Goal: Task Accomplishment & Management: Manage account settings

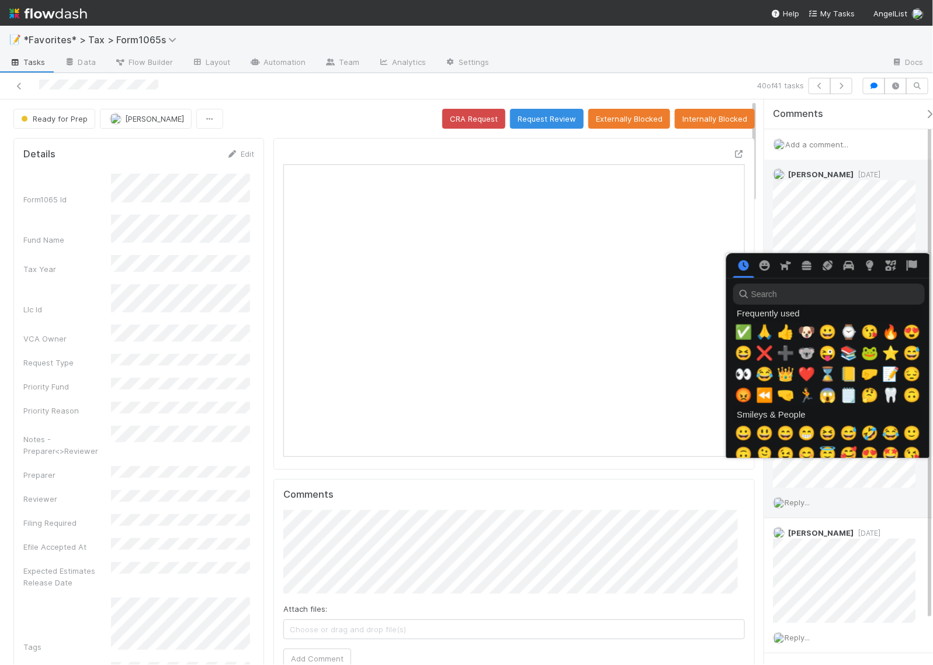
scroll to position [0, 6]
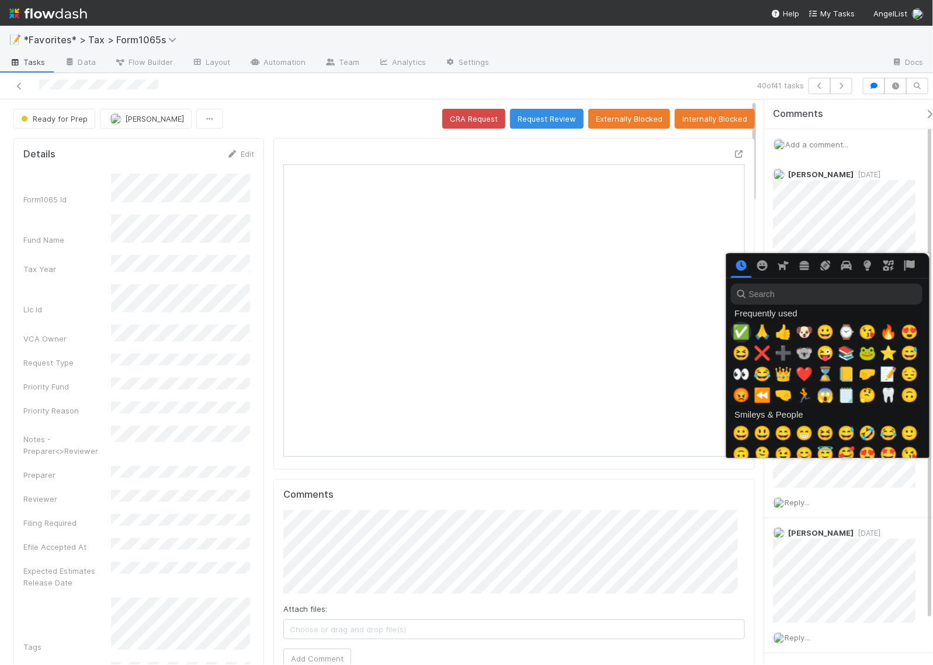
click at [734, 328] on span "✅" at bounding box center [742, 332] width 18 height 16
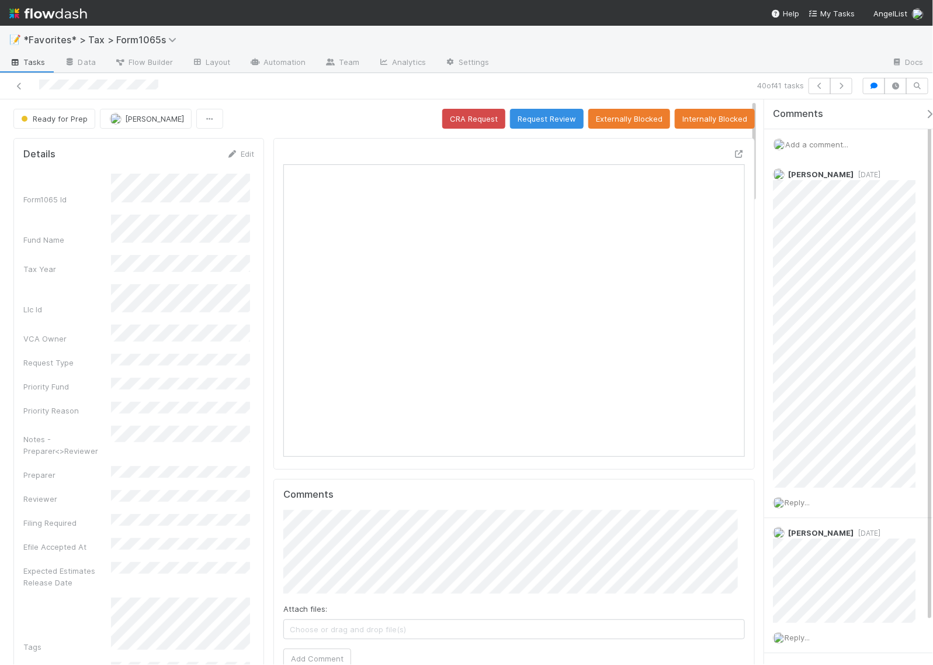
click at [822, 146] on span "Add a comment..." at bounding box center [817, 144] width 63 height 9
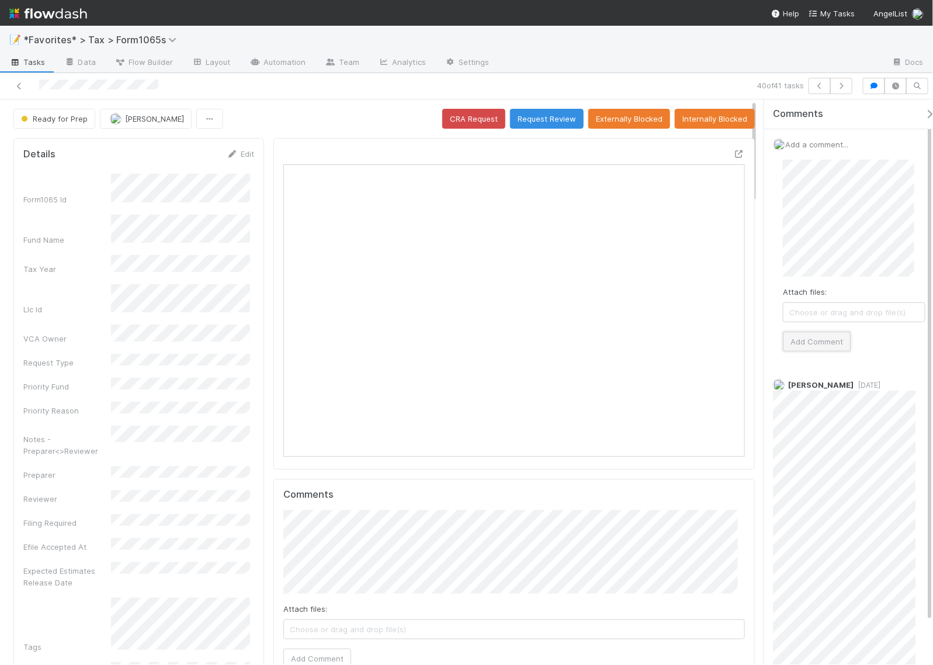
click at [815, 335] on button "Add Comment" at bounding box center [817, 341] width 68 height 20
click at [836, 85] on icon "button" at bounding box center [842, 85] width 12 height 7
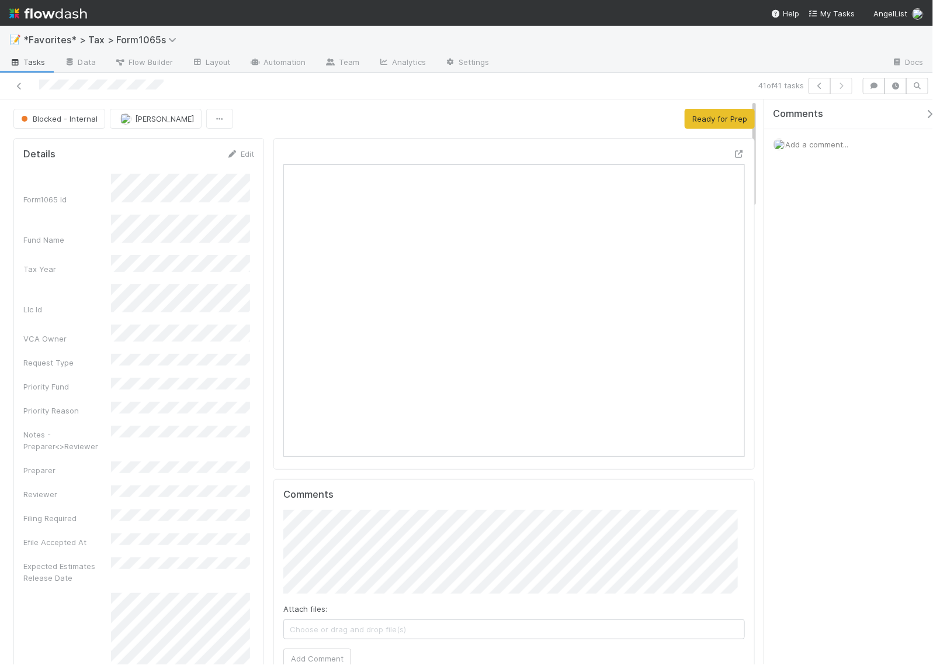
scroll to position [226, 443]
click at [734, 151] on icon at bounding box center [740, 154] width 12 height 8
click at [18, 84] on icon at bounding box center [19, 86] width 12 height 8
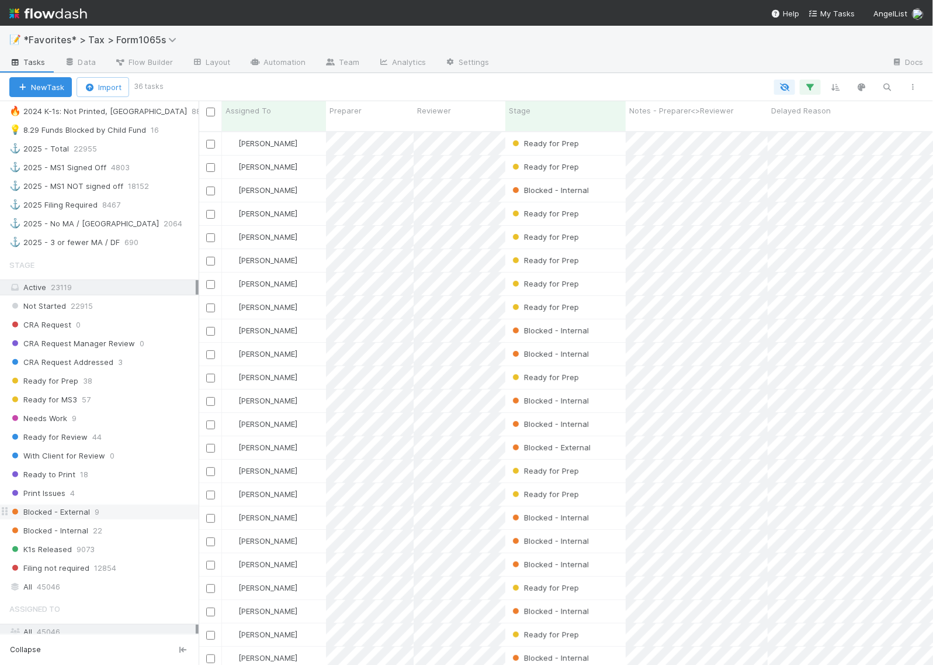
scroll to position [731, 0]
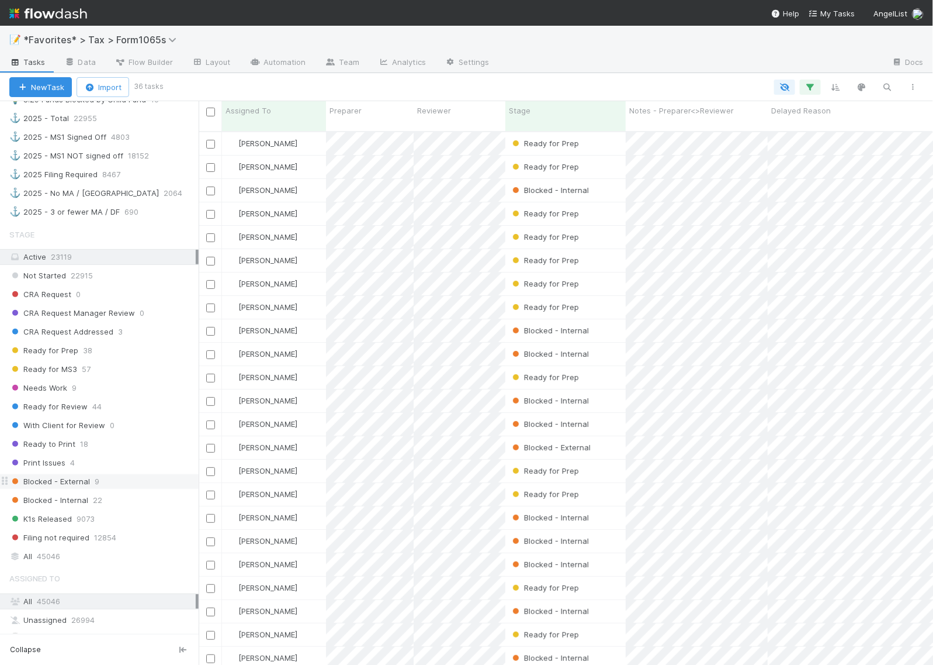
click at [41, 489] on span "Blocked - External" at bounding box center [49, 481] width 81 height 15
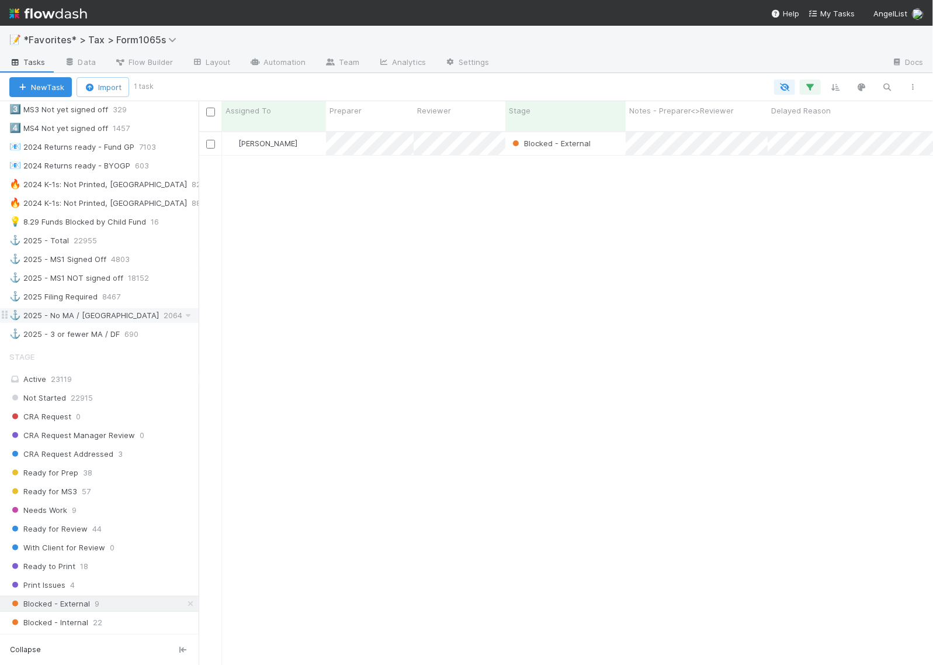
scroll to position [222, 0]
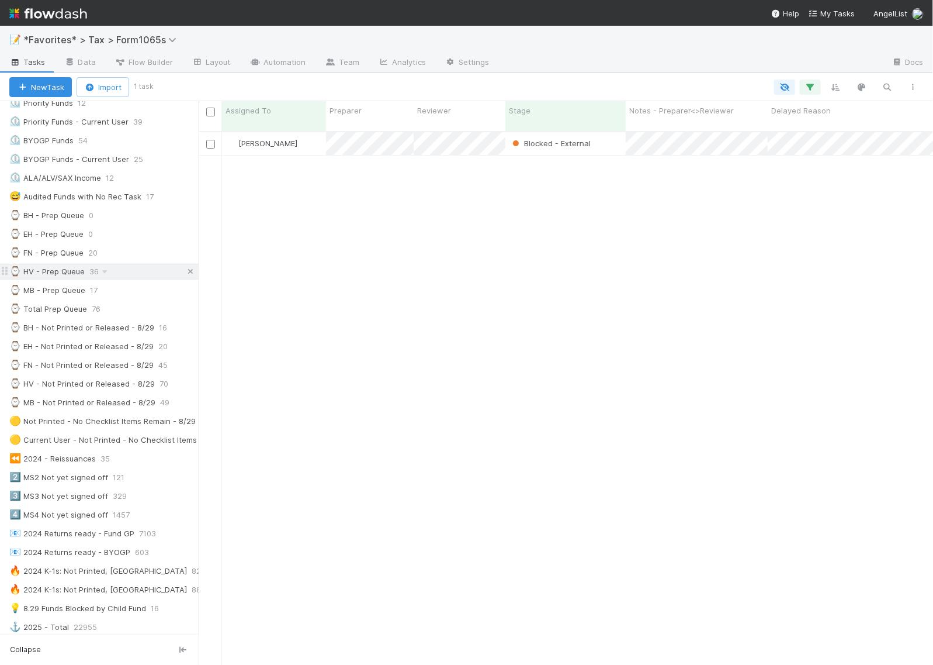
click at [185, 275] on icon at bounding box center [191, 272] width 12 height 8
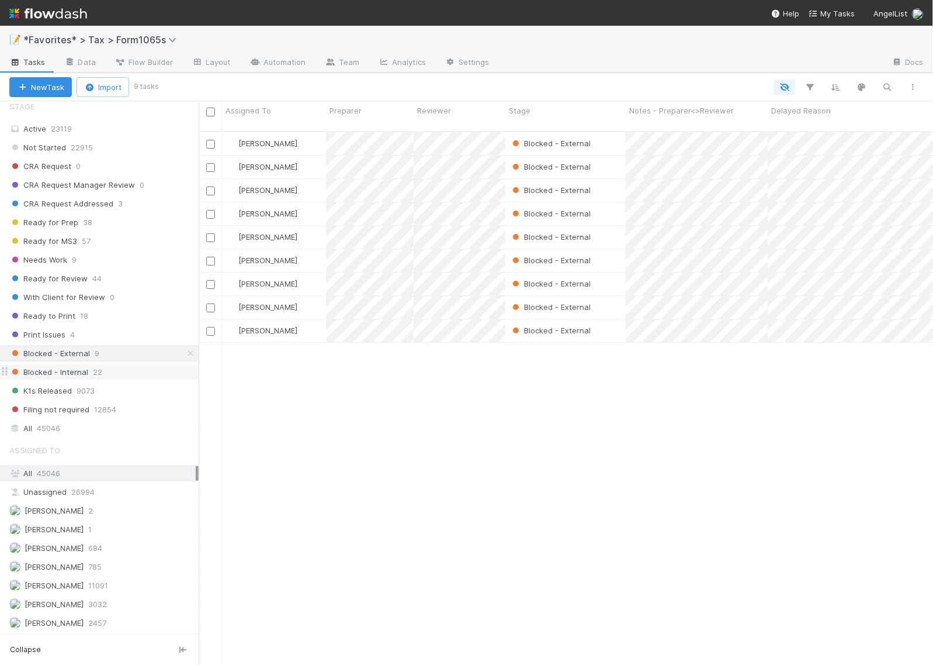
click at [36, 369] on span "Blocked - Internal" at bounding box center [48, 372] width 79 height 15
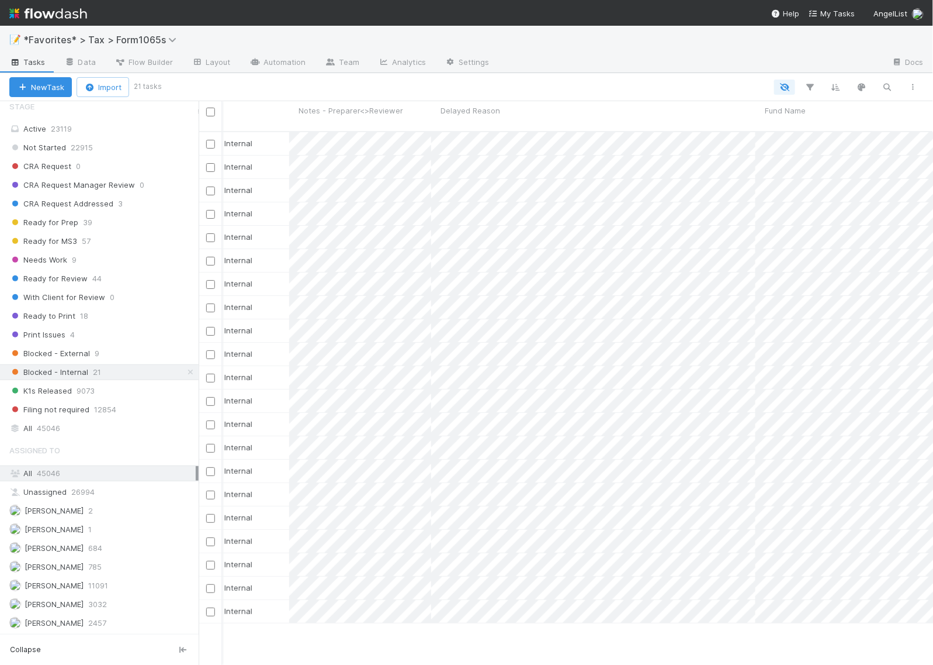
scroll to position [0, 331]
click at [368, 133] on div at bounding box center [466, 332] width 933 height 665
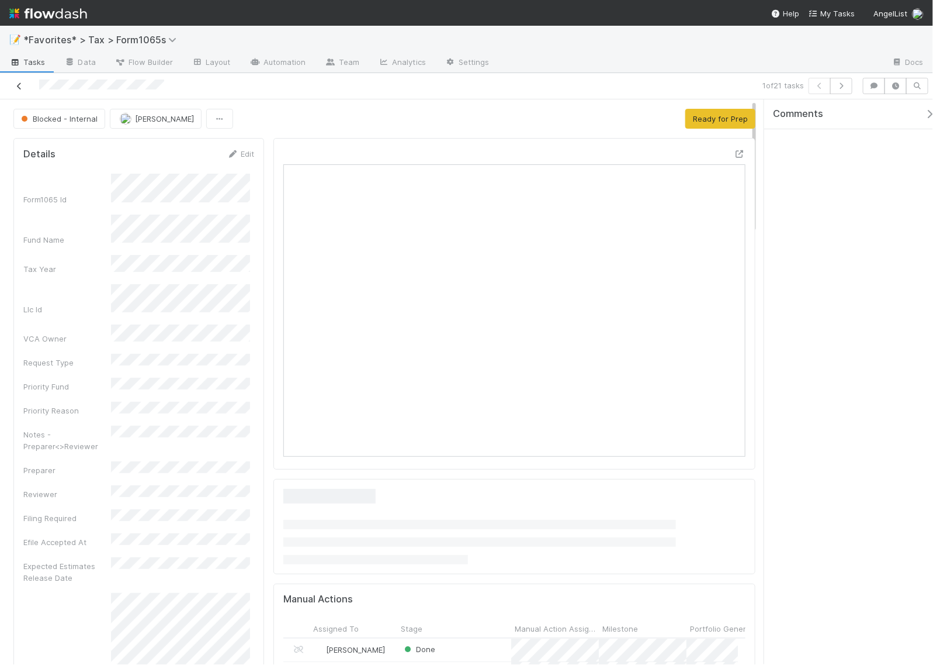
click at [20, 89] on icon at bounding box center [19, 86] width 12 height 8
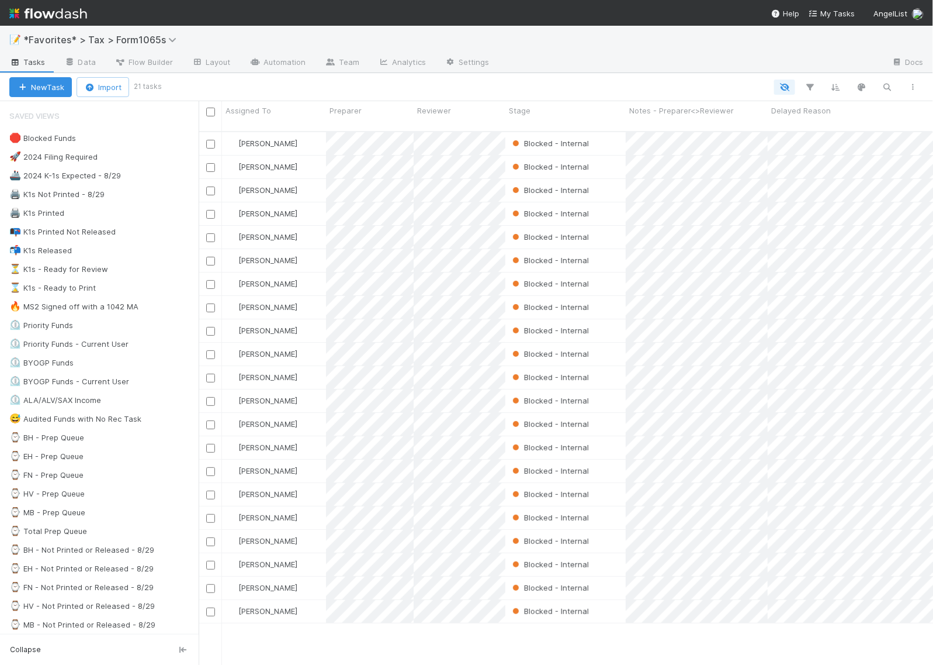
scroll to position [532, 724]
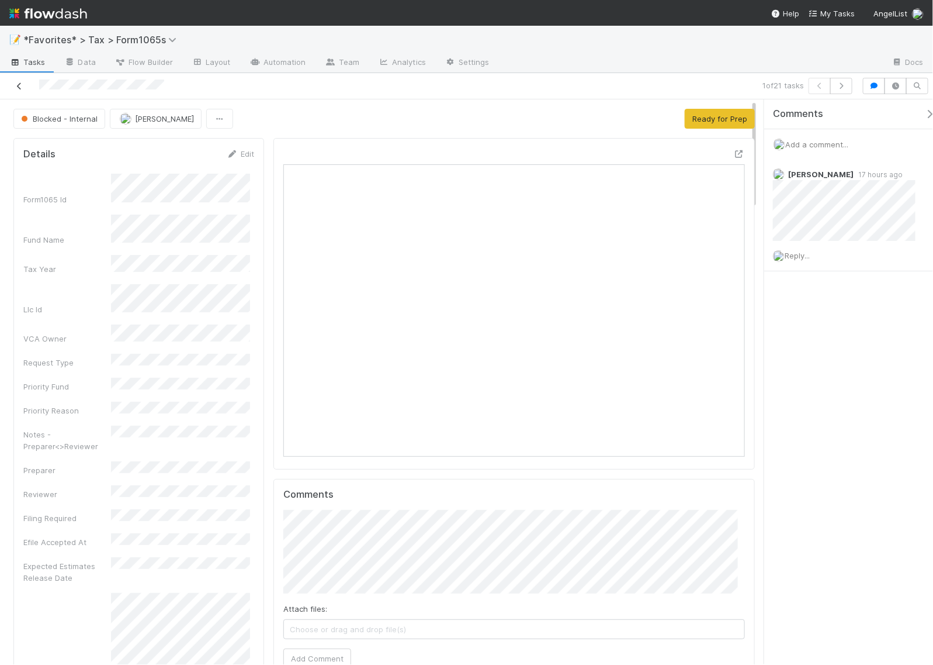
scroll to position [226, 443]
click at [16, 84] on icon at bounding box center [19, 86] width 12 height 8
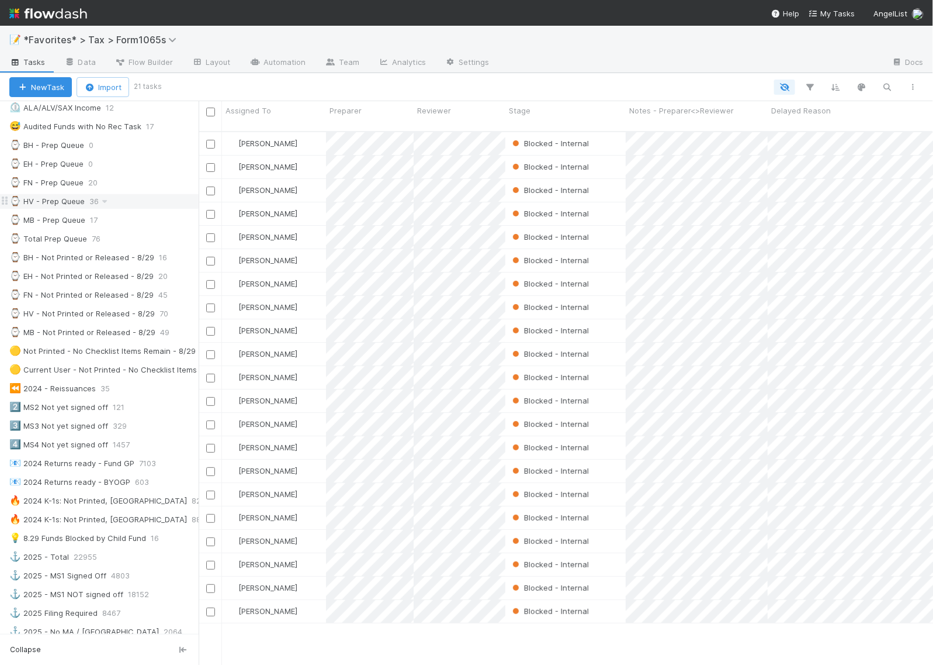
click at [50, 209] on div "⌚ HV - Prep Queue" at bounding box center [46, 201] width 75 height 15
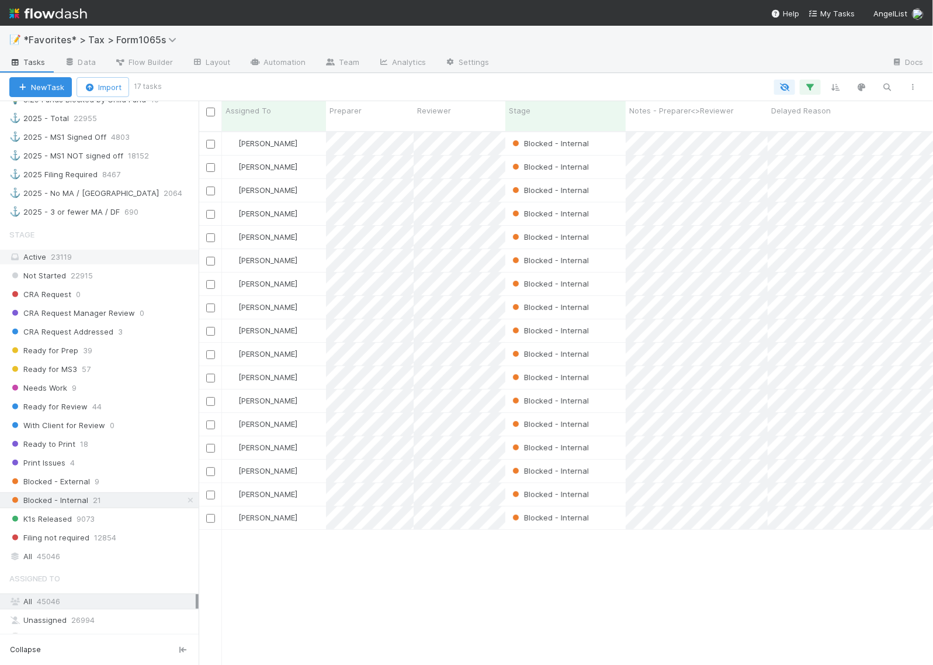
click at [120, 264] on div "Active 23119" at bounding box center [102, 257] width 186 height 15
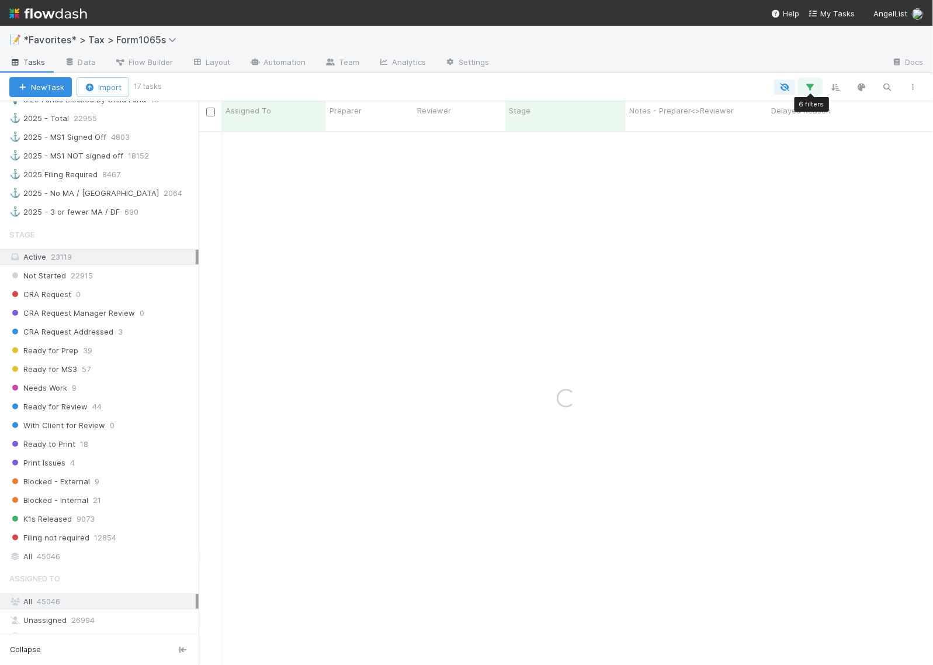
click at [813, 85] on icon "button" at bounding box center [811, 87] width 12 height 11
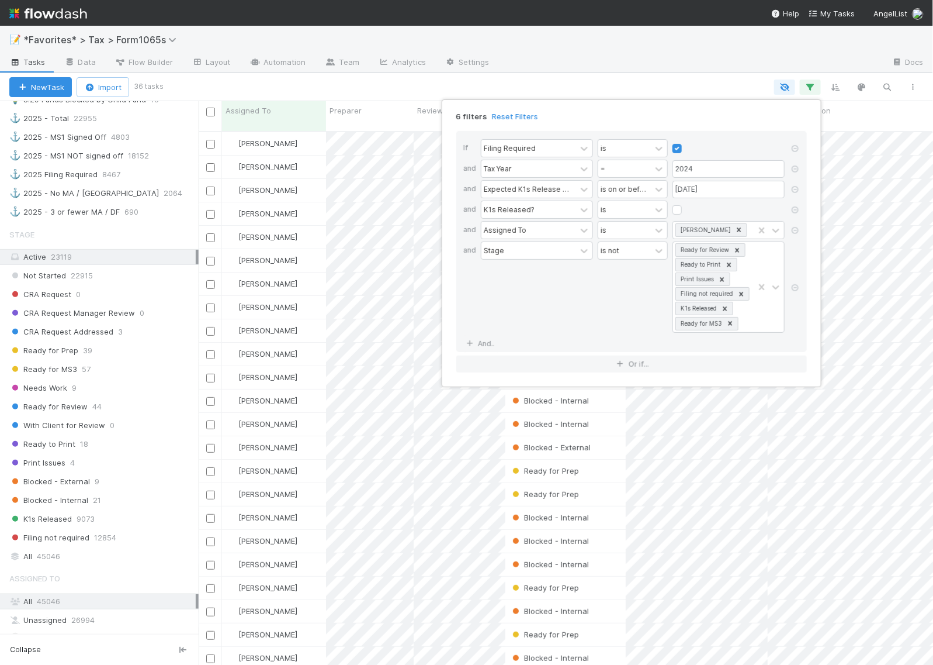
click at [673, 82] on div "6 filters Reset Filters If Filing Required is and Tax Year = 2024 and Expected …" at bounding box center [466, 332] width 933 height 665
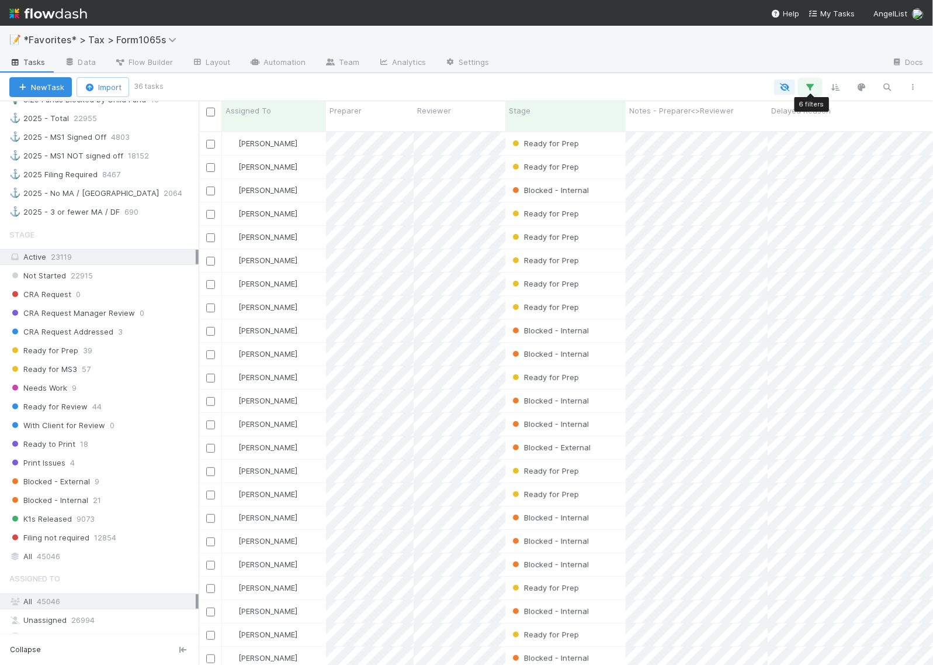
click at [811, 88] on icon "button" at bounding box center [811, 87] width 12 height 11
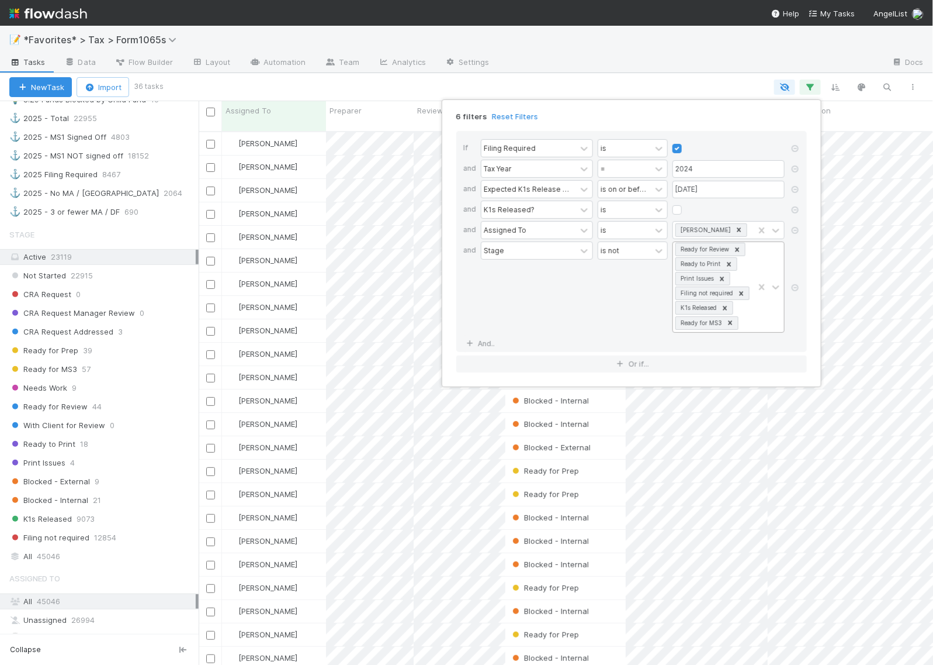
click at [751, 270] on div "Ready for Review Ready to Print Print Issues Filing not required K1s Released R…" at bounding box center [713, 287] width 81 height 90
type input "block"
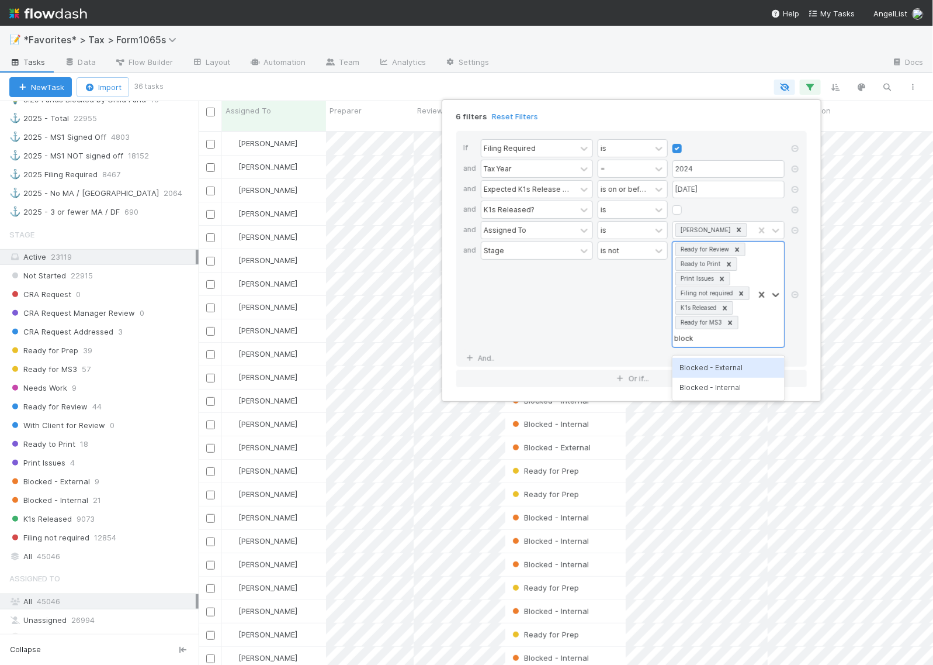
click at [740, 369] on div "Blocked - External" at bounding box center [729, 368] width 112 height 20
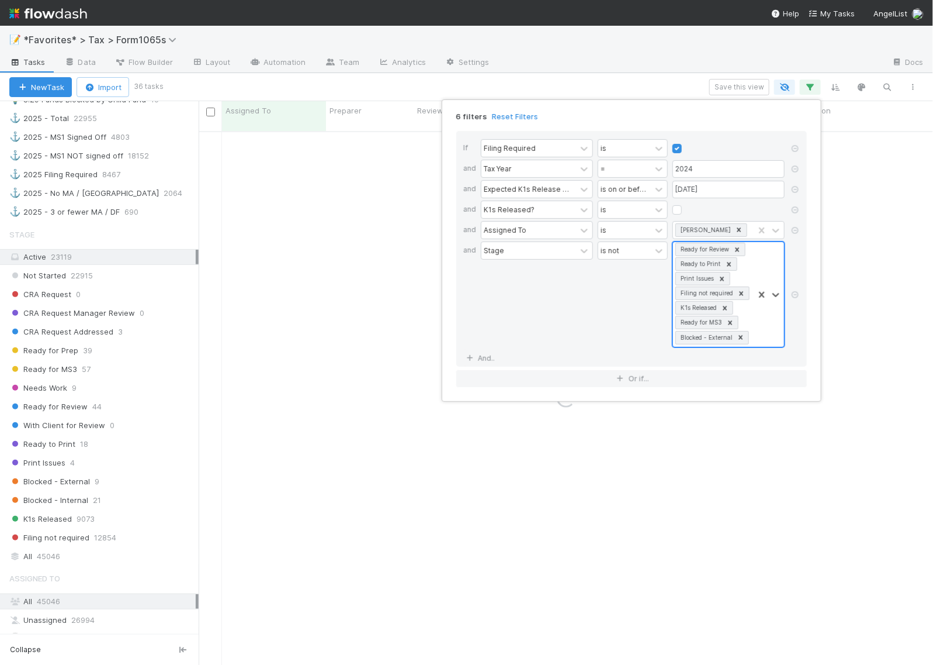
click at [759, 343] on div at bounding box center [769, 294] width 30 height 105
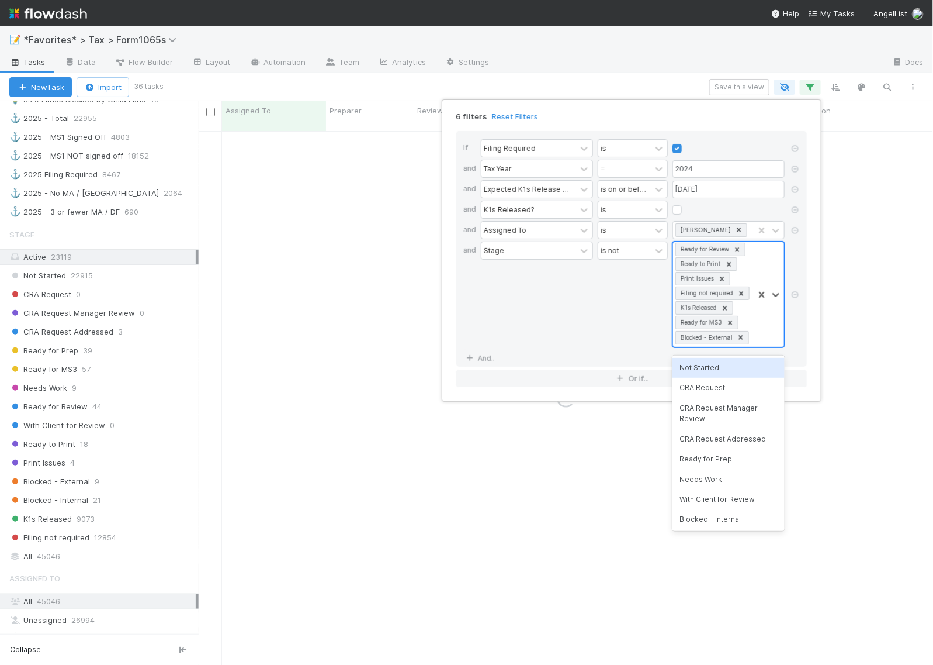
type input "n"
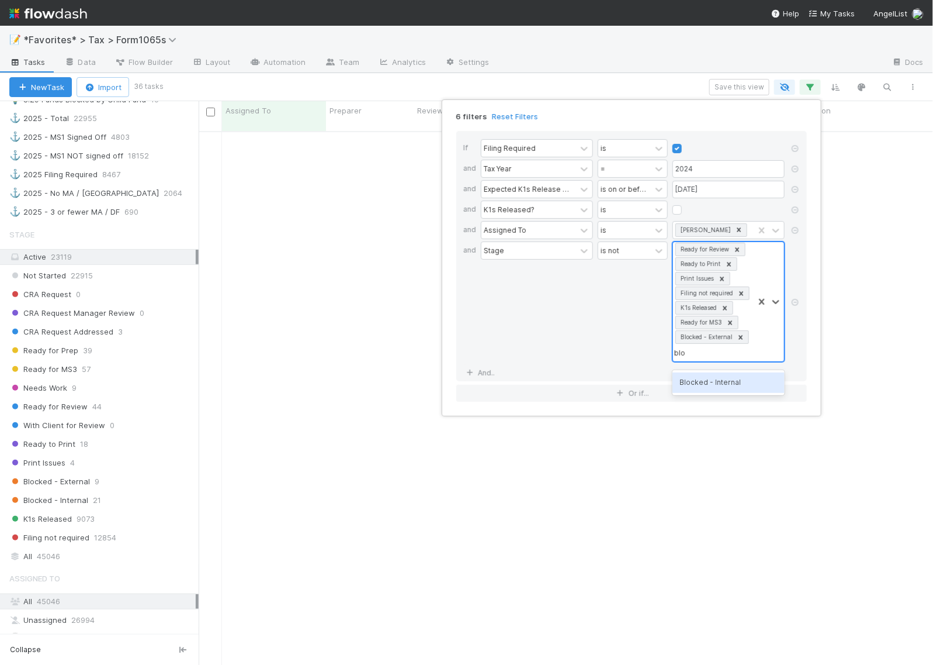
type input "block"
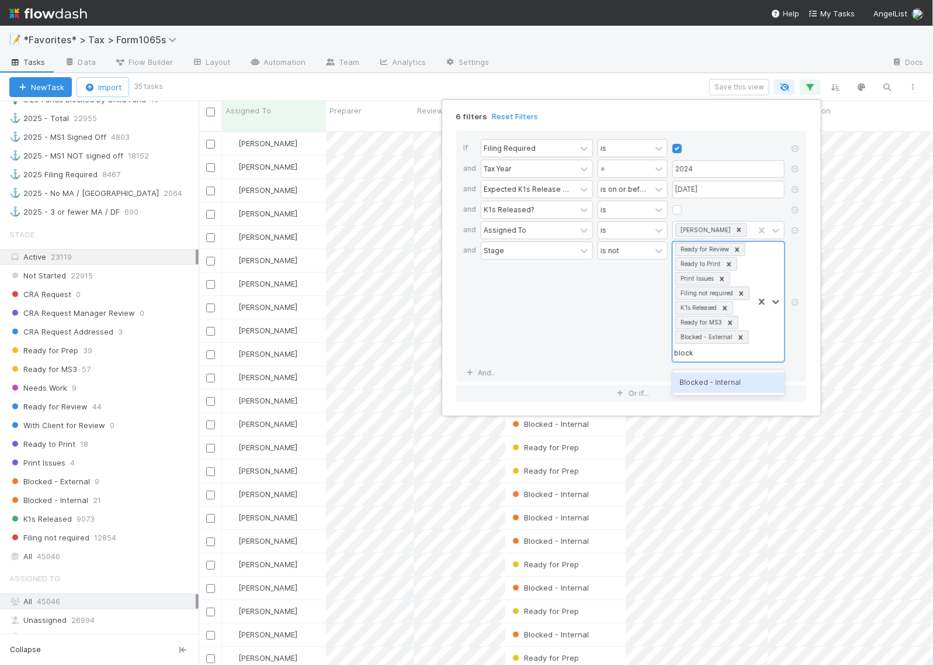
scroll to position [532, 724]
click at [728, 385] on div "Blocked - Internal" at bounding box center [729, 382] width 112 height 20
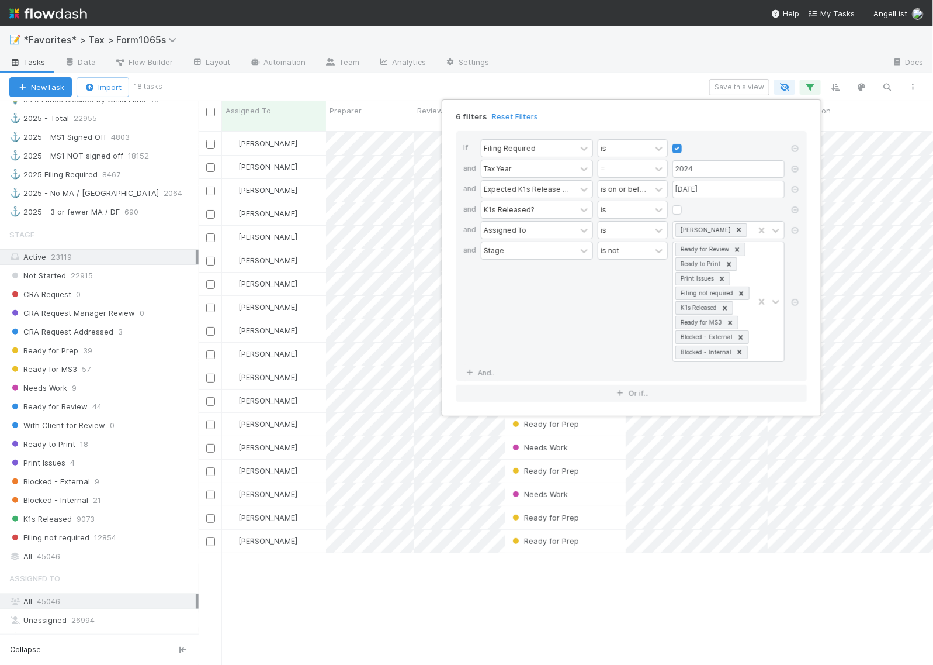
click at [665, 89] on div "6 filters Reset Filters If Filing Required is and Tax Year = 2024 and Expected …" at bounding box center [466, 332] width 933 height 665
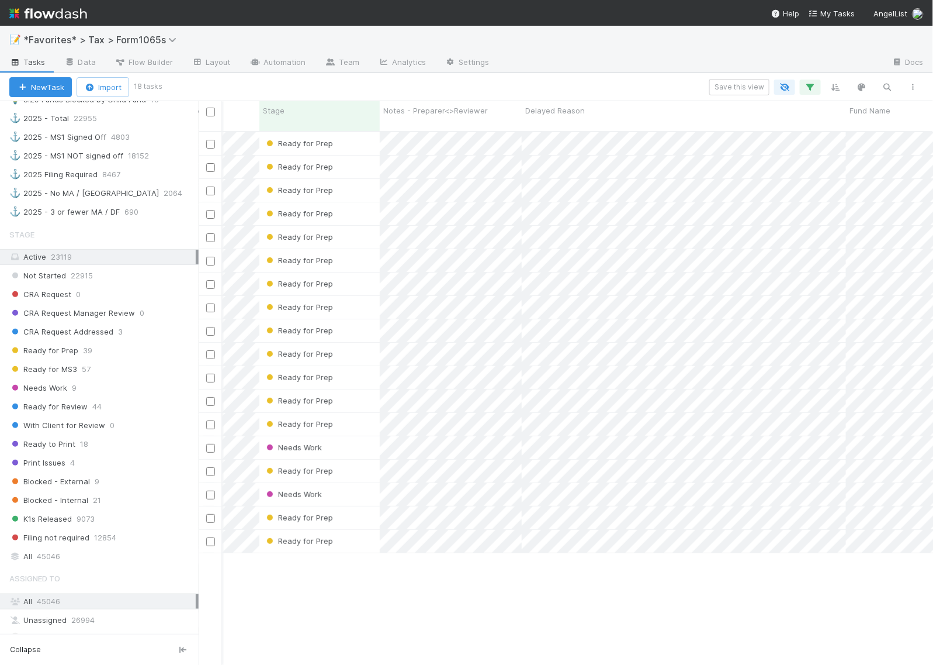
scroll to position [0, 311]
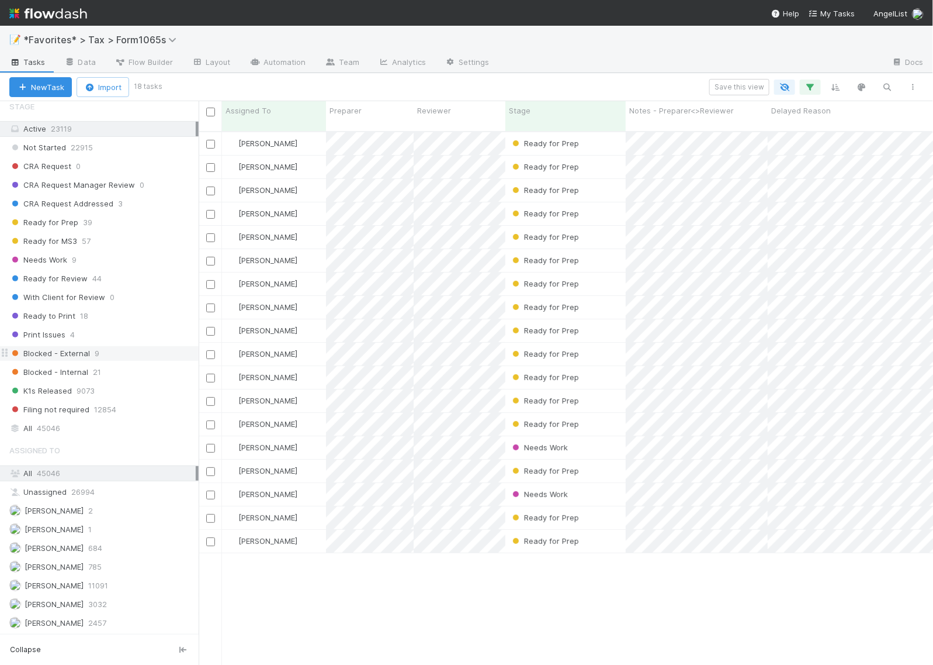
click at [68, 354] on span "Blocked - External" at bounding box center [49, 353] width 81 height 15
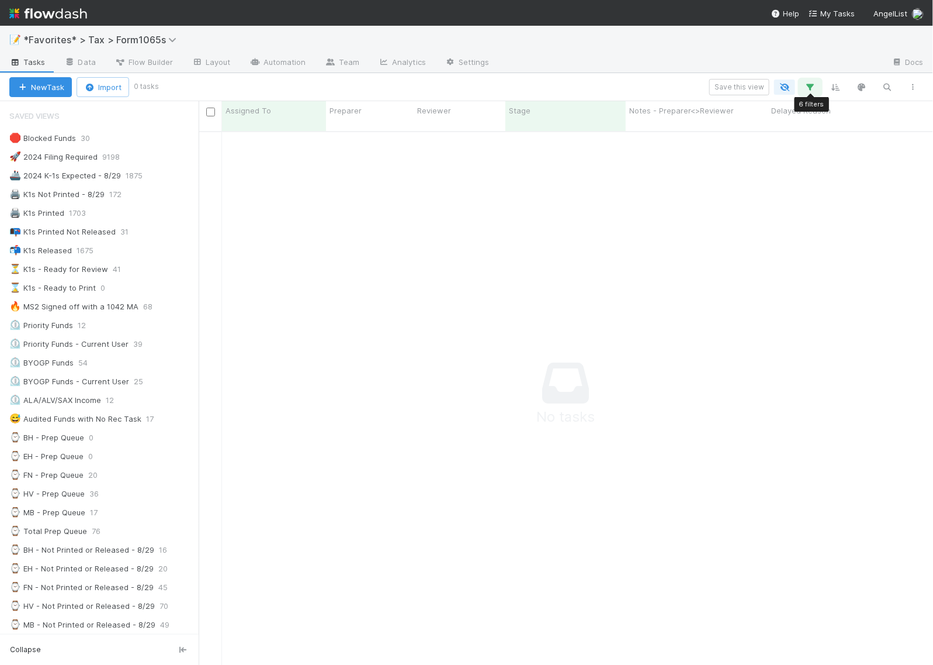
click at [812, 87] on icon "button" at bounding box center [811, 87] width 12 height 11
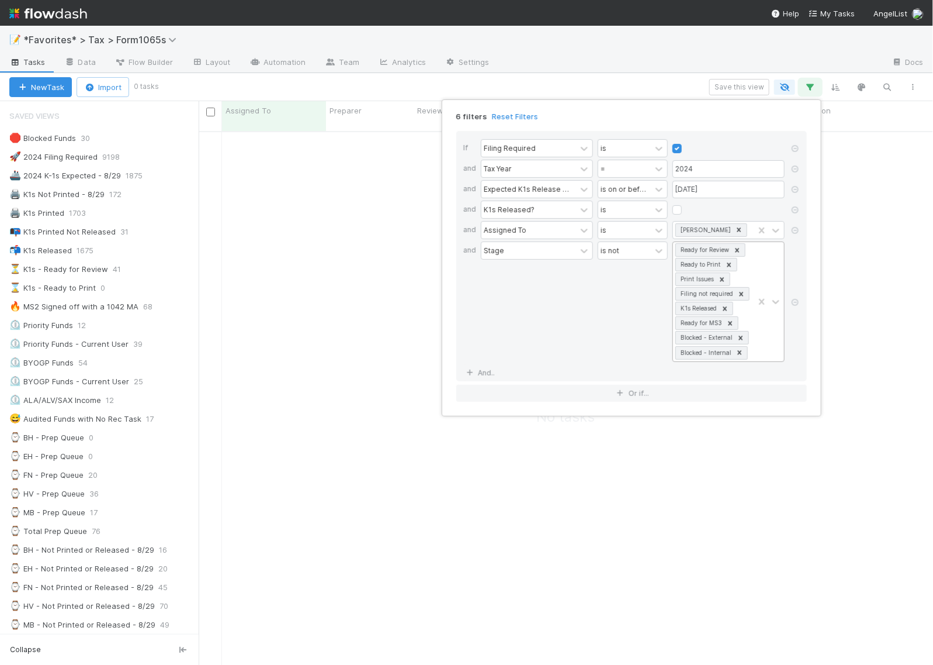
click at [739, 336] on icon at bounding box center [741, 338] width 8 height 8
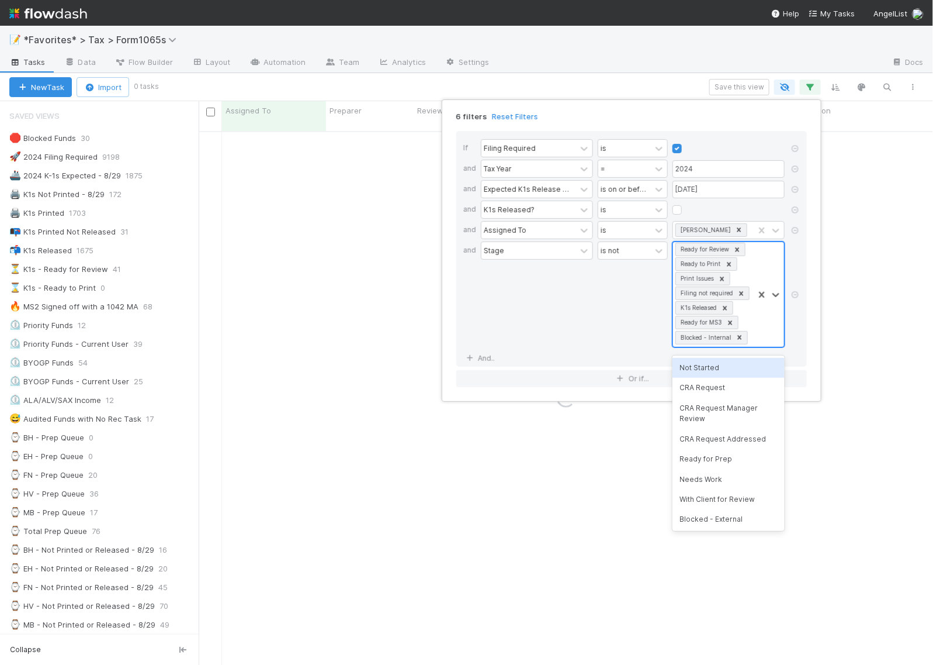
click at [741, 341] on icon at bounding box center [740, 337] width 8 height 8
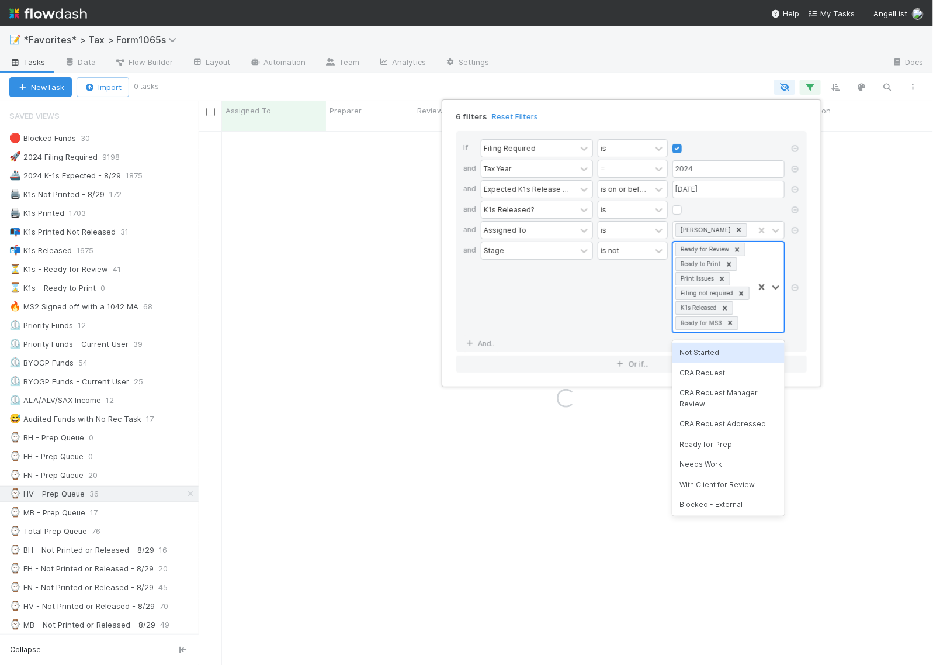
click at [655, 75] on div "6 filters Reset Filters If Filing Required is and Tax Year = 2024 and Expected …" at bounding box center [466, 332] width 933 height 665
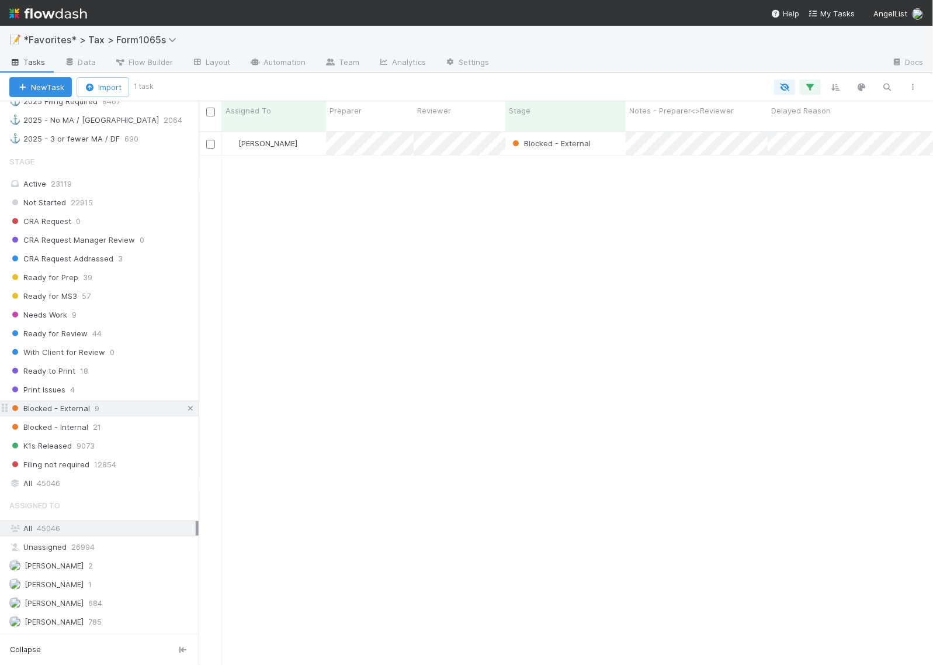
click at [185, 412] on icon at bounding box center [191, 408] width 12 height 8
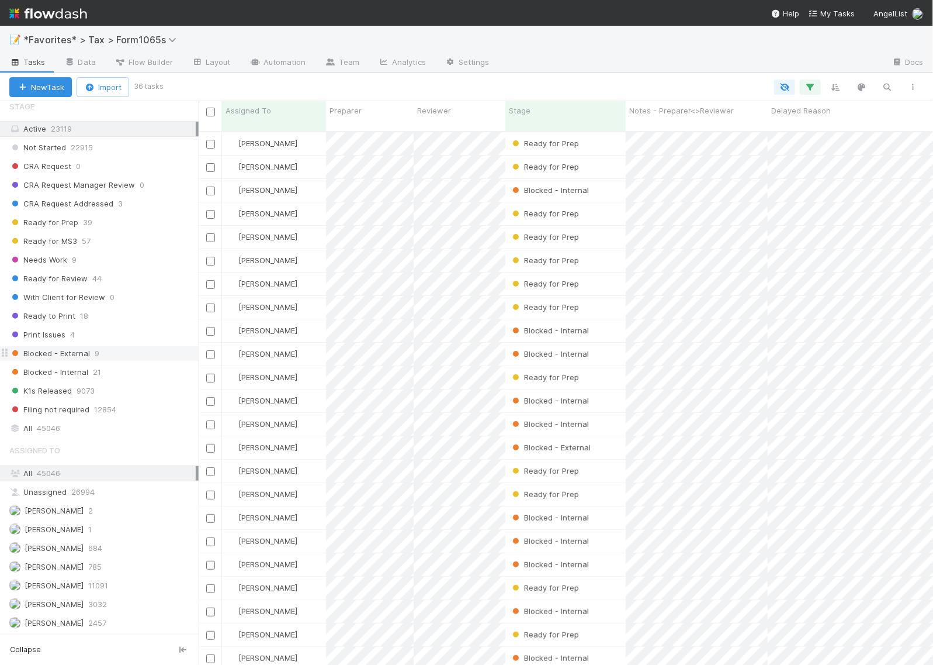
scroll to position [532, 724]
click at [74, 348] on span "Blocked - External" at bounding box center [49, 353] width 81 height 15
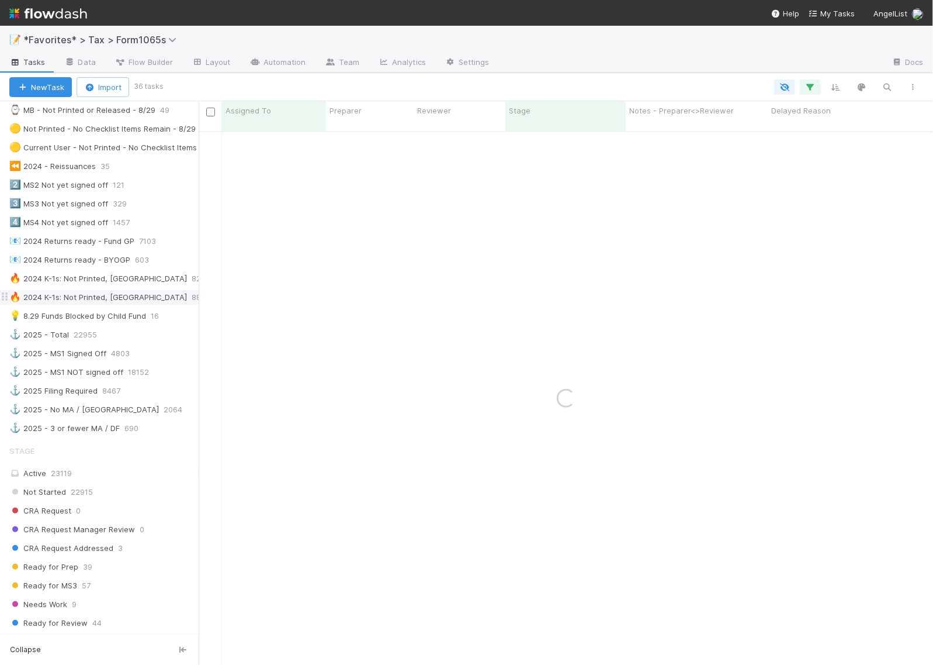
scroll to position [443, 0]
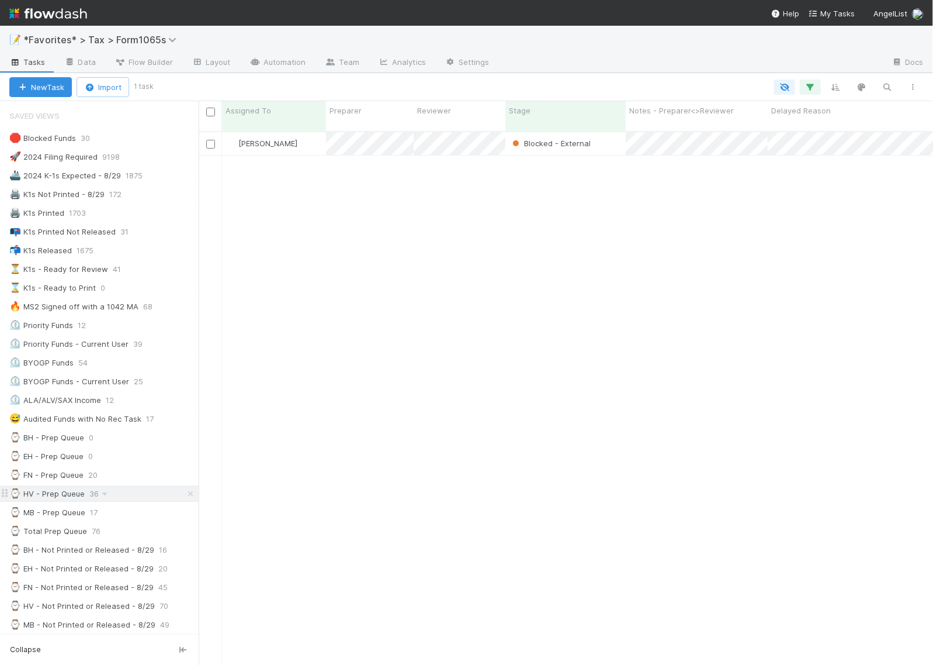
click at [185, 497] on icon at bounding box center [191, 494] width 12 height 8
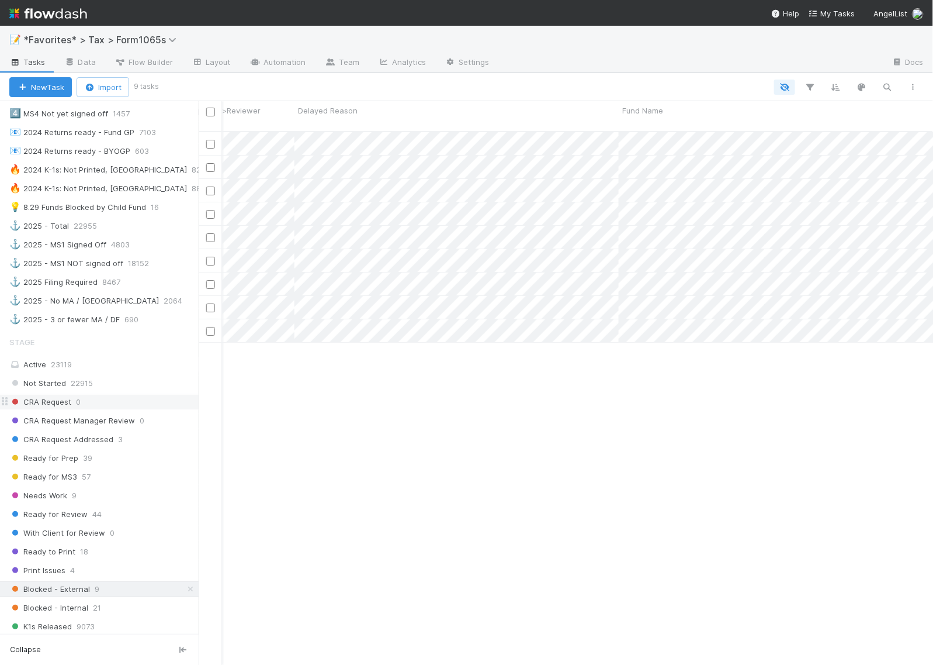
scroll to position [731, 0]
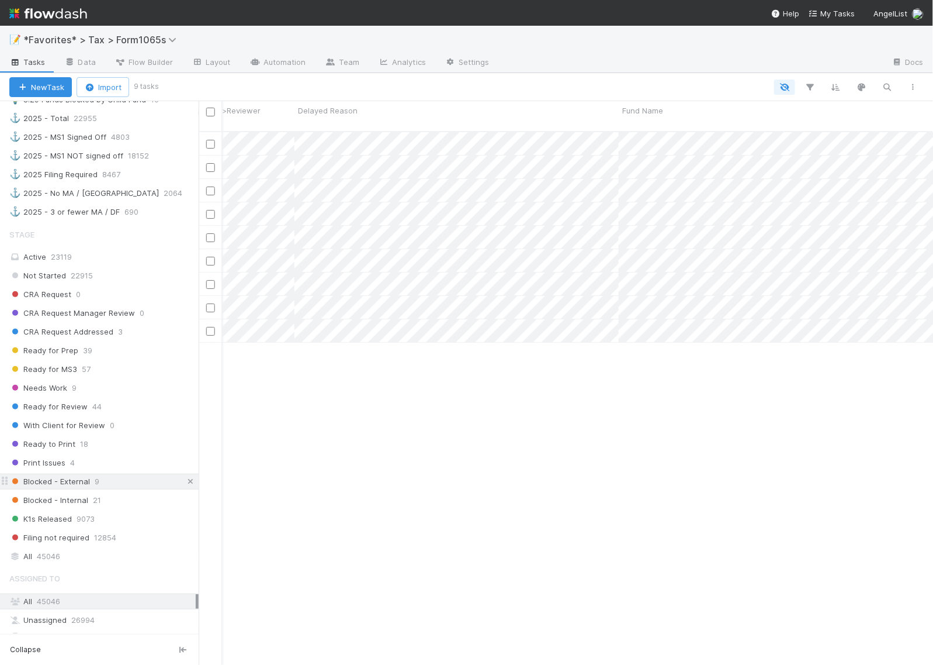
click at [185, 485] on icon at bounding box center [191, 482] width 12 height 8
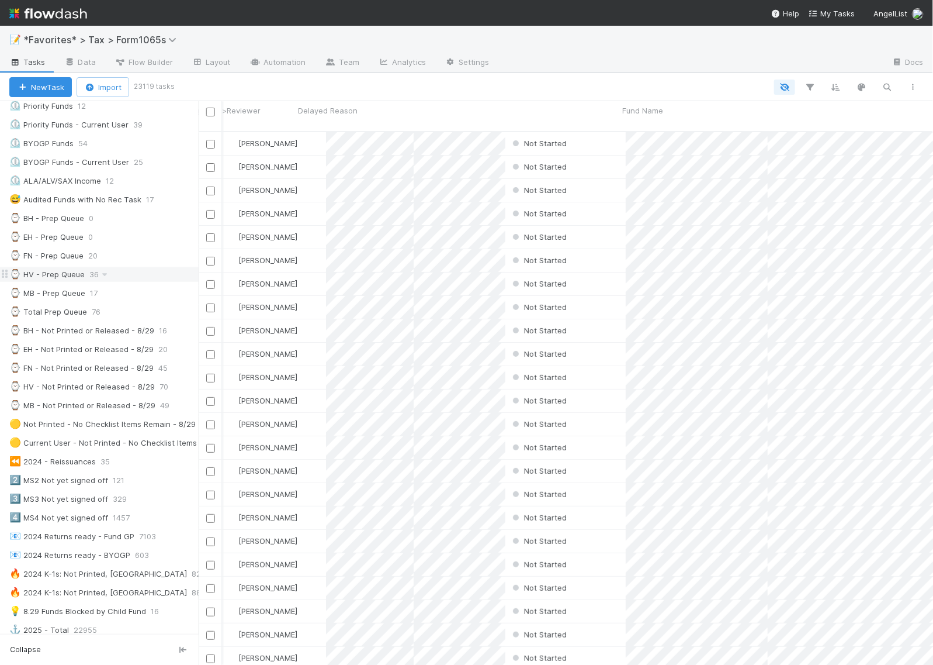
scroll to position [532, 724]
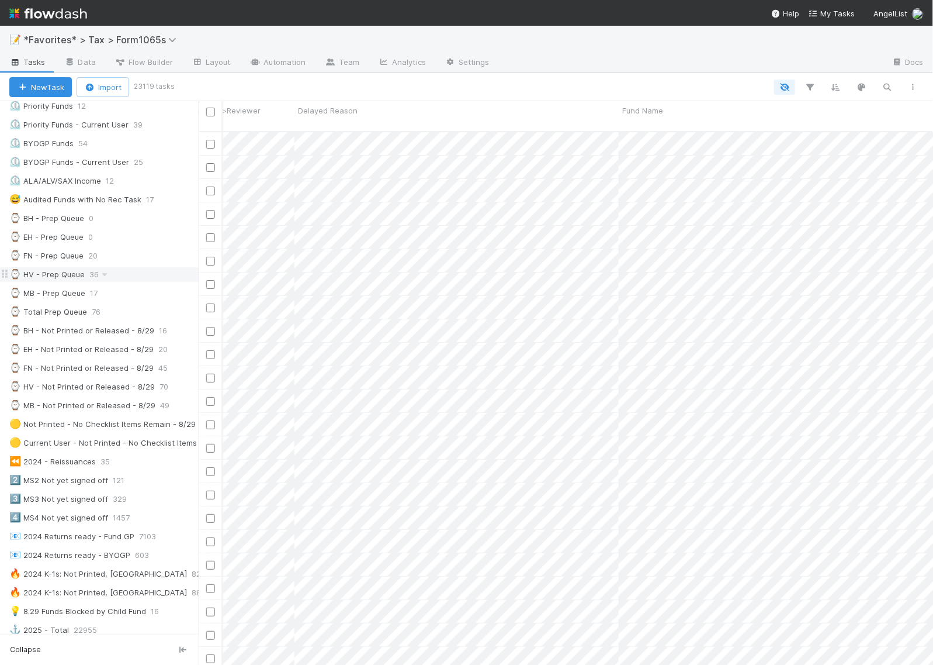
click at [49, 281] on div "⌚ HV - Prep Queue" at bounding box center [46, 274] width 75 height 15
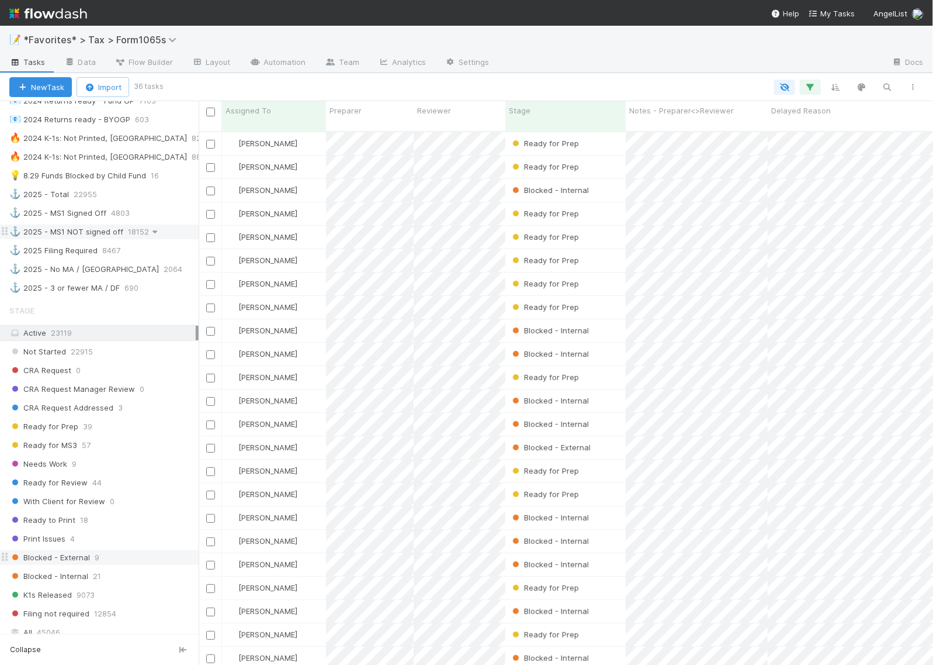
scroll to position [658, 0]
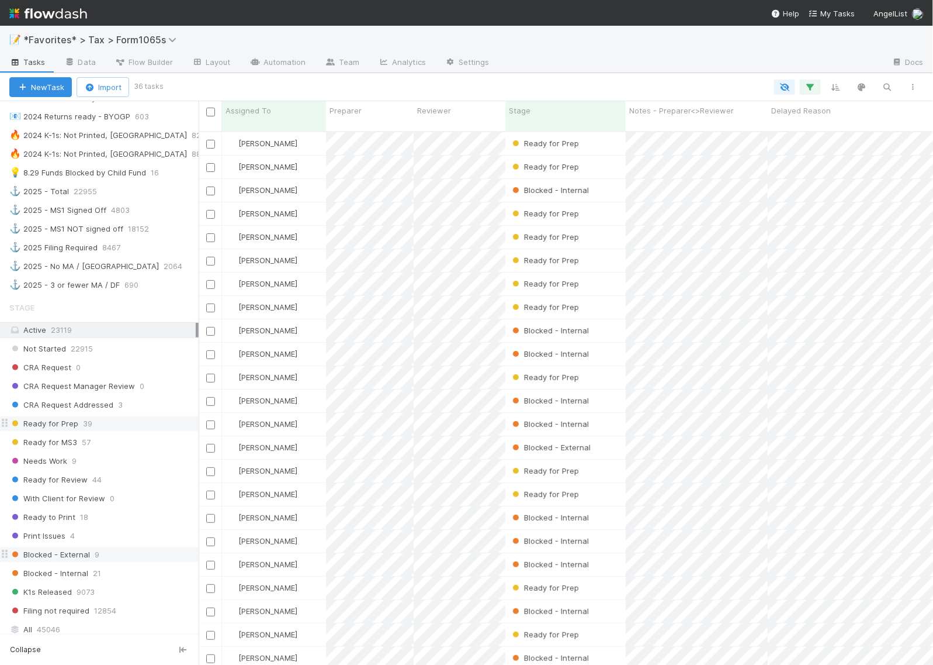
click at [51, 431] on span "Ready for Prep" at bounding box center [43, 423] width 69 height 15
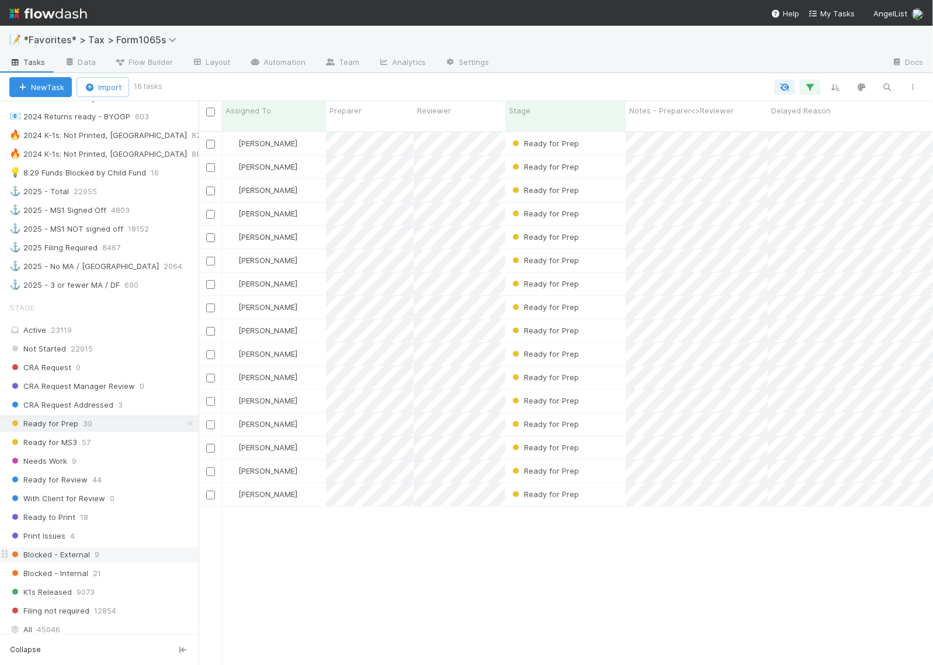
scroll to position [532, 724]
click at [614, 136] on div "Ready for Prep" at bounding box center [566, 143] width 120 height 23
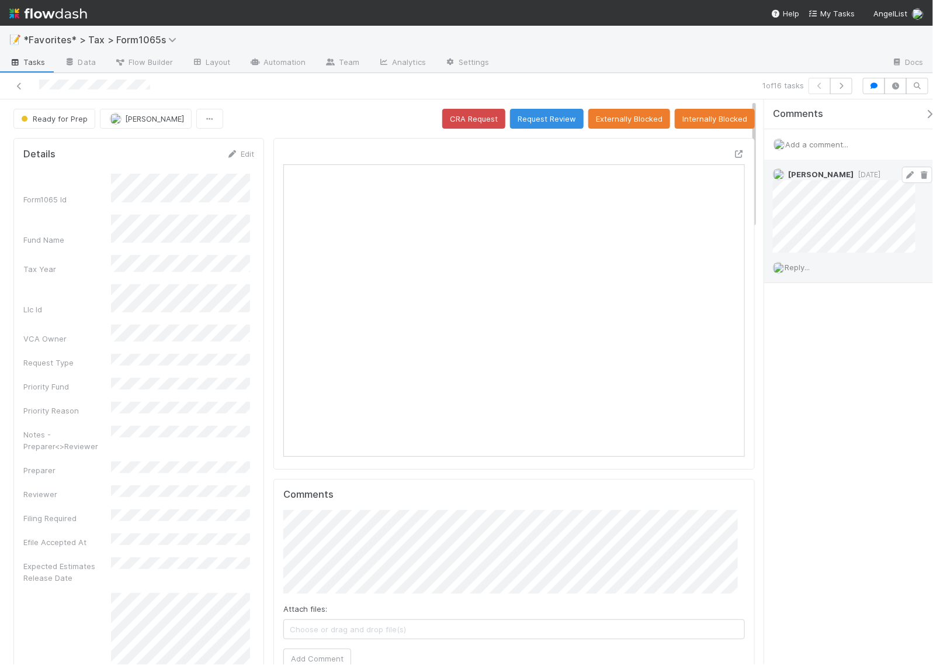
scroll to position [226, 443]
click at [734, 151] on icon at bounding box center [740, 154] width 12 height 8
click at [817, 143] on span "Add a comment..." at bounding box center [817, 144] width 63 height 9
click at [812, 146] on span "Add a comment..." at bounding box center [817, 144] width 63 height 9
click at [810, 147] on span "Add a comment..." at bounding box center [817, 144] width 63 height 9
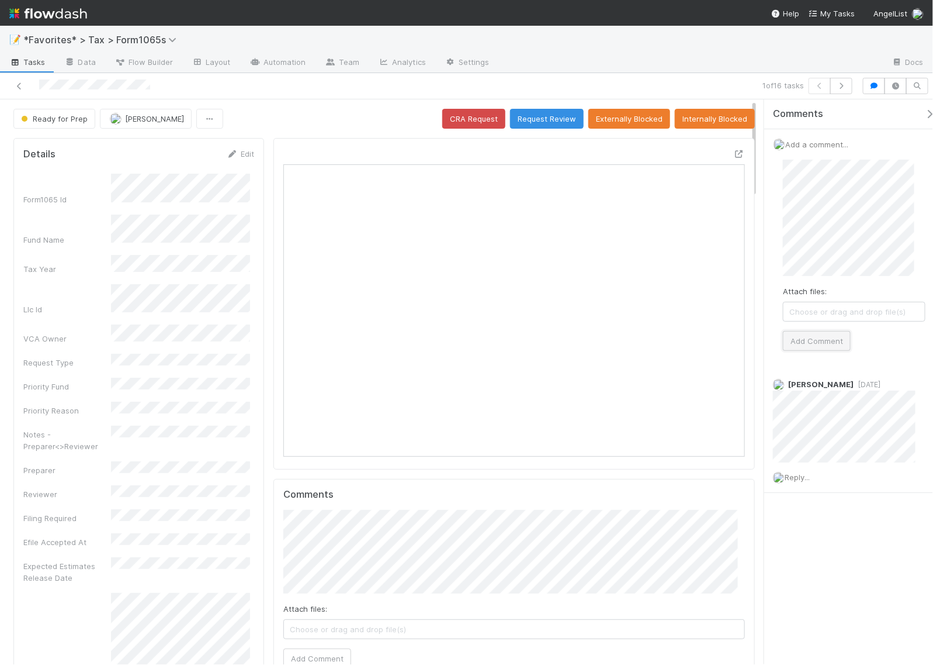
click at [829, 344] on button "Add Comment" at bounding box center [817, 341] width 68 height 20
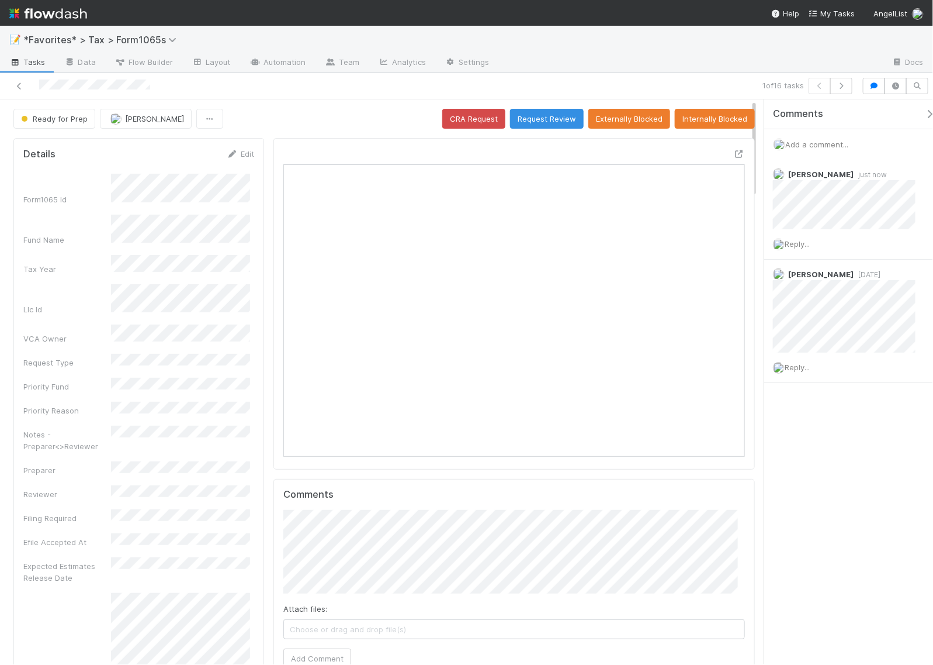
click at [372, 120] on div "Ready for Prep Helen Vo CRA Request Request Review Externally Blocked Internall…" at bounding box center [384, 119] width 742 height 20
click at [845, 91] on button "button" at bounding box center [842, 86] width 22 height 16
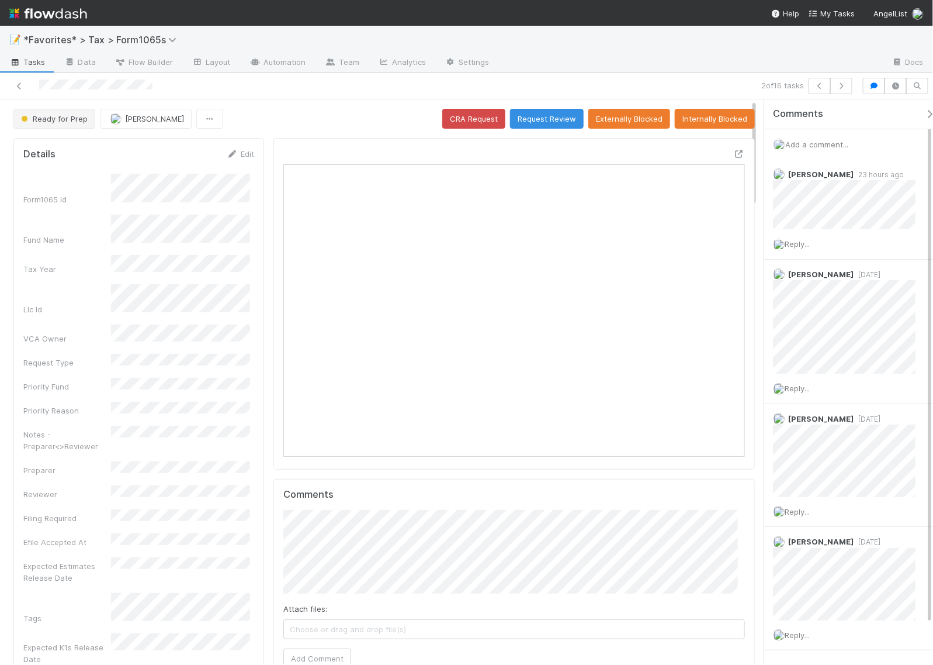
scroll to position [226, 443]
click at [734, 153] on icon at bounding box center [740, 154] width 12 height 8
drag, startPoint x: 843, startPoint y: 83, endPoint x: 717, endPoint y: 68, distance: 127.7
click at [717, 68] on div "📝 *Favorites* > Tax > Form1065s Tasks Data Flow Builder Layout Automation Team …" at bounding box center [466, 345] width 933 height 639
click at [734, 153] on icon at bounding box center [740, 154] width 12 height 8
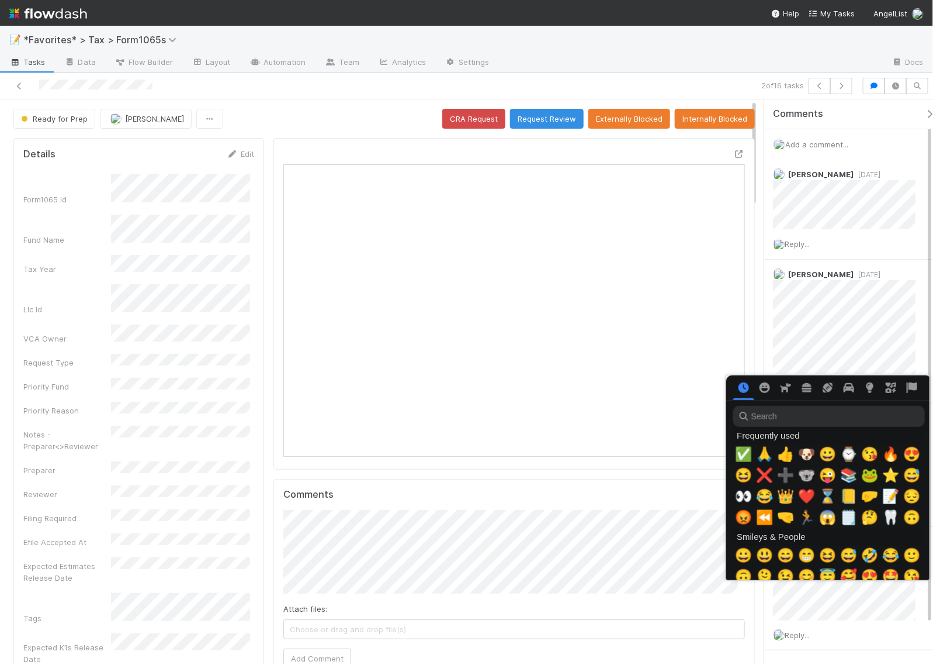
scroll to position [0, 6]
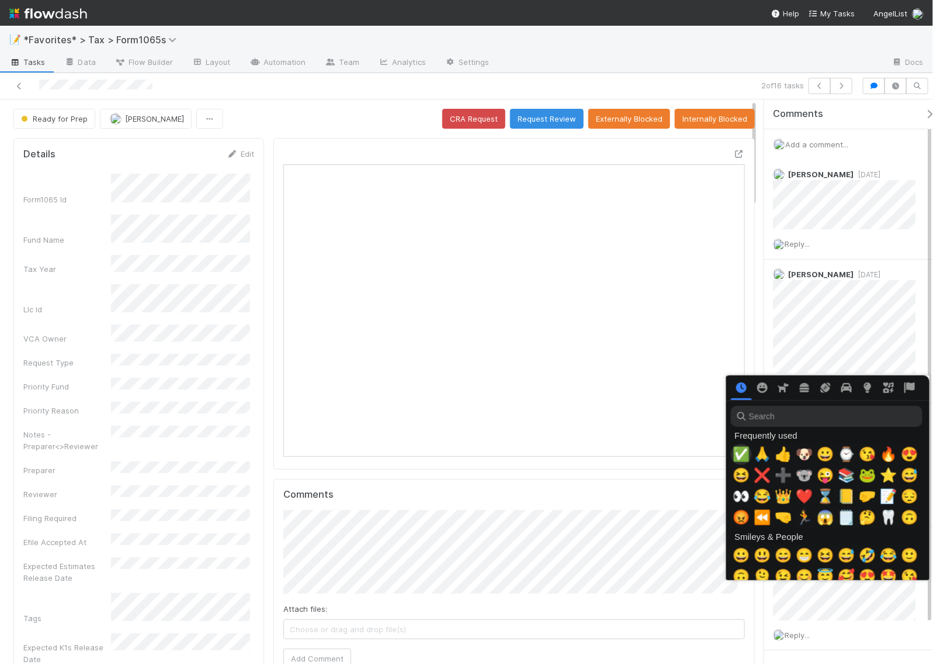
click at [739, 454] on span "✅" at bounding box center [742, 454] width 18 height 16
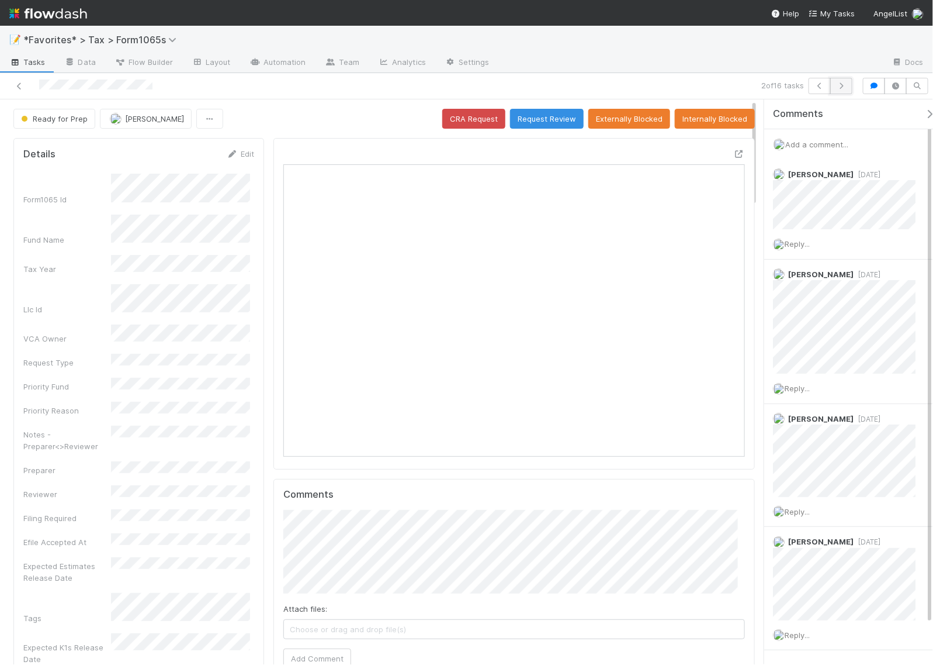
click at [843, 88] on icon "button" at bounding box center [842, 85] width 12 height 7
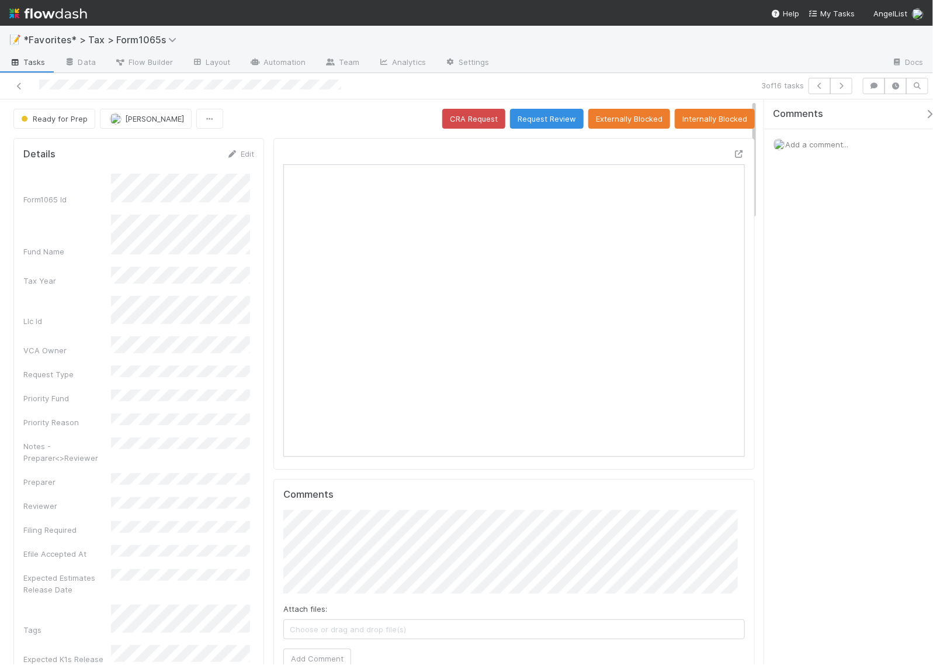
scroll to position [226, 443]
click at [734, 153] on icon at bounding box center [740, 154] width 12 height 8
click at [237, 155] on link "Edit" at bounding box center [240, 153] width 27 height 9
click at [348, 144] on div at bounding box center [515, 303] width 482 height 331
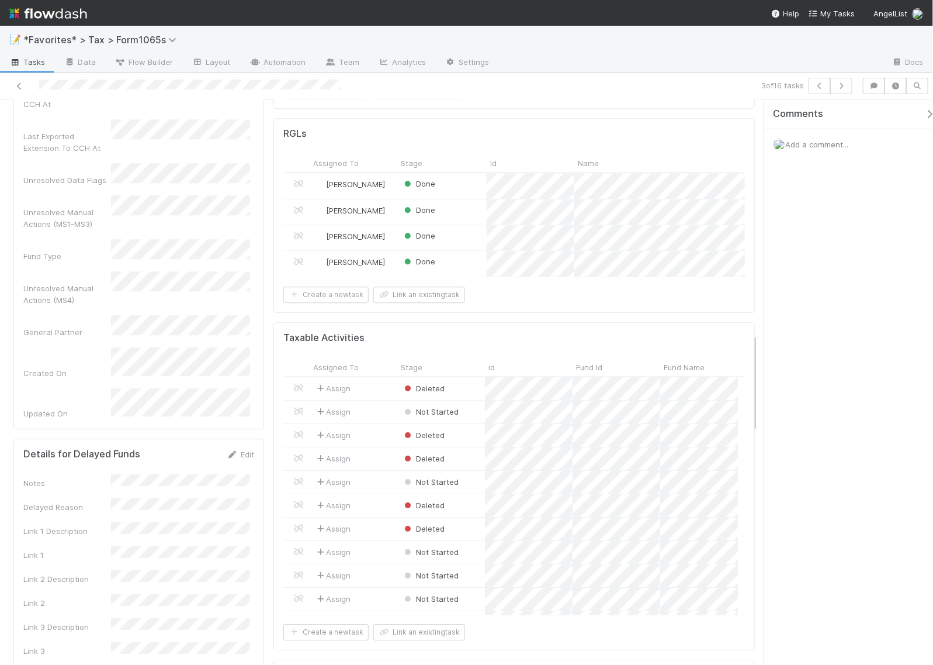
scroll to position [1242, 0]
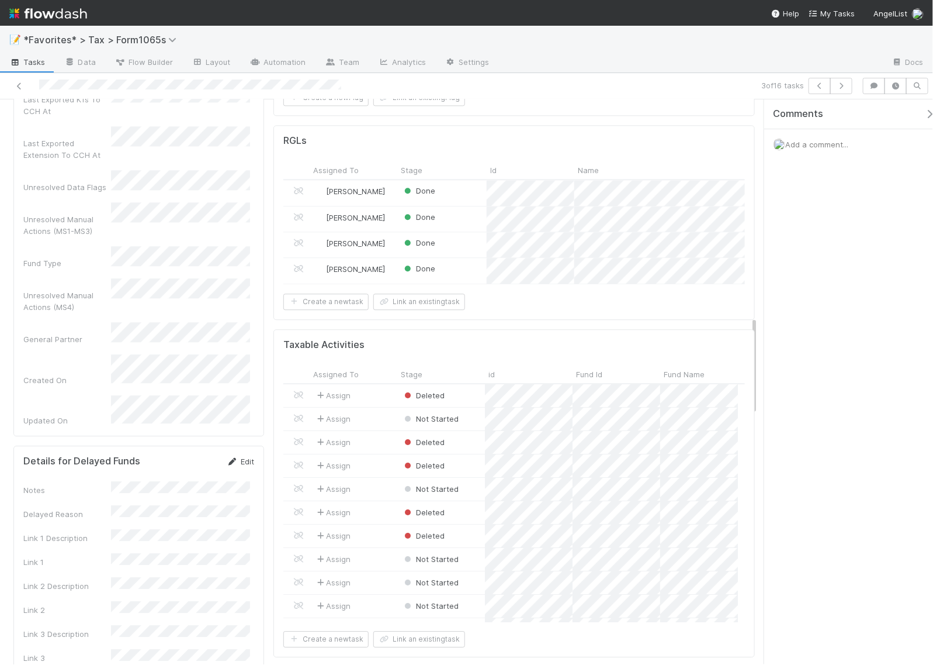
click at [244, 456] on link "Edit" at bounding box center [240, 460] width 27 height 9
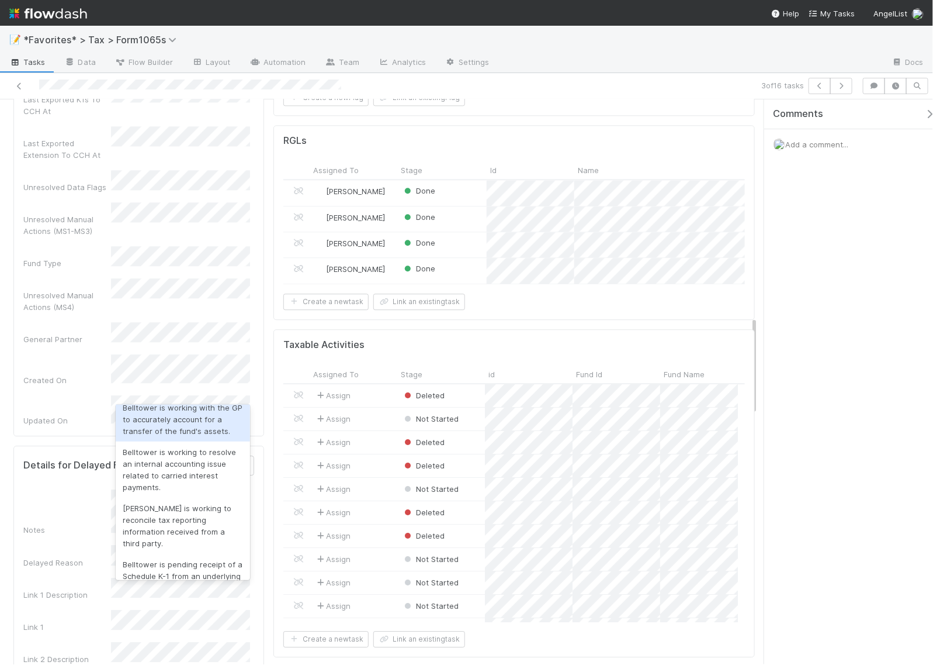
scroll to position [438, 0]
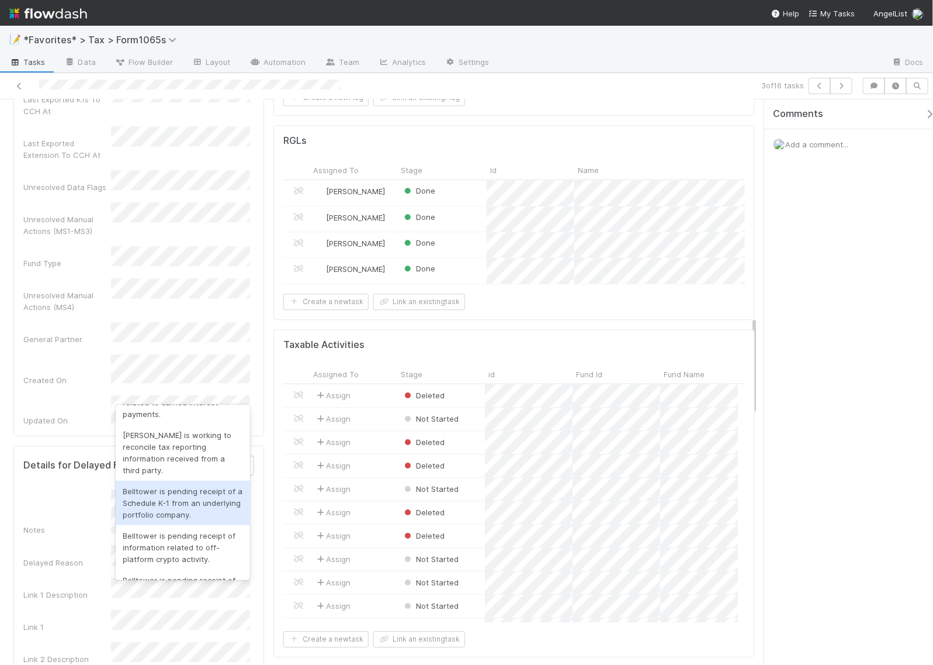
click at [206, 512] on div "Belltower is pending receipt of a Schedule K-1 from an underlying portfolio com…" at bounding box center [183, 502] width 134 height 44
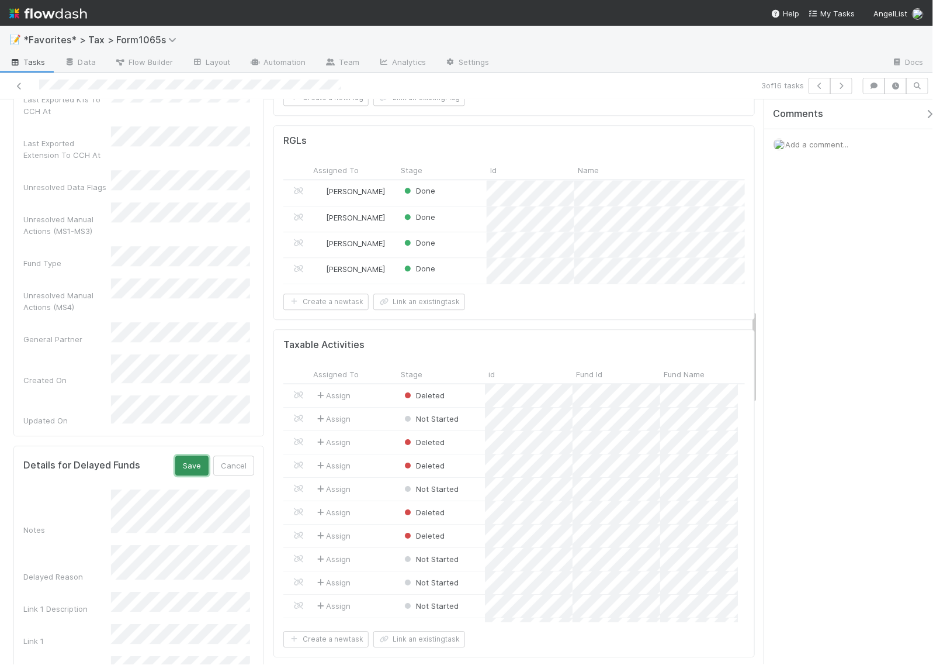
click at [190, 455] on button "Save" at bounding box center [191, 465] width 33 height 20
click at [814, 147] on span "Add a comment..." at bounding box center [817, 144] width 63 height 9
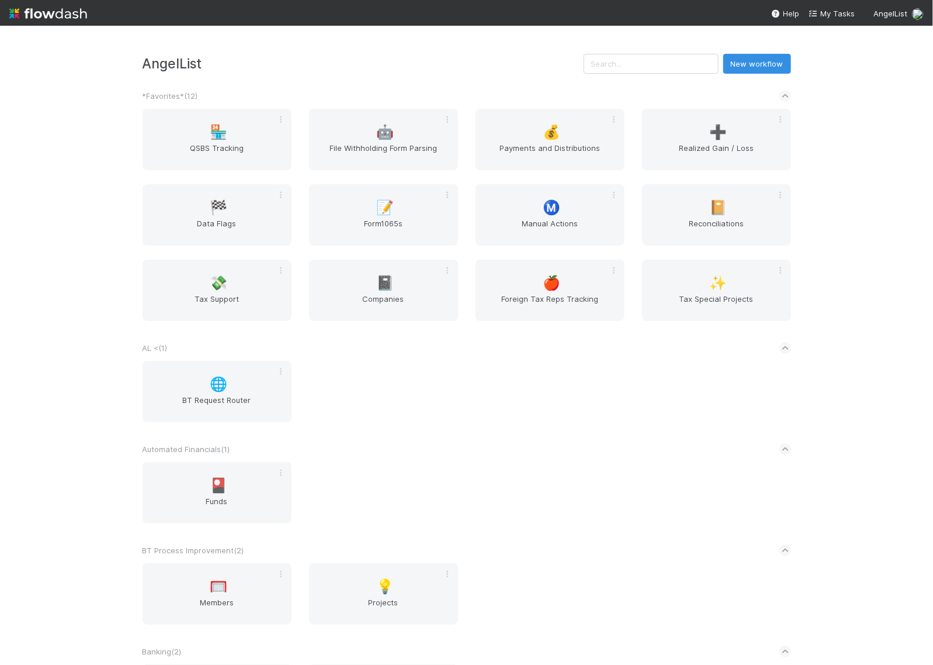
click at [860, 189] on div "AngelList New workflow *Favorites* ( 12 ) 🏪 QSBS Tracking 🤖 File Withholding Fo…" at bounding box center [466, 345] width 933 height 639
click at [890, 174] on div "AngelList New workflow *Favorites* ( 12 ) 🏪 QSBS Tracking 🤖 File Withholding Fo…" at bounding box center [466, 345] width 933 height 639
click at [817, 196] on div "AngelList New workflow *Favorites* ( 12 ) 🏪 QSBS Tracking 🤖 File Withholding Fo…" at bounding box center [466, 345] width 933 height 639
click at [510, 222] on span "Manual Actions" at bounding box center [550, 228] width 140 height 23
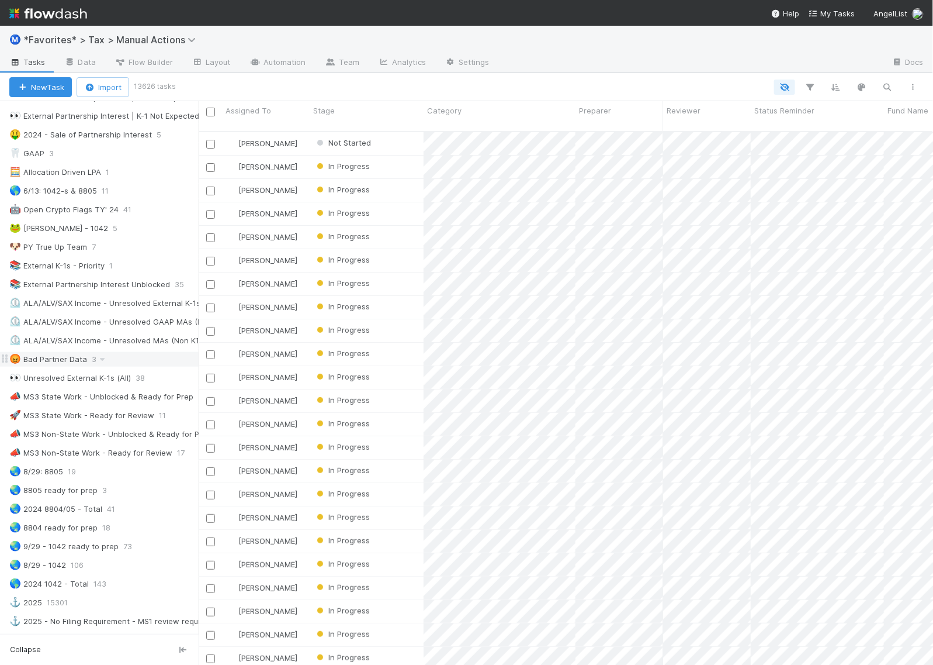
scroll to position [585, 0]
click at [91, 384] on div "👀 Unresolved External K-1s (All)" at bounding box center [70, 376] width 122 height 15
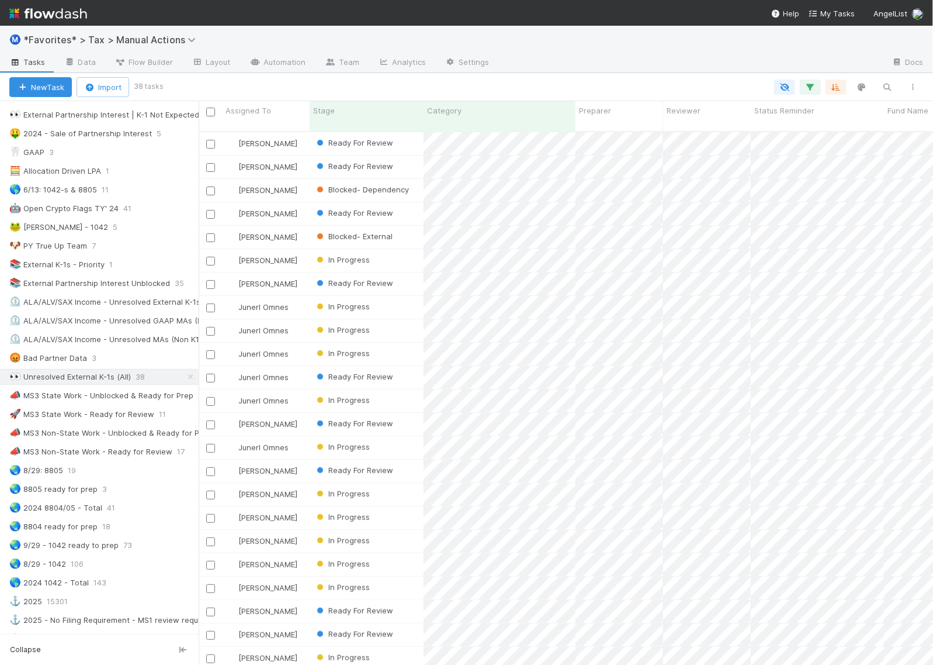
scroll to position [532, 724]
click at [817, 84] on button "button" at bounding box center [810, 86] width 21 height 15
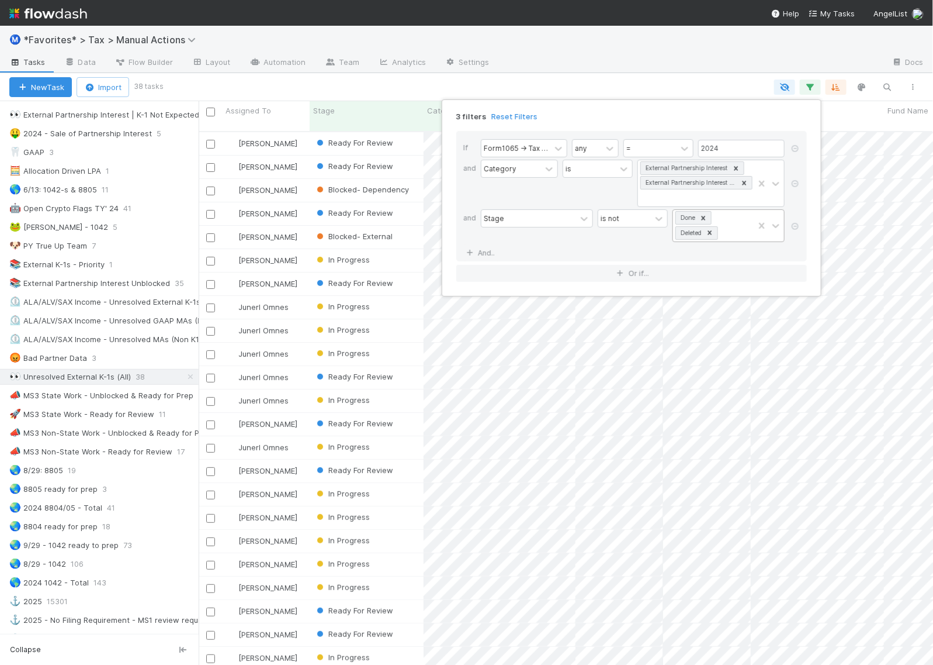
click at [728, 219] on div "Done Deleted" at bounding box center [713, 226] width 81 height 32
type input "read"
click at [723, 265] on div "Ready For Review" at bounding box center [729, 261] width 112 height 20
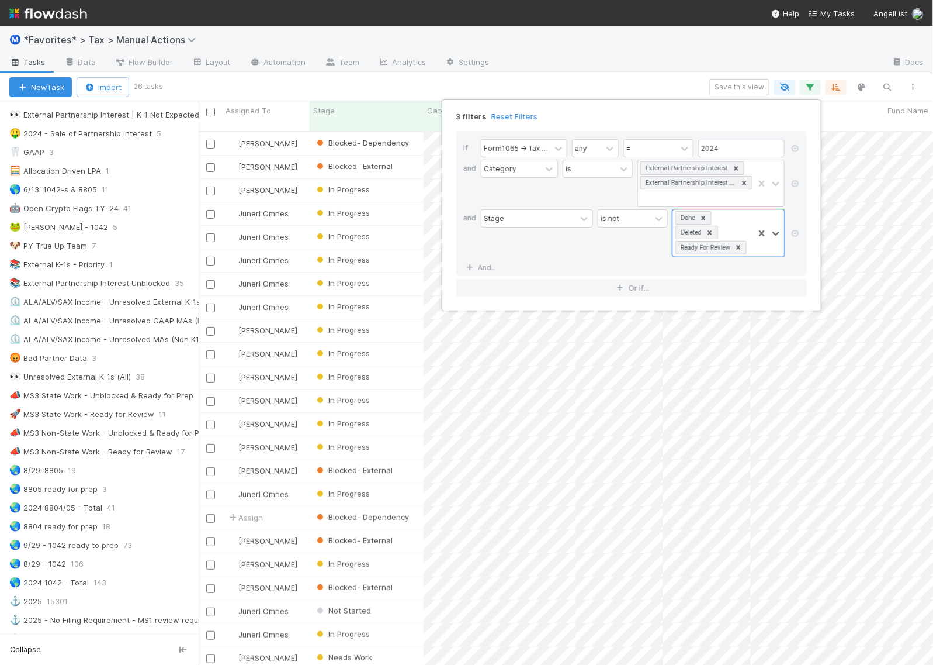
scroll to position [532, 724]
click at [606, 84] on div "3 filters Reset Filters If Form1065 -> Tax Year any = 2024 and Category is Exte…" at bounding box center [466, 332] width 933 height 665
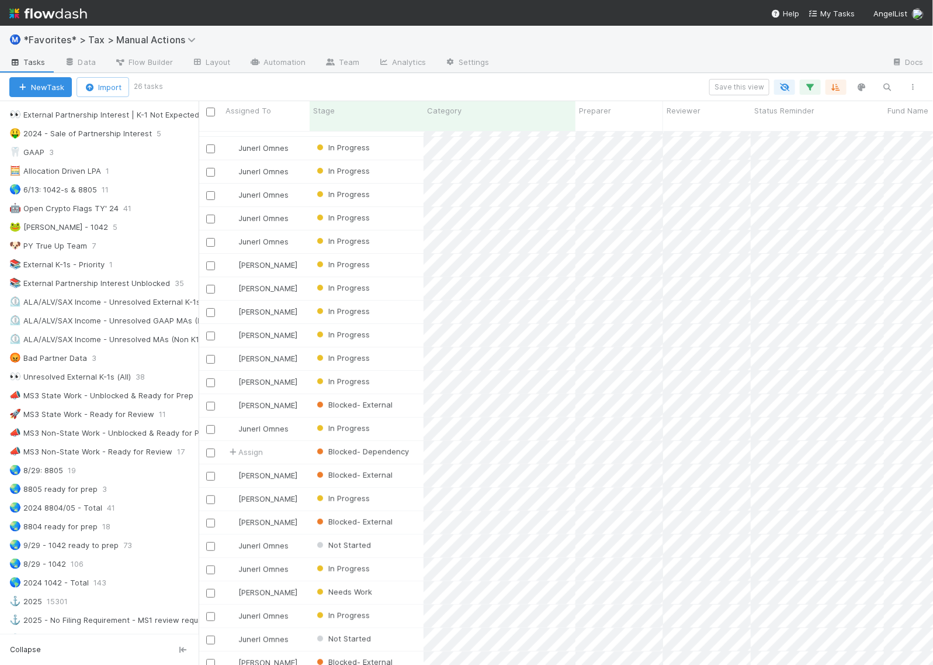
scroll to position [0, 0]
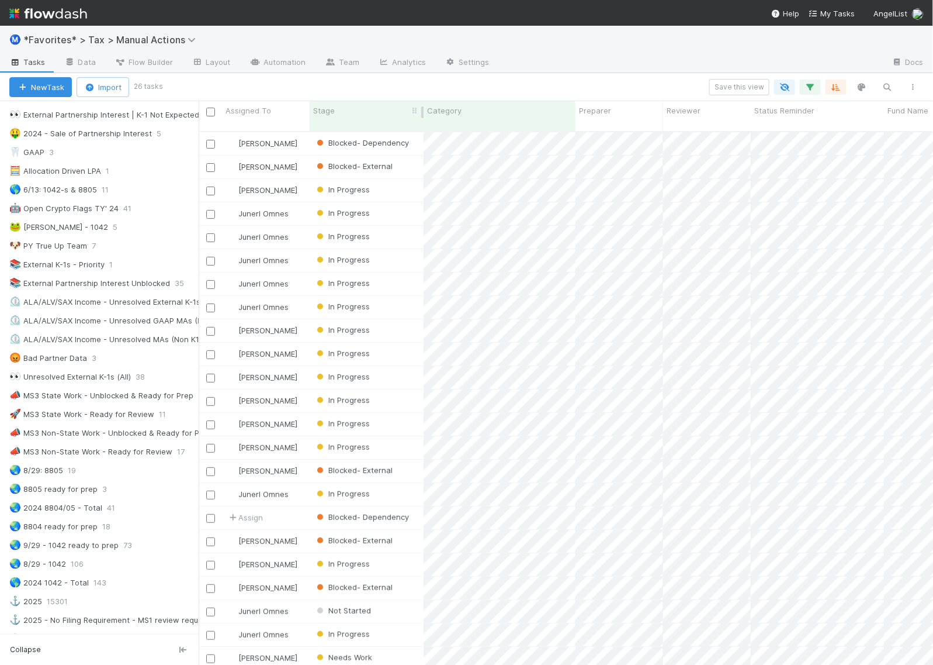
click at [345, 110] on div "Stage" at bounding box center [367, 111] width 108 height 12
click at [393, 127] on div "Sort First → Last" at bounding box center [380, 133] width 133 height 18
click at [805, 92] on button "button" at bounding box center [810, 86] width 21 height 15
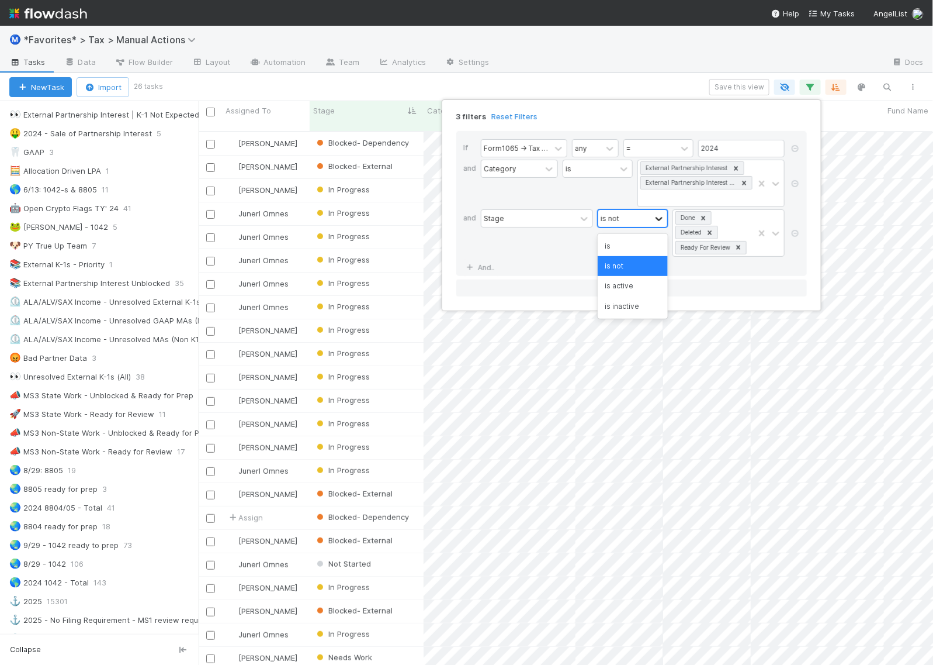
click at [652, 217] on div at bounding box center [659, 219] width 14 height 12
click at [639, 241] on div "is" at bounding box center [633, 246] width 70 height 20
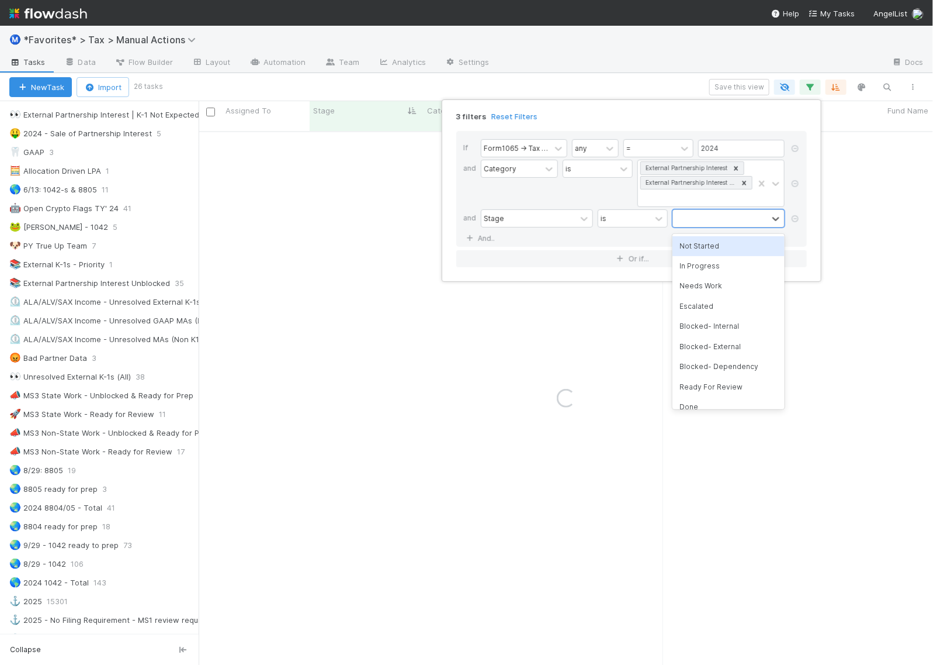
click at [734, 246] on div "Not Started" at bounding box center [729, 246] width 112 height 20
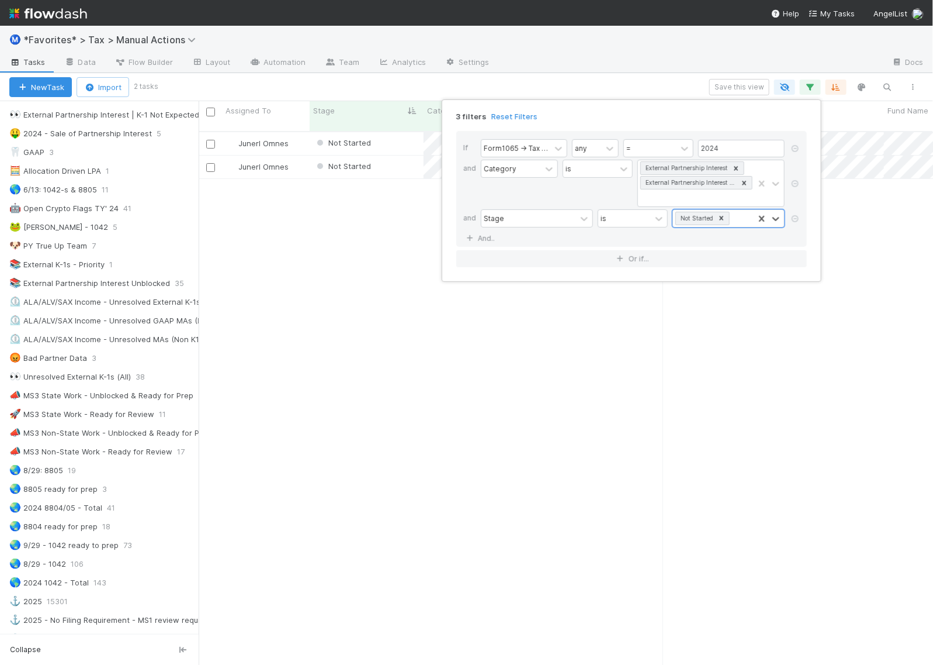
click at [651, 80] on div "3 filters Reset Filters If Form1065 -> Tax Year any = 2024 and Category is Exte…" at bounding box center [466, 332] width 933 height 665
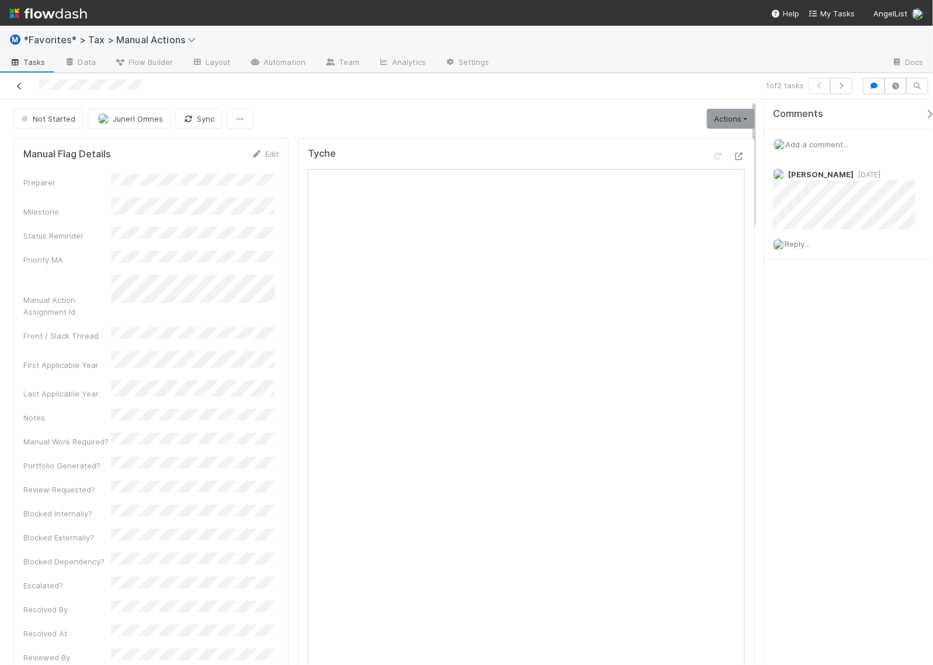
click at [19, 88] on icon at bounding box center [19, 86] width 12 height 8
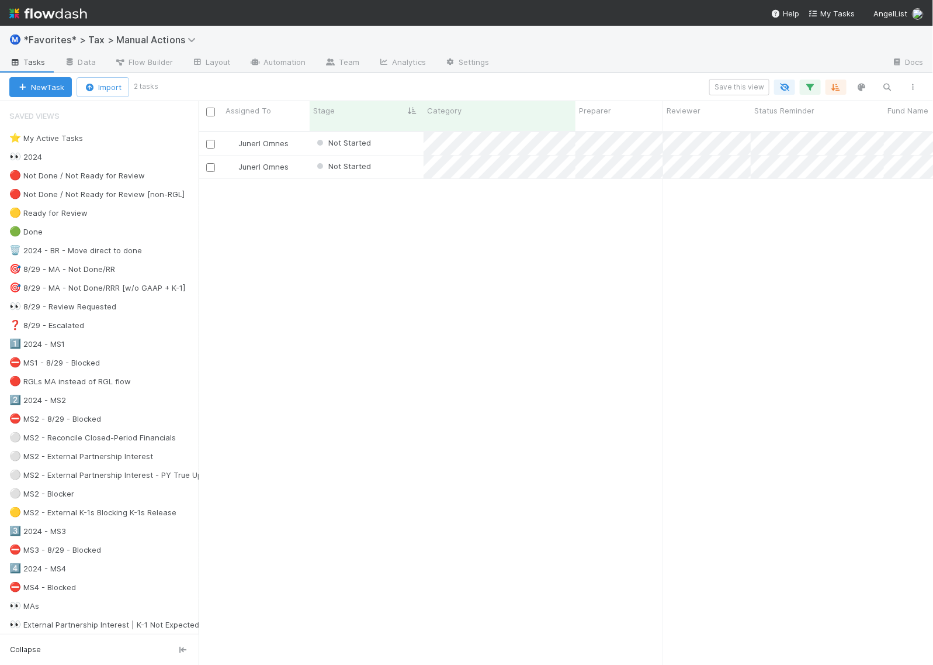
scroll to position [532, 724]
click at [808, 91] on icon "button" at bounding box center [811, 87] width 12 height 11
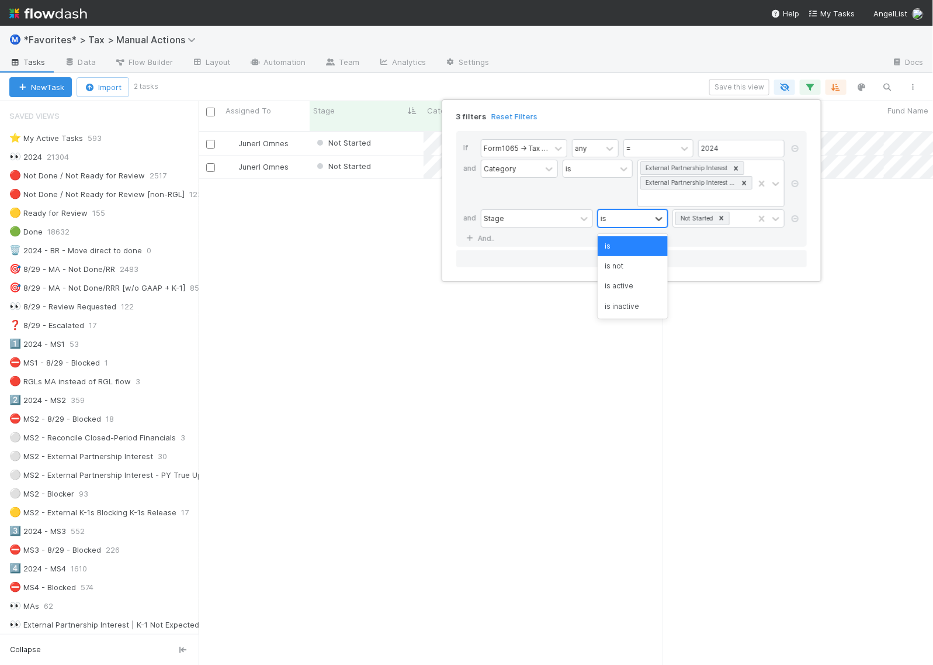
click at [601, 219] on div "is" at bounding box center [604, 218] width 6 height 11
click at [620, 264] on div "is not" at bounding box center [633, 266] width 70 height 20
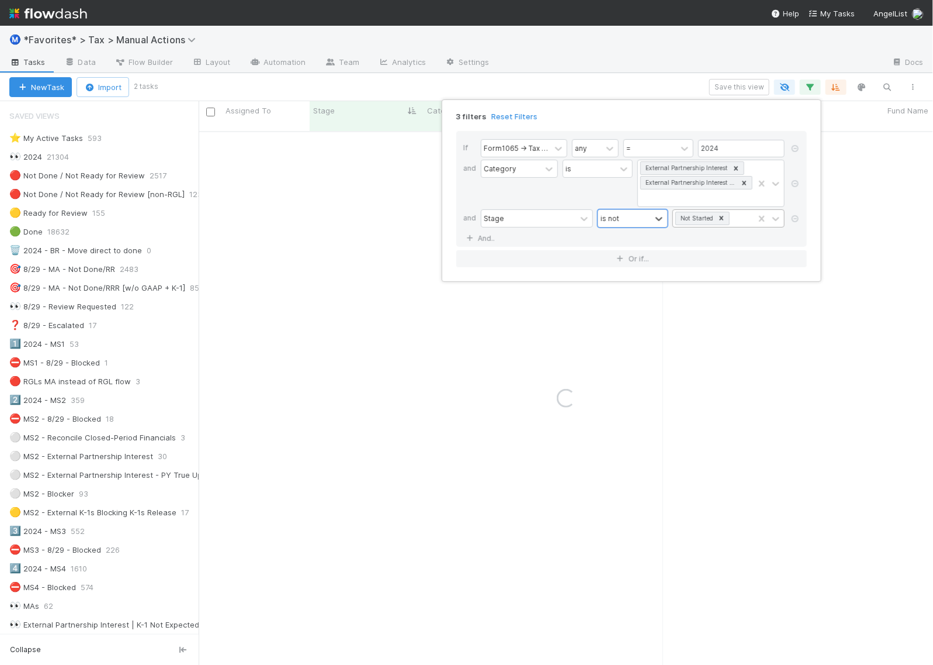
click at [722, 217] on icon at bounding box center [722, 218] width 8 height 8
click at [718, 223] on div at bounding box center [720, 218] width 95 height 17
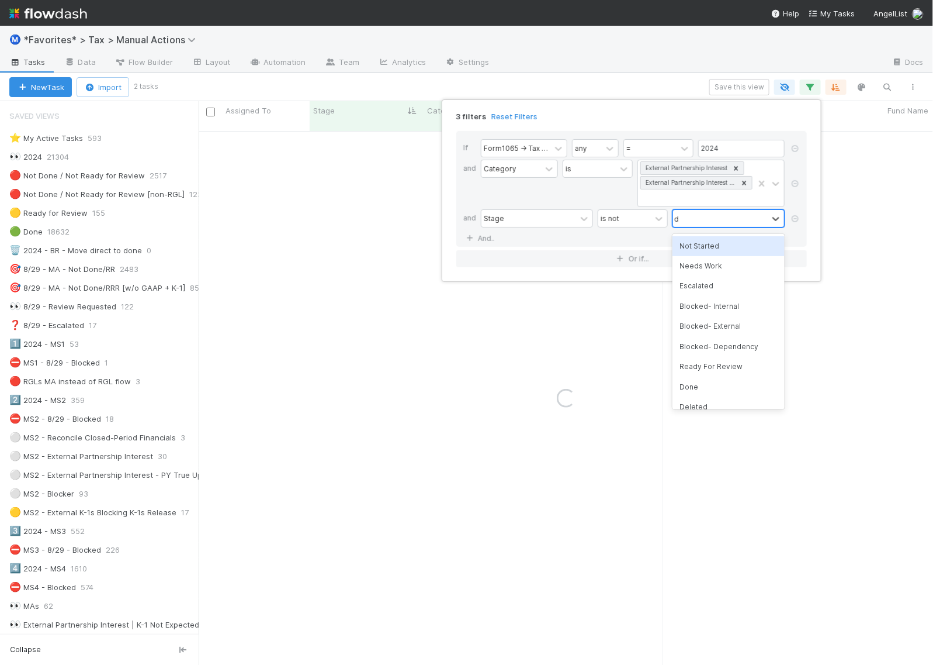
type input "do"
click at [715, 241] on div "Done" at bounding box center [729, 246] width 112 height 20
click at [738, 220] on div "Done" at bounding box center [713, 218] width 81 height 17
type input "de"
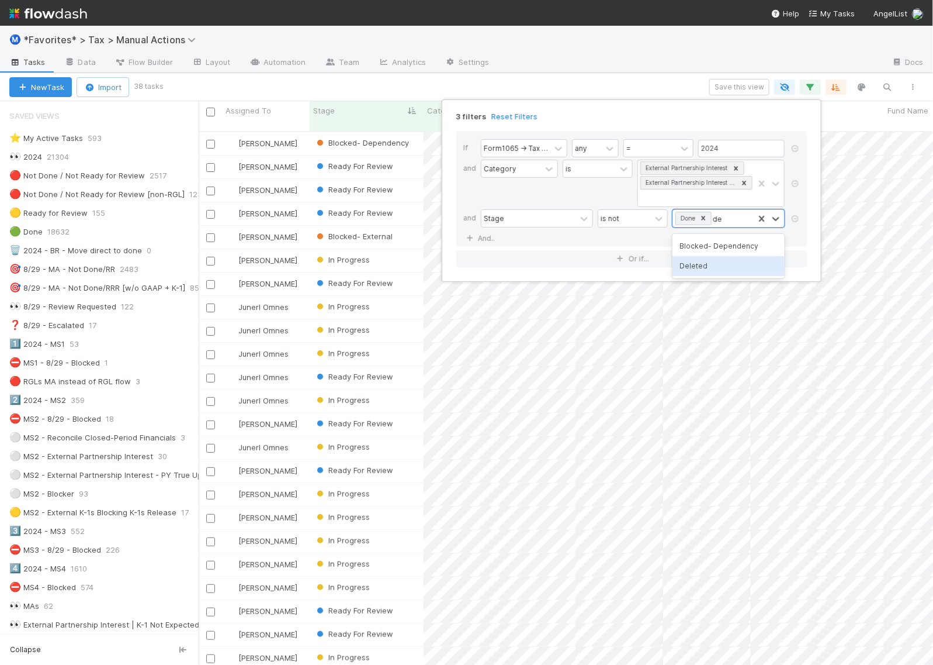
click at [711, 265] on div "Deleted" at bounding box center [729, 266] width 112 height 20
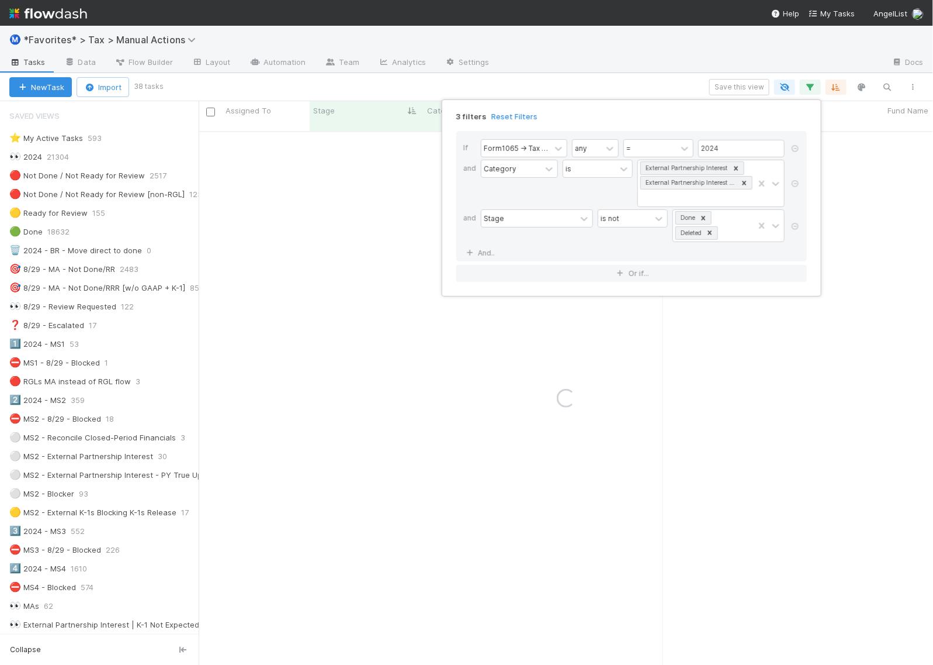
click at [658, 92] on div "3 filters Reset Filters If Form1065 -> Tax Year any = 2024 and Category is Exte…" at bounding box center [466, 332] width 933 height 665
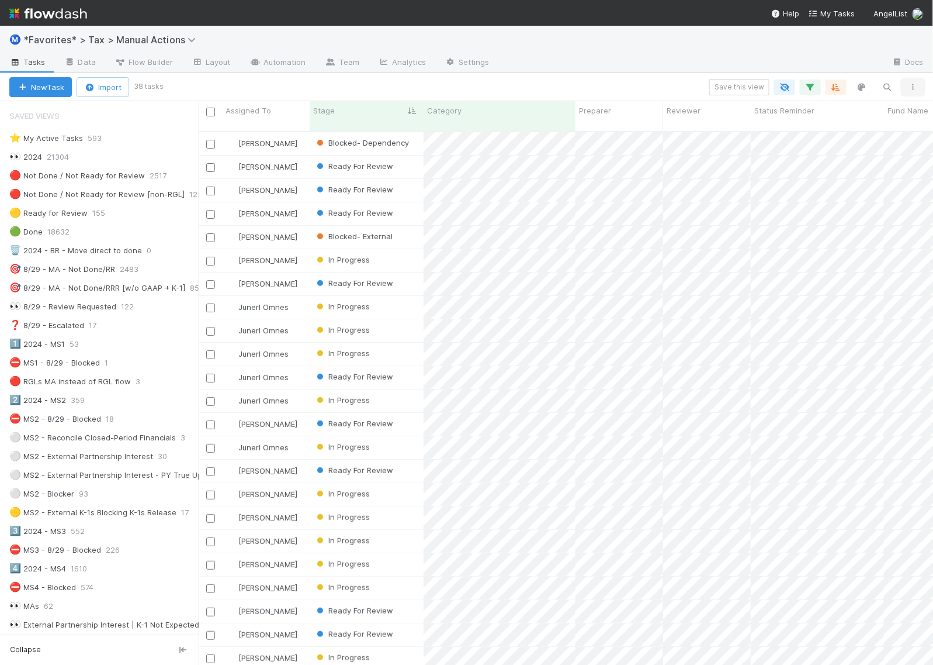
click at [914, 88] on icon "button" at bounding box center [914, 87] width 12 height 7
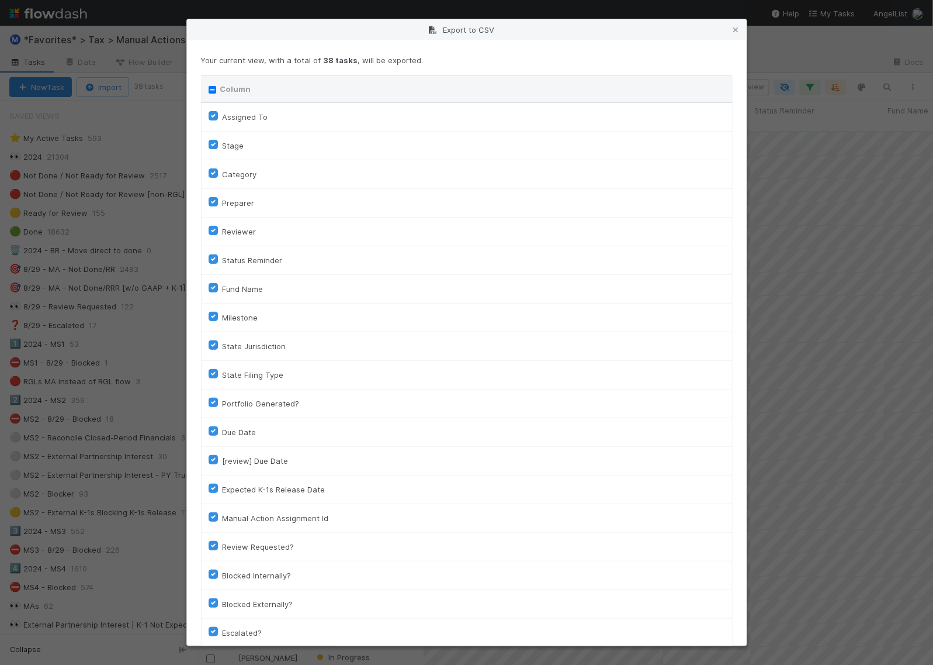
click at [231, 92] on label "Column" at bounding box center [235, 89] width 31 height 12
click at [216, 92] on input "Column" at bounding box center [213, 90] width 8 height 8
checkbox input "true"
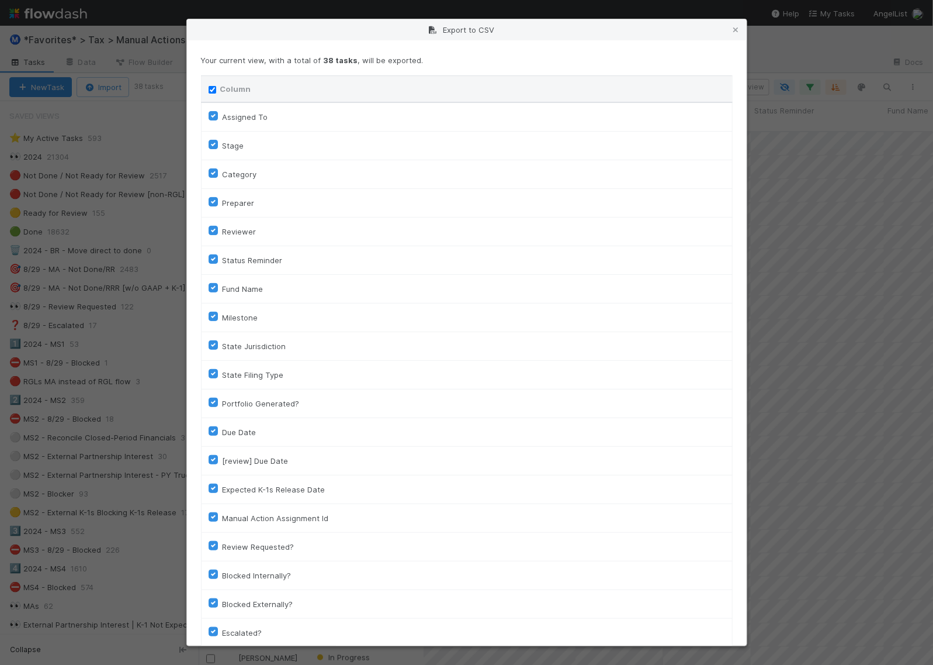
click at [212, 92] on input "Column" at bounding box center [213, 90] width 8 height 8
checkbox input "false"
checkbox To "false"
checkbox input "false"
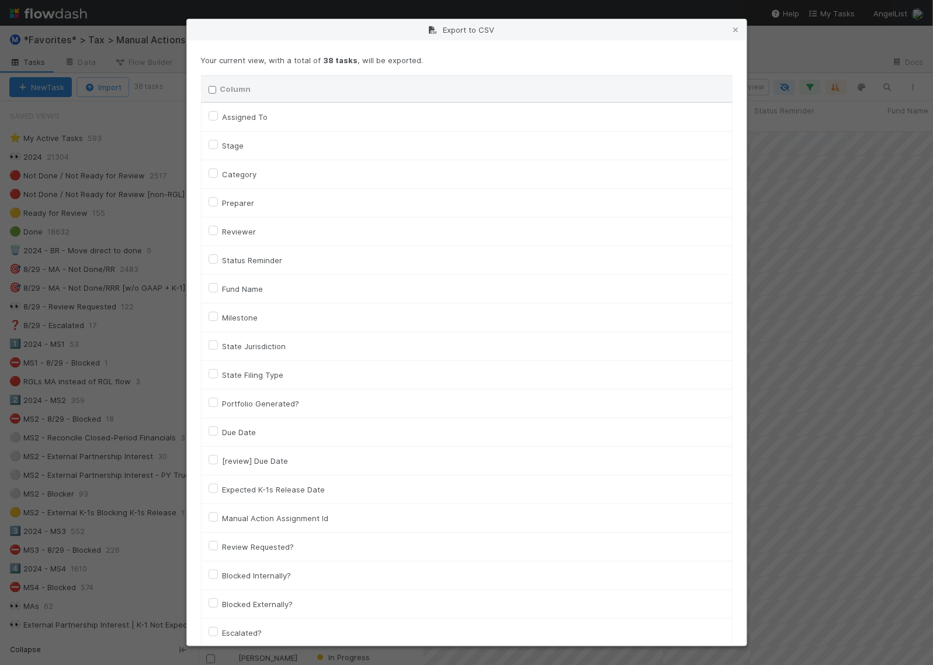
checkbox input "false"
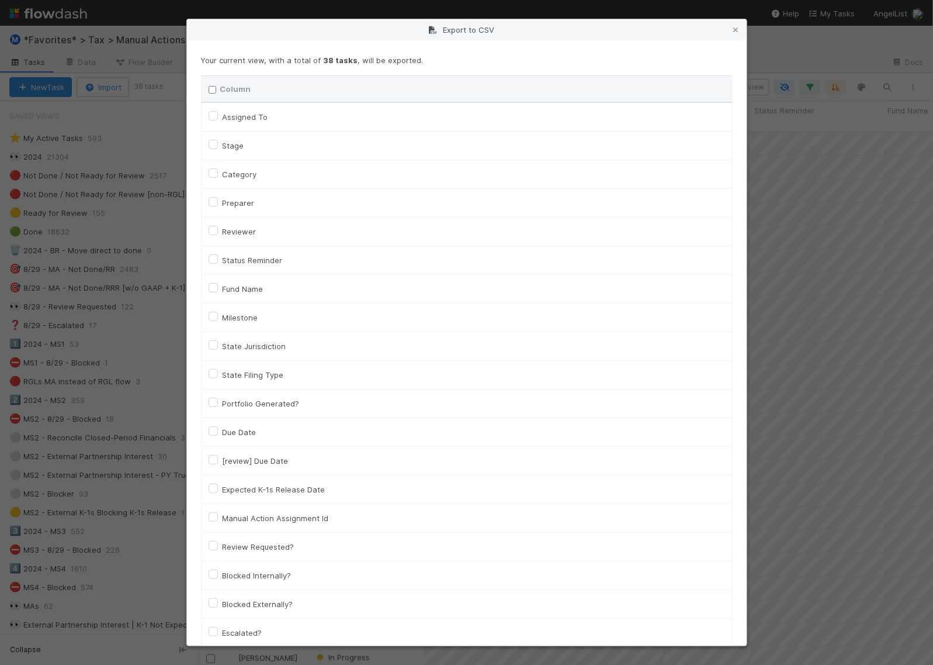
checkbox input "false"
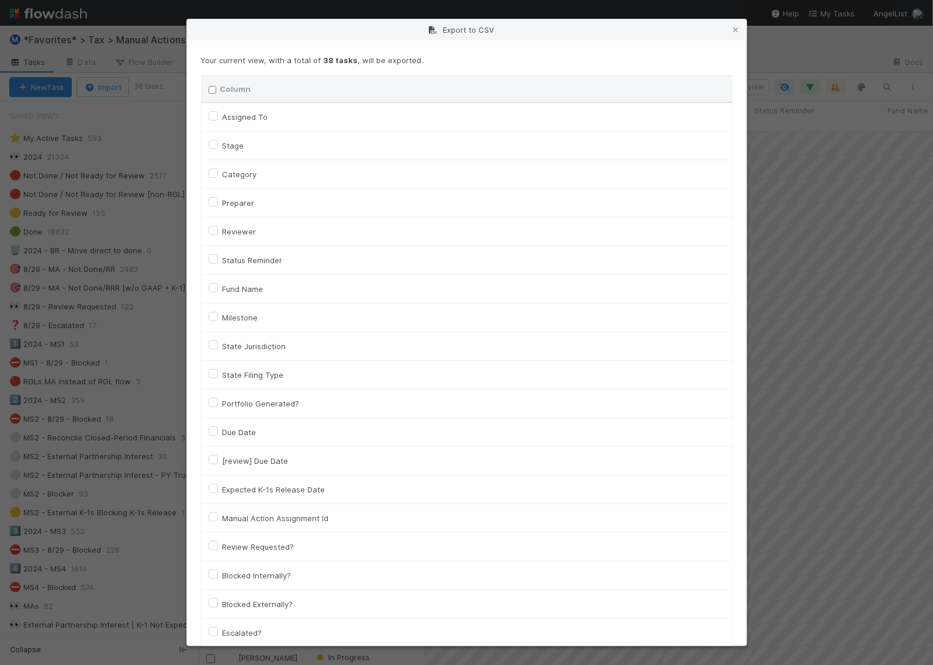
checkbox input "false"
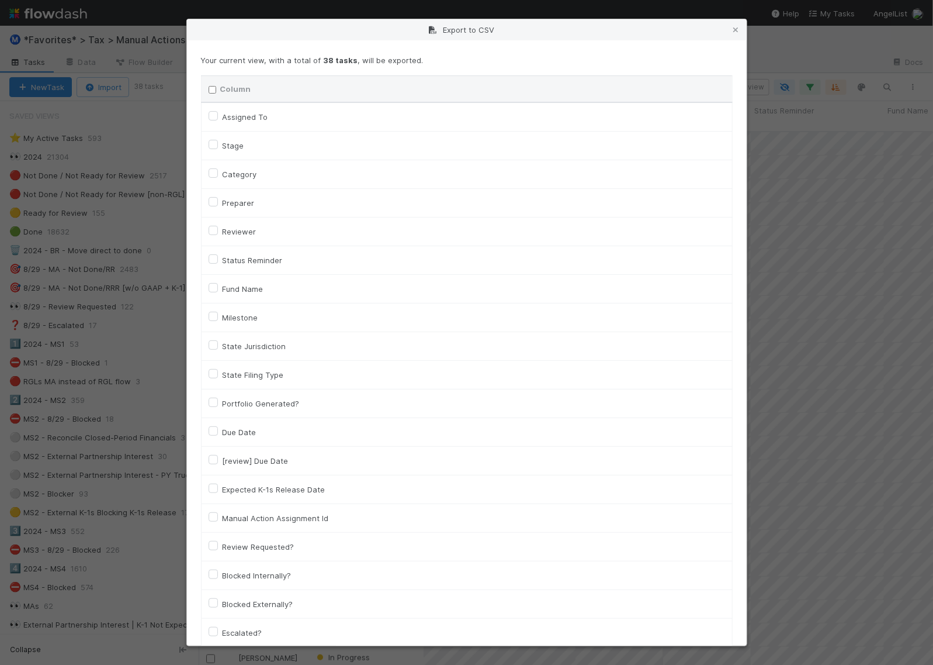
checkbox input "false"
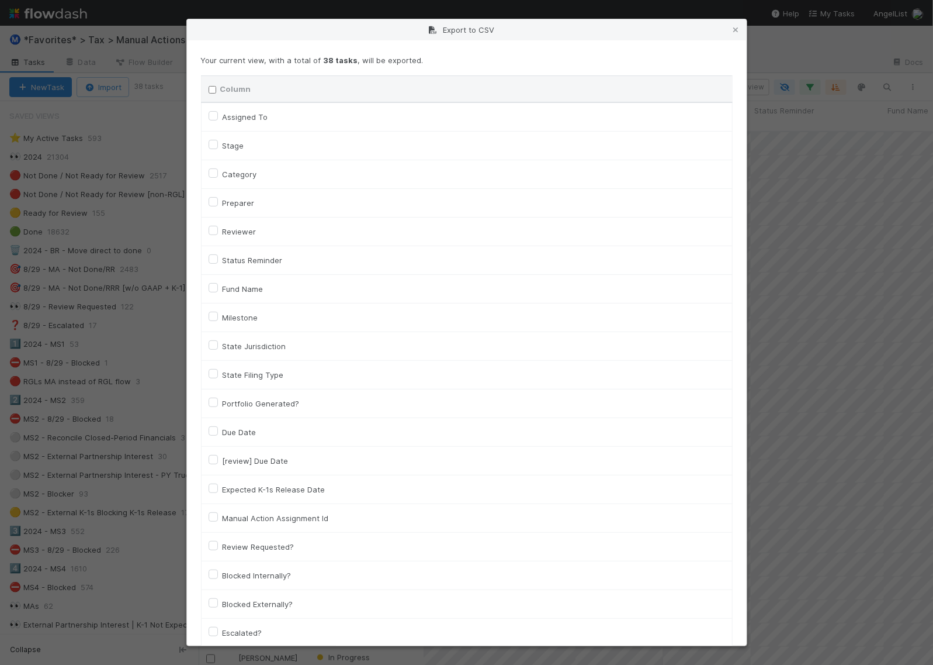
checkbox input "false"
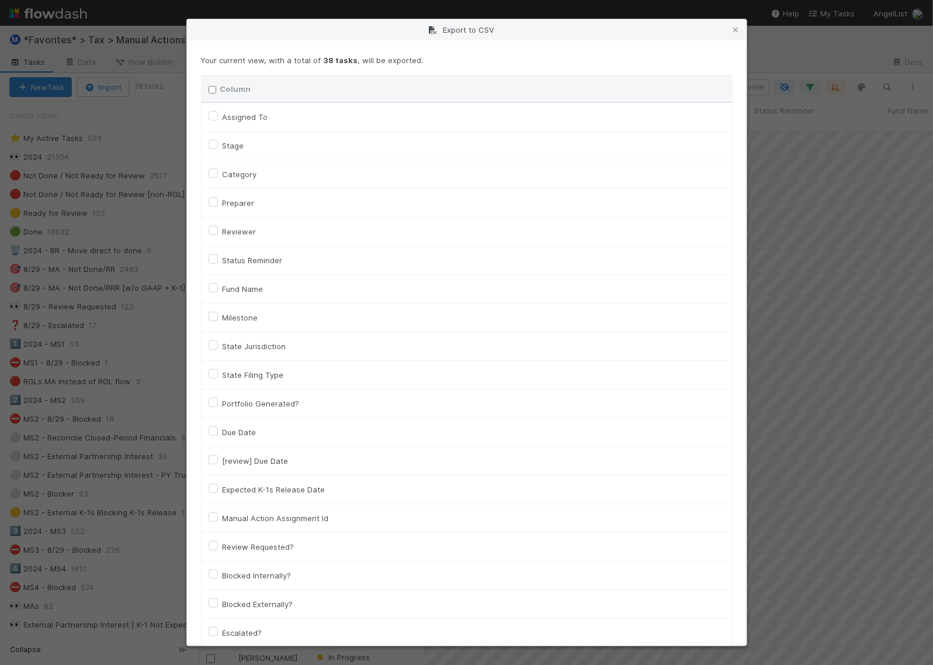
checkbox On "false"
checkbox input "false"
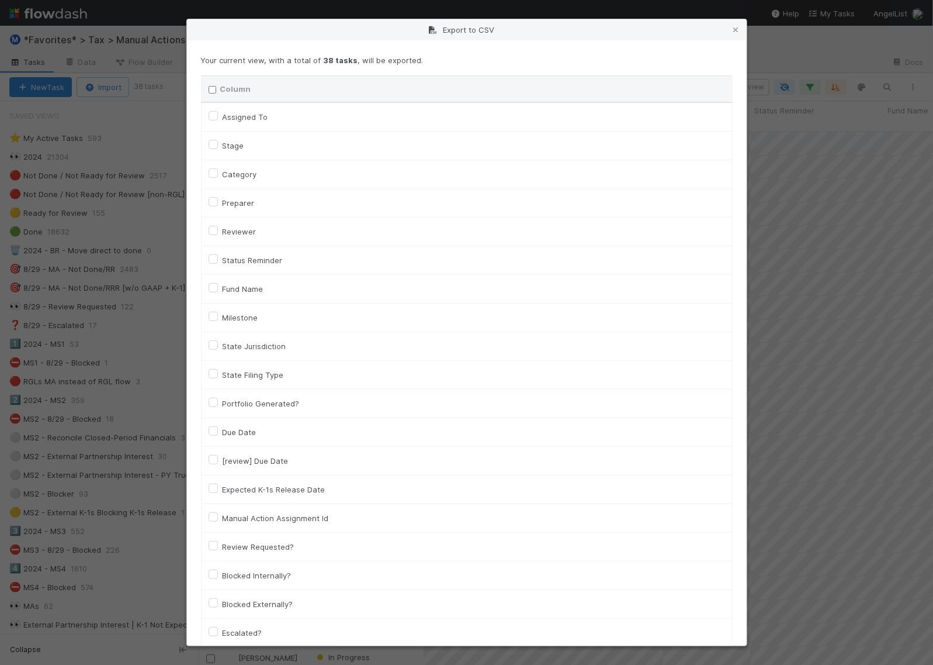
checkbox input "false"
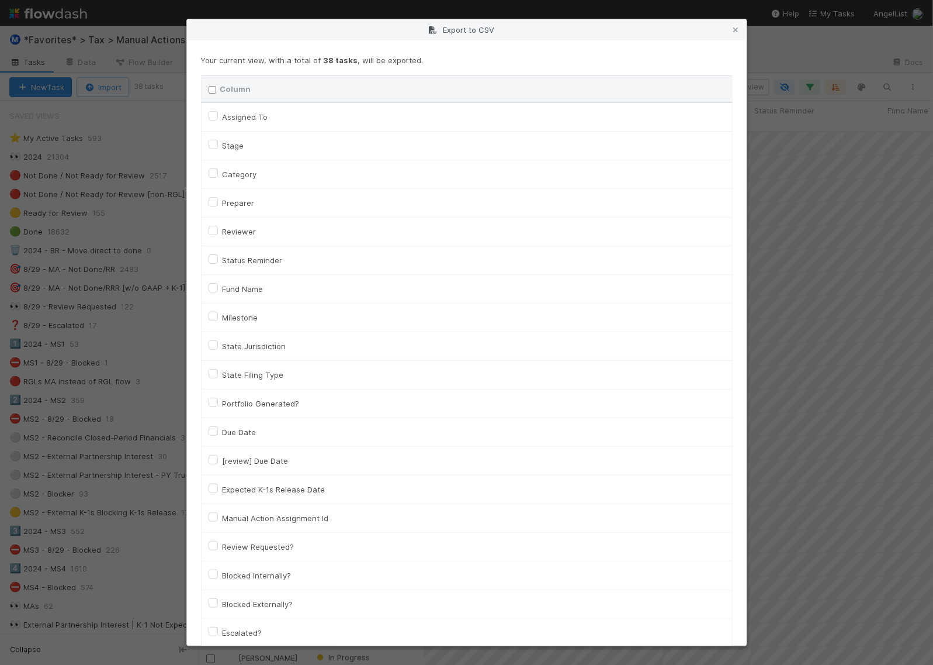
checkbox input "false"
checkbox URL "false"
click at [223, 117] on label "Assigned To" at bounding box center [246, 117] width 46 height 14
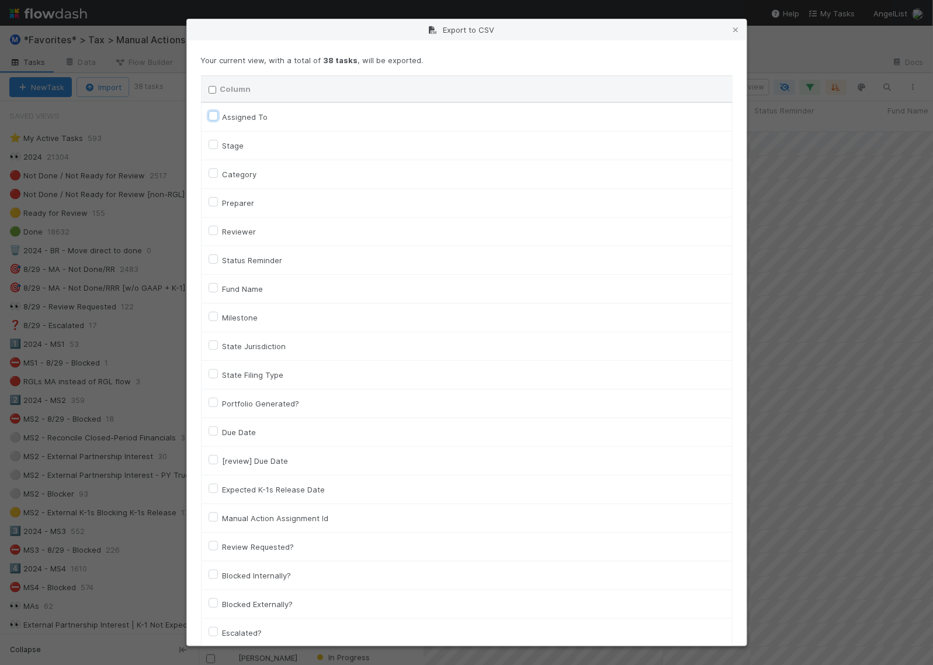
click at [214, 117] on To "Assigned To" at bounding box center [213, 115] width 9 height 11
checkbox To "true"
click at [223, 146] on label "Stage" at bounding box center [234, 146] width 22 height 14
click at [214, 146] on input "Stage" at bounding box center [213, 144] width 9 height 11
checkbox input "true"
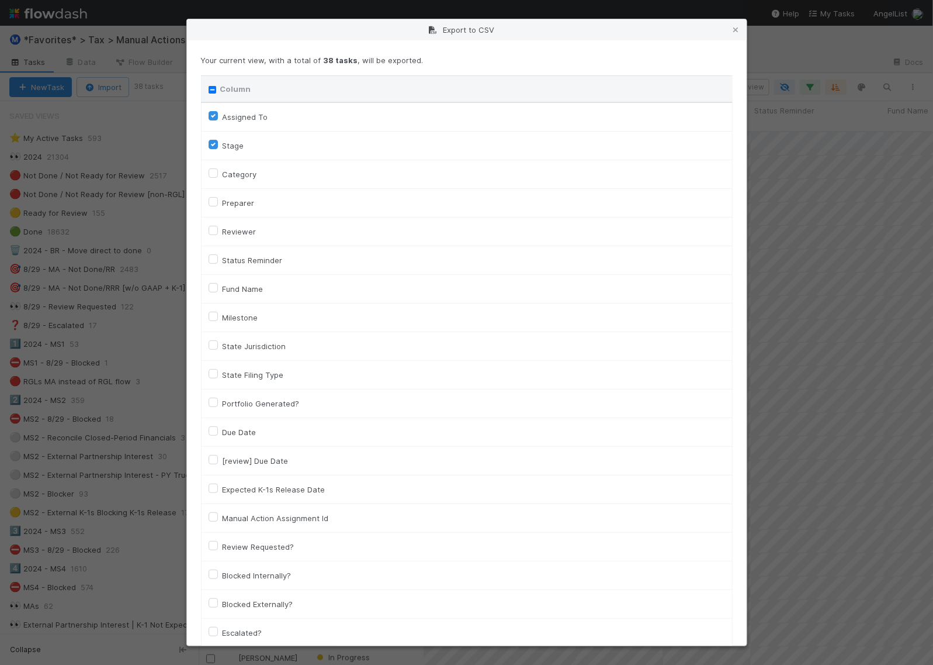
click at [223, 202] on label "Preparer" at bounding box center [239, 203] width 32 height 14
click at [212, 202] on input "Preparer" at bounding box center [213, 201] width 9 height 11
checkbox input "true"
click at [223, 174] on label "Category" at bounding box center [240, 174] width 34 height 14
click at [211, 174] on input "Category" at bounding box center [213, 172] width 9 height 11
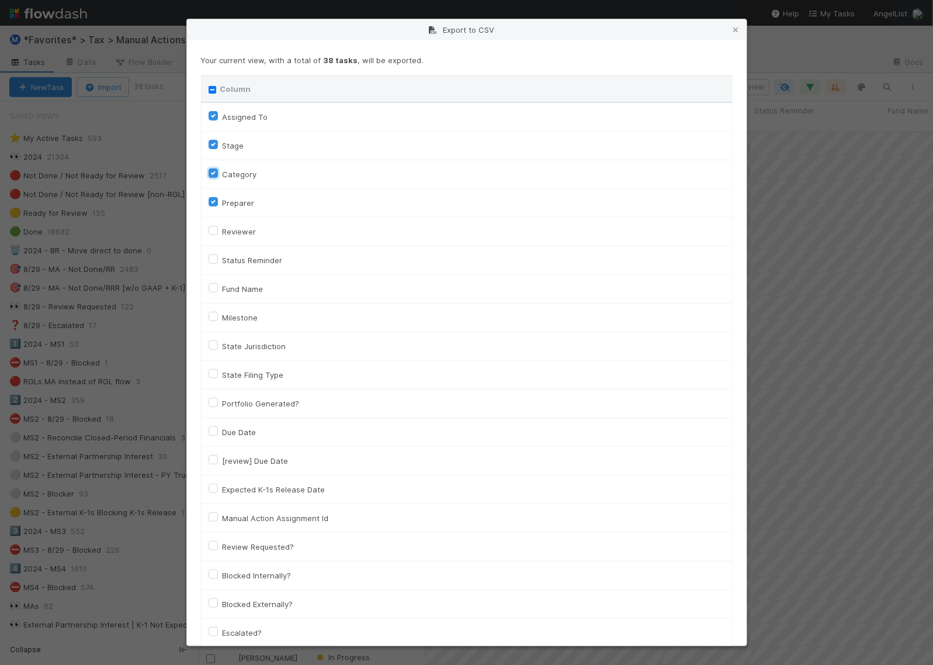
checkbox input "true"
click at [223, 231] on label "Reviewer" at bounding box center [240, 231] width 34 height 14
click at [212, 231] on input "Reviewer" at bounding box center [213, 229] width 9 height 11
checkbox input "true"
click at [223, 289] on label "Fund Name" at bounding box center [243, 289] width 41 height 14
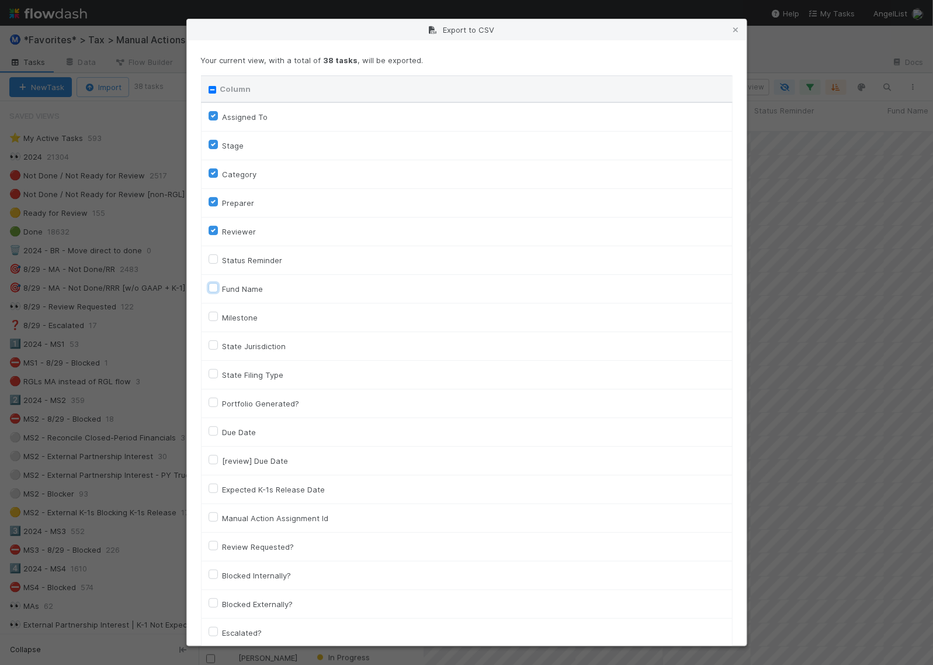
click at [213, 289] on input "Fund Name" at bounding box center [213, 287] width 9 height 11
checkbox input "true"
click at [213, 94] on input "Column" at bounding box center [213, 90] width 8 height 8
checkbox input "true"
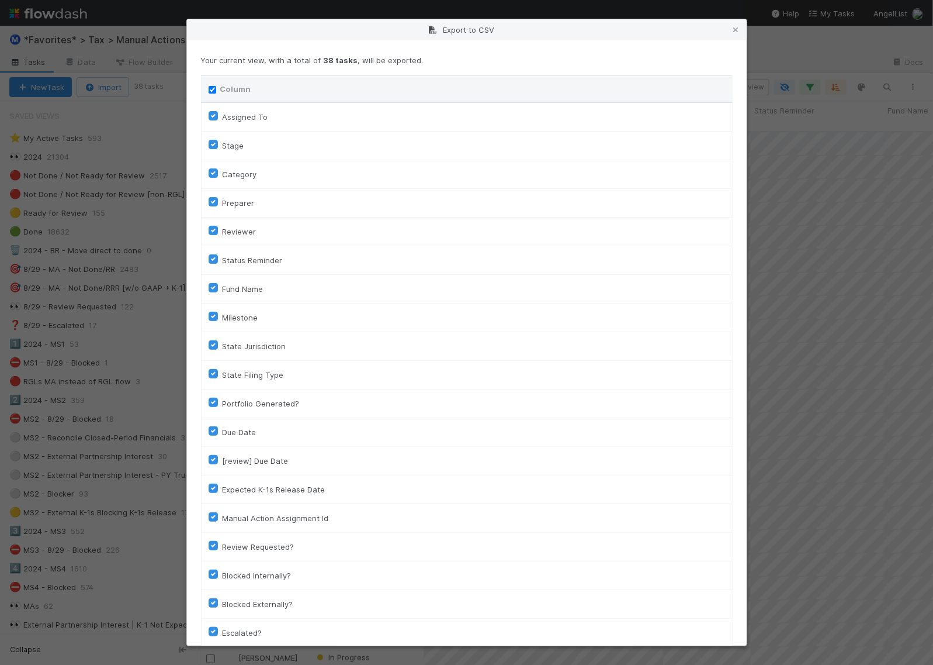
checkbox input "true"
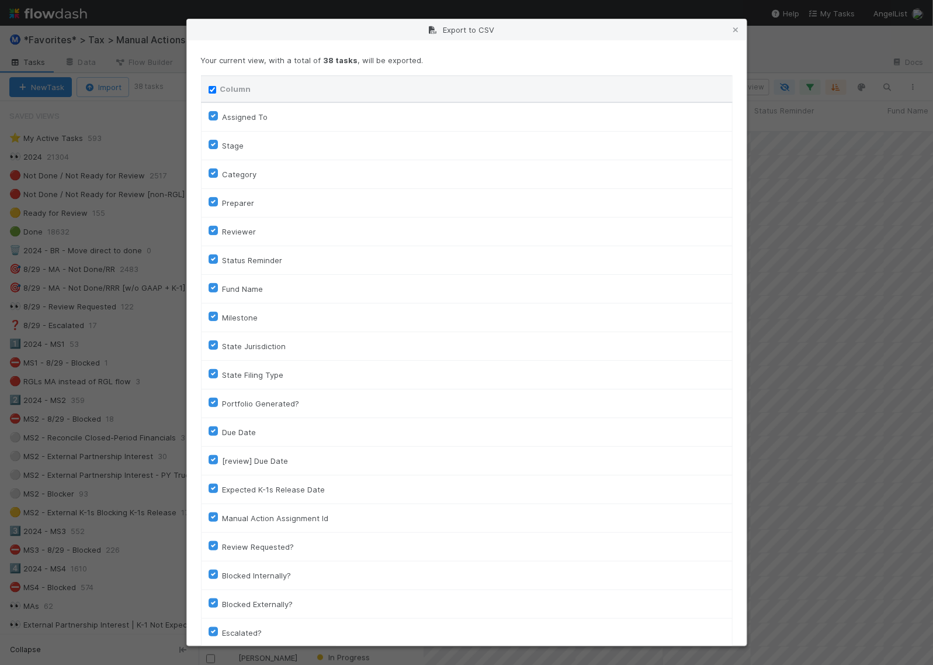
checkbox input "true"
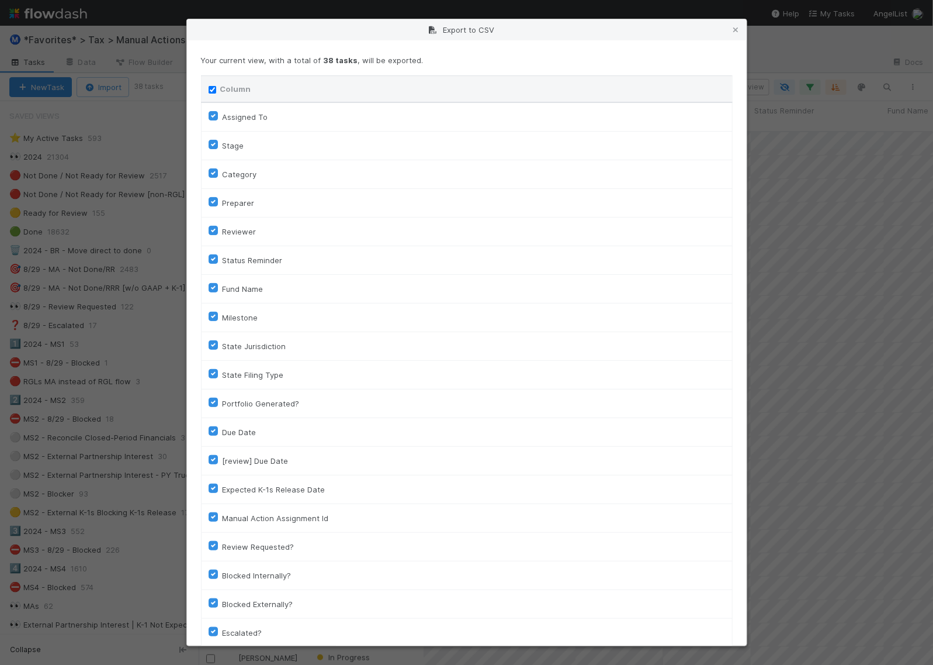
checkbox input "true"
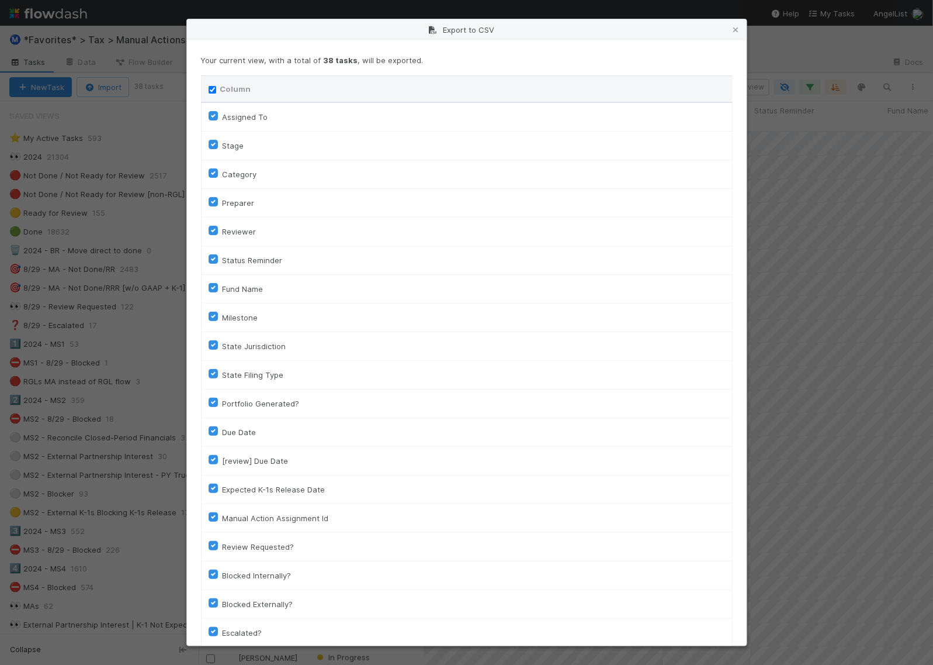
checkbox input "true"
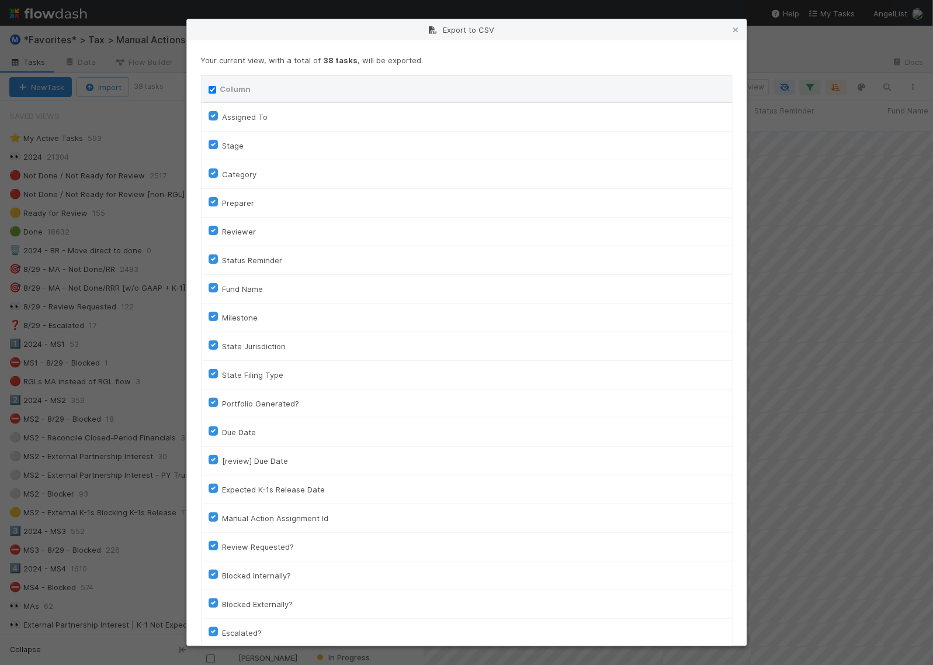
checkbox input "true"
checkbox On "true"
checkbox input "true"
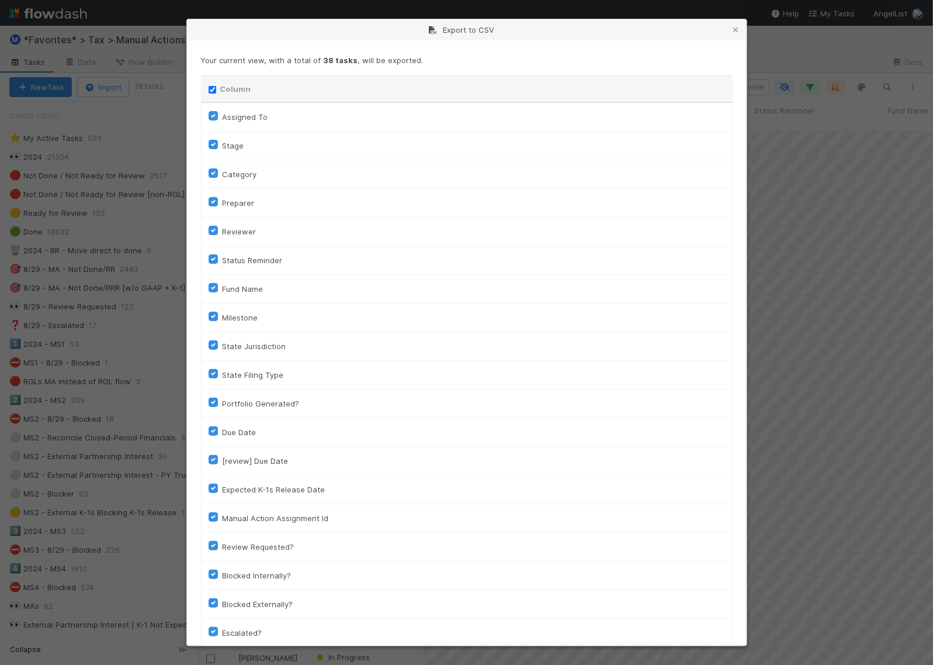
checkbox input "true"
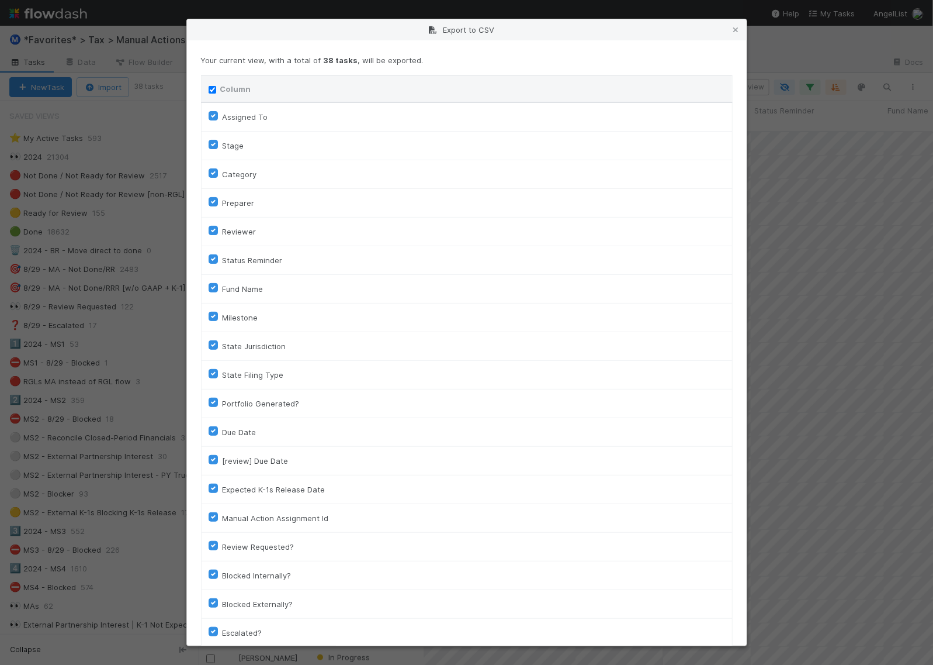
checkbox input "true"
checkbox URL "true"
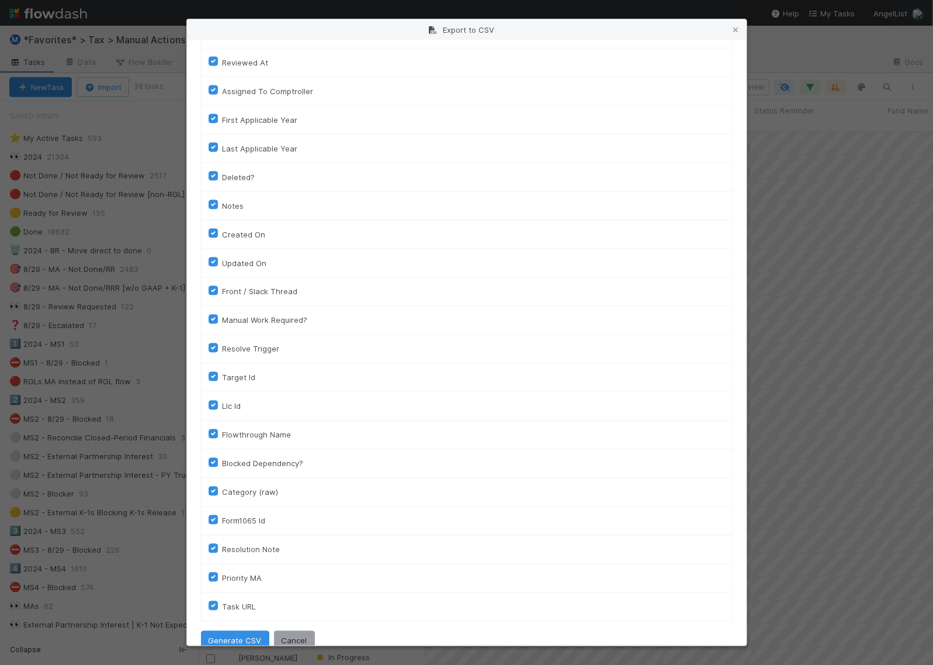
scroll to position [709, 0]
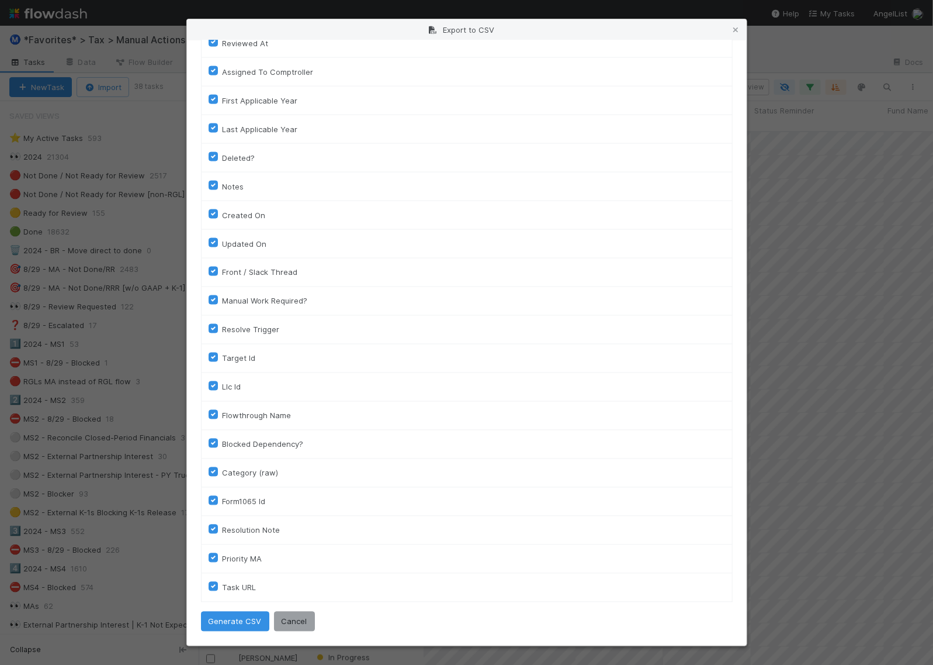
click at [734, 28] on icon at bounding box center [737, 30] width 12 height 8
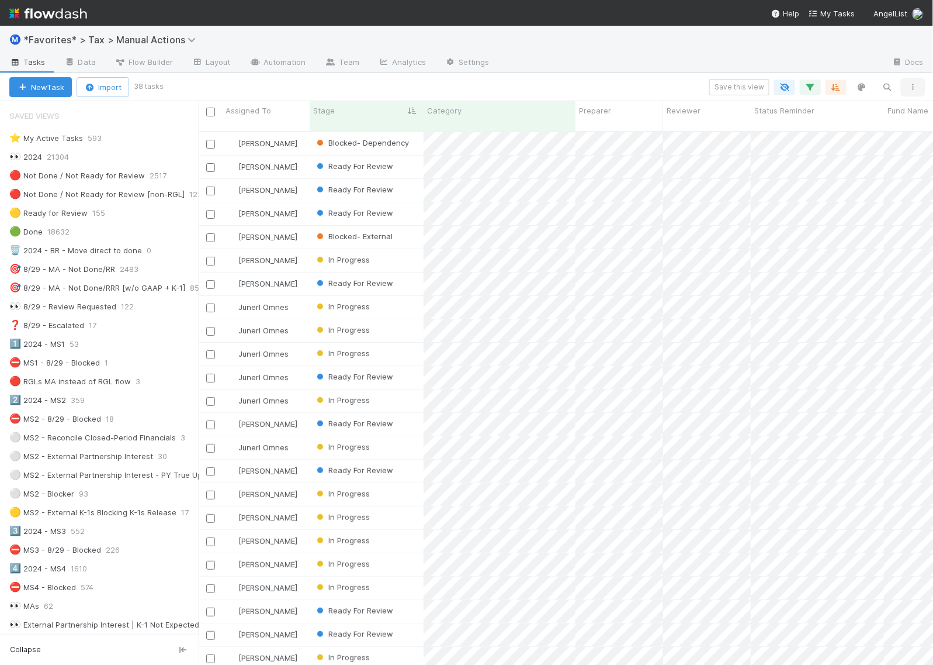
click at [910, 85] on icon "button" at bounding box center [914, 87] width 12 height 7
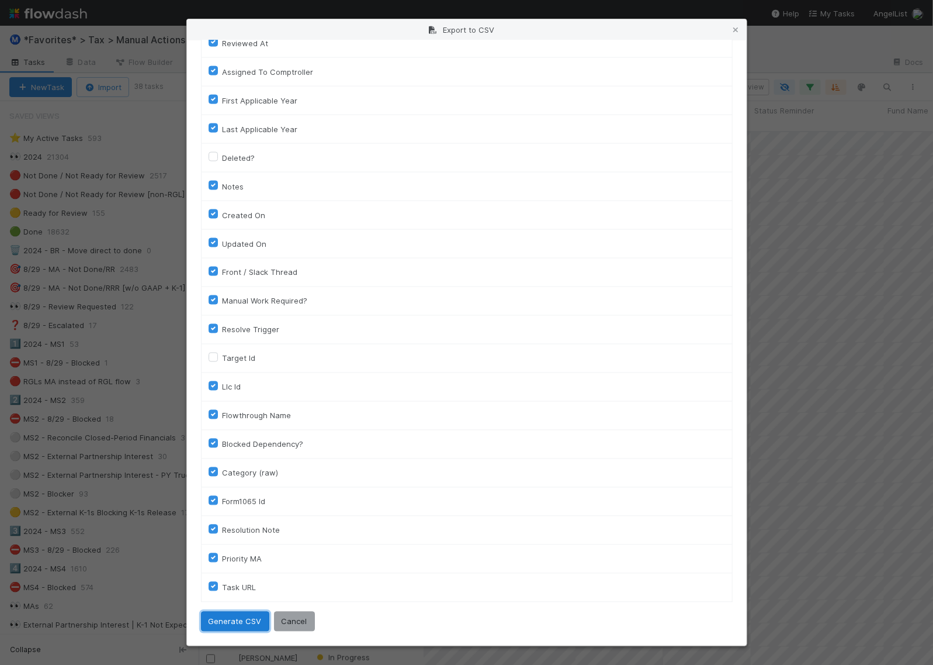
click at [206, 622] on button "Generate CSV" at bounding box center [235, 621] width 68 height 20
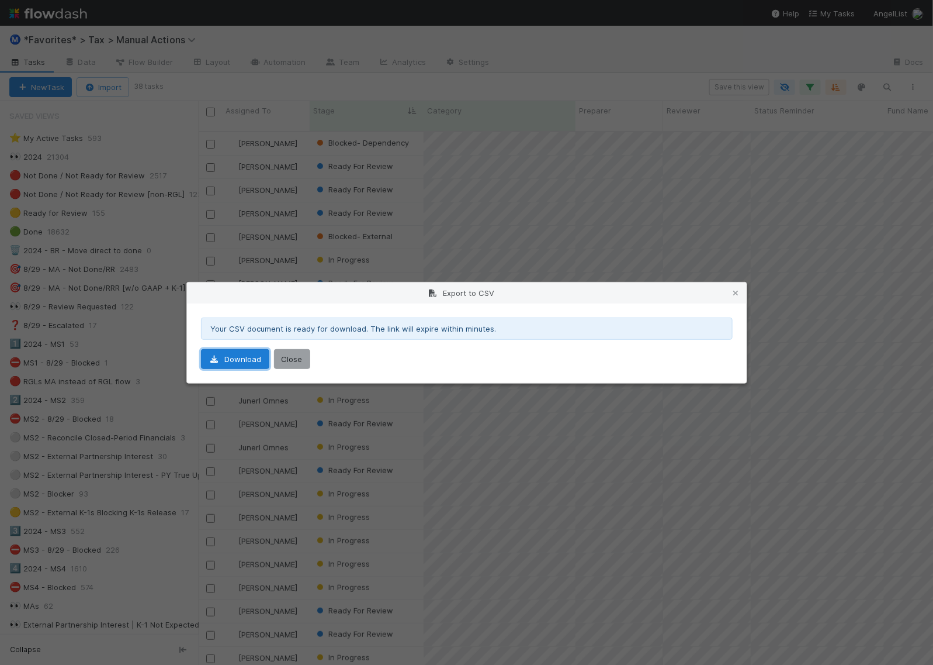
click at [230, 357] on link "Download" at bounding box center [235, 359] width 68 height 20
click at [299, 358] on button "Close" at bounding box center [292, 359] width 36 height 20
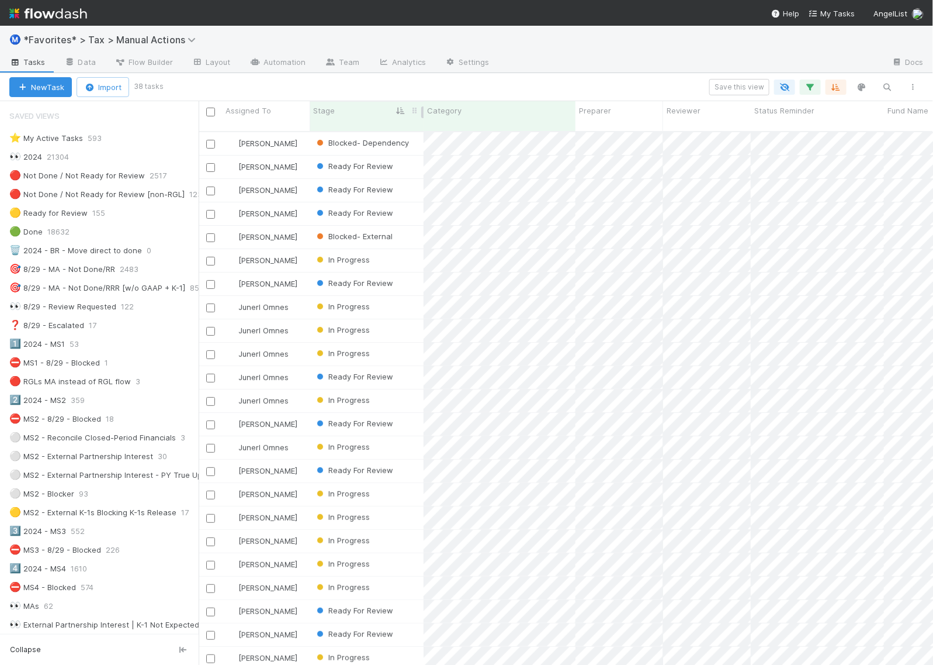
click at [375, 112] on div "Stage" at bounding box center [367, 111] width 108 height 12
click at [374, 133] on div "Sort First → Last" at bounding box center [380, 133] width 133 height 18
click at [811, 82] on icon "button" at bounding box center [811, 87] width 12 height 11
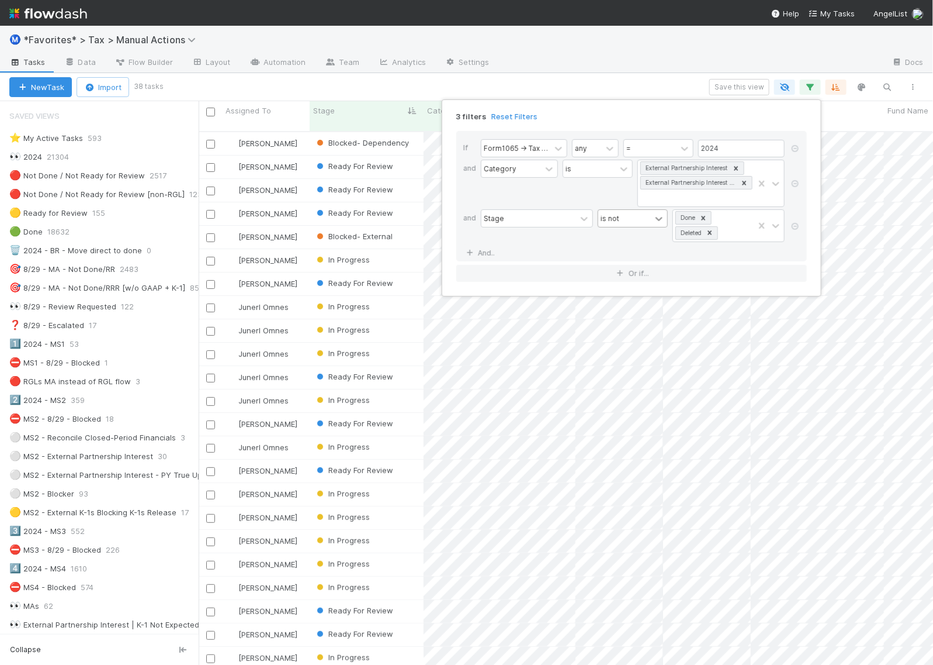
click at [658, 219] on icon at bounding box center [659, 219] width 12 height 12
click at [637, 243] on div "is" at bounding box center [633, 246] width 70 height 20
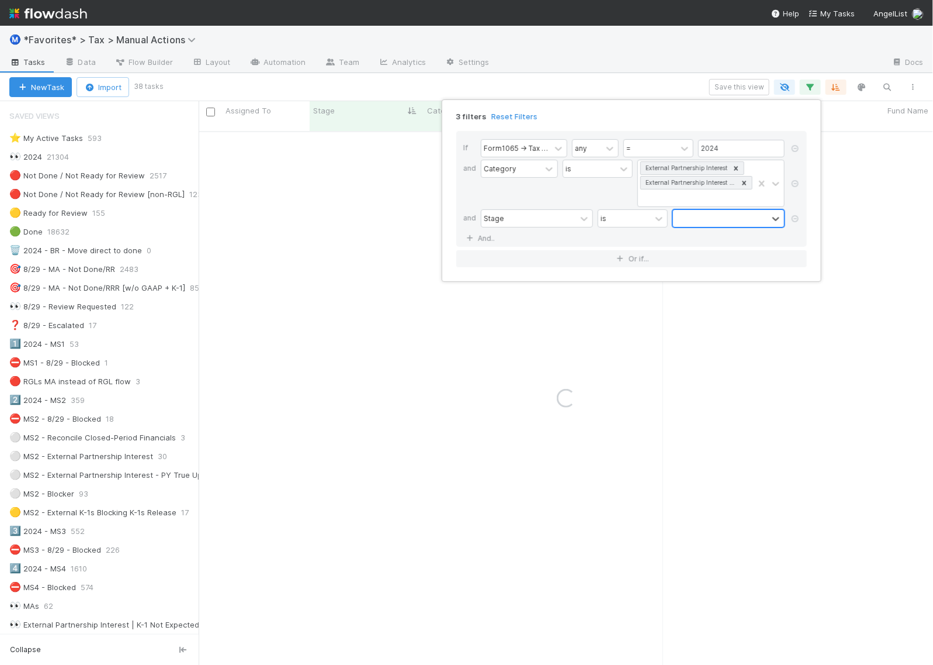
click at [731, 222] on div at bounding box center [720, 218] width 95 height 17
type input "block"
click at [741, 284] on div "Blocked- Dependency" at bounding box center [729, 286] width 112 height 20
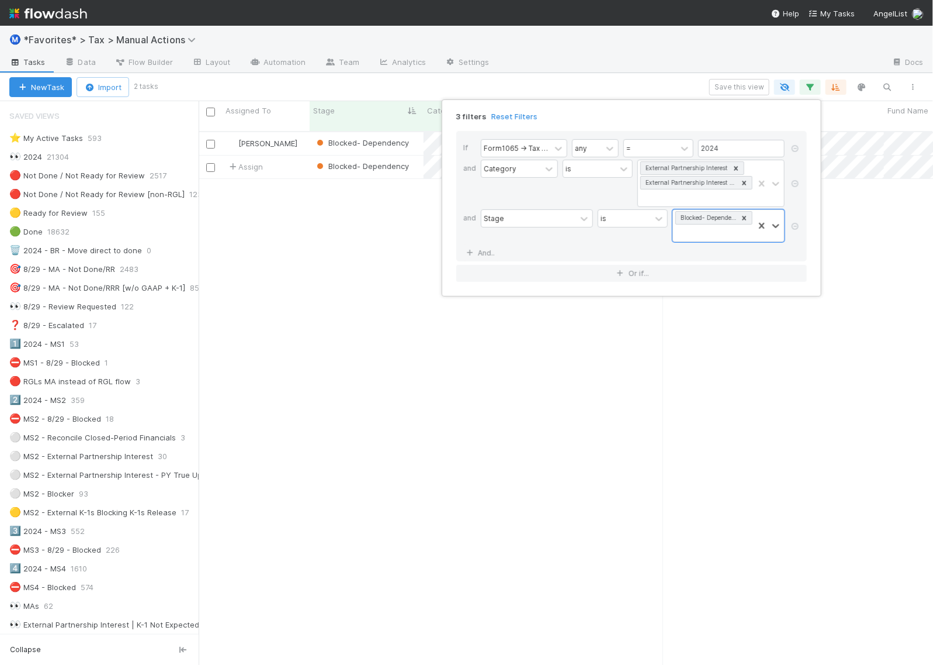
scroll to position [532, 724]
click at [625, 89] on div "3 filters Reset Filters If Form1065 -> Tax Year any = 2024 and Category is Exte…" at bounding box center [466, 332] width 933 height 665
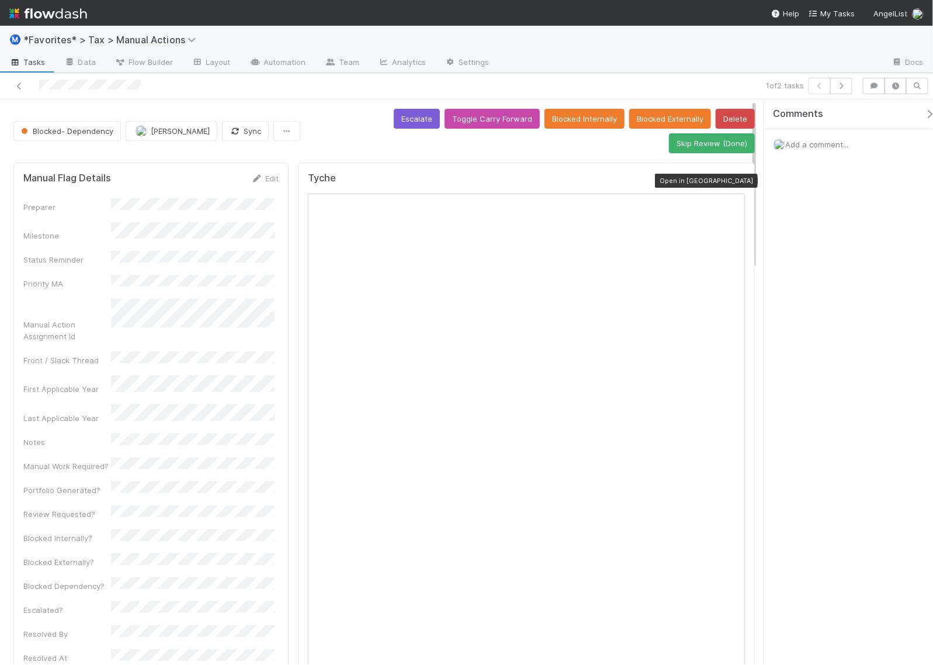
click at [734, 177] on icon at bounding box center [740, 181] width 12 height 8
click at [842, 89] on button "button" at bounding box center [842, 86] width 22 height 16
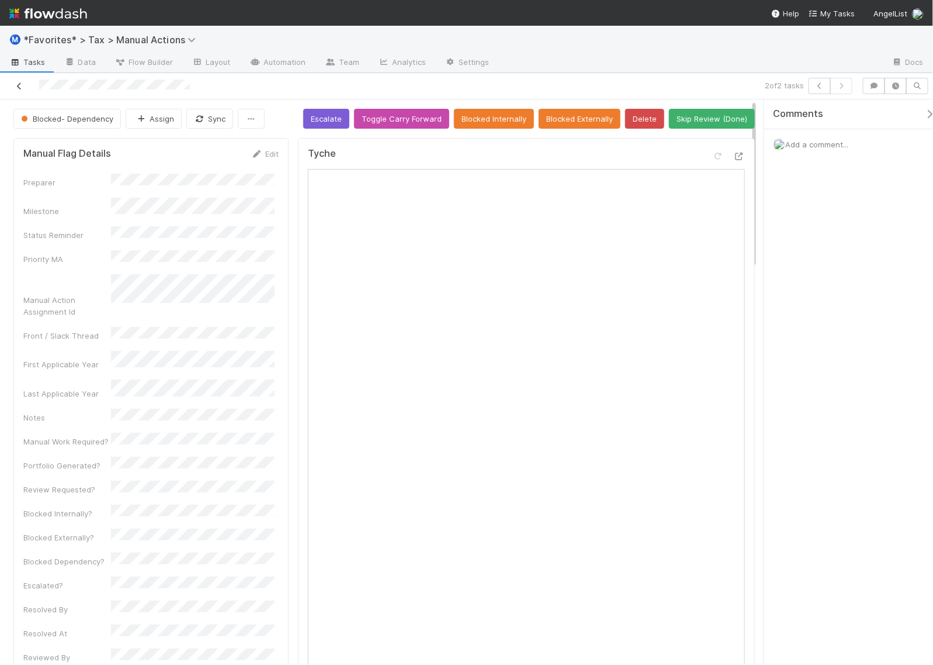
click at [13, 85] on icon at bounding box center [19, 86] width 12 height 8
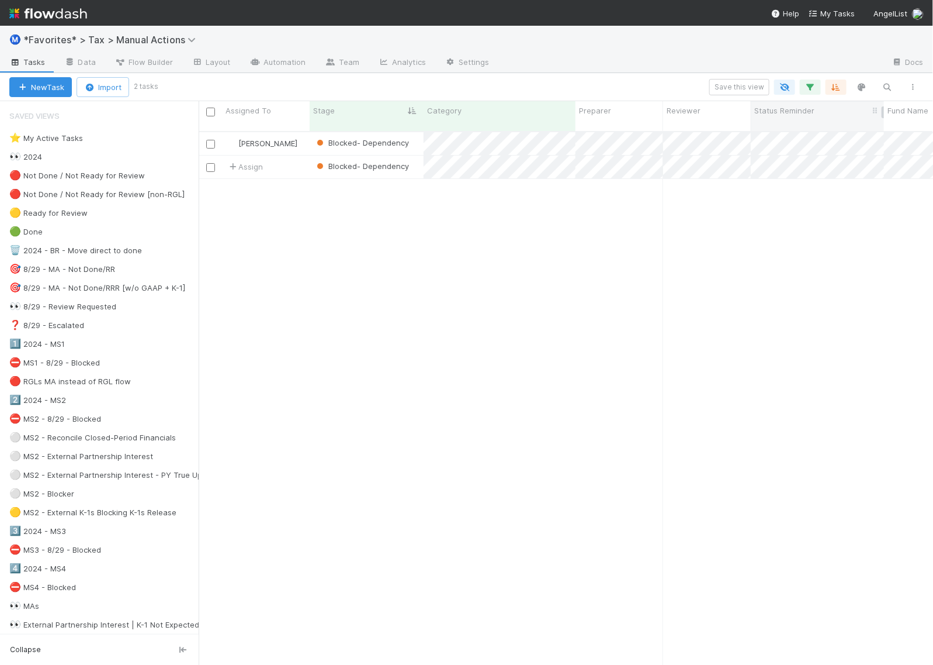
scroll to position [532, 724]
click at [814, 89] on icon "button" at bounding box center [811, 87] width 12 height 11
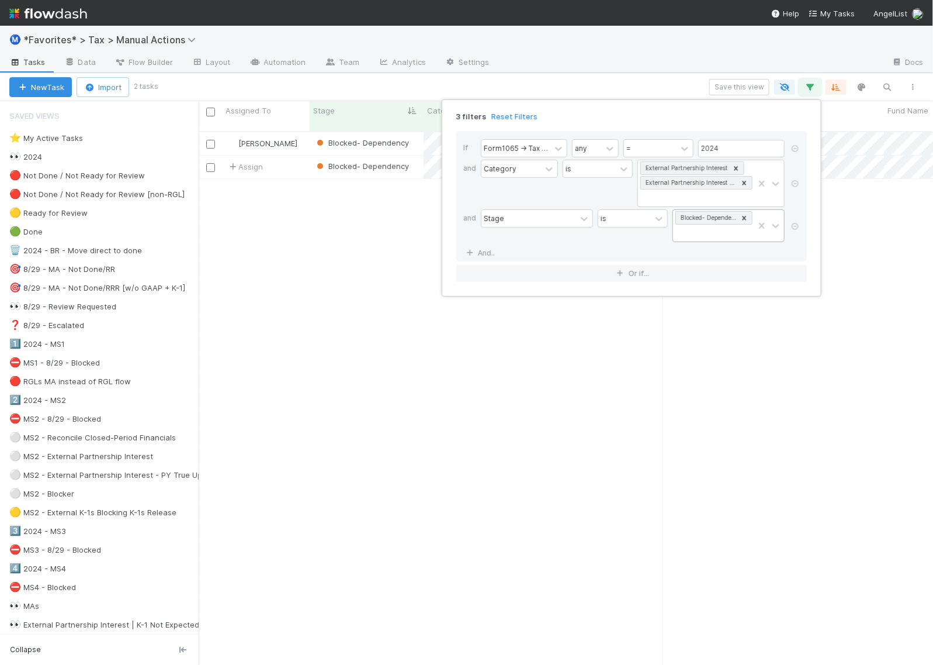
click at [741, 219] on icon at bounding box center [745, 218] width 8 height 8
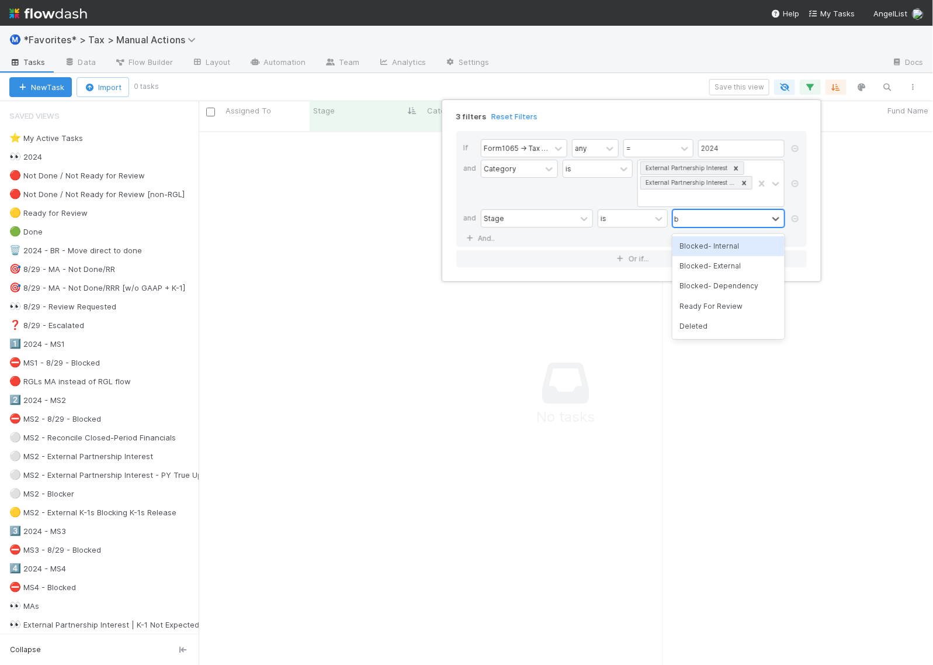
scroll to position [521, 713]
type input "block"
click at [714, 264] on div "Blocked- External" at bounding box center [729, 266] width 112 height 20
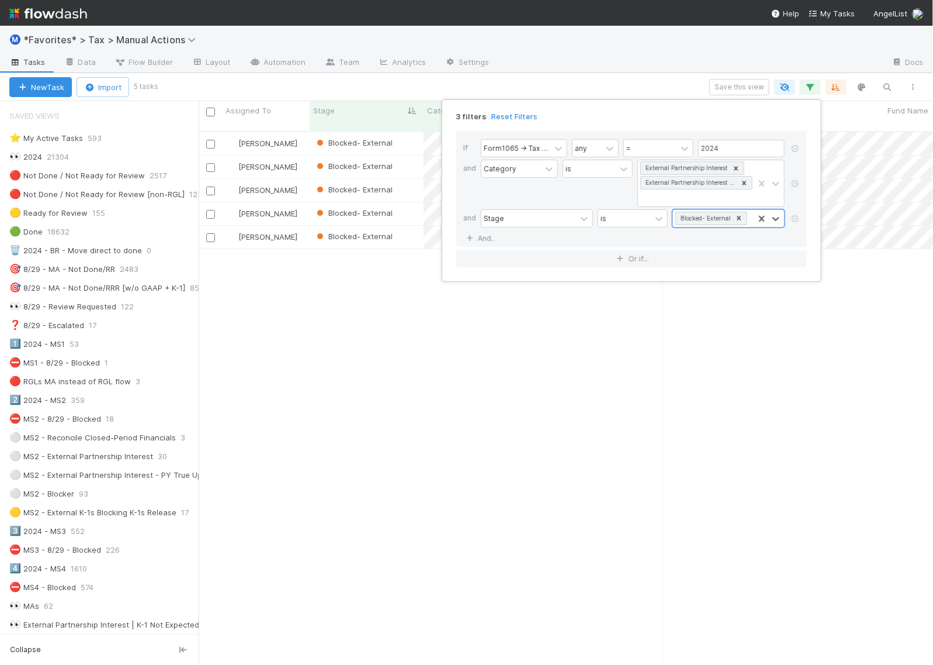
scroll to position [532, 724]
click at [649, 85] on div "3 filters Reset Filters If Form1065 -> Tax Year any = 2024 and Category is Exte…" at bounding box center [466, 332] width 933 height 665
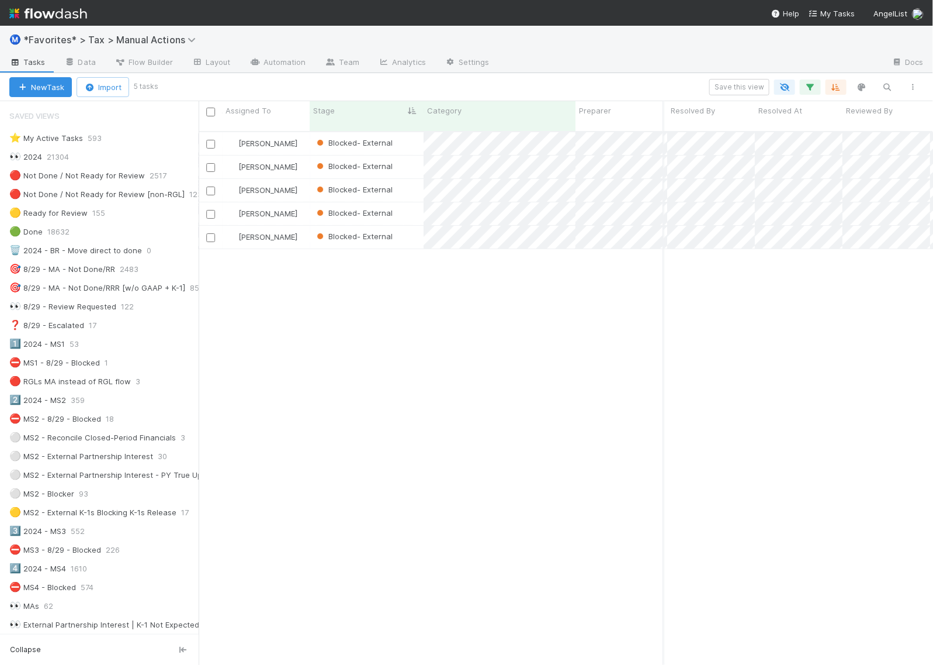
scroll to position [0, 0]
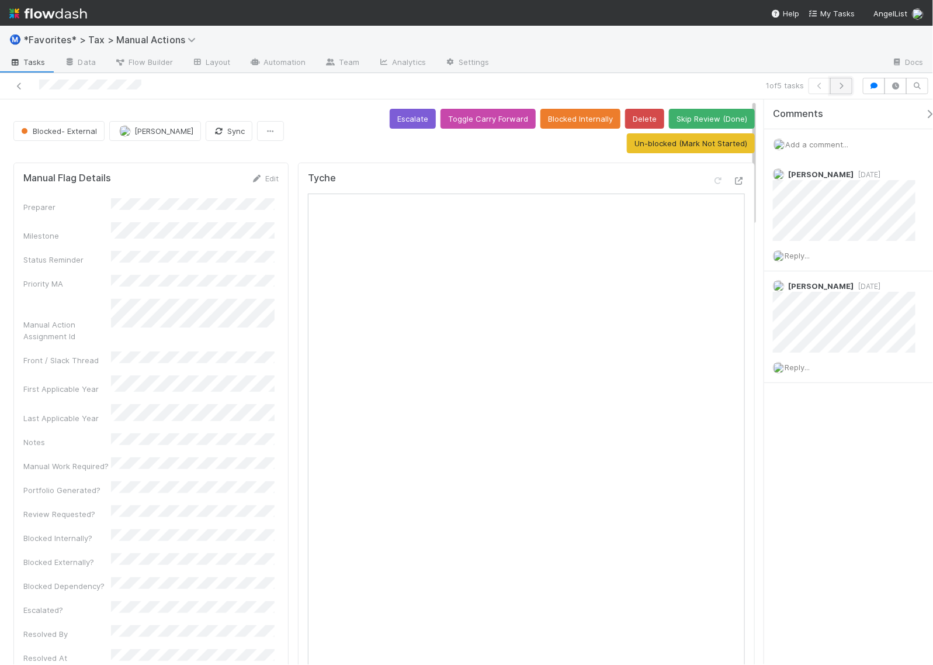
click at [843, 87] on icon "button" at bounding box center [842, 85] width 12 height 7
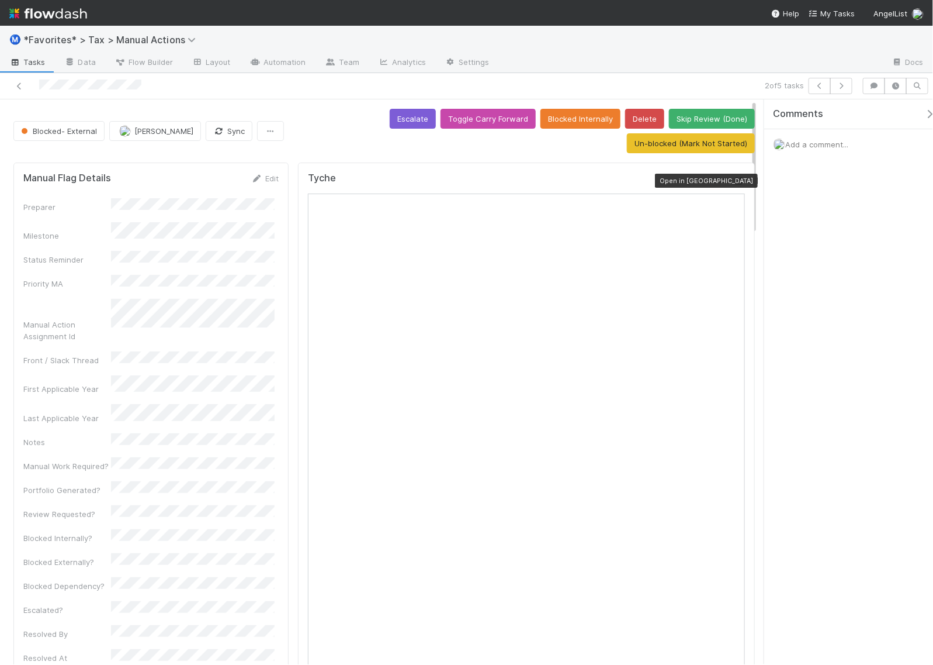
click at [734, 183] on icon at bounding box center [740, 181] width 12 height 8
click at [845, 84] on icon "button" at bounding box center [842, 85] width 12 height 7
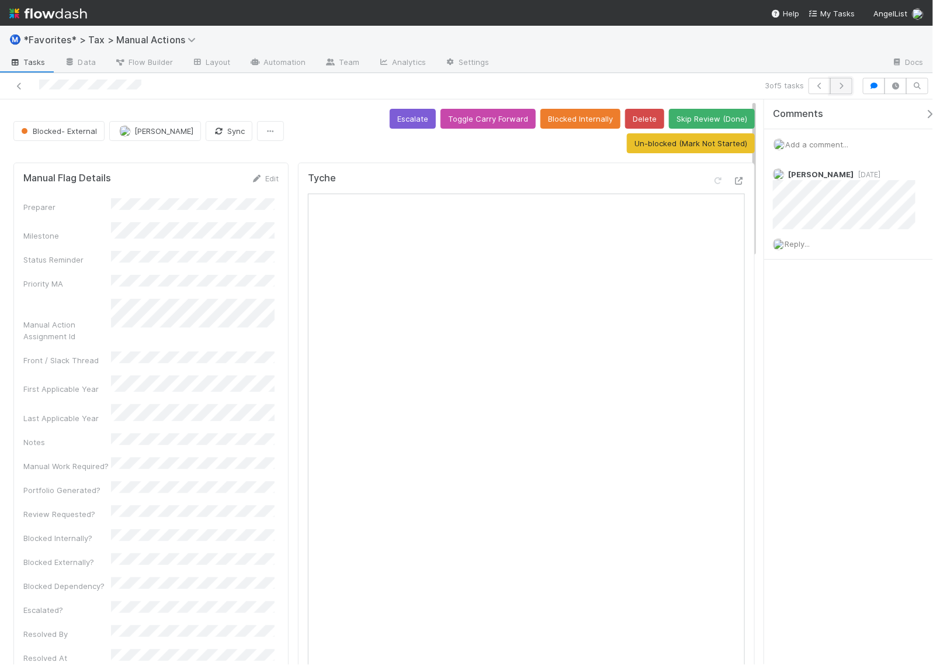
click at [843, 82] on icon "button" at bounding box center [842, 85] width 12 height 7
click at [734, 182] on icon at bounding box center [740, 181] width 12 height 8
click at [842, 86] on icon "button" at bounding box center [842, 85] width 12 height 7
click at [734, 183] on icon at bounding box center [740, 181] width 12 height 8
click at [829, 420] on div "Comments Add a comment... [PERSON_NAME] [DATE] Reply... [PERSON_NAME] [DATE] Re…" at bounding box center [855, 270] width 180 height 342
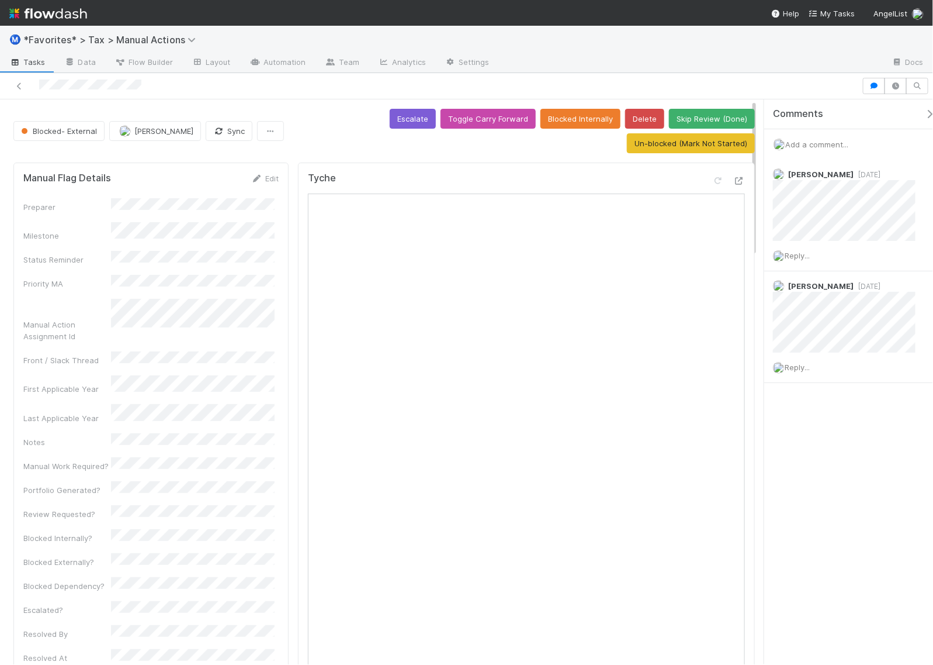
click at [541, 180] on div "Tyche" at bounding box center [526, 182] width 437 height 21
click at [829, 486] on div "Comments Add a comment... Amy Gregorius 5 days ago Reply... Helen Vo 1 week ago…" at bounding box center [849, 381] width 169 height 565
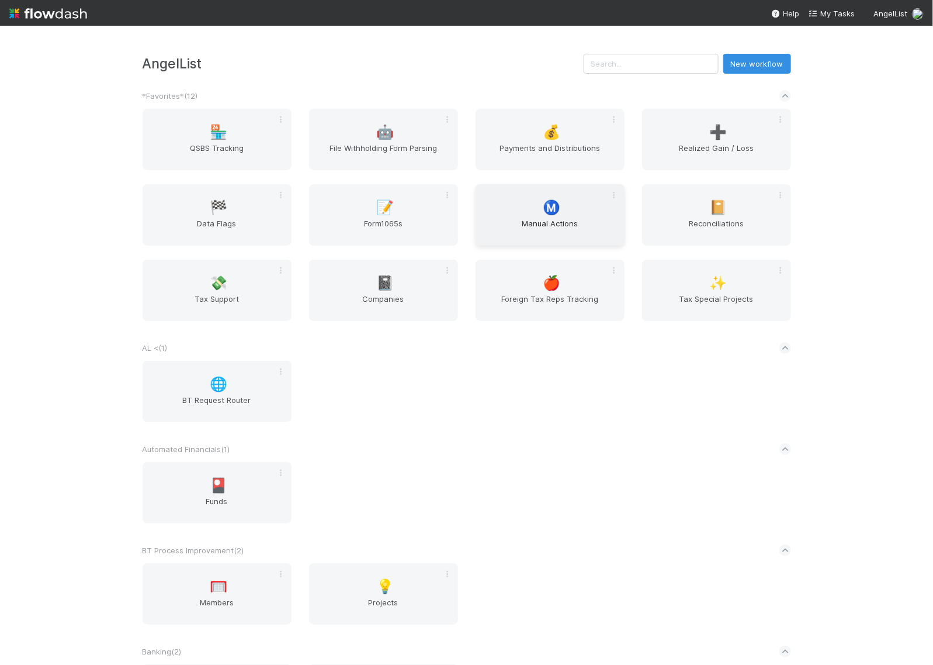
click at [544, 207] on span "Ⓜ️" at bounding box center [552, 207] width 18 height 15
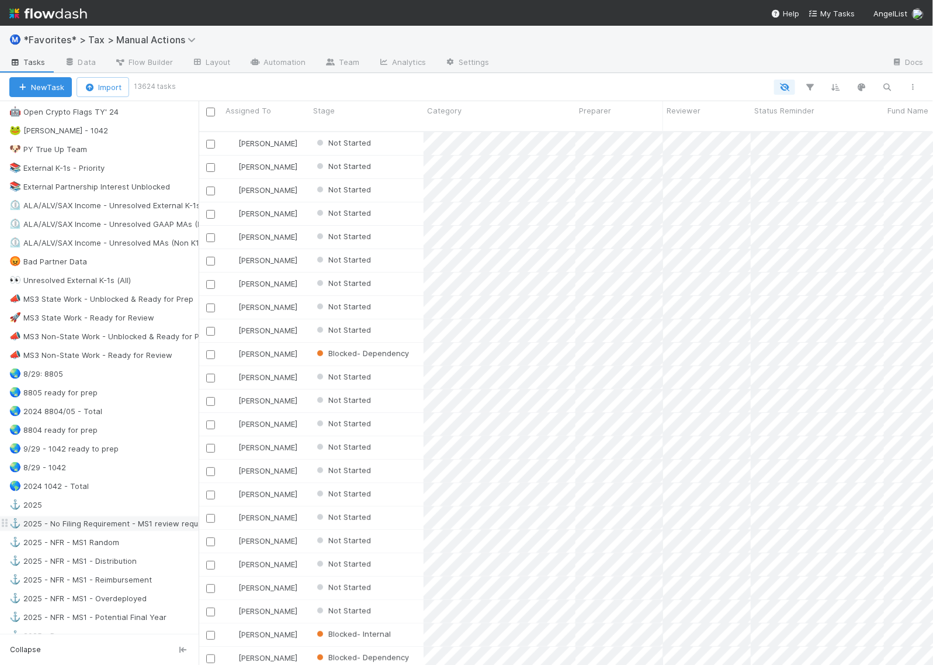
scroll to position [658, 0]
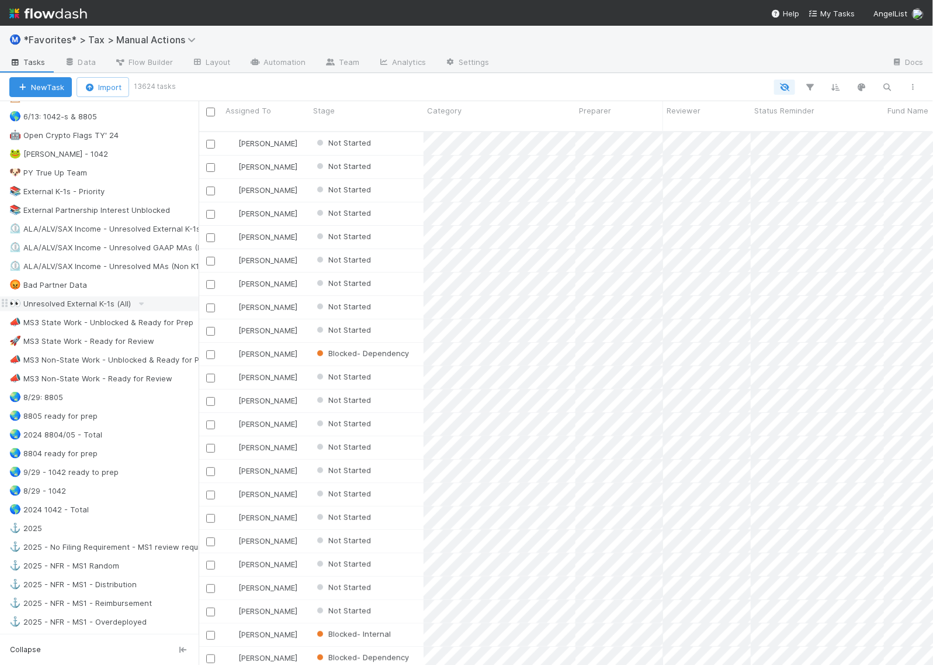
click at [83, 311] on div "👀 Unresolved External K-1s (All)" at bounding box center [70, 303] width 122 height 15
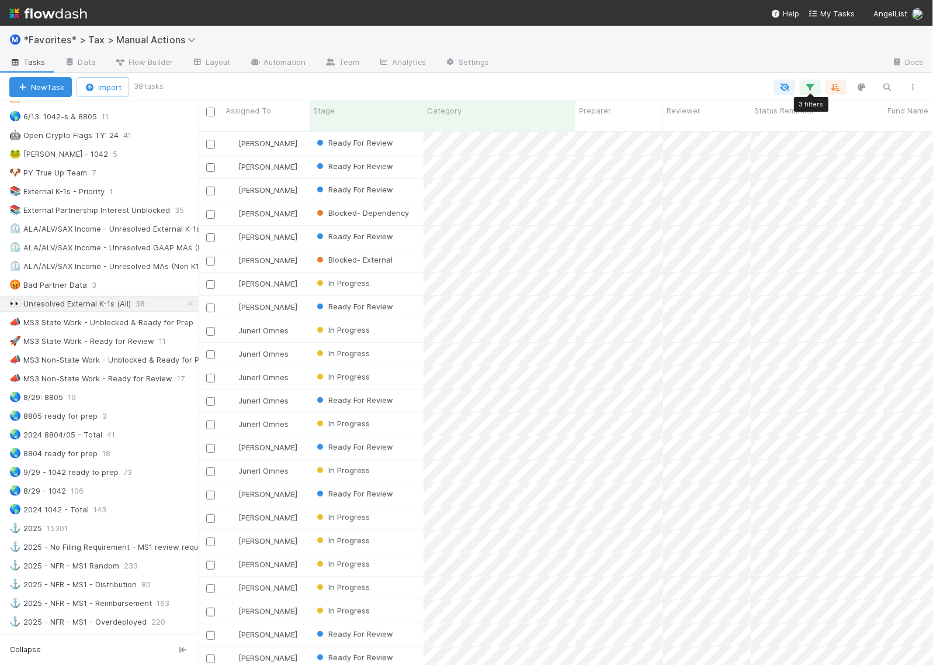
scroll to position [532, 724]
click at [814, 88] on icon "button" at bounding box center [811, 87] width 12 height 11
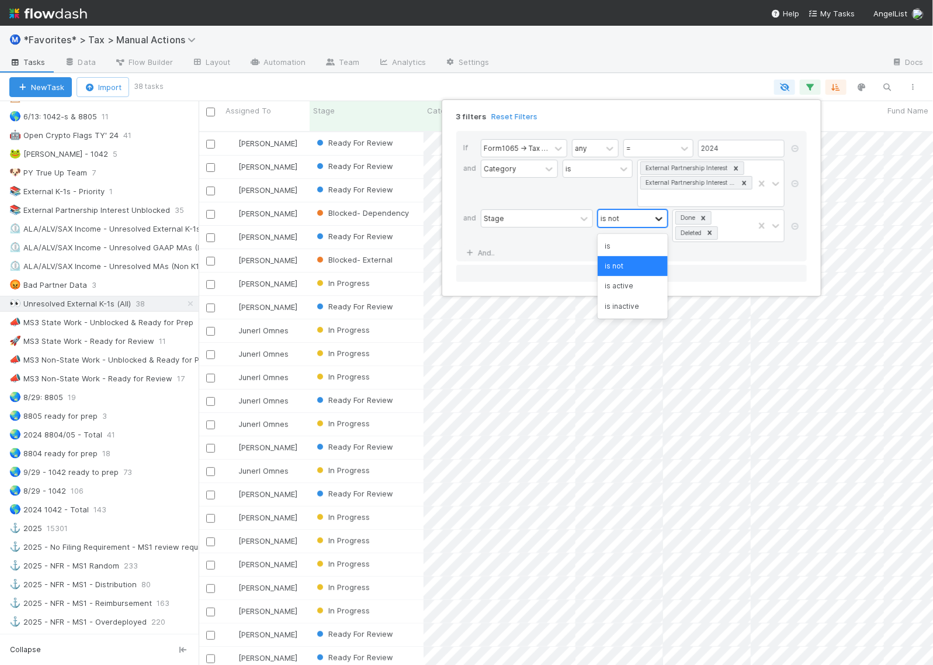
click at [658, 219] on icon at bounding box center [659, 219] width 7 height 4
click at [640, 240] on div "is" at bounding box center [633, 246] width 70 height 20
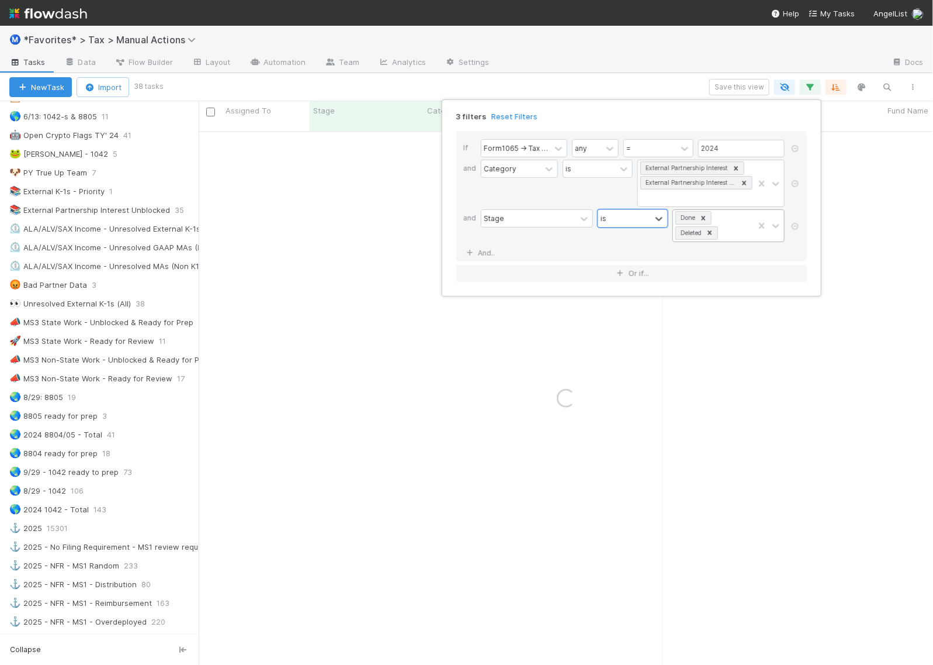
click at [705, 220] on icon at bounding box center [704, 218] width 4 height 4
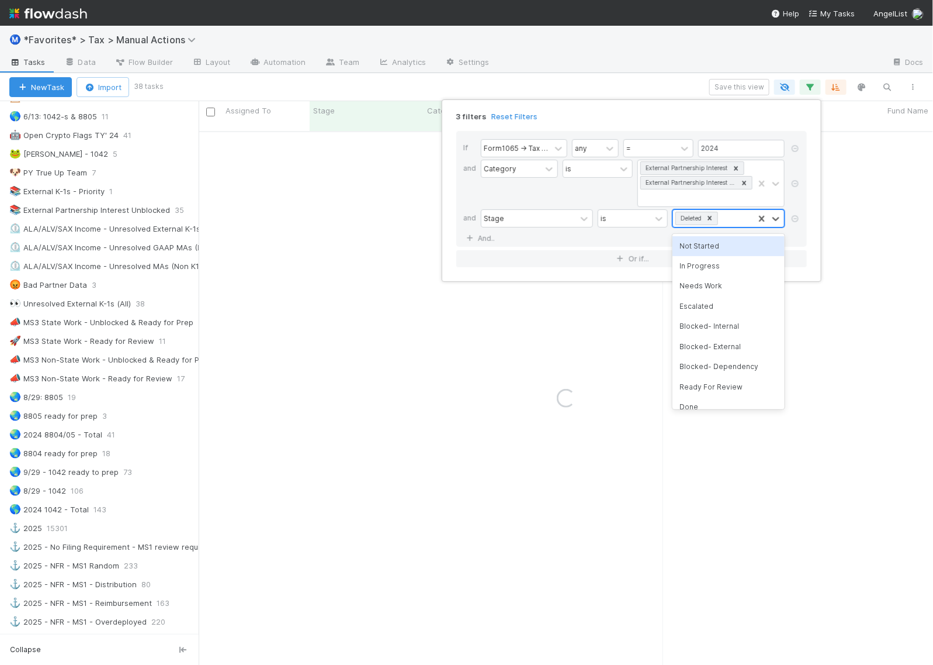
click at [708, 219] on icon at bounding box center [710, 218] width 8 height 8
click at [706, 220] on div at bounding box center [720, 218] width 95 height 17
click at [705, 219] on div at bounding box center [720, 218] width 95 height 17
type input "in"
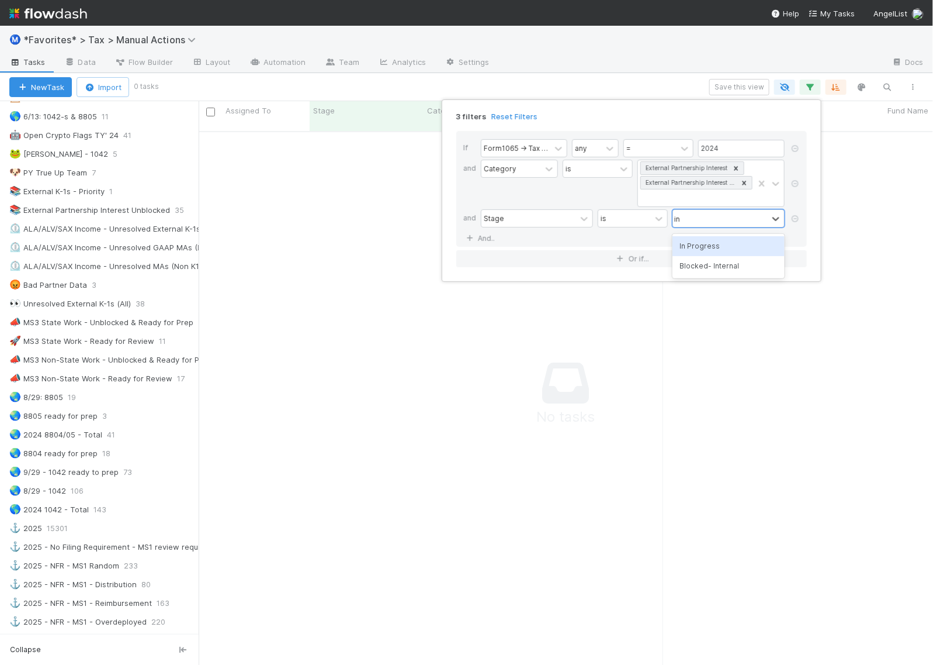
click at [708, 244] on div "In Progress" at bounding box center [729, 246] width 112 height 20
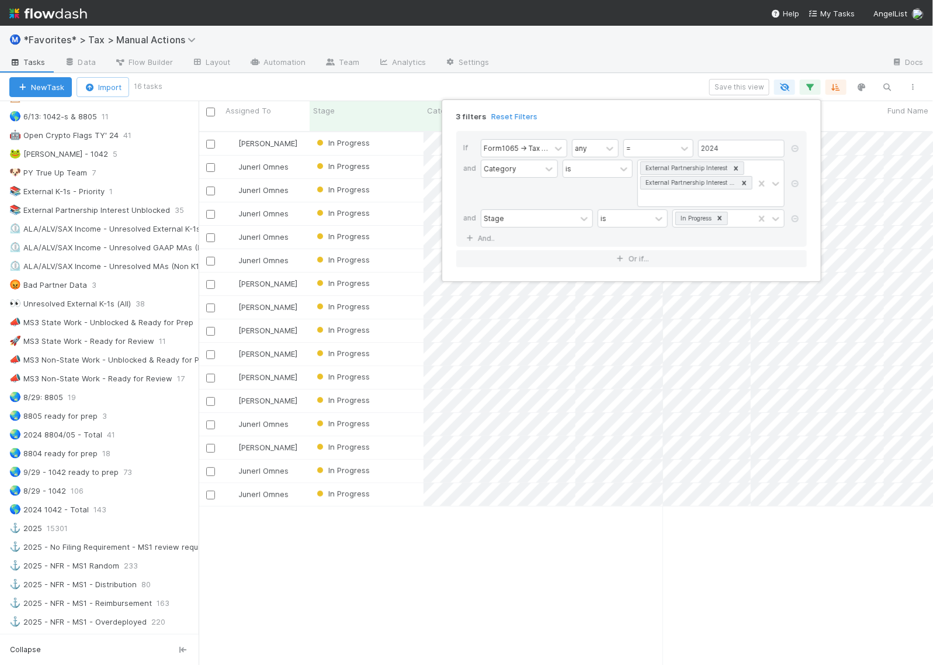
scroll to position [532, 724]
click at [648, 85] on div "3 filters Reset Filters If Form1065 -> Tax Year any = 2024 and Category is Exte…" at bounding box center [466, 332] width 933 height 665
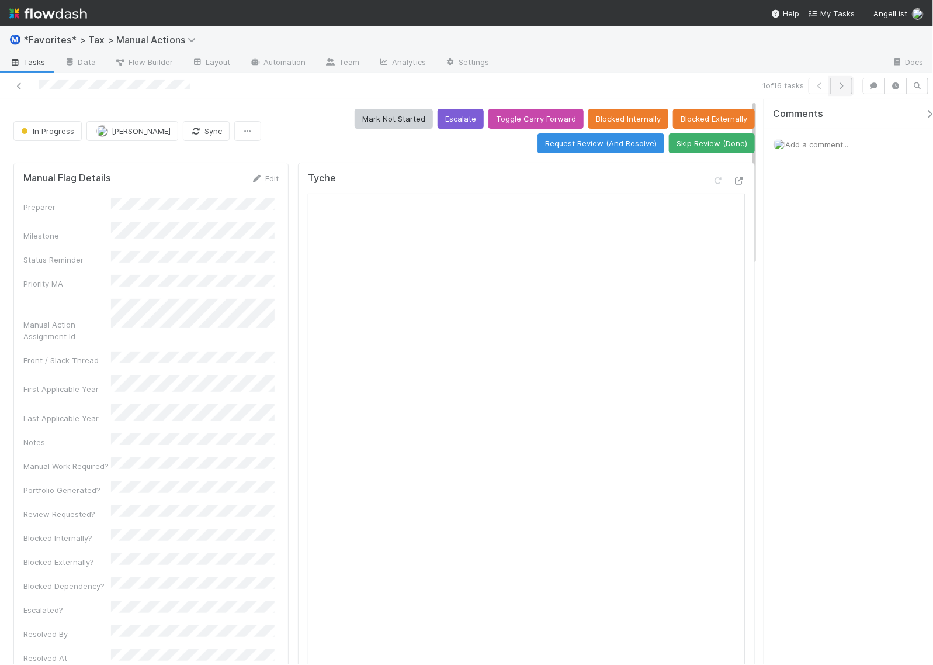
click at [842, 89] on icon "button" at bounding box center [842, 85] width 12 height 7
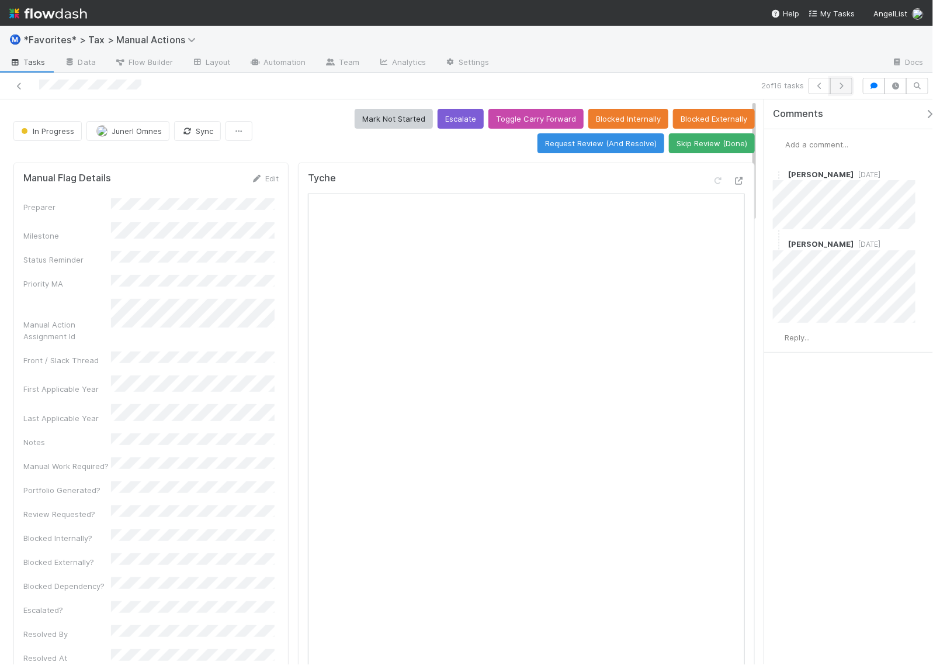
click at [843, 89] on button "button" at bounding box center [842, 86] width 22 height 16
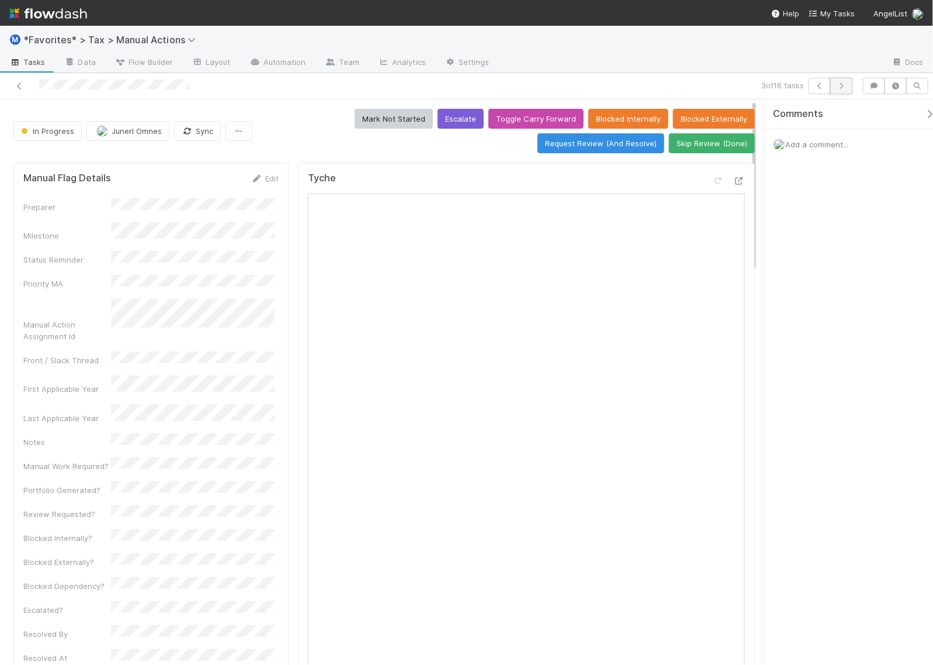
click at [843, 91] on button "button" at bounding box center [842, 86] width 22 height 16
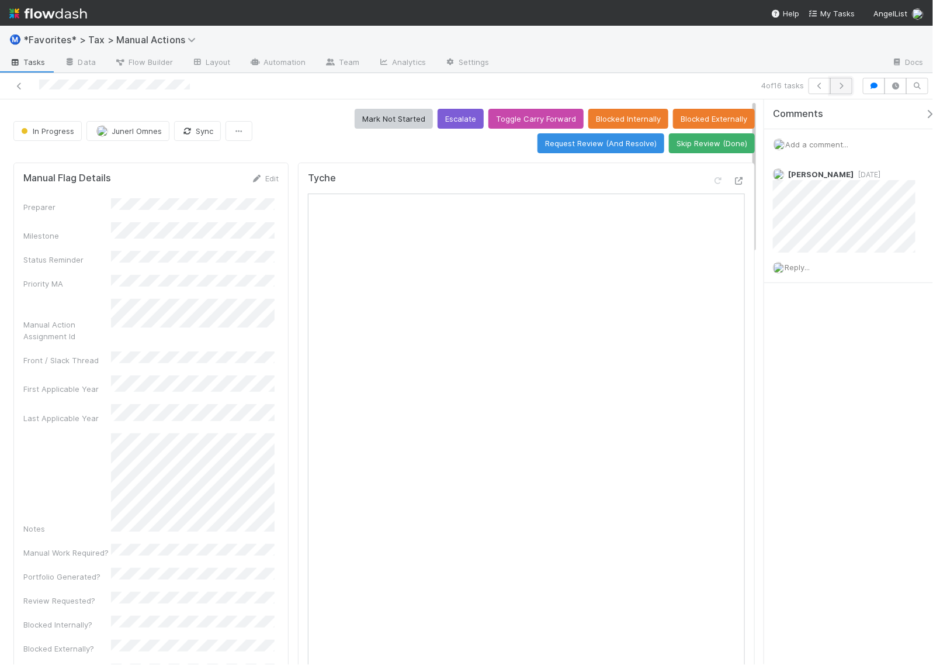
click at [843, 92] on button "button" at bounding box center [842, 86] width 22 height 16
click at [843, 88] on icon "button" at bounding box center [842, 85] width 12 height 7
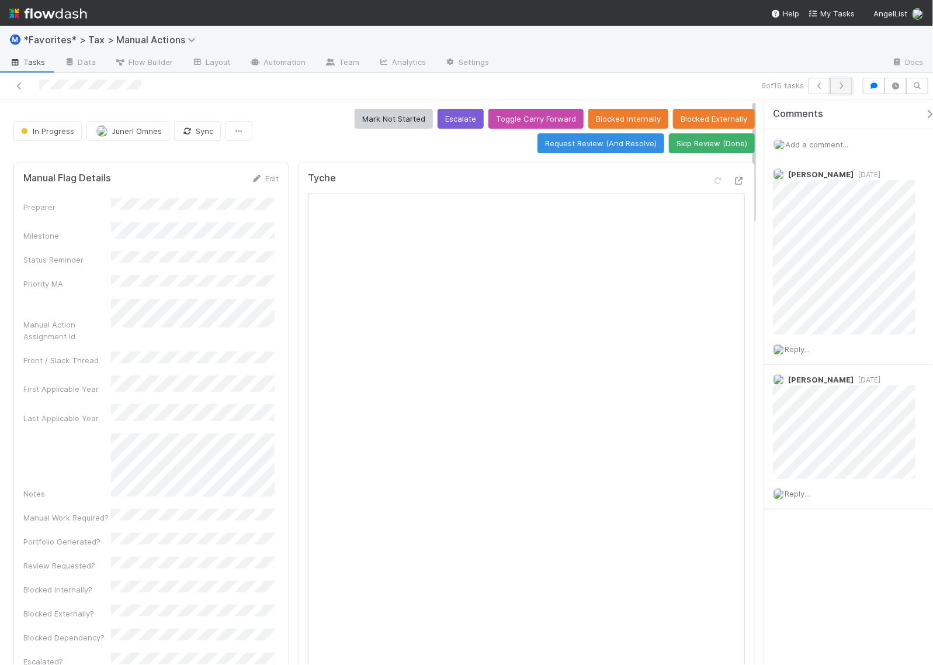
click at [840, 88] on icon "button" at bounding box center [842, 85] width 12 height 7
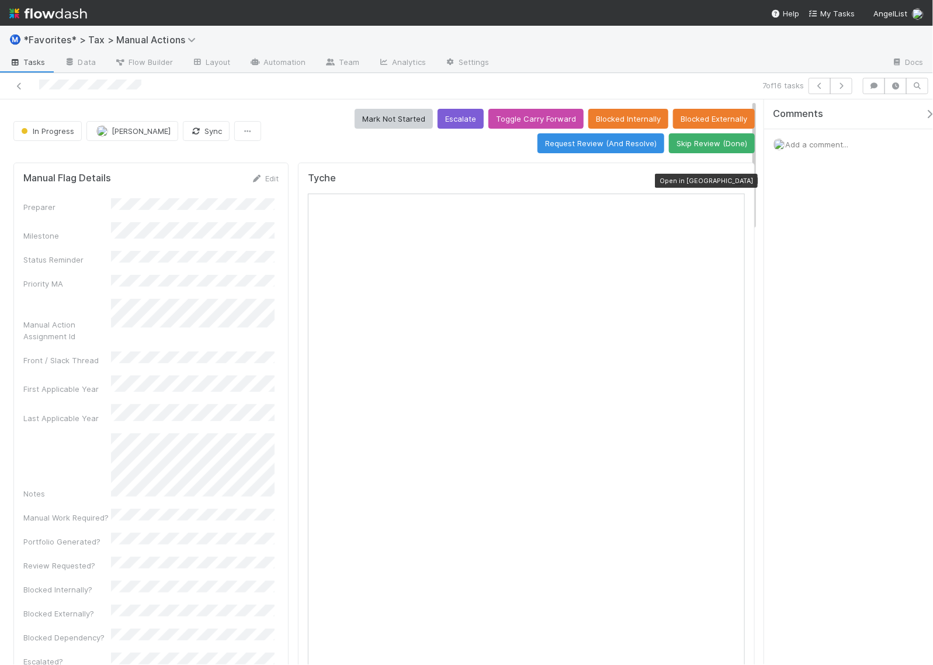
click at [734, 179] on icon at bounding box center [740, 181] width 12 height 8
click at [837, 85] on icon "button" at bounding box center [842, 85] width 12 height 7
click at [838, 89] on icon "button" at bounding box center [842, 85] width 12 height 7
click at [848, 86] on button "button" at bounding box center [842, 86] width 22 height 16
click at [846, 85] on icon "button" at bounding box center [842, 85] width 12 height 7
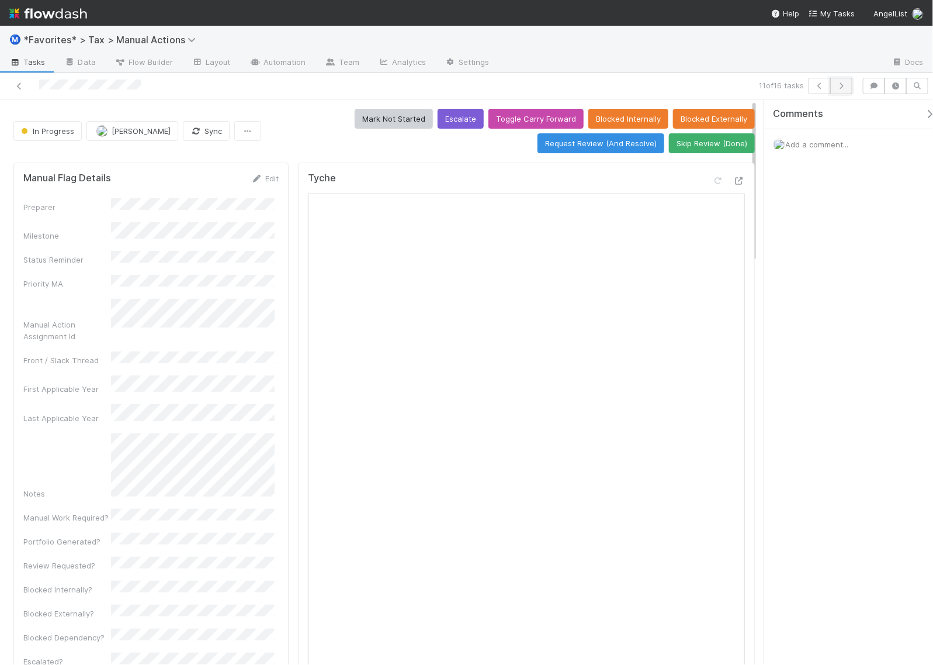
click at [846, 86] on icon "button" at bounding box center [842, 85] width 12 height 7
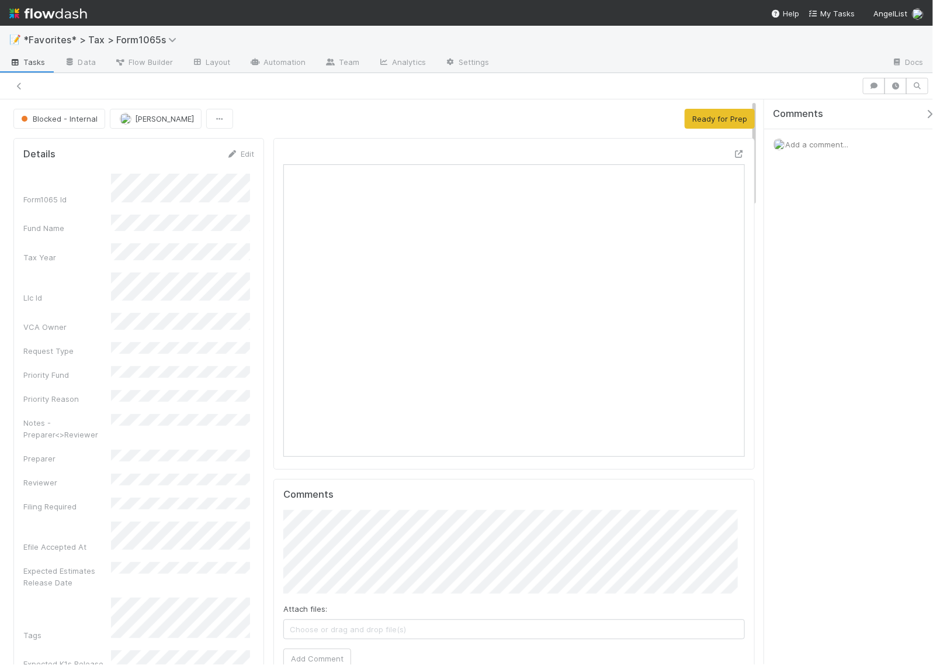
scroll to position [11, 12]
click at [734, 153] on icon at bounding box center [740, 154] width 12 height 8
click at [718, 120] on button "Ready for Prep" at bounding box center [720, 119] width 70 height 20
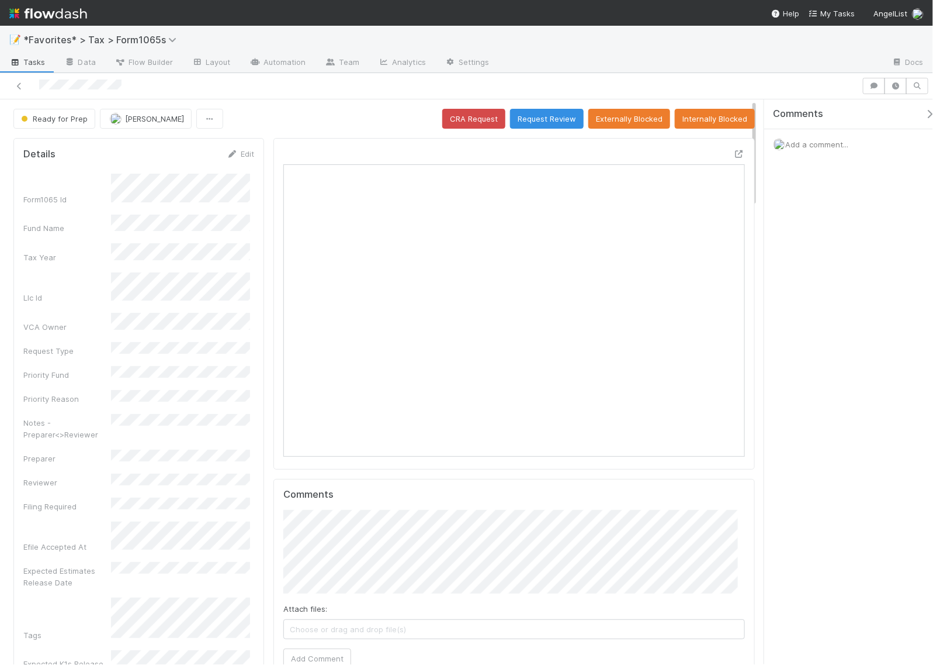
click at [819, 144] on span "Add a comment..." at bounding box center [817, 144] width 63 height 9
click at [824, 342] on button "Add Comment" at bounding box center [817, 341] width 68 height 20
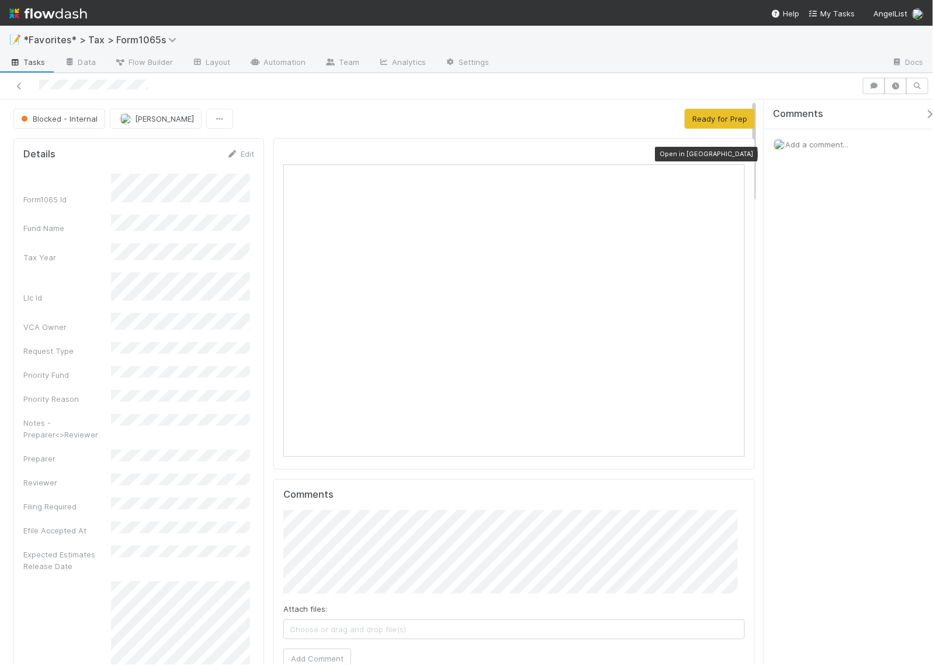
click at [734, 155] on icon at bounding box center [740, 154] width 12 height 8
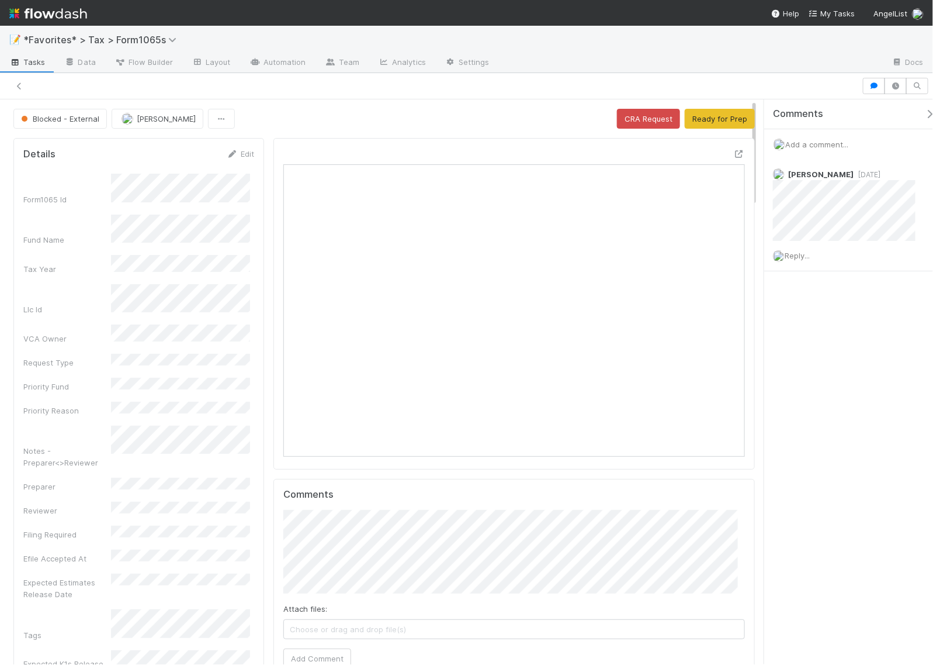
scroll to position [11, 12]
click at [19, 83] on icon at bounding box center [19, 86] width 12 height 8
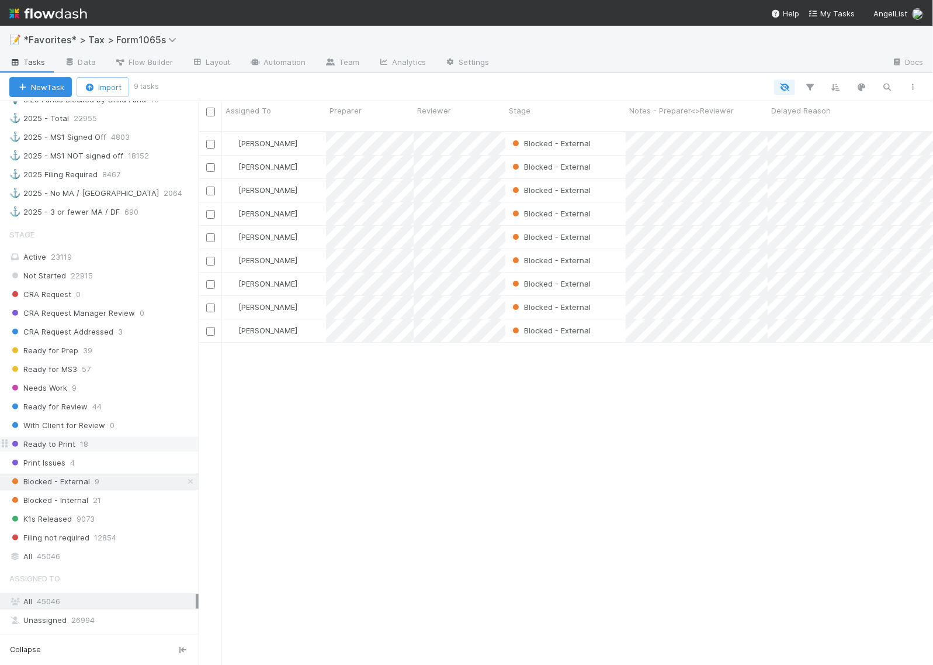
scroll to position [804, 0]
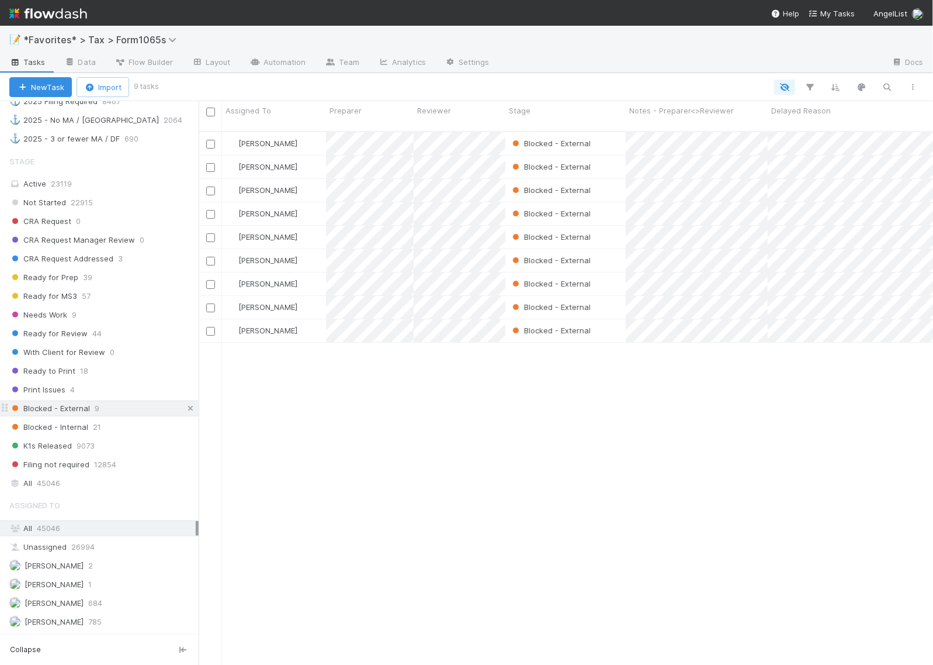
click at [185, 412] on icon at bounding box center [191, 408] width 12 height 8
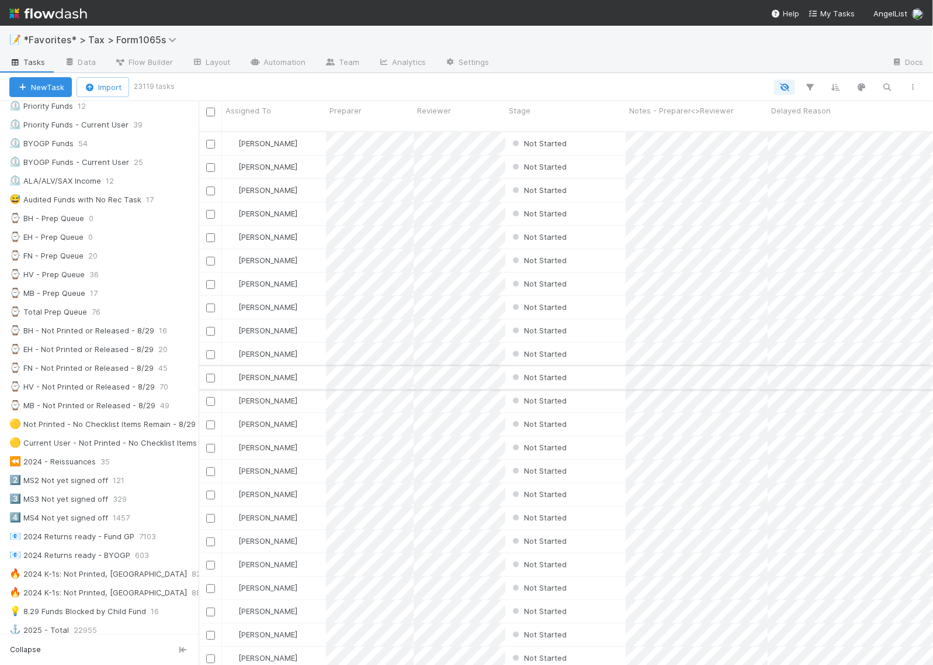
scroll to position [532, 724]
click at [47, 276] on div "⌚ HV - Prep Queue" at bounding box center [46, 274] width 75 height 15
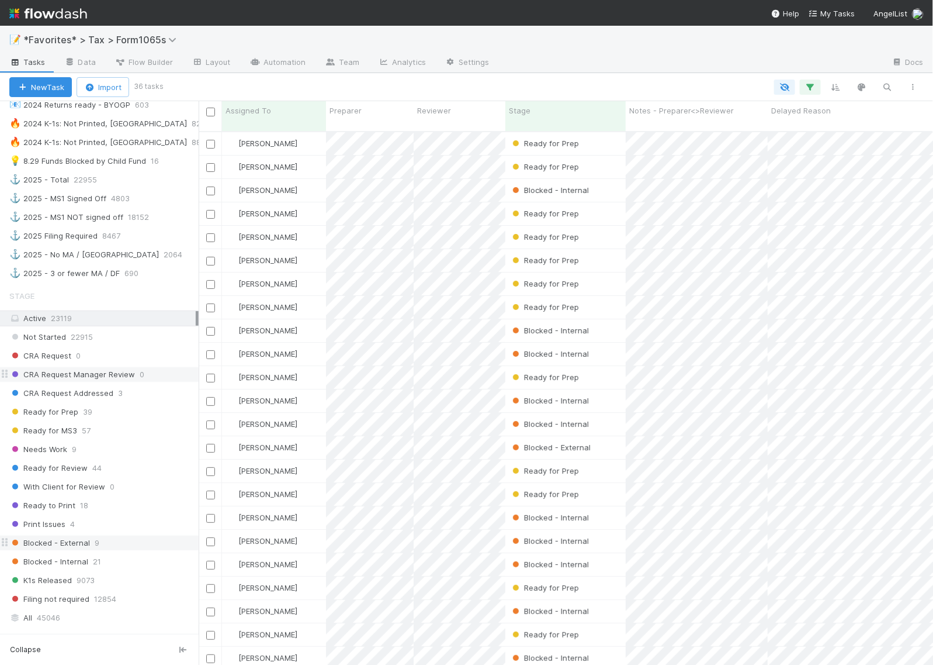
scroll to position [731, 0]
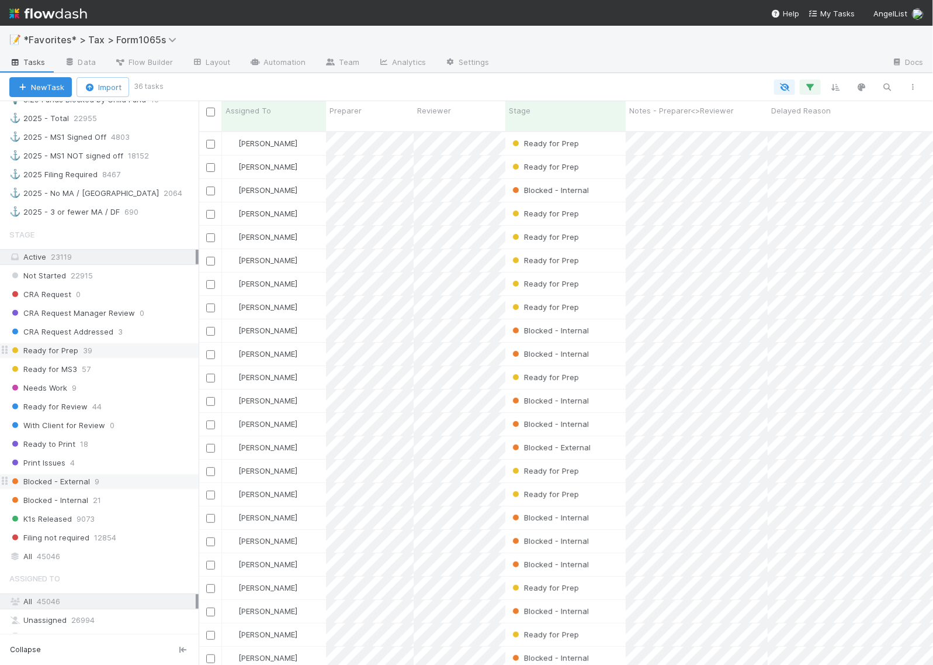
click at [92, 358] on div "Ready for Prep 39" at bounding box center [103, 350] width 189 height 15
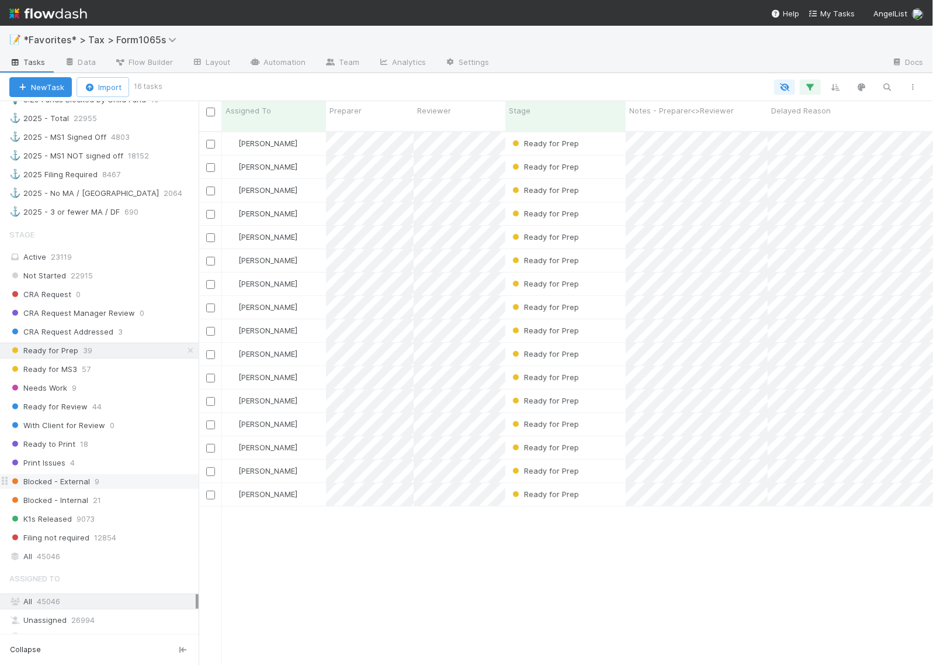
scroll to position [532, 724]
click at [33, 507] on span "Blocked - Internal" at bounding box center [48, 500] width 79 height 15
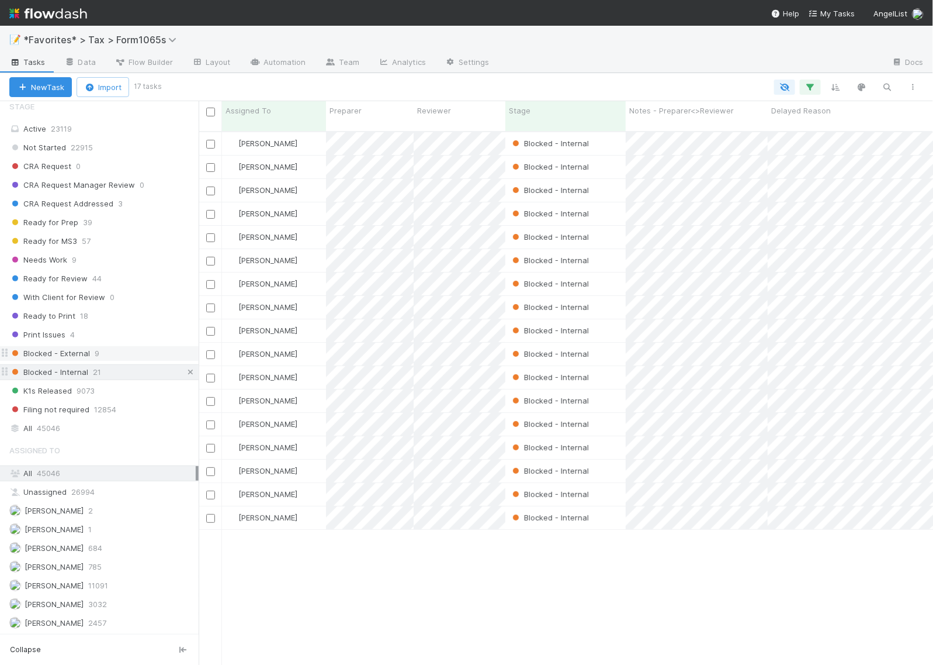
click at [185, 369] on icon at bounding box center [191, 372] width 12 height 8
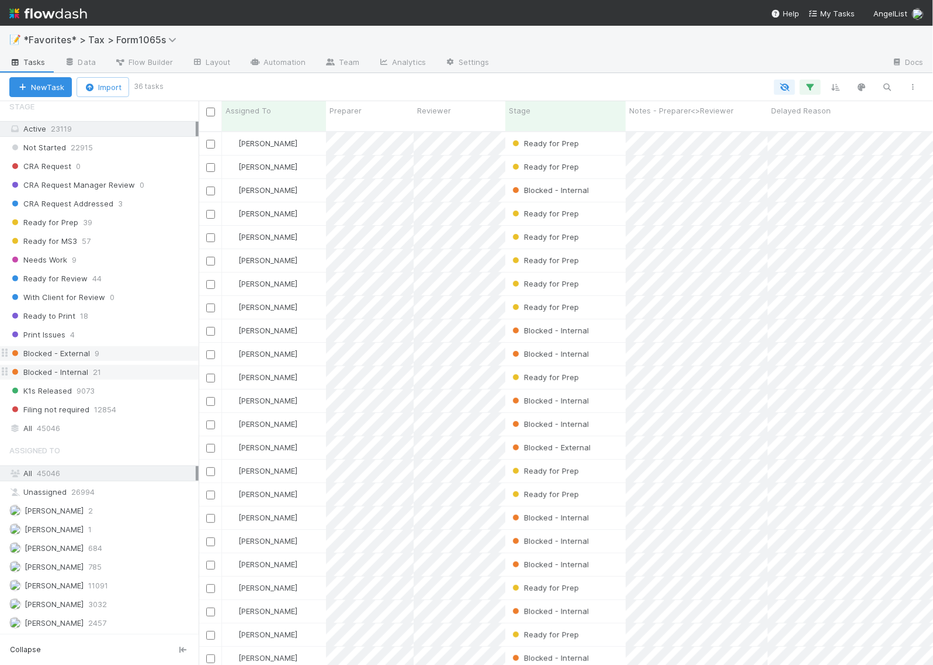
scroll to position [532, 724]
click at [134, 351] on div "Blocked - External 9" at bounding box center [103, 353] width 189 height 15
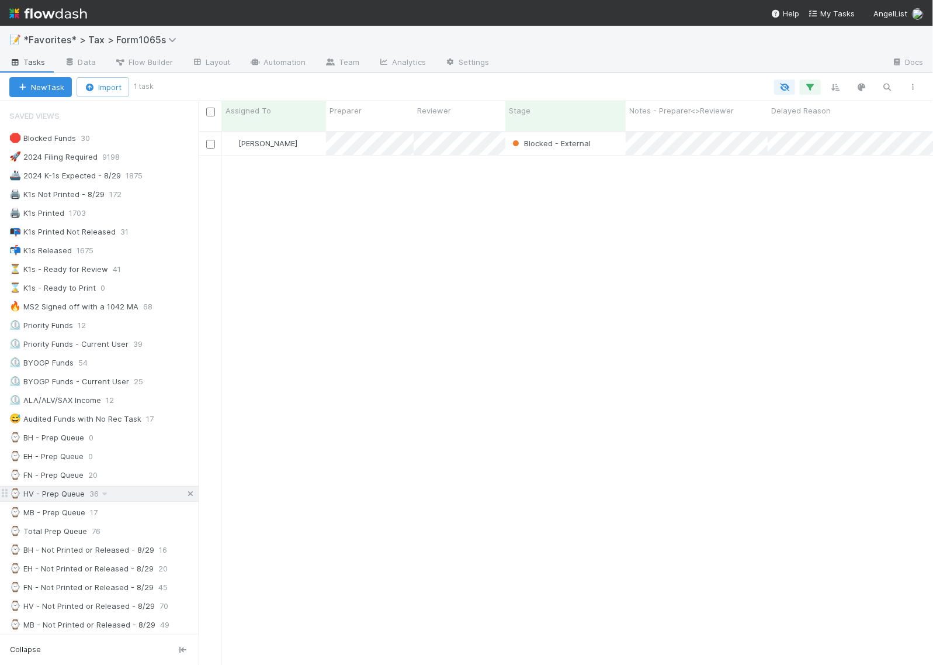
click at [185, 497] on icon at bounding box center [191, 494] width 12 height 8
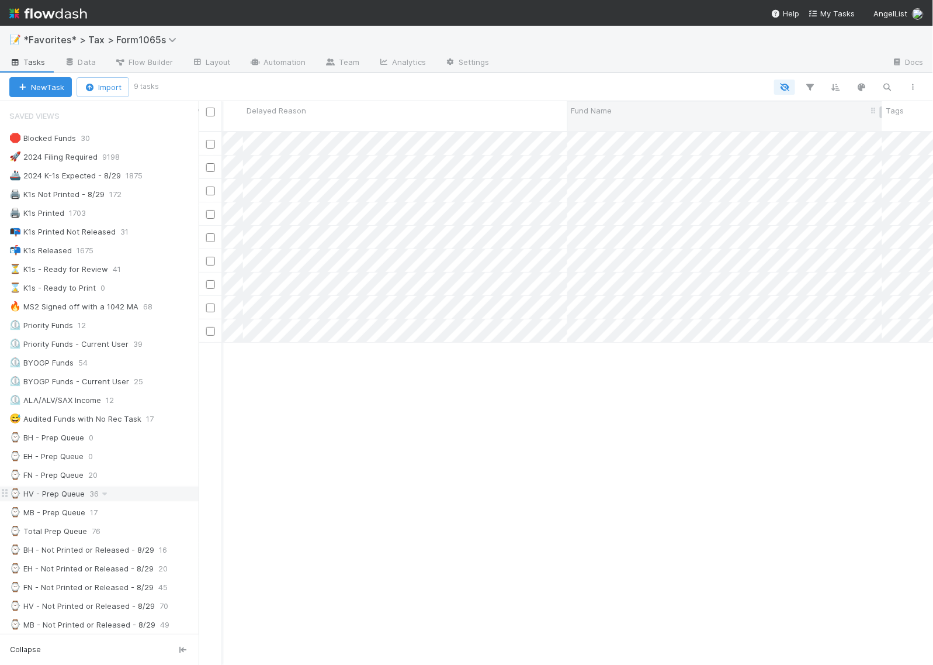
click at [637, 109] on div "Fund Name" at bounding box center [725, 111] width 309 height 12
click at [625, 132] on div "Sort A → Z" at bounding box center [638, 133] width 133 height 18
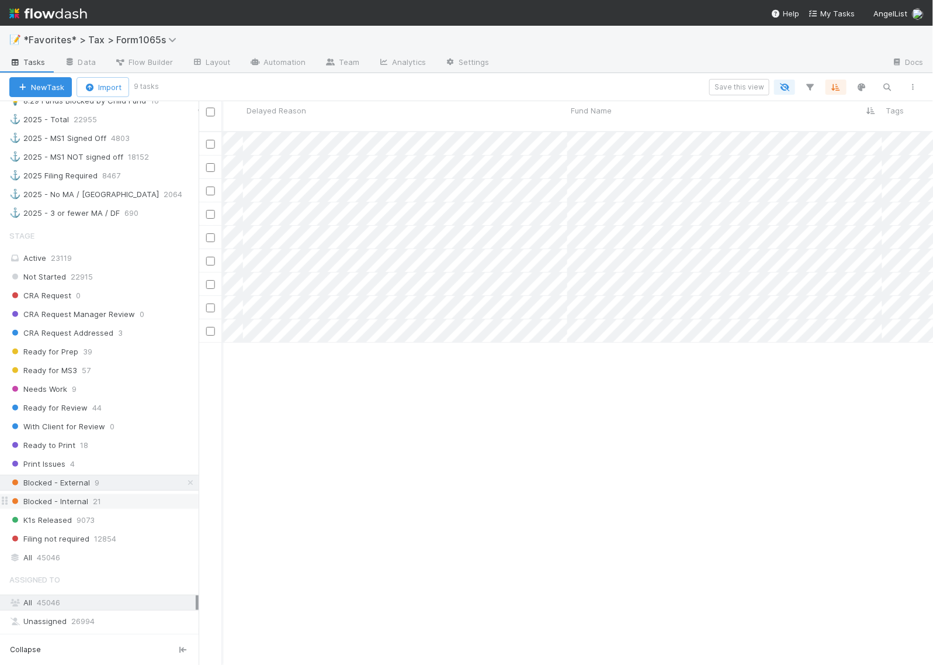
scroll to position [731, 0]
click at [126, 507] on div "Blocked - Internal 21" at bounding box center [103, 500] width 189 height 15
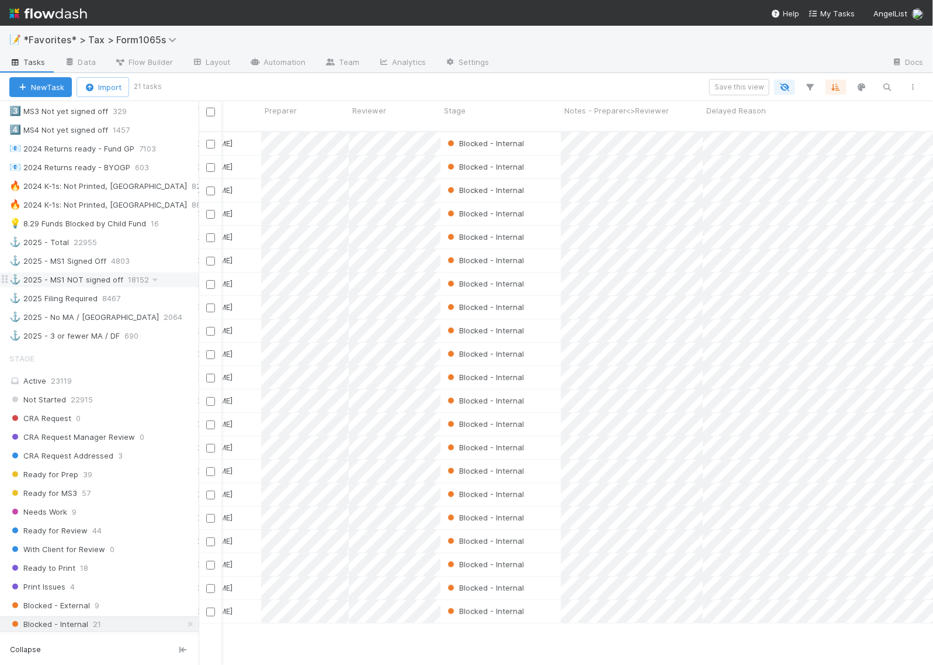
scroll to position [585, 0]
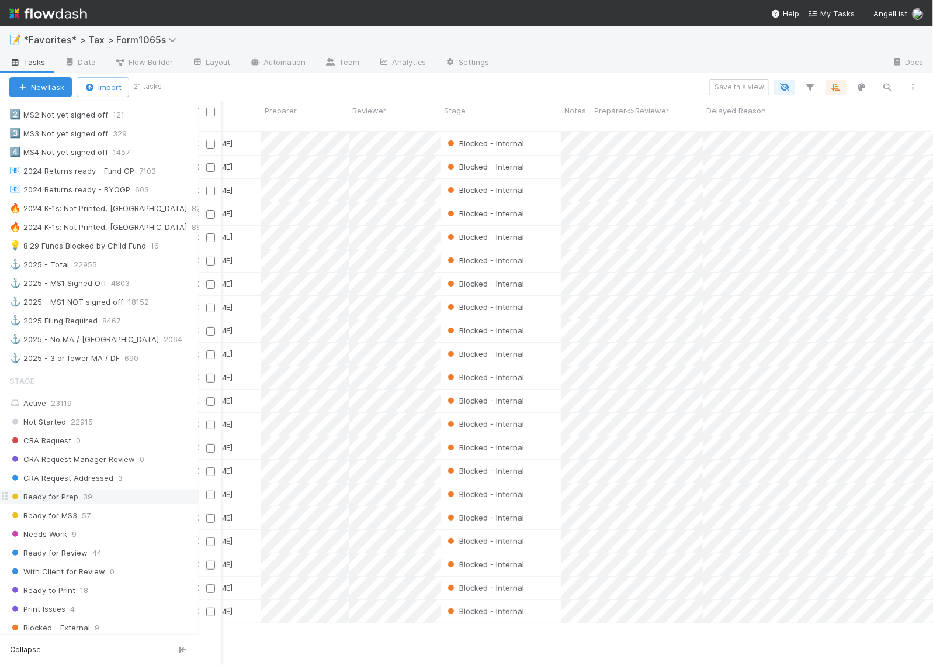
click at [47, 504] on span "Ready for Prep" at bounding box center [43, 496] width 69 height 15
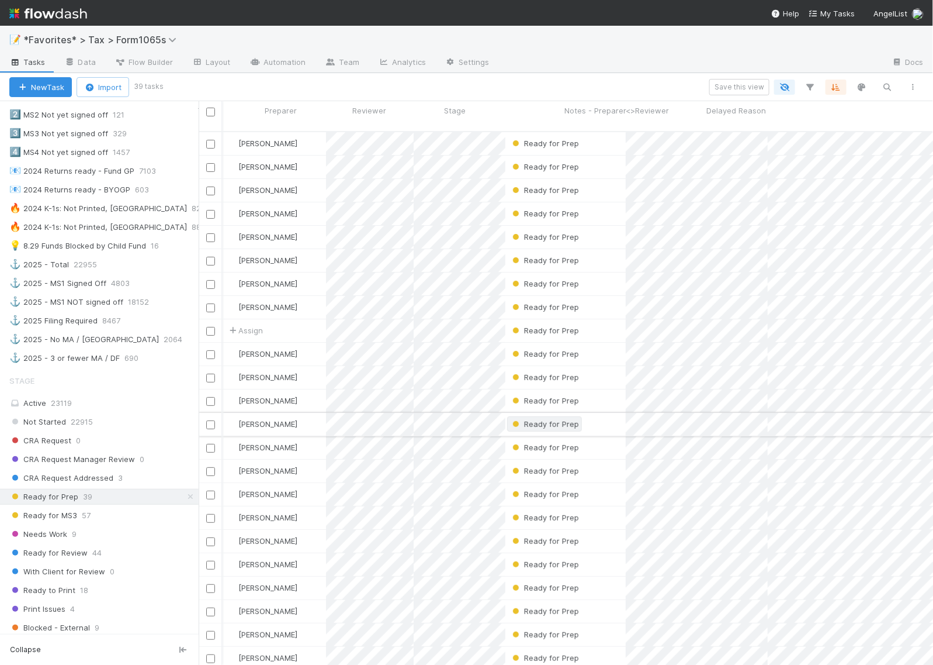
scroll to position [532, 724]
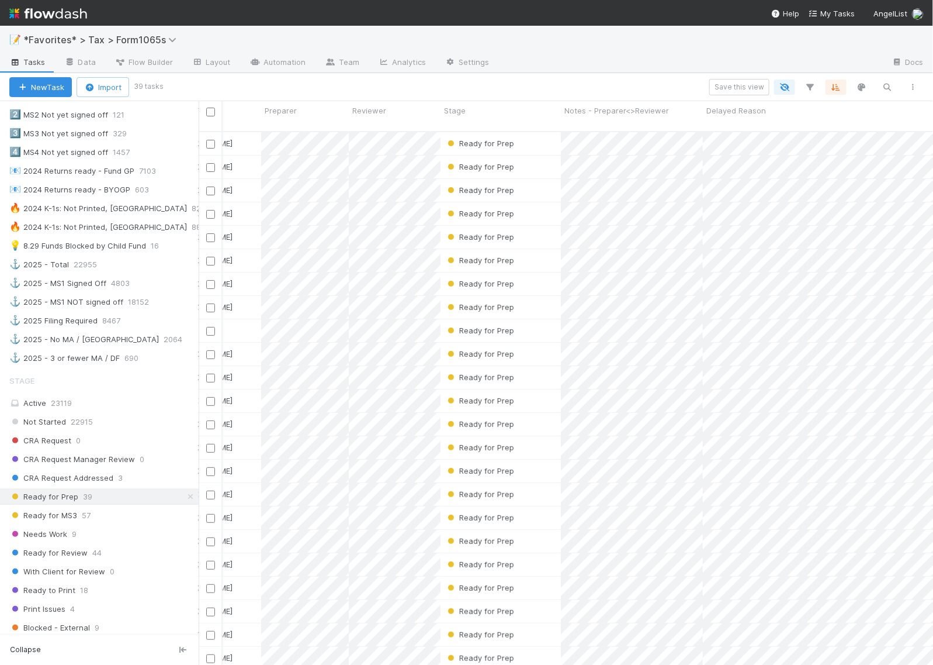
click at [460, 95] on div "Save this view" at bounding box center [543, 87] width 765 height 16
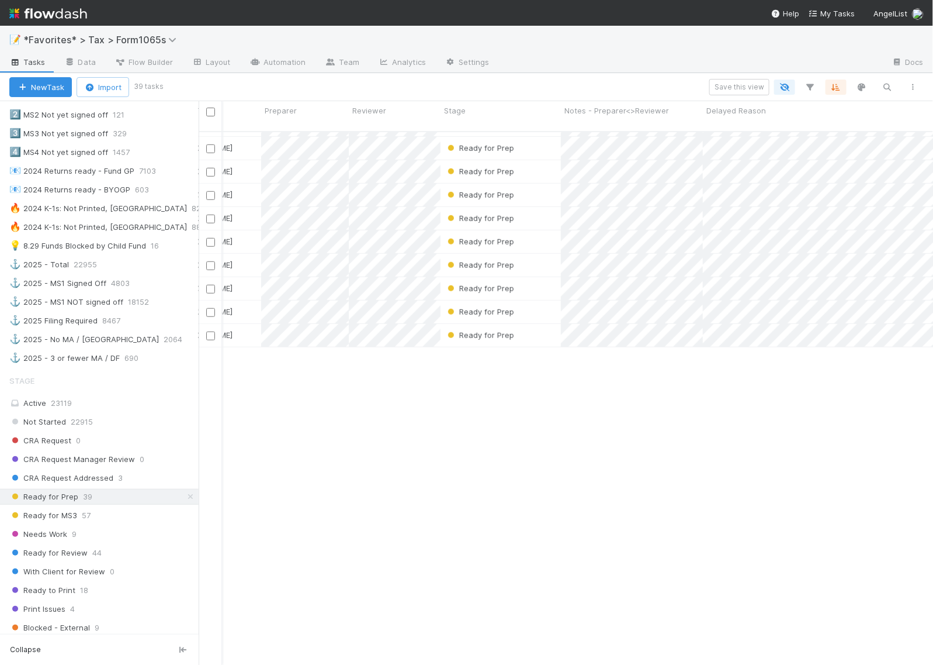
scroll to position [0, 65]
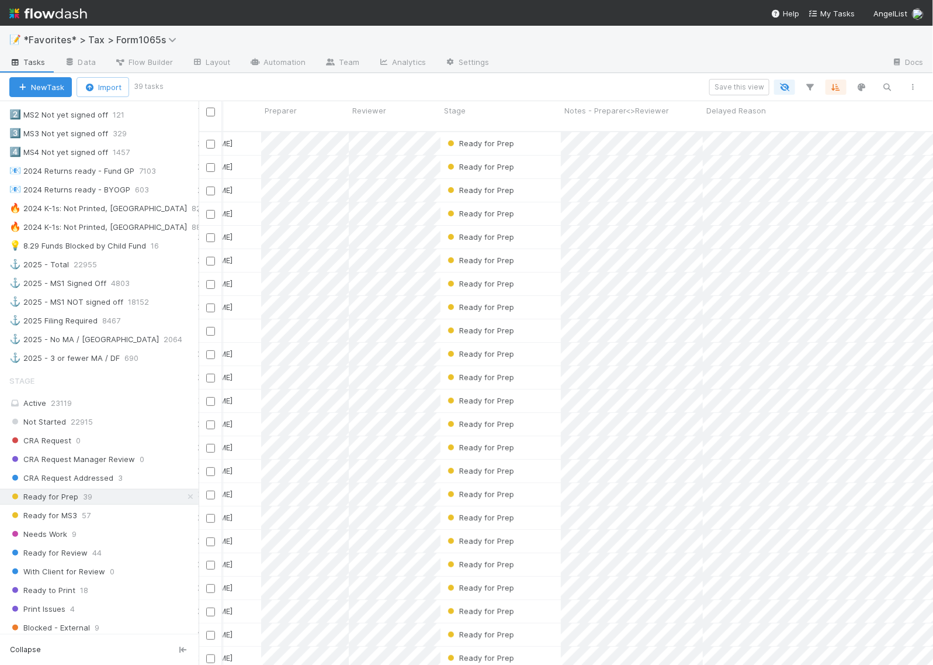
click at [559, 88] on div "Save this view" at bounding box center [543, 87] width 765 height 16
click at [559, 92] on div "Save this view" at bounding box center [543, 87] width 765 height 16
click at [582, 74] on div "New Task Import 39 tasks Save this view" at bounding box center [466, 87] width 933 height 28
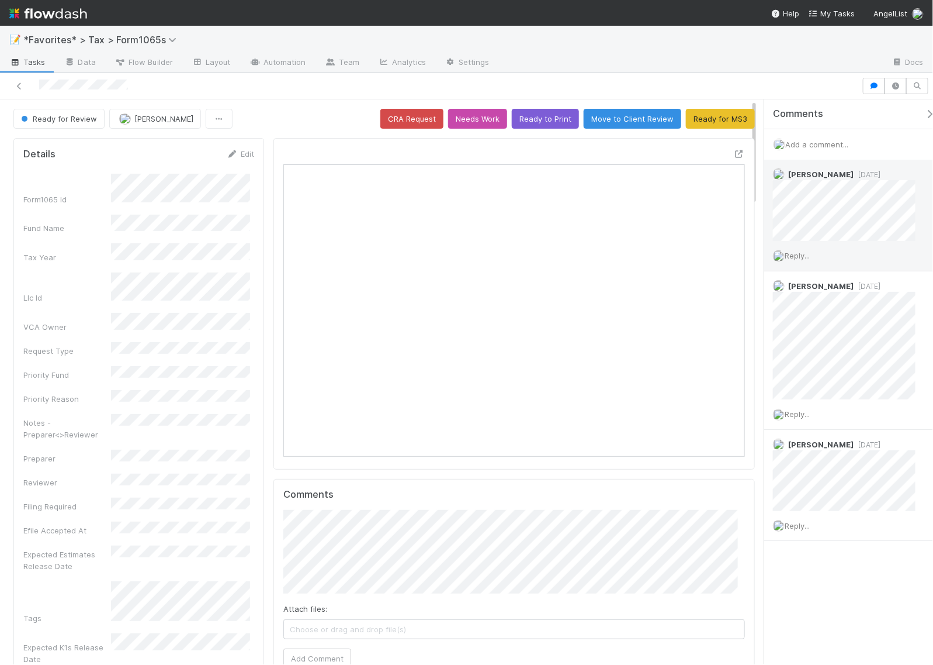
scroll to position [226, 443]
drag, startPoint x: 188, startPoint y: 91, endPoint x: 36, endPoint y: 79, distance: 152.4
click at [36, 79] on div at bounding box center [431, 86] width 853 height 16
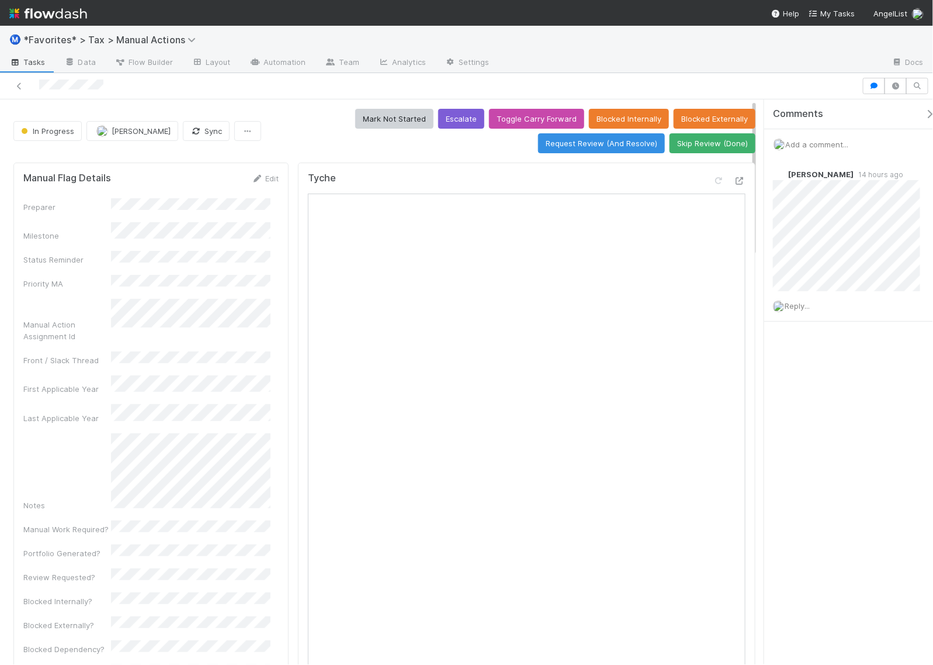
click at [837, 378] on div "Comments Add a comment... [PERSON_NAME] 14 hours ago Reply..." at bounding box center [855, 239] width 180 height 281
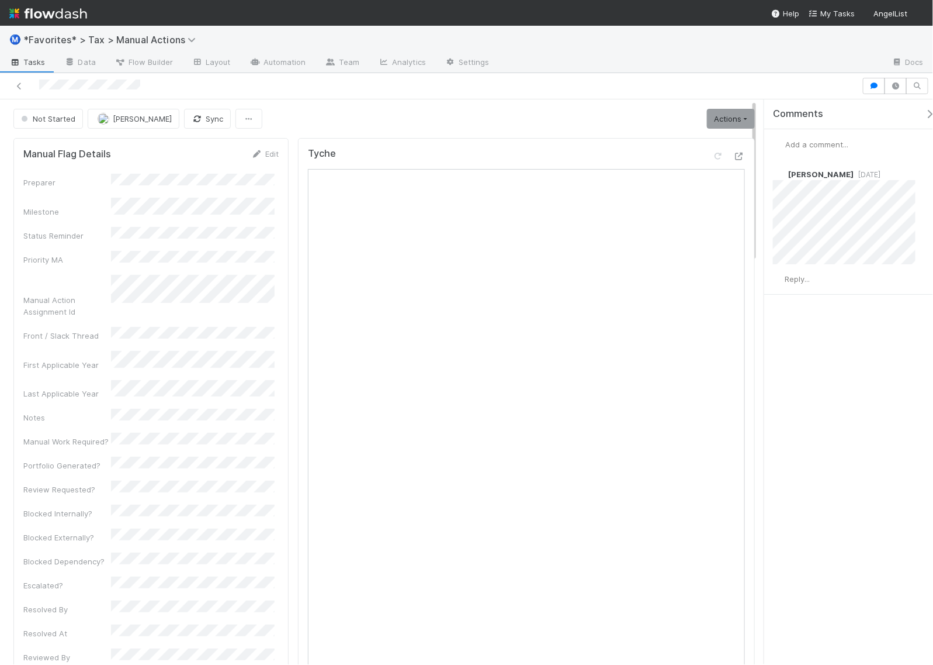
click at [843, 326] on div "Comments Add a comment... [PERSON_NAME] [DATE] Reply..." at bounding box center [855, 226] width 180 height 254
click at [837, 395] on div "Comments Add a comment... [PERSON_NAME] [DATE] Reply..." at bounding box center [849, 381] width 169 height 565
click at [811, 465] on div "Comments Add a comment... [PERSON_NAME] [DATE] Reply..." at bounding box center [849, 381] width 169 height 565
click at [855, 372] on div "Comments Add a comment... [PERSON_NAME] [DATE] Reply..." at bounding box center [849, 381] width 169 height 565
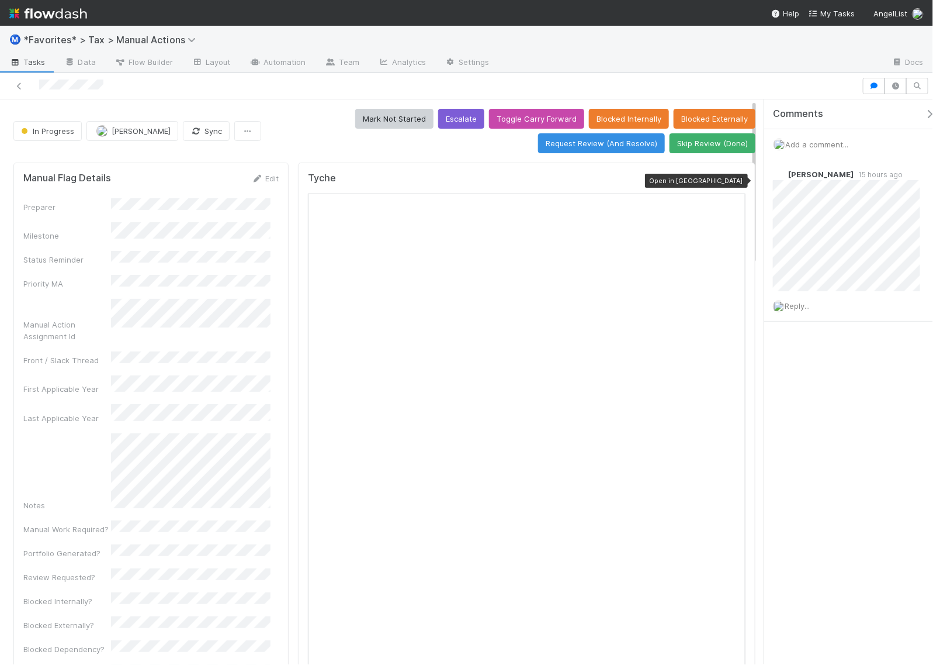
click at [734, 185] on icon at bounding box center [740, 181] width 12 height 8
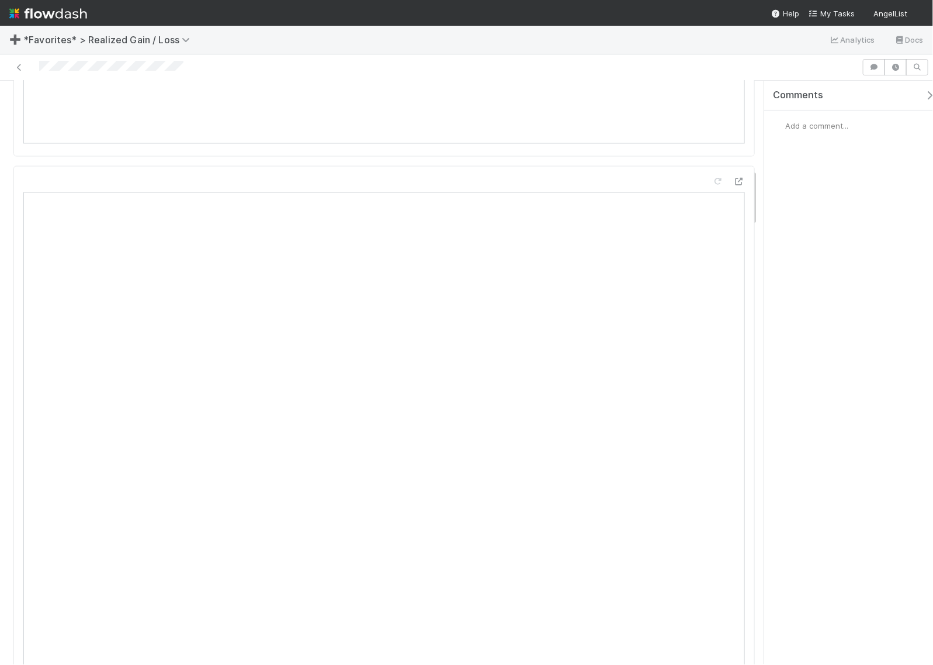
scroll to position [950, 0]
click at [924, 98] on icon "button" at bounding box center [930, 95] width 12 height 9
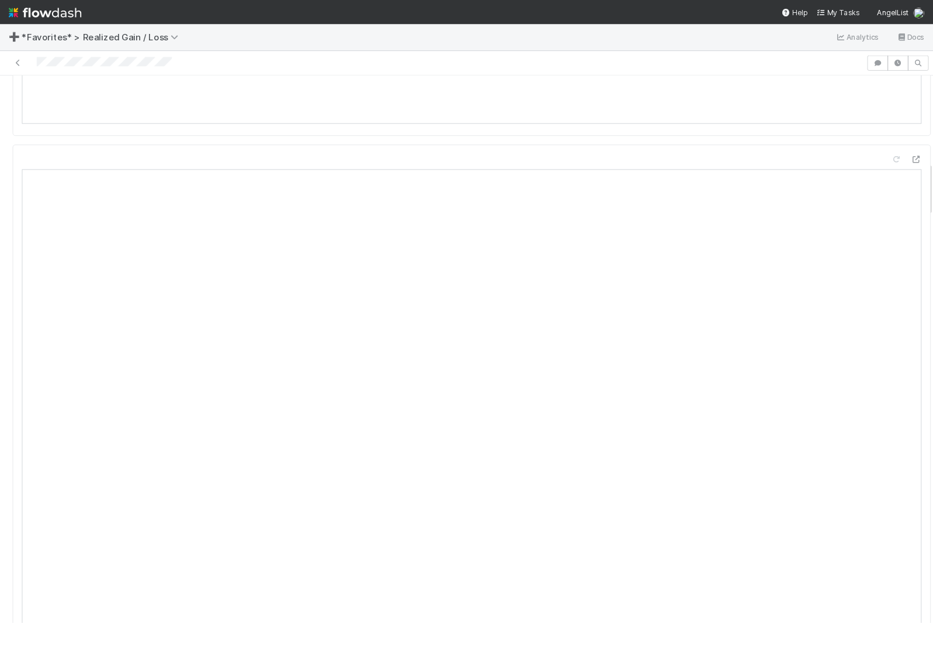
scroll to position [939, 0]
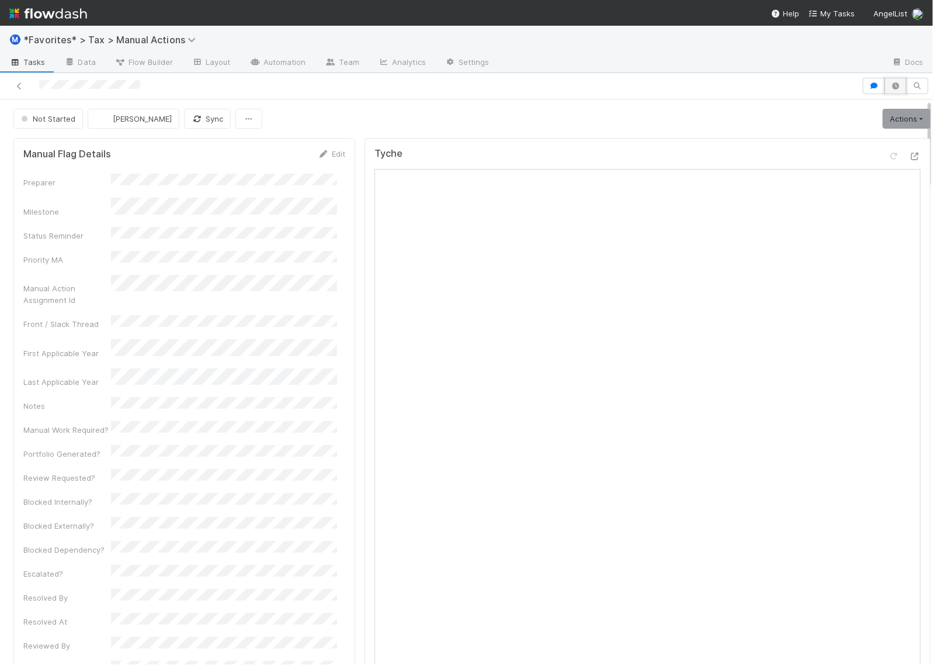
click at [885, 92] on button "button" at bounding box center [896, 86] width 22 height 16
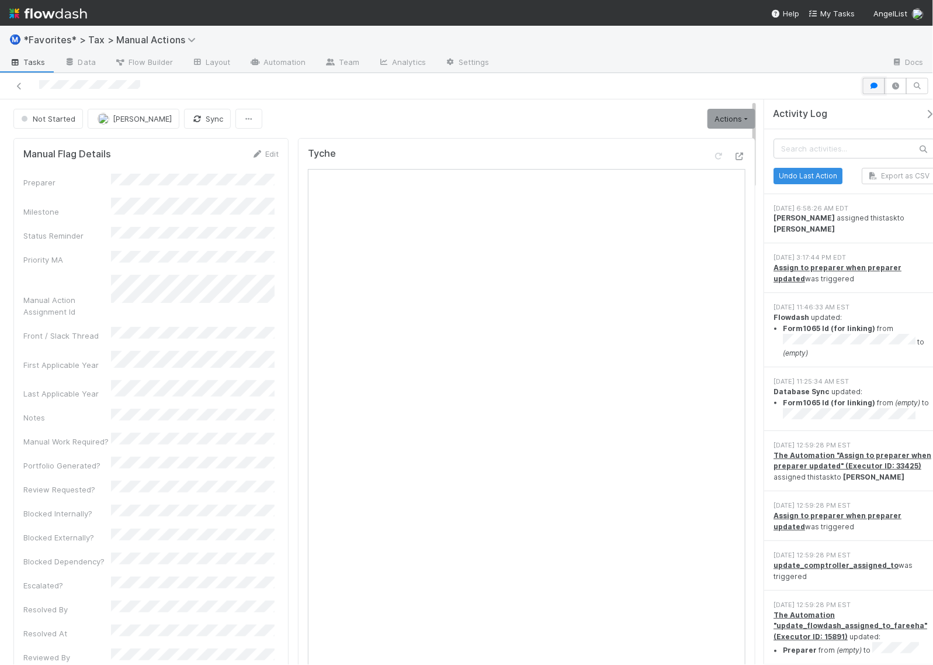
click at [871, 91] on button "button" at bounding box center [874, 86] width 22 height 16
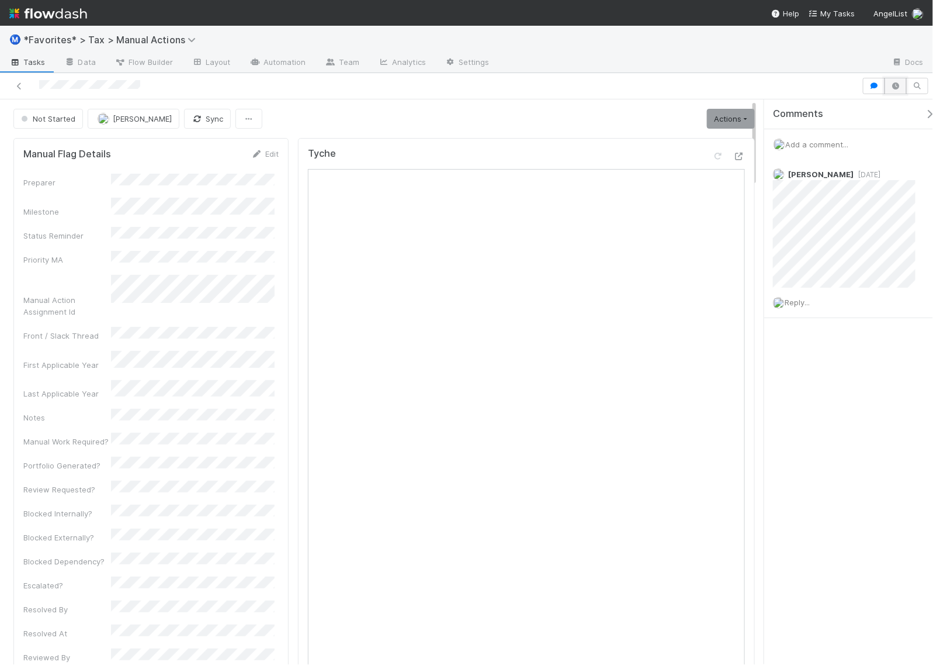
click at [895, 91] on button "button" at bounding box center [896, 86] width 22 height 16
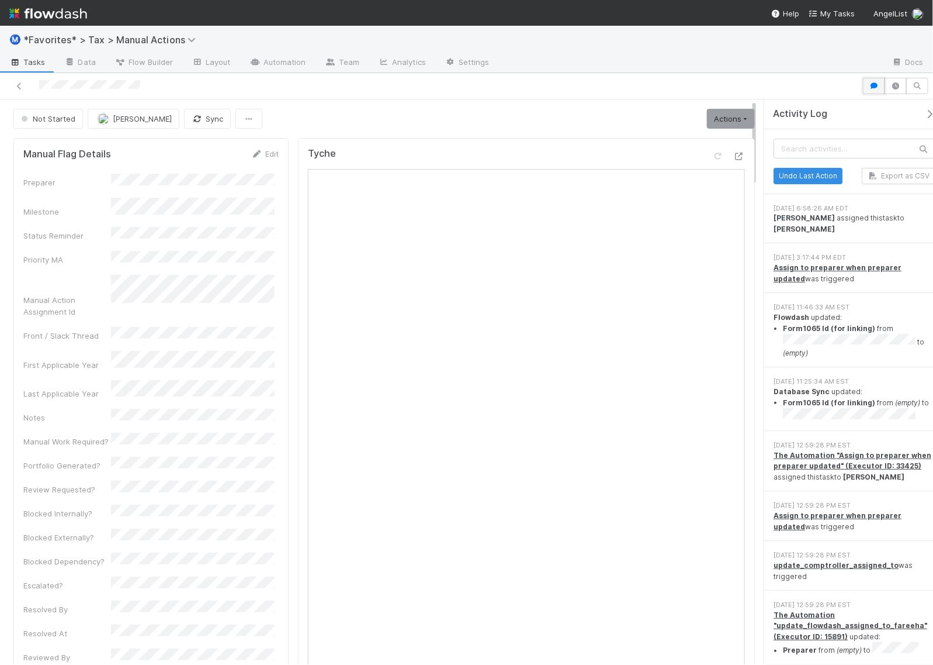
click at [873, 84] on icon "button" at bounding box center [875, 85] width 12 height 7
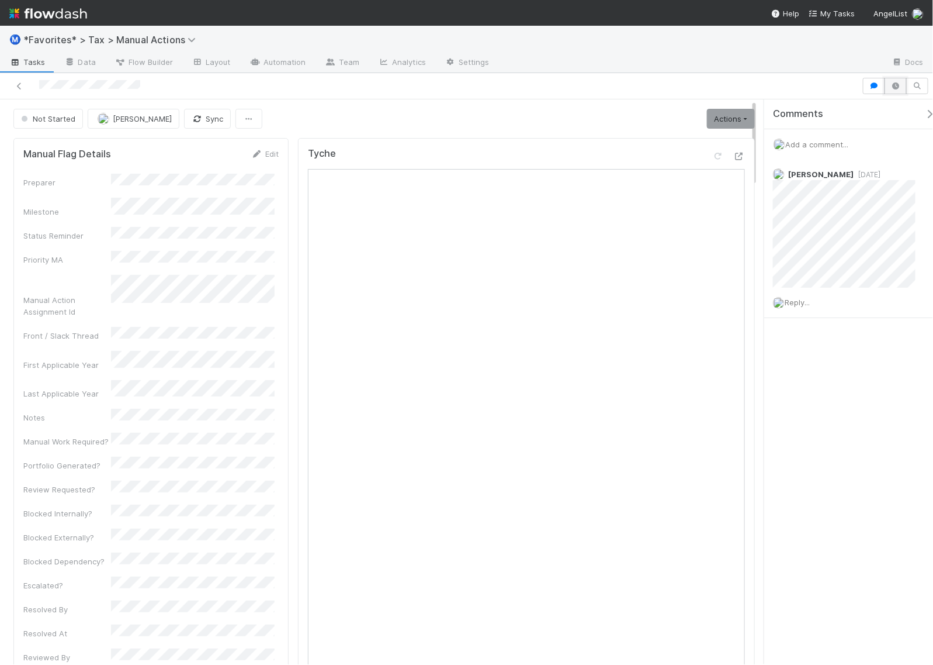
click at [897, 88] on icon "button" at bounding box center [896, 85] width 12 height 7
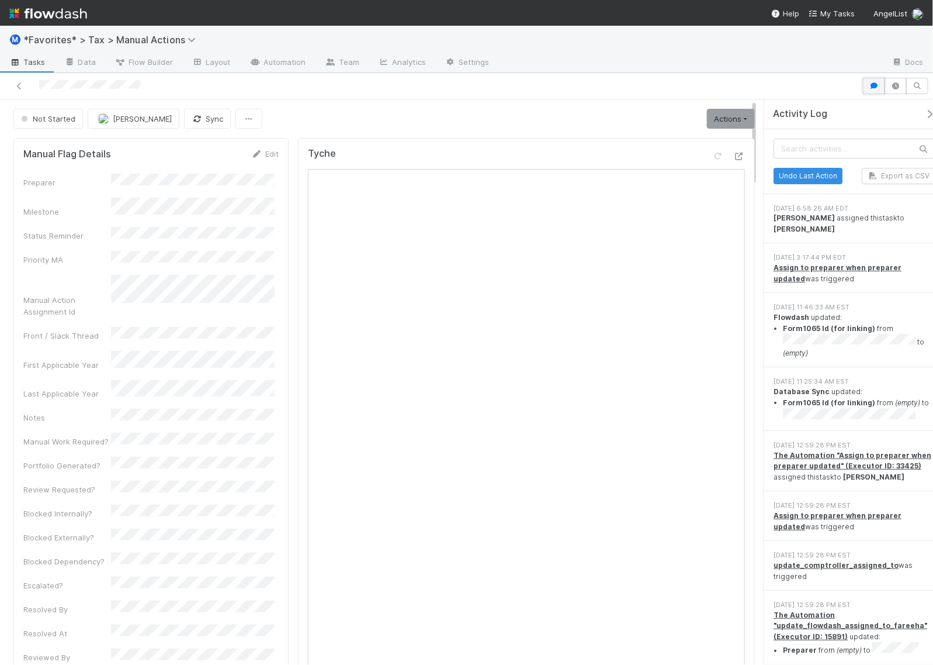
click at [878, 88] on icon "button" at bounding box center [875, 85] width 12 height 7
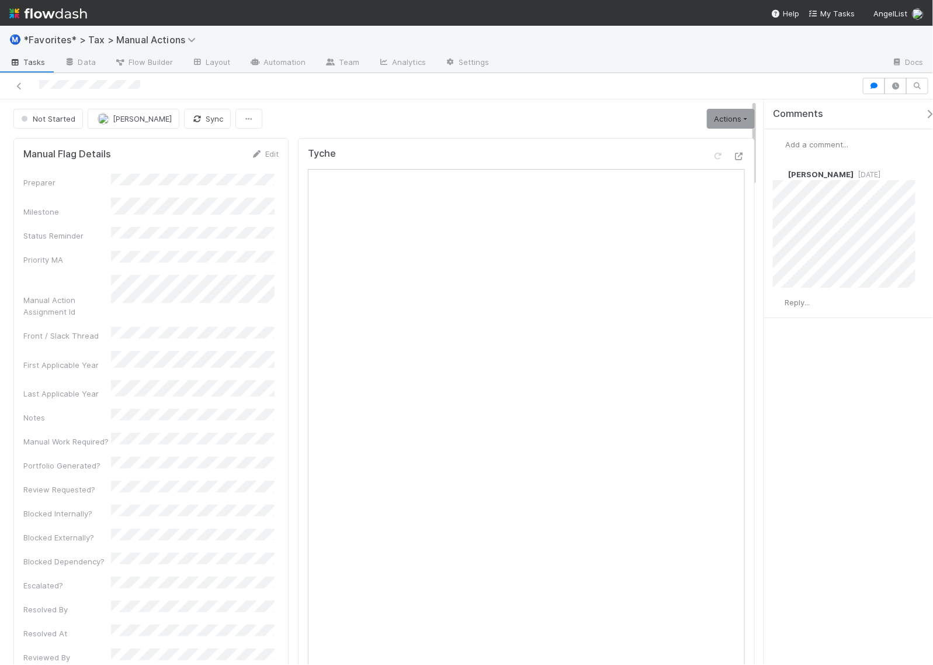
click at [827, 369] on div "Comments Add a comment... [PERSON_NAME] [DATE] Reply..." at bounding box center [855, 237] width 180 height 277
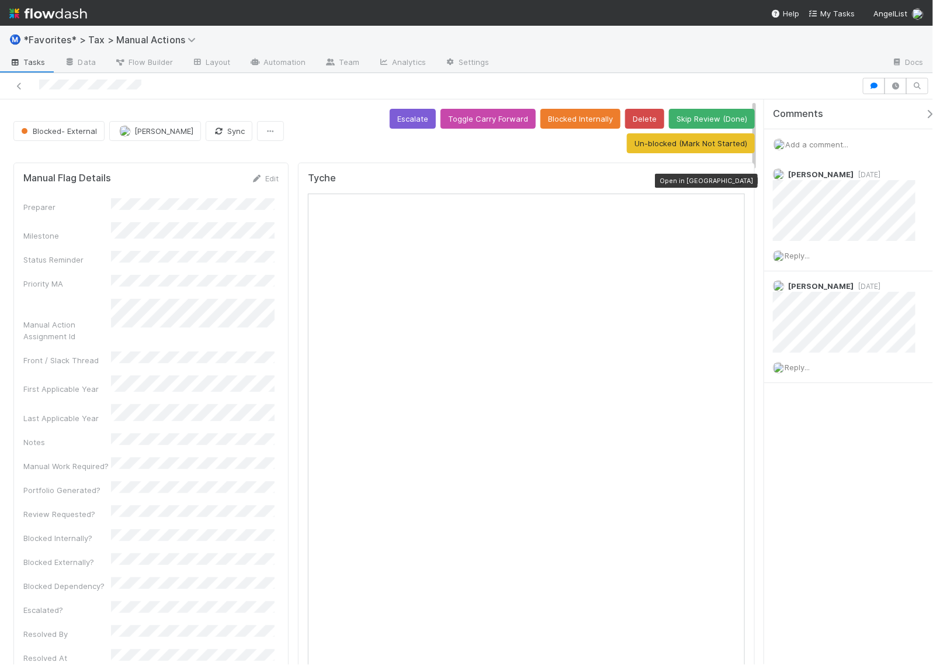
click at [734, 178] on icon at bounding box center [740, 181] width 12 height 8
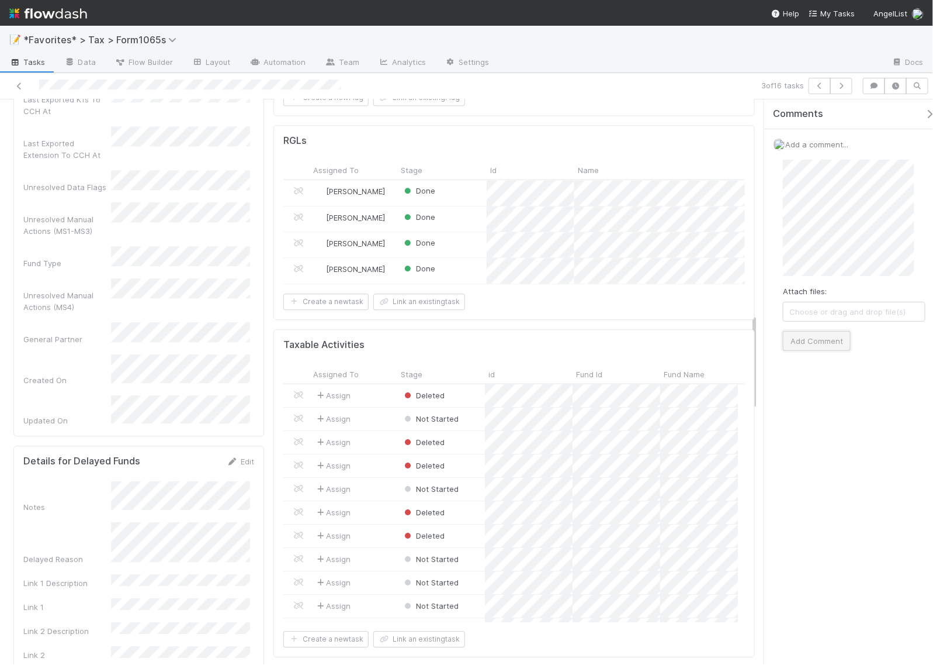
click at [833, 337] on button "Add Comment" at bounding box center [817, 341] width 68 height 20
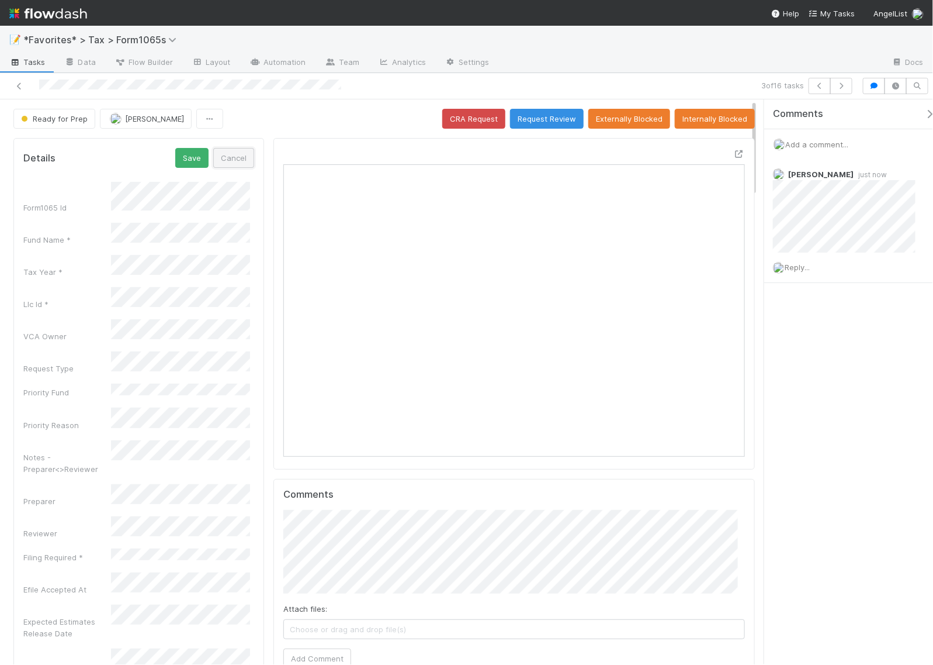
click at [226, 152] on button "Cancel" at bounding box center [233, 158] width 41 height 20
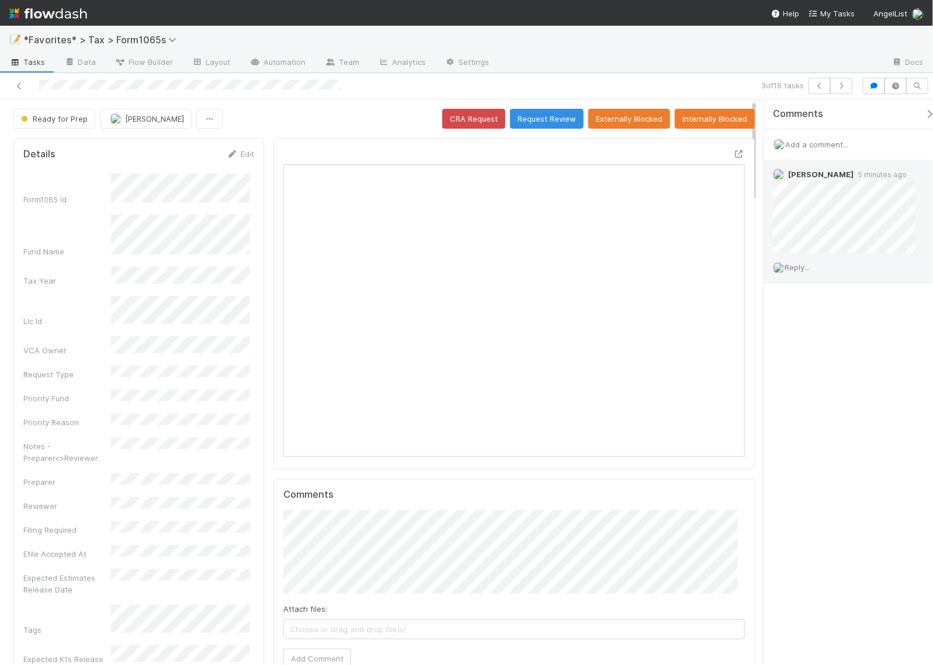
click at [801, 269] on span "Reply..." at bounding box center [797, 266] width 25 height 9
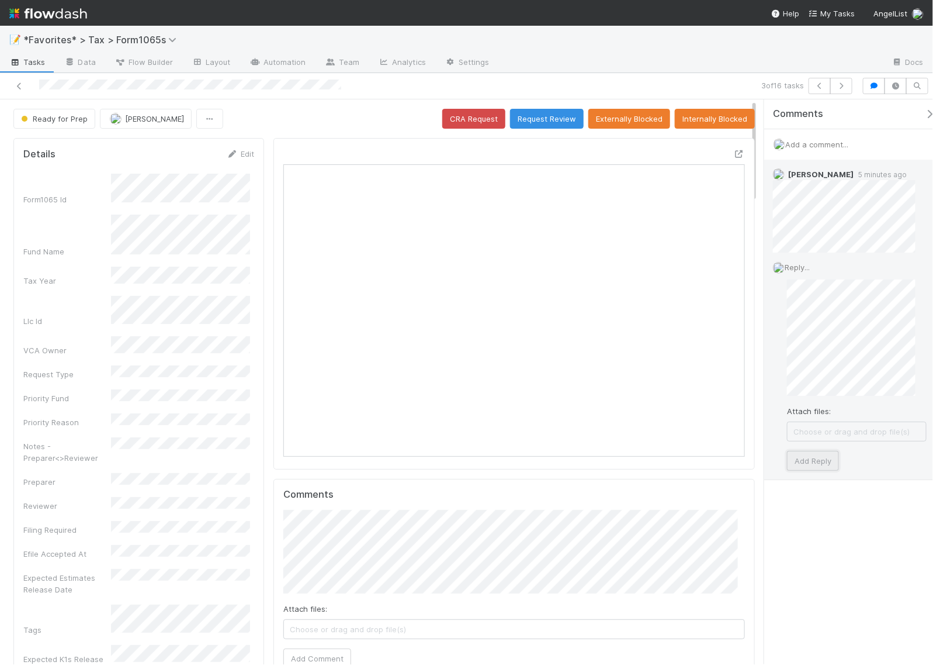
click at [819, 460] on button "Add Reply" at bounding box center [813, 461] width 52 height 20
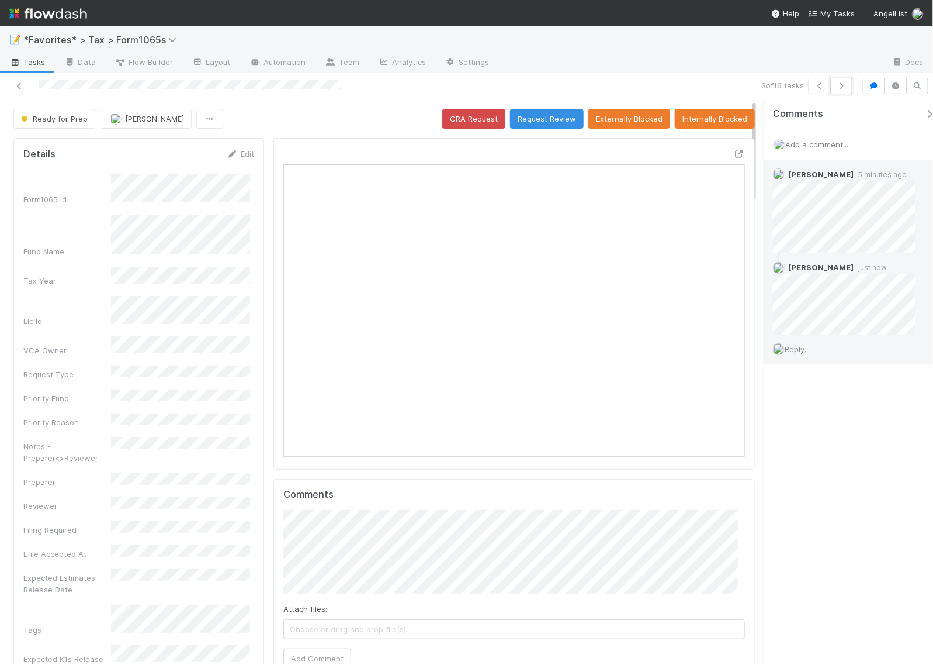
click at [845, 89] on button "button" at bounding box center [842, 86] width 22 height 16
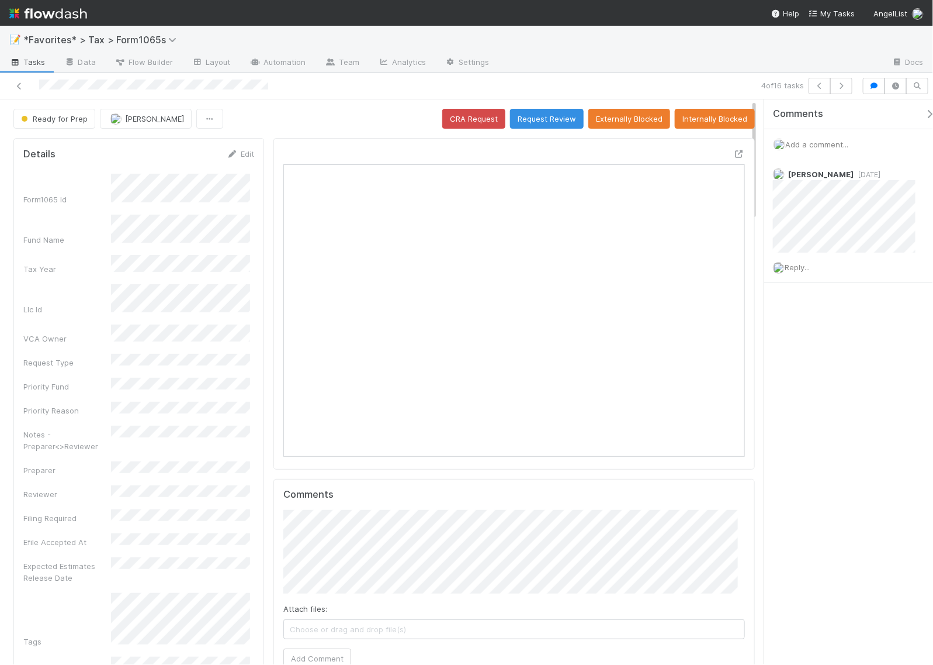
scroll to position [226, 216]
drag, startPoint x: 728, startPoint y: 155, endPoint x: 735, endPoint y: 155, distance: 7.6
click at [734, 155] on icon at bounding box center [740, 154] width 12 height 8
click at [819, 351] on div "Comments Add a comment... Helen Vo 1 day ago Reply..." at bounding box center [849, 381] width 169 height 565
click at [808, 145] on span "Add a comment..." at bounding box center [817, 144] width 63 height 9
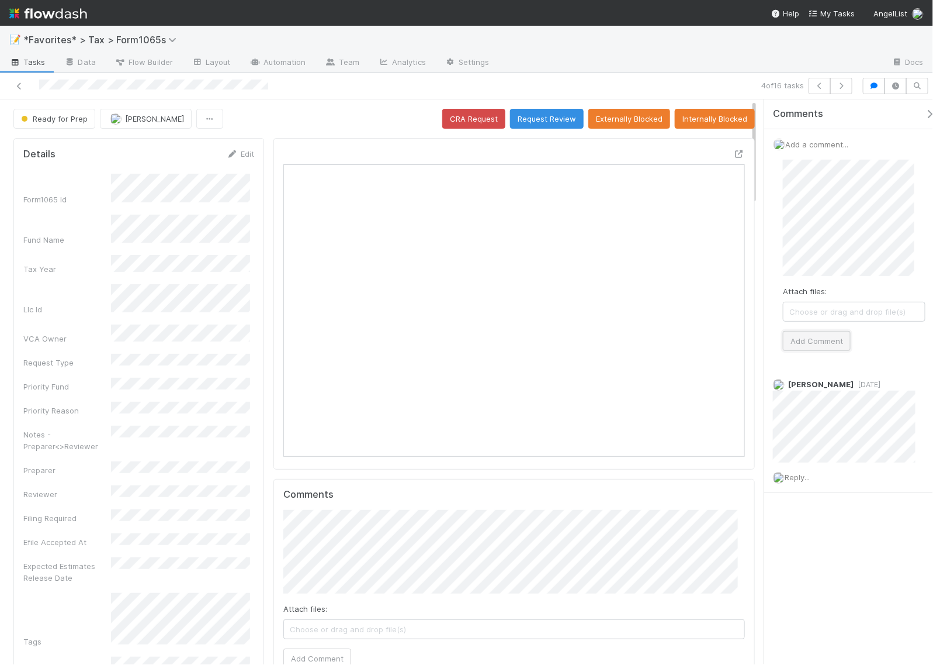
click at [825, 343] on button "Add Comment" at bounding box center [817, 341] width 68 height 20
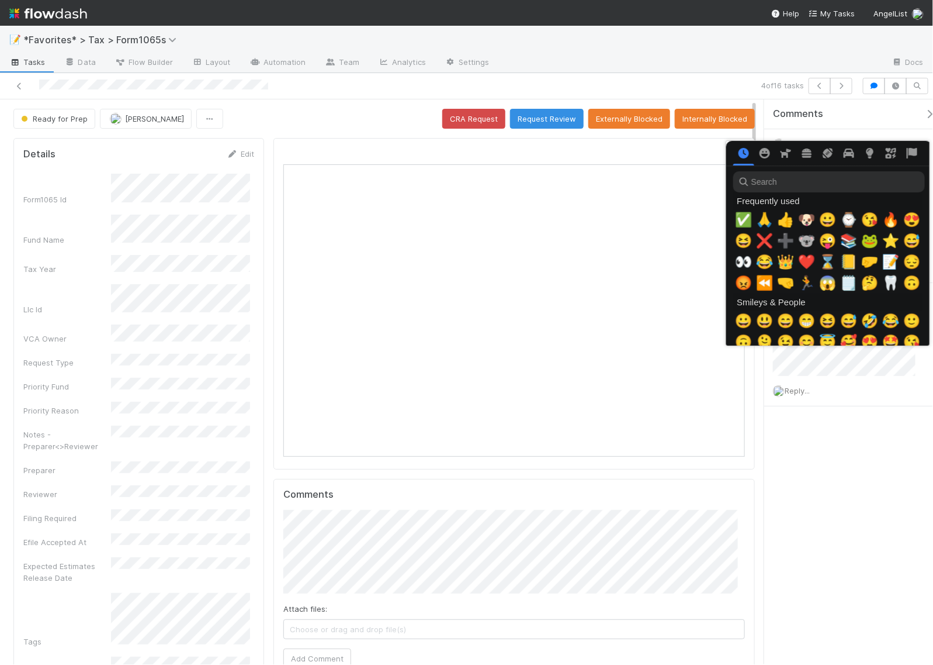
click at [735, 218] on span "✅" at bounding box center [744, 220] width 18 height 16
click at [857, 502] on div "Comments Add a comment... Helen Vo just now Reply... Helen Vo 1 day ago Reply..." at bounding box center [849, 381] width 169 height 565
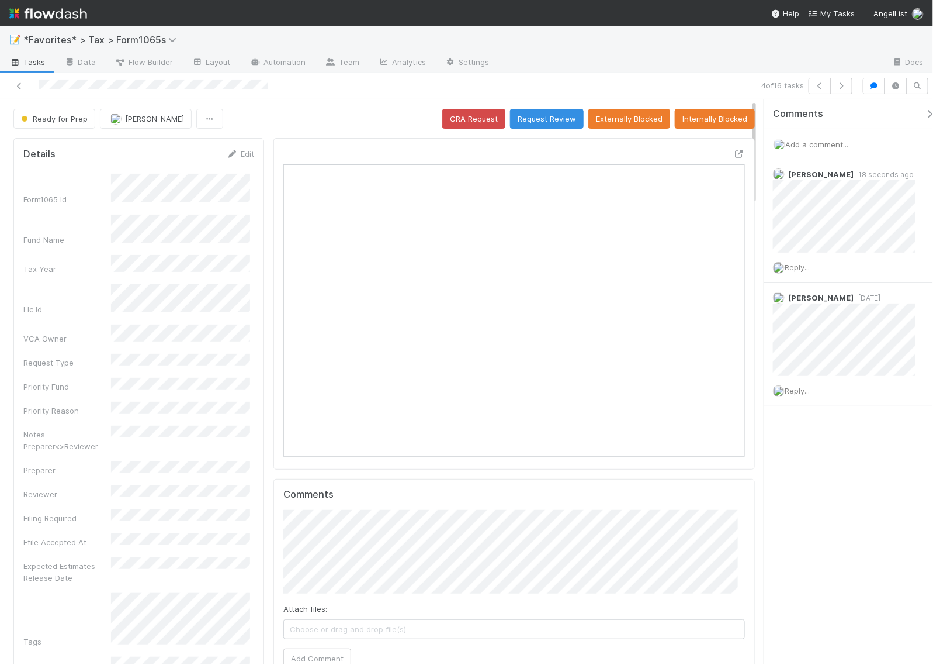
click at [842, 471] on div "Comments Add a comment... Helen Vo 18 seconds ago Reply... Helen Vo 1 day ago R…" at bounding box center [849, 381] width 169 height 565
click at [734, 152] on icon at bounding box center [740, 154] width 12 height 8
click at [713, 82] on div "4 of 16 tasks" at bounding box center [645, 86] width 424 height 16
click at [800, 547] on div "Comments Add a comment... Helen Vo 18 seconds ago Reply... Helen Vo 1 day ago R…" at bounding box center [849, 381] width 169 height 565
click at [840, 87] on icon "button" at bounding box center [842, 85] width 12 height 7
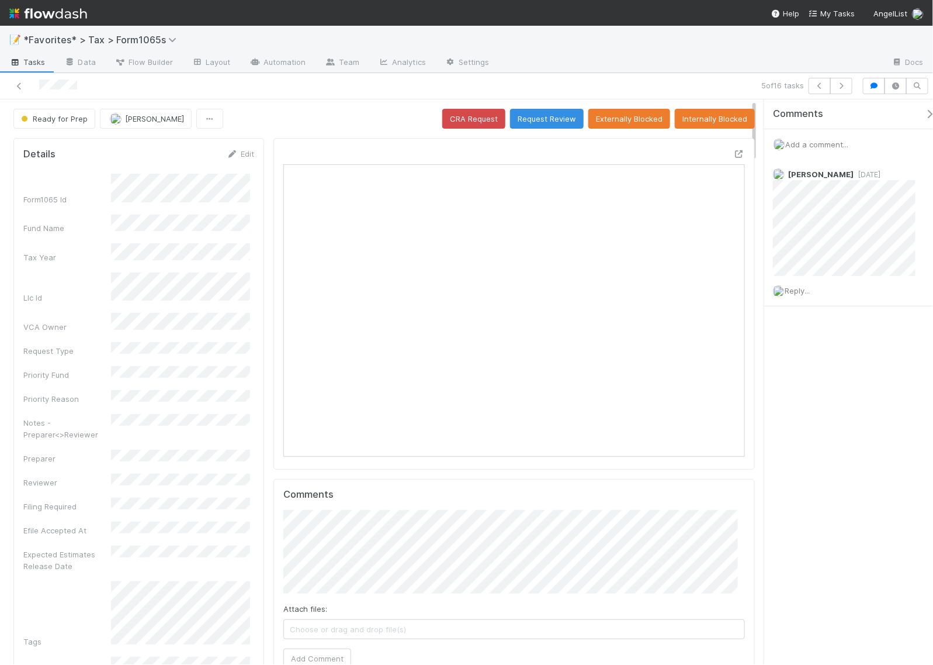
scroll to position [226, 443]
click at [846, 89] on icon "button" at bounding box center [842, 85] width 12 height 7
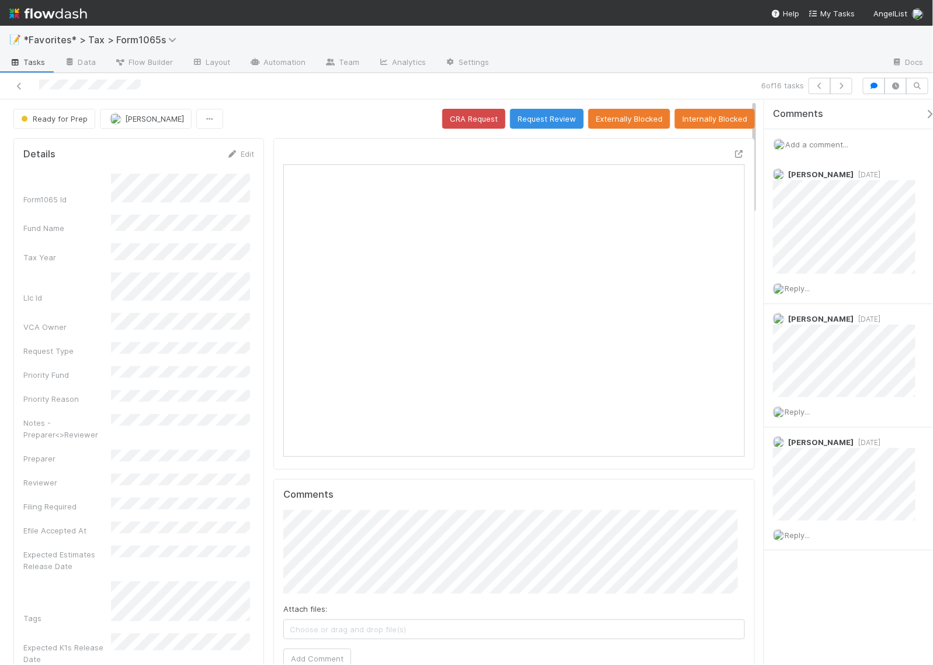
scroll to position [226, 443]
click at [734, 158] on icon at bounding box center [740, 154] width 12 height 8
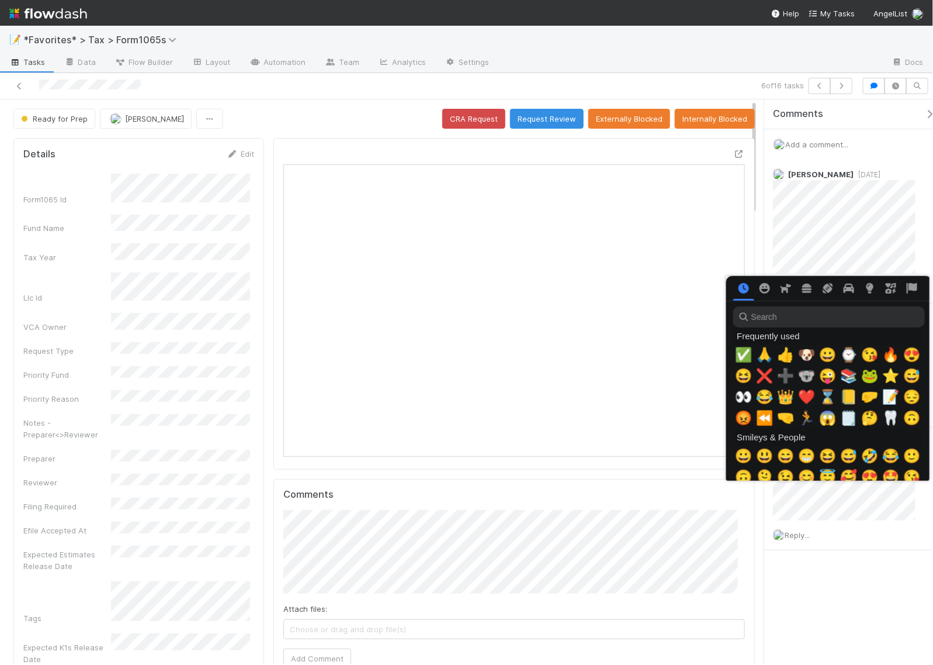
click at [735, 398] on span "👀" at bounding box center [744, 397] width 18 height 16
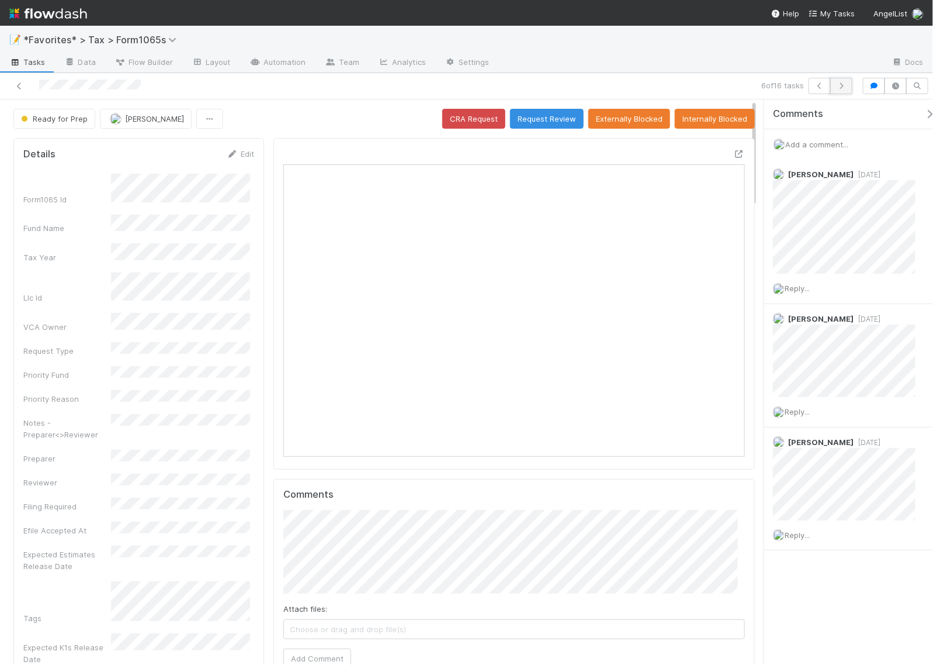
click at [845, 85] on icon "button" at bounding box center [842, 85] width 12 height 7
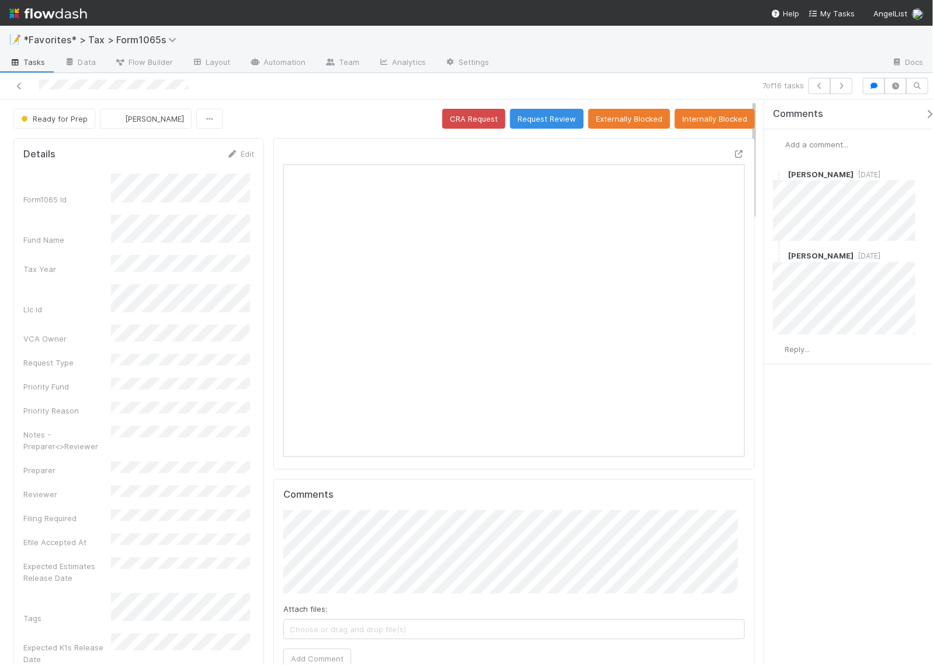
scroll to position [226, 443]
click at [811, 144] on span "Add a comment..." at bounding box center [817, 144] width 63 height 9
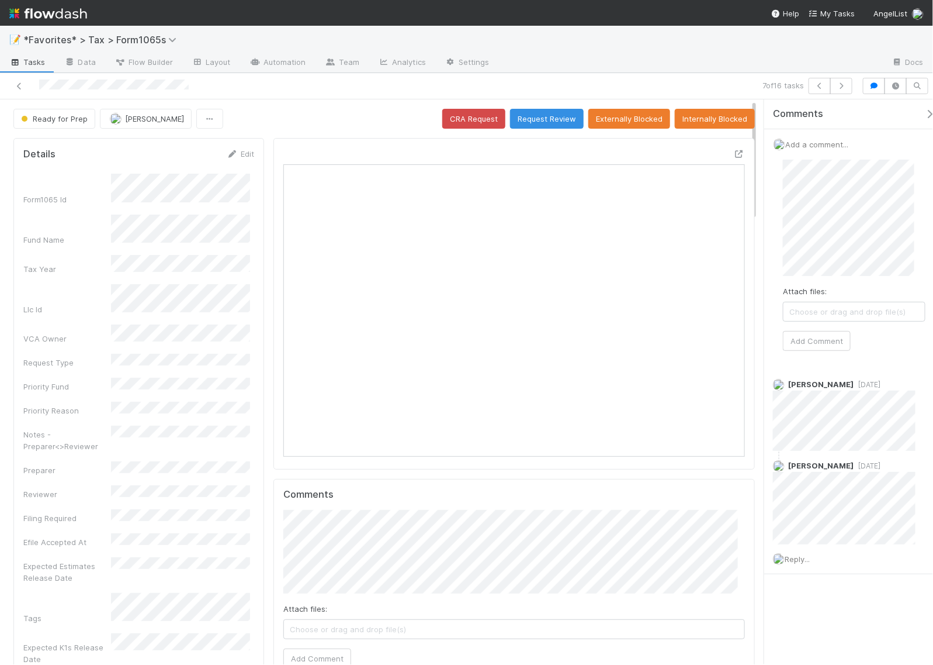
click at [812, 330] on div "Attach files: Choose or drag and drop file(s) Add Comment" at bounding box center [854, 255] width 143 height 191
click at [811, 336] on button "Add Comment" at bounding box center [817, 341] width 68 height 20
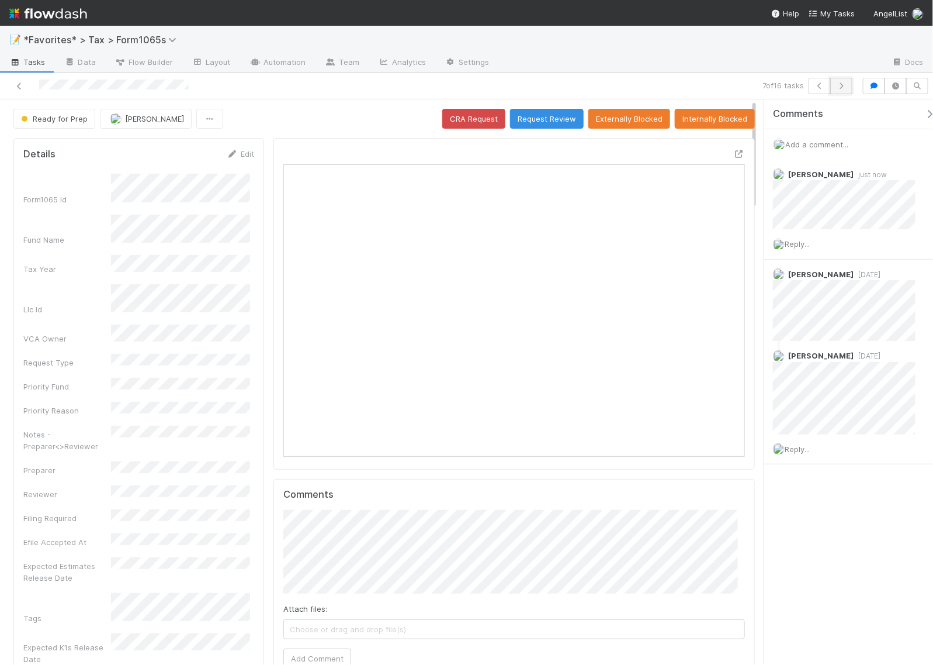
click at [842, 86] on icon "button" at bounding box center [842, 85] width 12 height 7
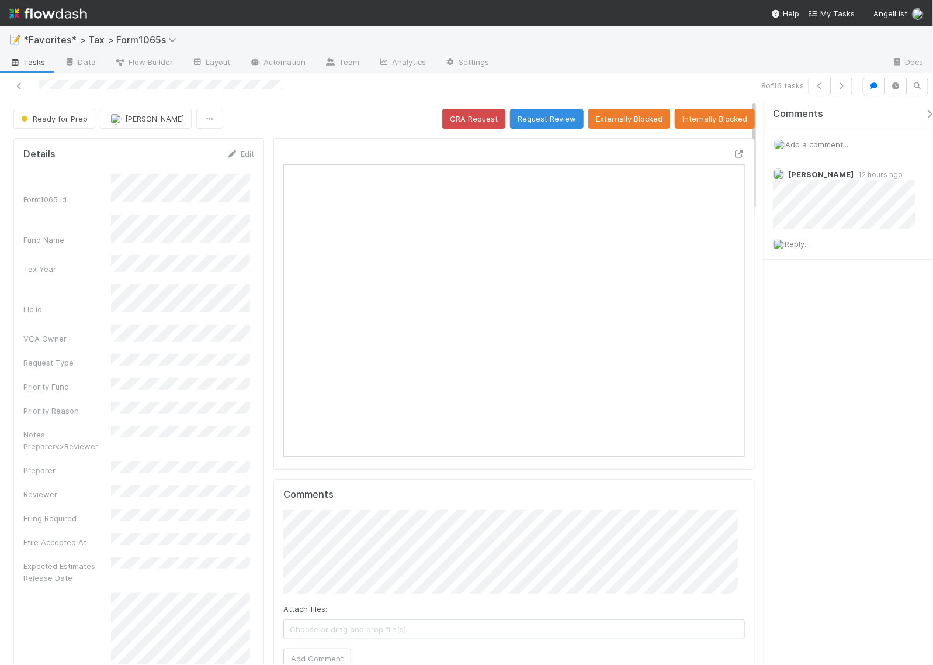
scroll to position [226, 443]
click at [734, 155] on icon at bounding box center [740, 154] width 12 height 8
click at [801, 244] on span "Reply..." at bounding box center [797, 243] width 25 height 9
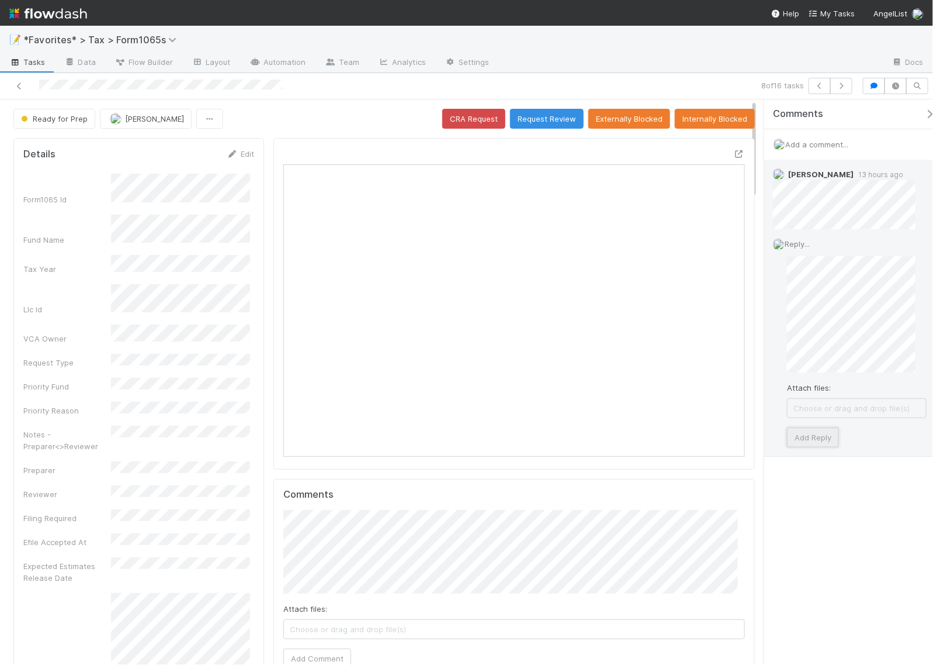
click at [839, 431] on button "Add Reply" at bounding box center [813, 437] width 52 height 20
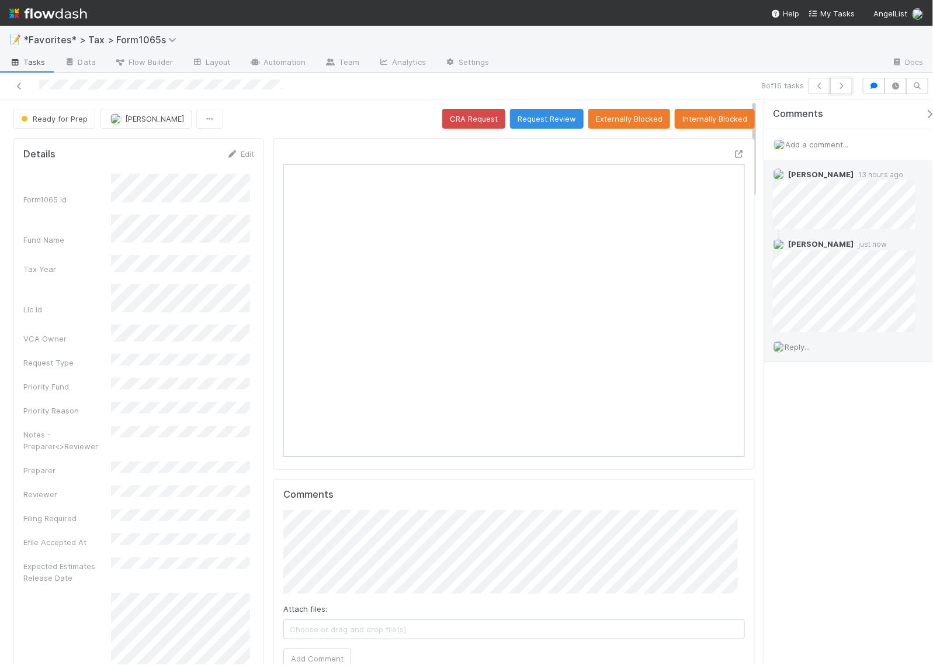
click at [843, 86] on icon "button" at bounding box center [842, 85] width 12 height 7
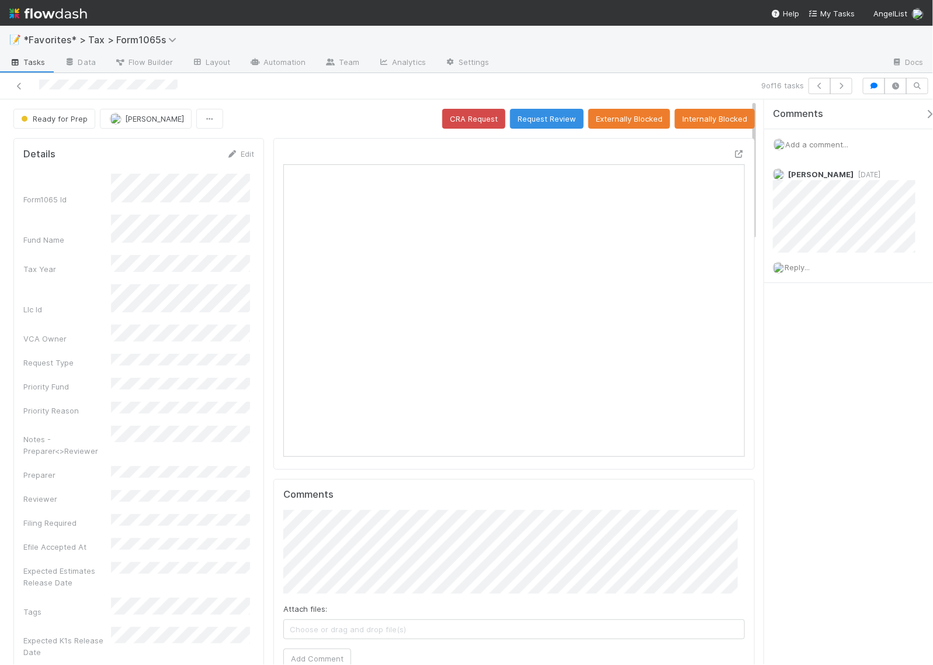
scroll to position [226, 443]
click at [843, 89] on icon "button" at bounding box center [842, 85] width 12 height 7
click at [843, 86] on icon "button" at bounding box center [842, 85] width 12 height 7
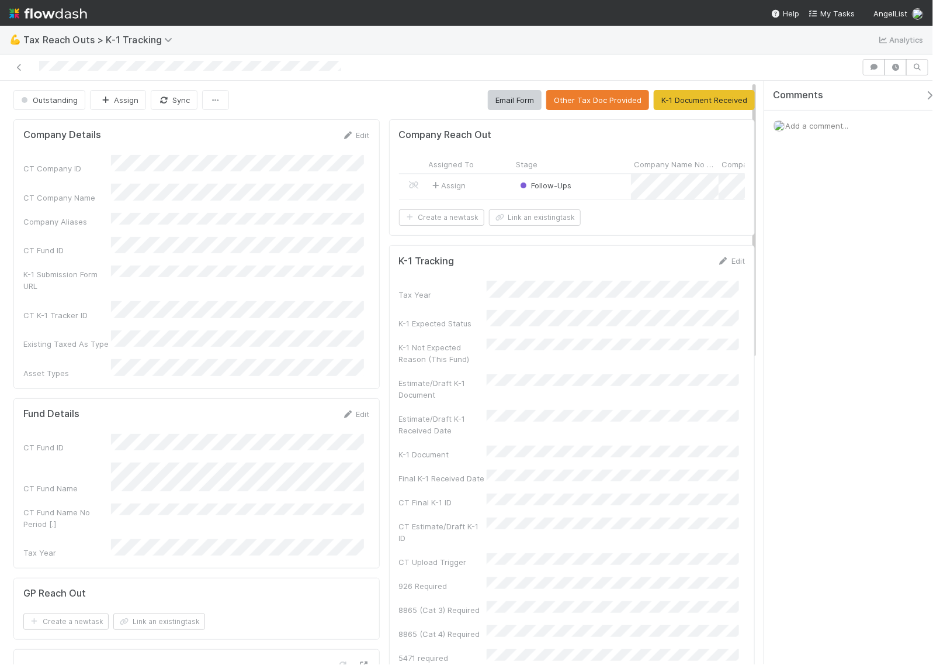
click at [483, 188] on div "Assign" at bounding box center [470, 186] width 88 height 25
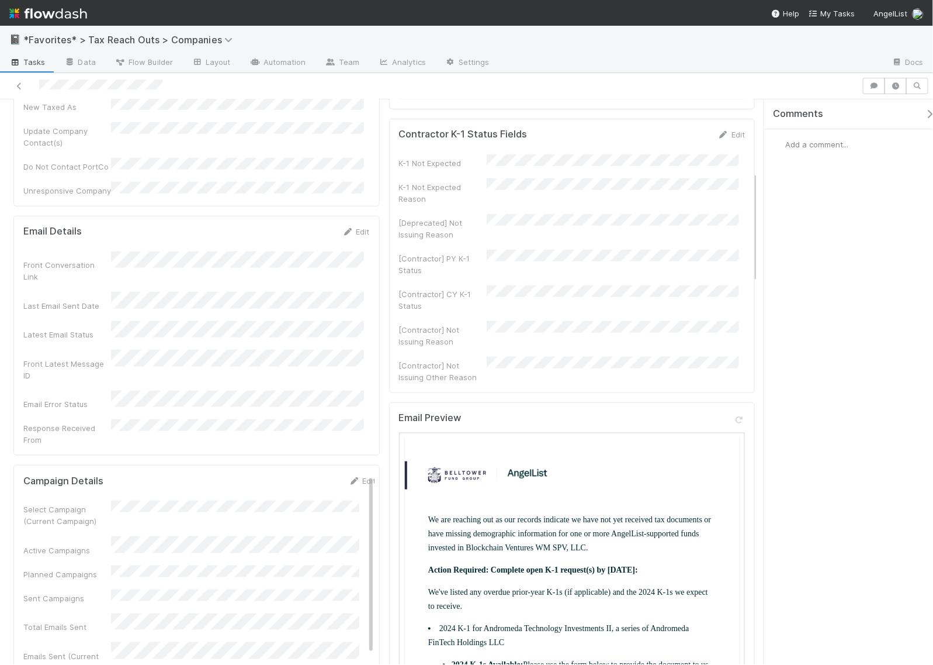
scroll to position [365, 0]
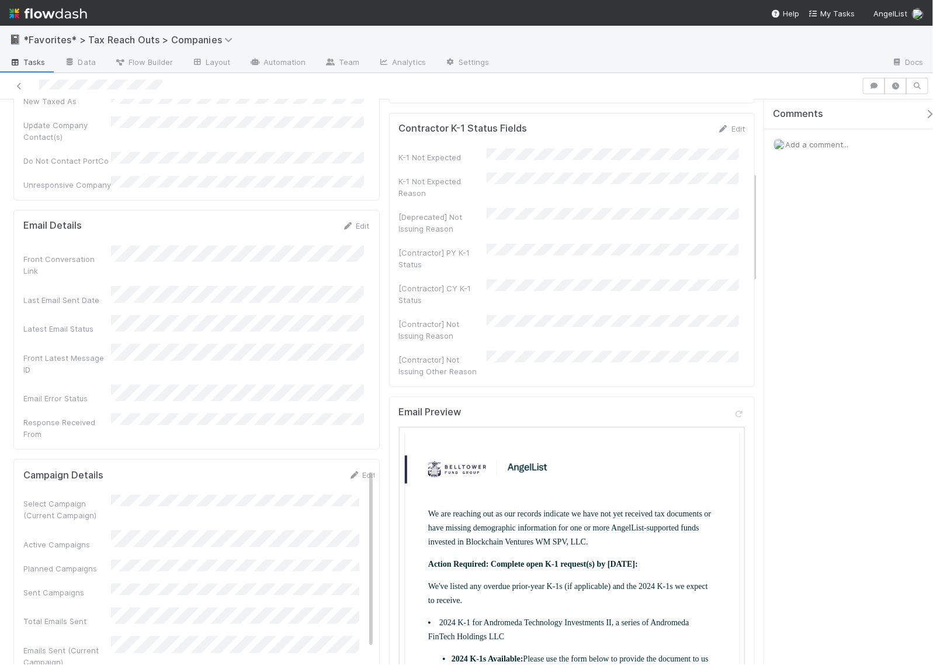
drag, startPoint x: 174, startPoint y: 94, endPoint x: 38, endPoint y: 89, distance: 135.7
click at [38, 89] on div at bounding box center [466, 86] width 933 height 26
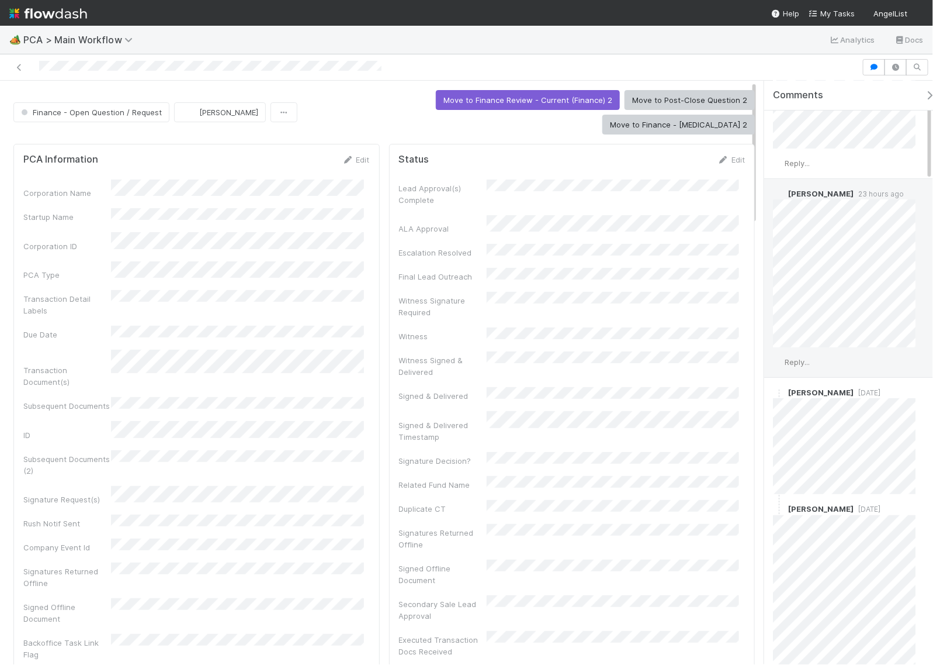
scroll to position [219, 0]
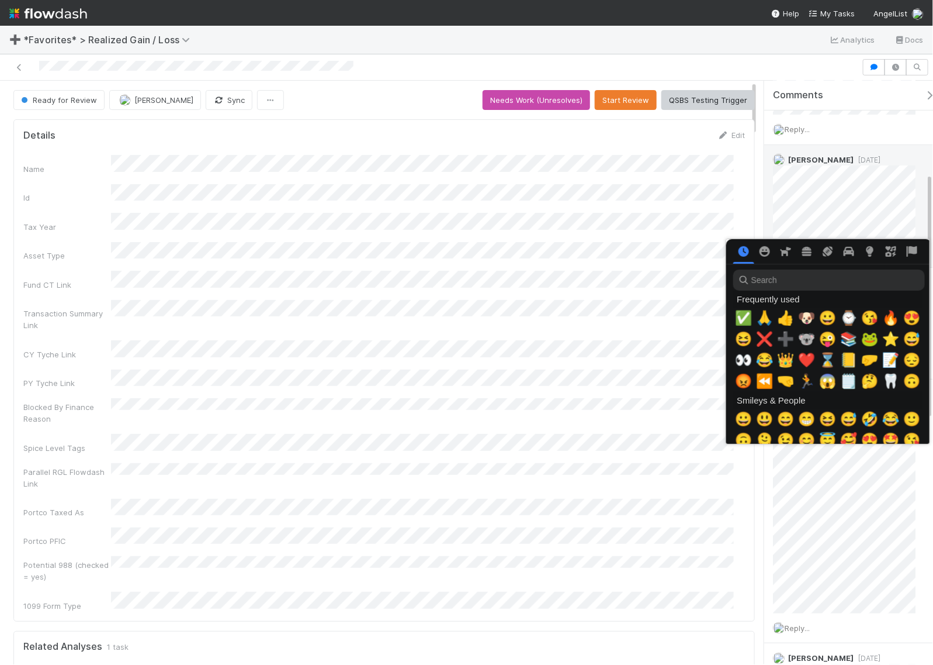
scroll to position [0, 6]
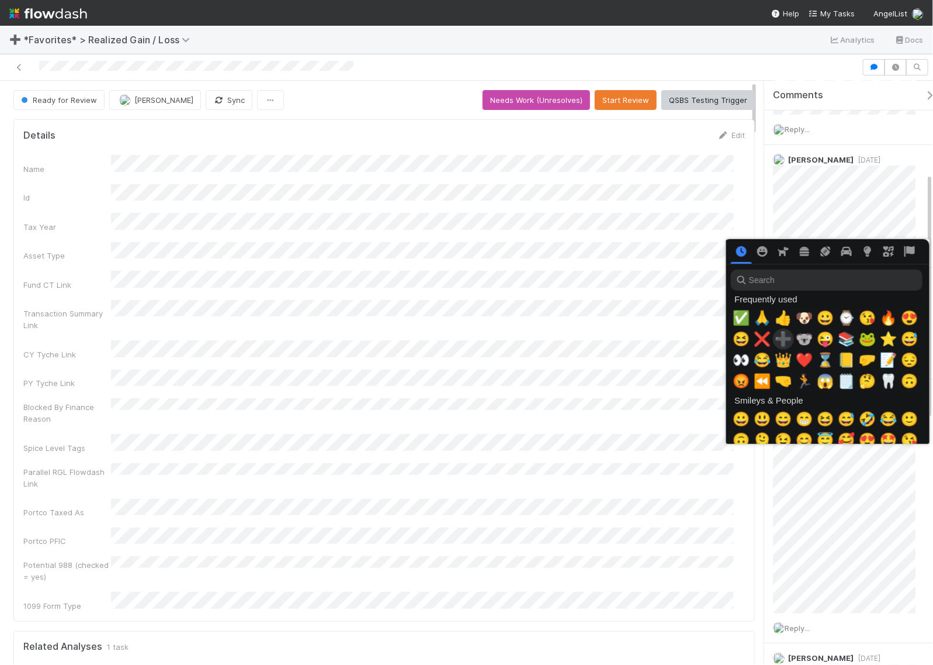
click at [764, 336] on span "❌" at bounding box center [763, 339] width 18 height 16
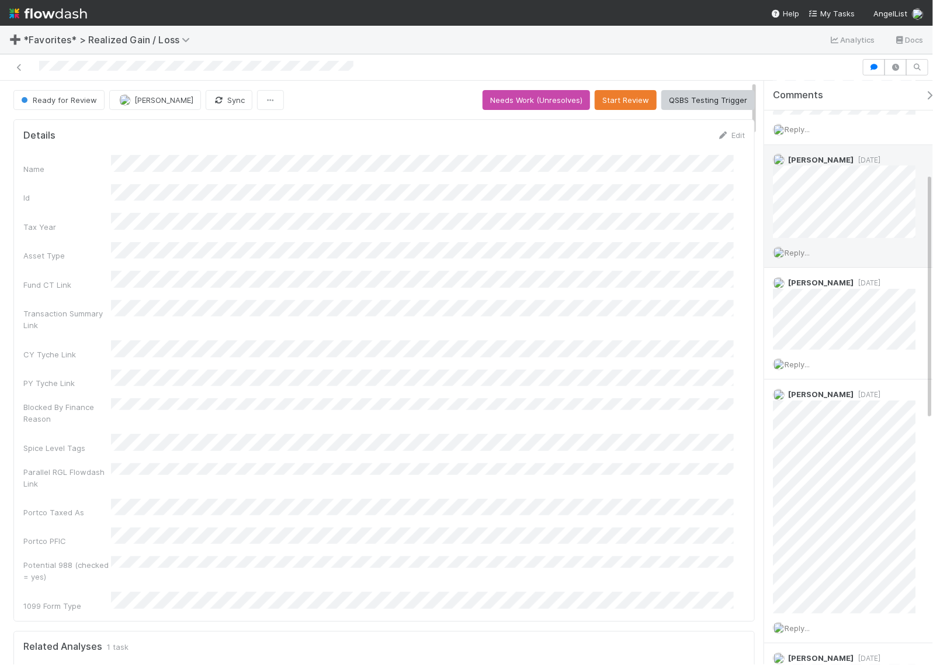
click at [810, 251] on span "Reply..." at bounding box center [797, 252] width 25 height 9
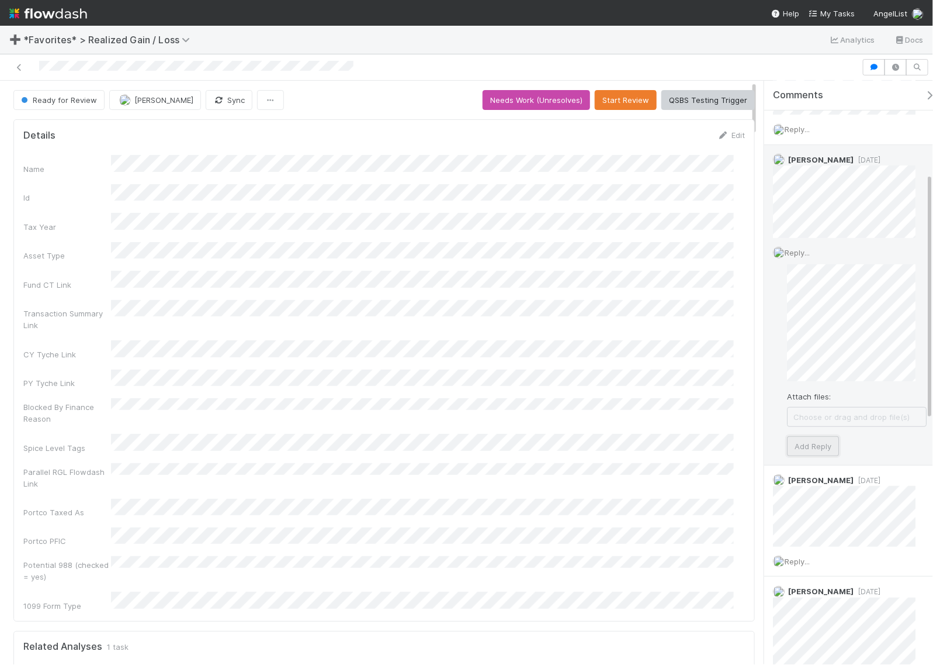
click at [805, 450] on button "Add Reply" at bounding box center [813, 446] width 52 height 20
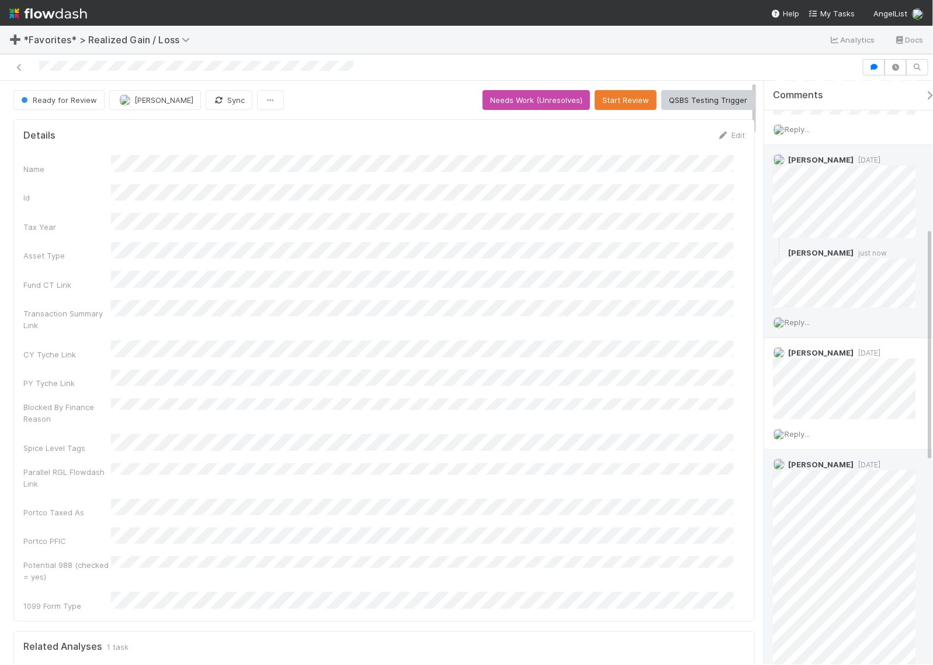
scroll to position [365, 0]
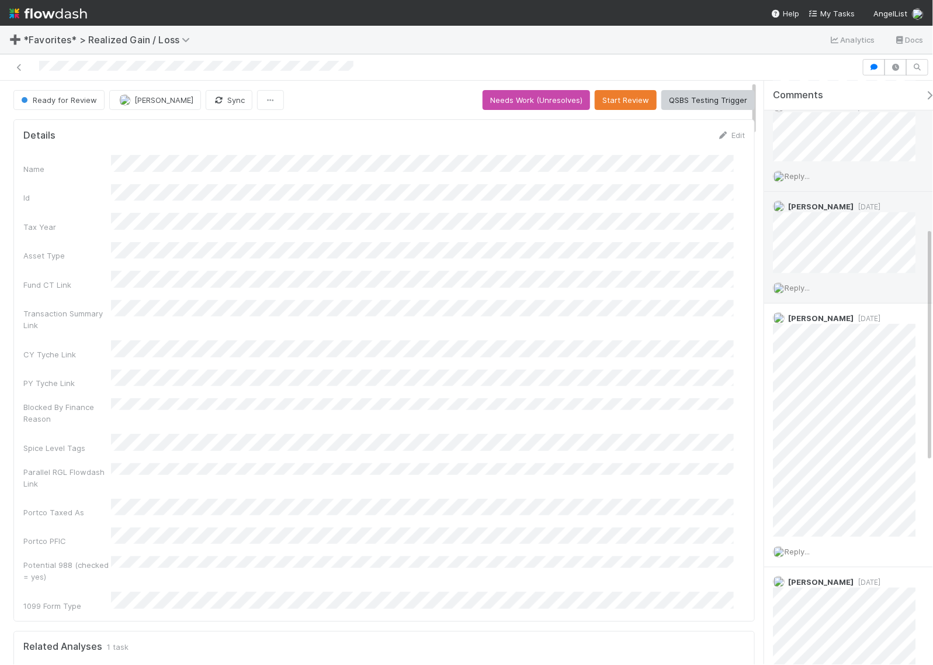
click at [801, 289] on span "Reply..." at bounding box center [797, 287] width 25 height 9
click at [801, 480] on button "Add Reply" at bounding box center [813, 481] width 52 height 20
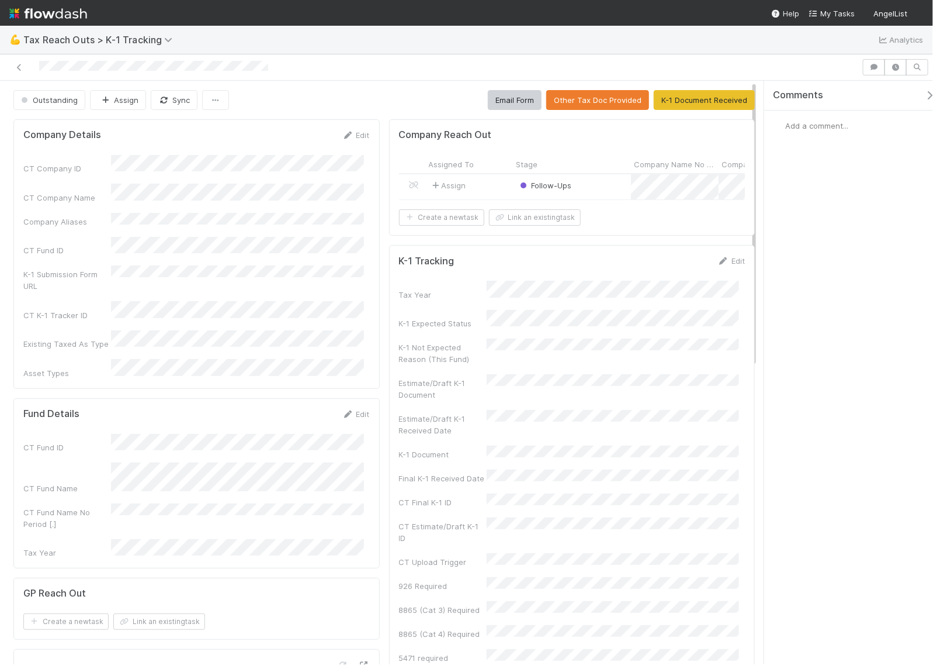
click at [477, 195] on div "Assign" at bounding box center [470, 186] width 88 height 25
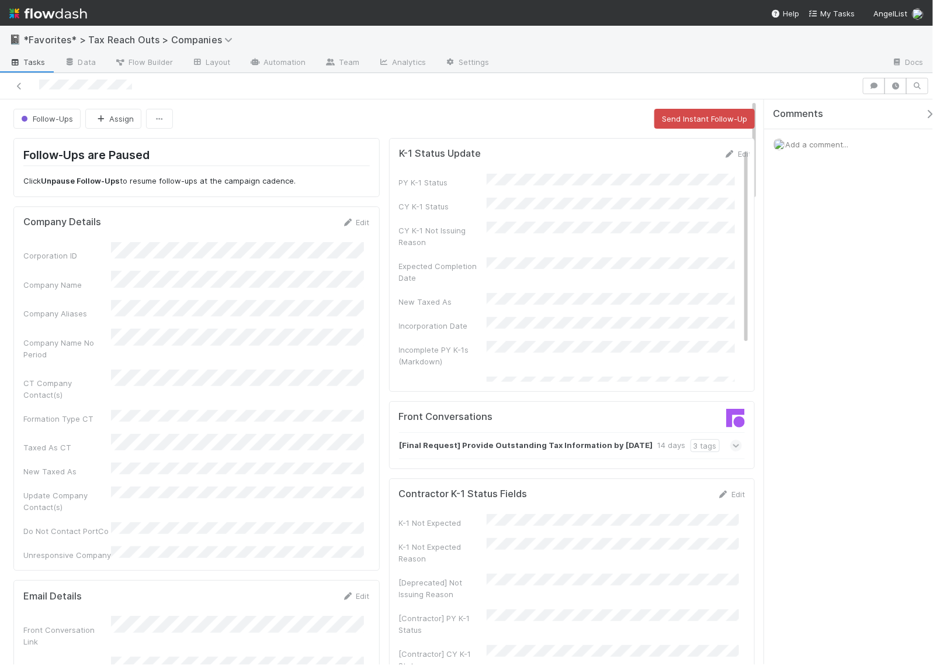
click at [799, 145] on span "Add a comment..." at bounding box center [817, 144] width 63 height 9
click at [830, 336] on button "Add Comment" at bounding box center [817, 341] width 68 height 20
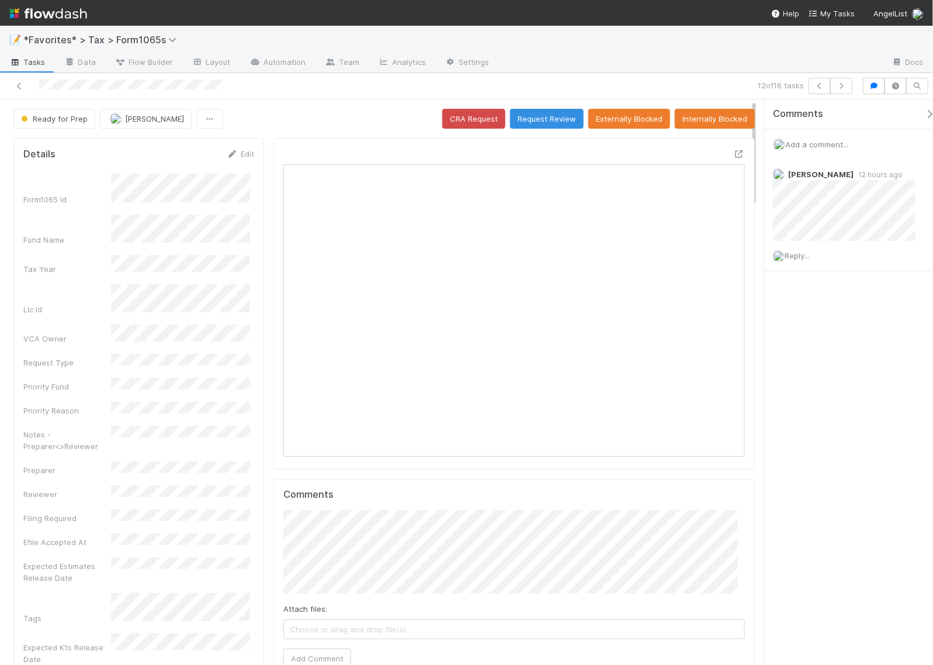
scroll to position [226, 443]
drag, startPoint x: 798, startPoint y: 257, endPoint x: 814, endPoint y: 264, distance: 17.8
click at [798, 257] on span "Reply..." at bounding box center [797, 255] width 25 height 9
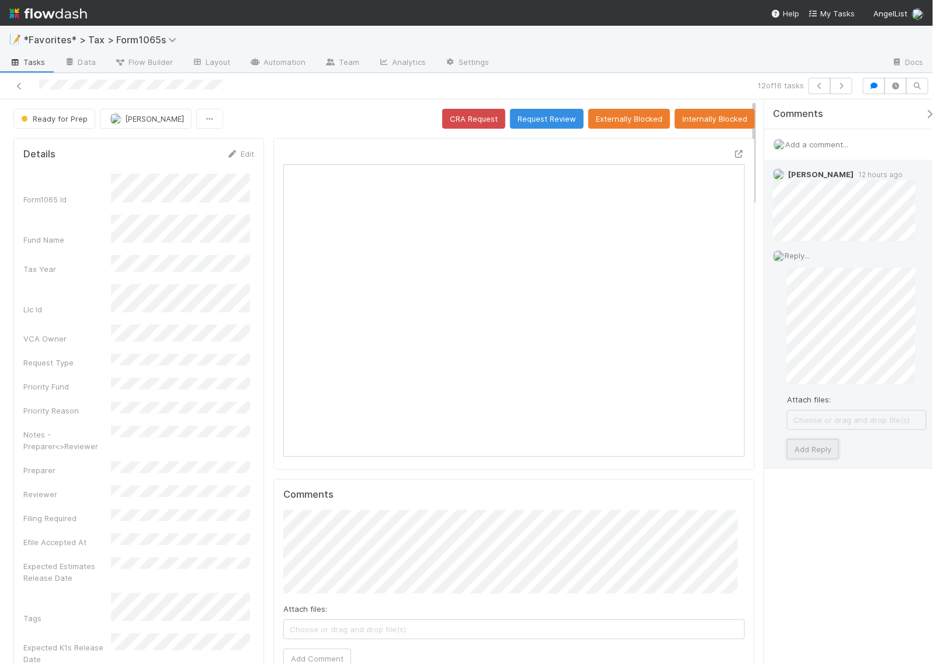
click at [825, 448] on button "Add Reply" at bounding box center [813, 449] width 52 height 20
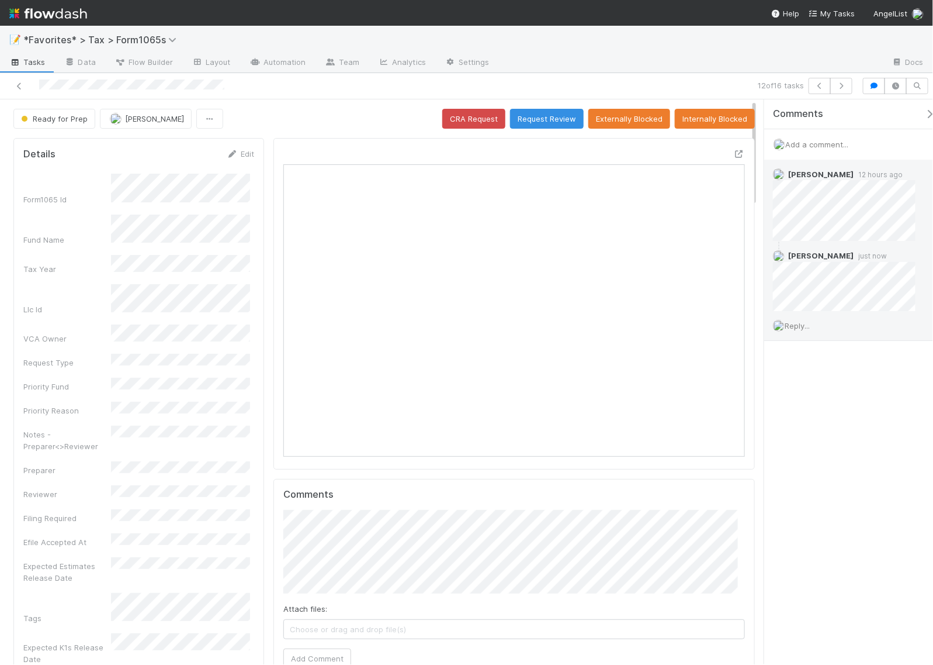
click at [244, 155] on link "Edit" at bounding box center [240, 153] width 27 height 9
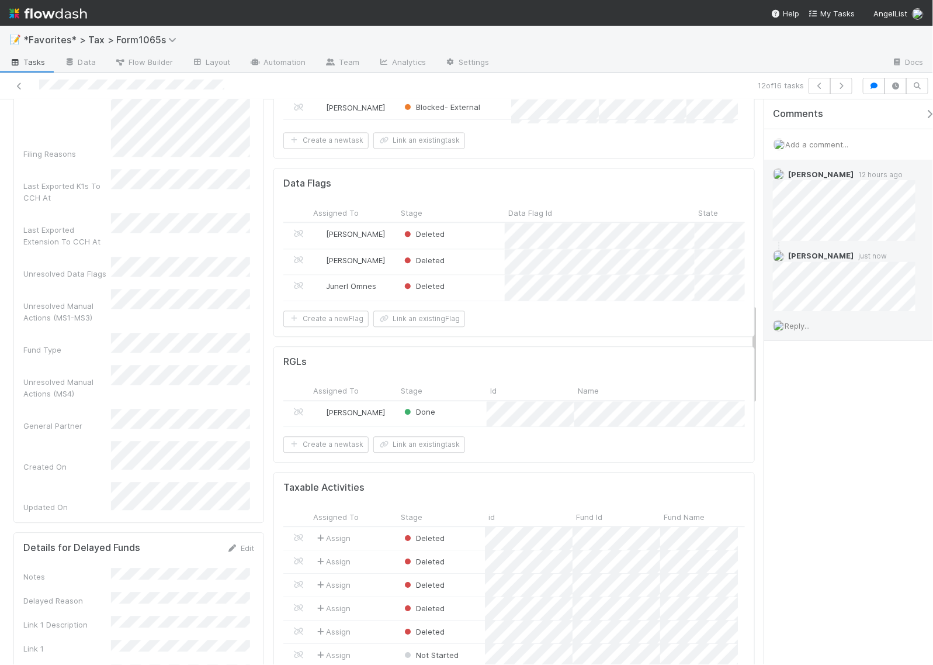
scroll to position [1169, 0]
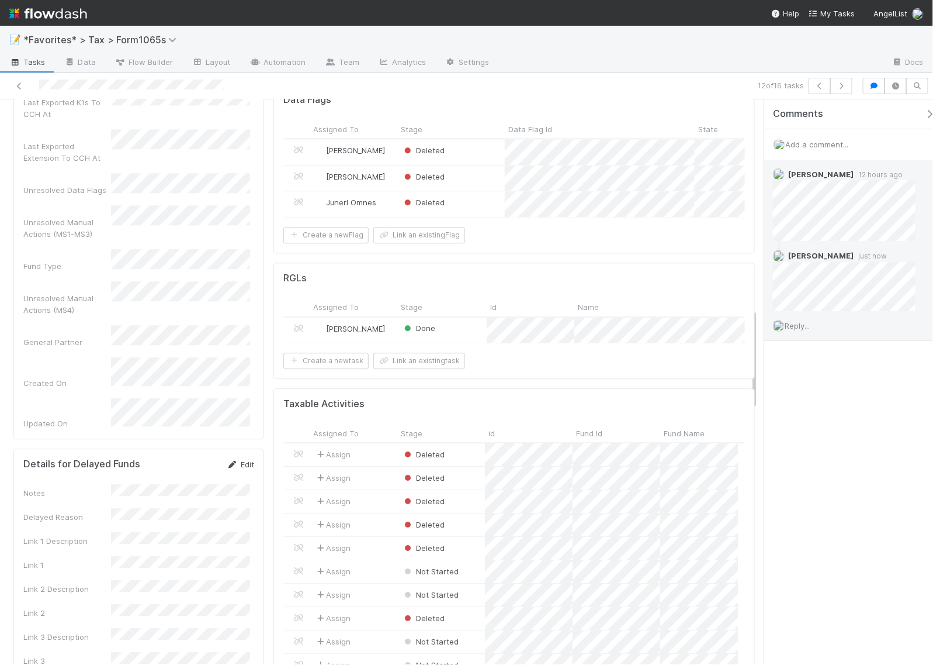
click at [244, 459] on link "Edit" at bounding box center [240, 463] width 27 height 9
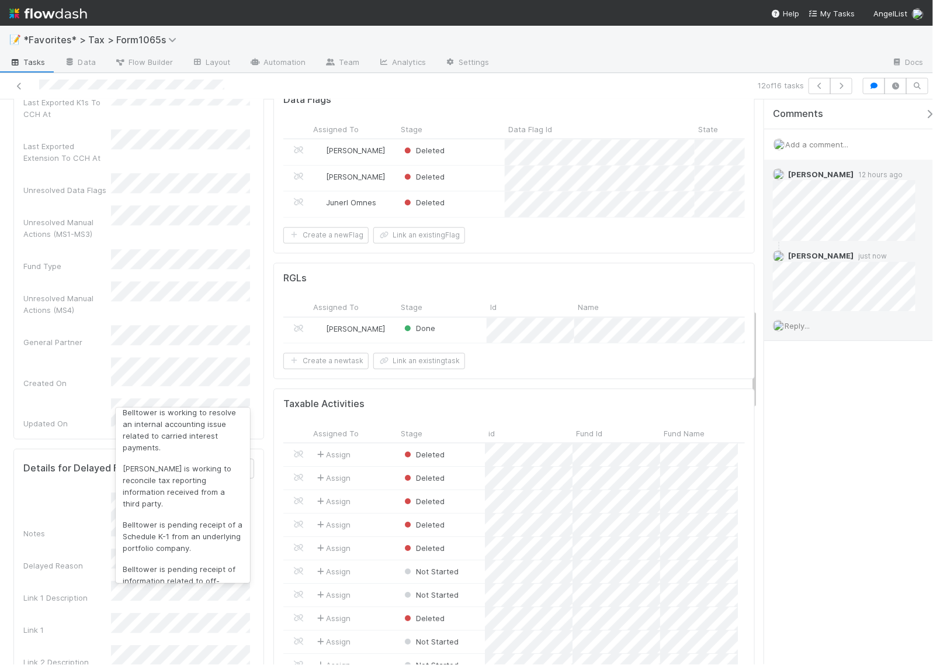
scroll to position [438, 0]
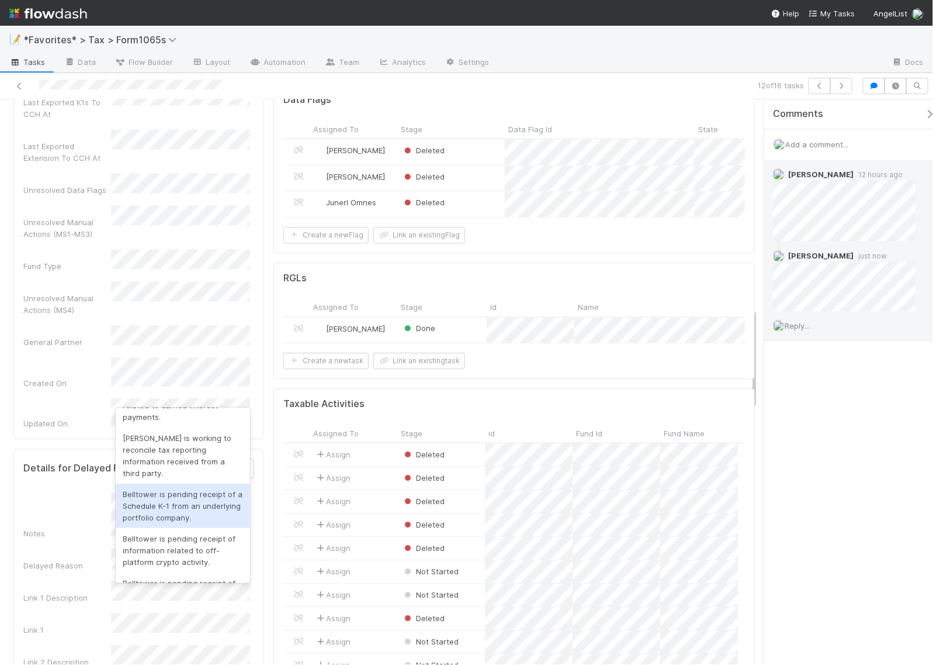
click at [215, 502] on div "Belltower is pending receipt of a Schedule K-1 from an underlying portfolio com…" at bounding box center [183, 505] width 134 height 44
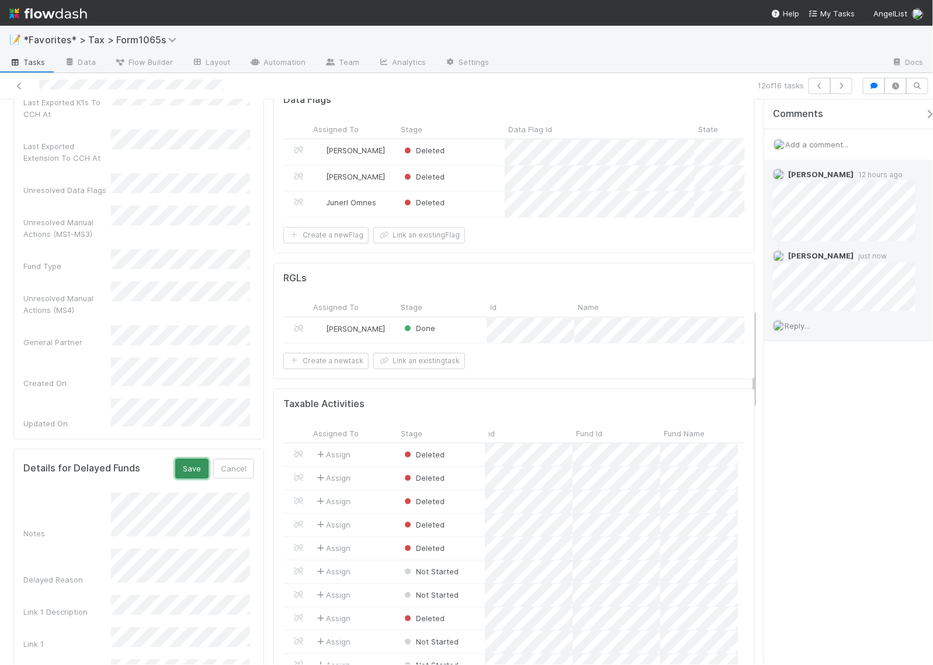
click at [189, 458] on button "Save" at bounding box center [191, 468] width 33 height 20
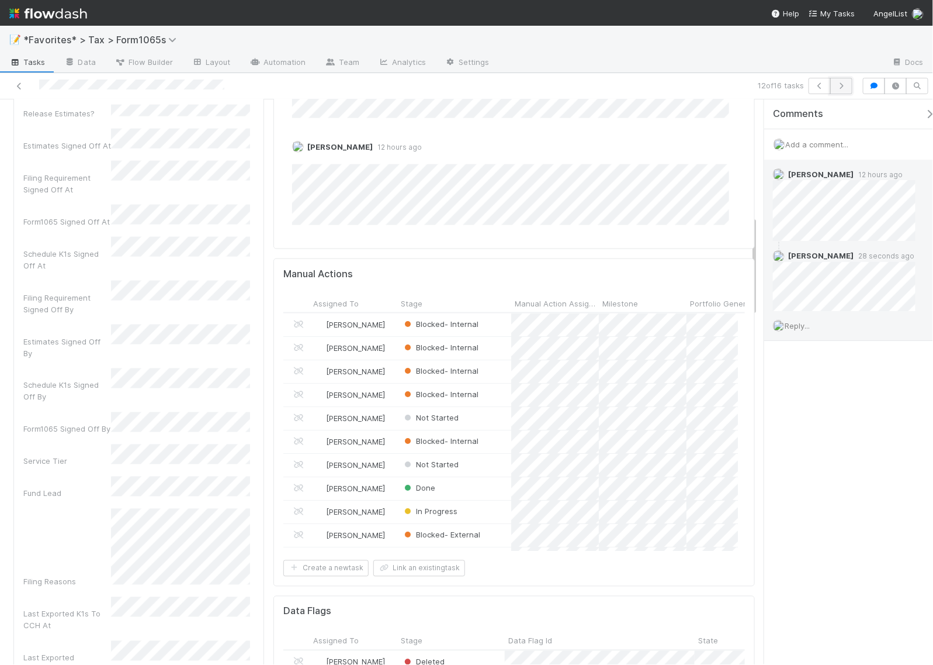
click at [845, 88] on icon "button" at bounding box center [842, 85] width 12 height 7
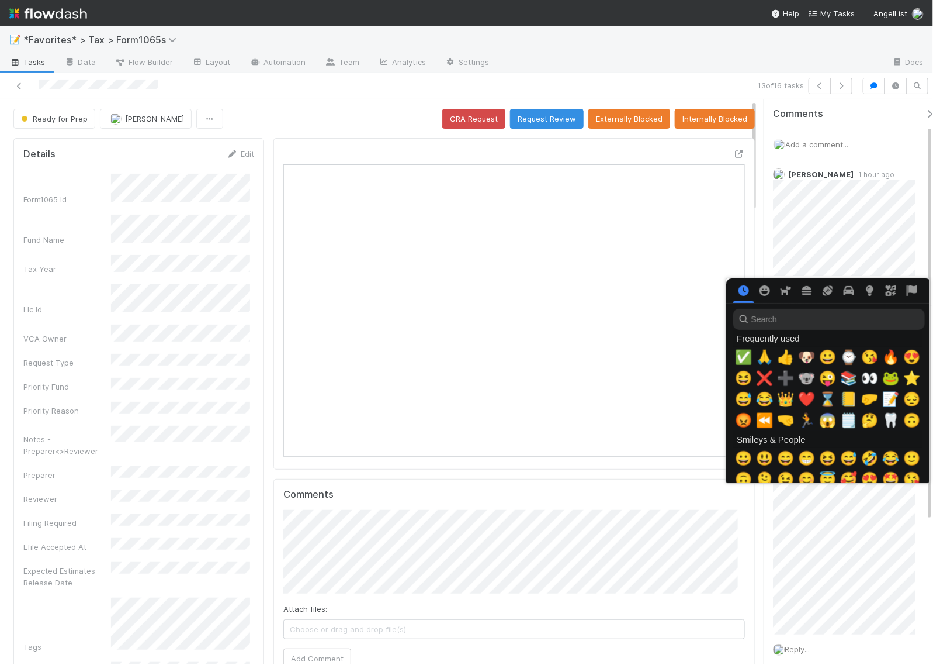
scroll to position [0, 6]
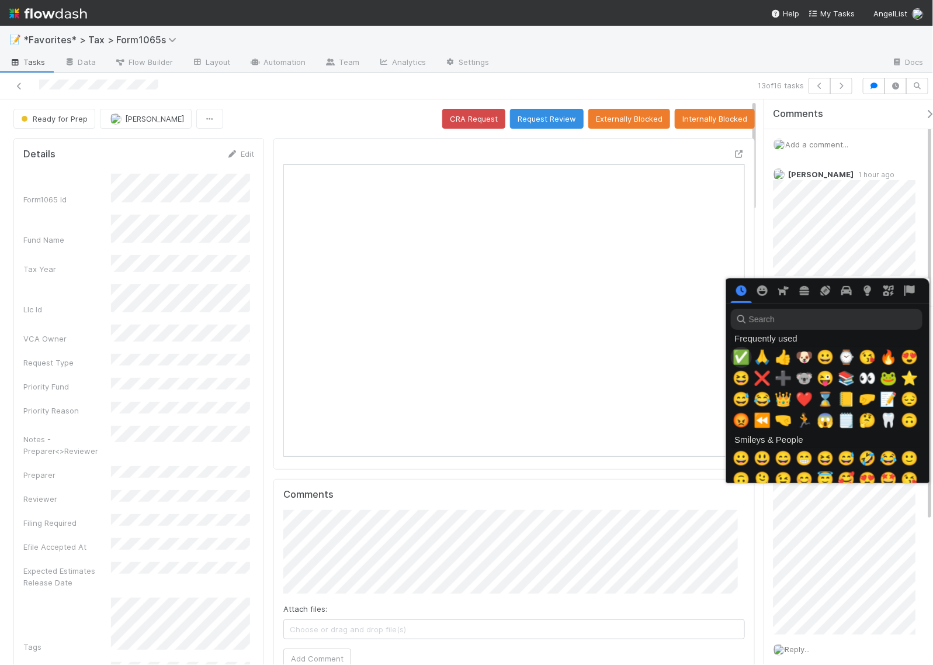
click at [740, 358] on span "✅" at bounding box center [742, 357] width 18 height 16
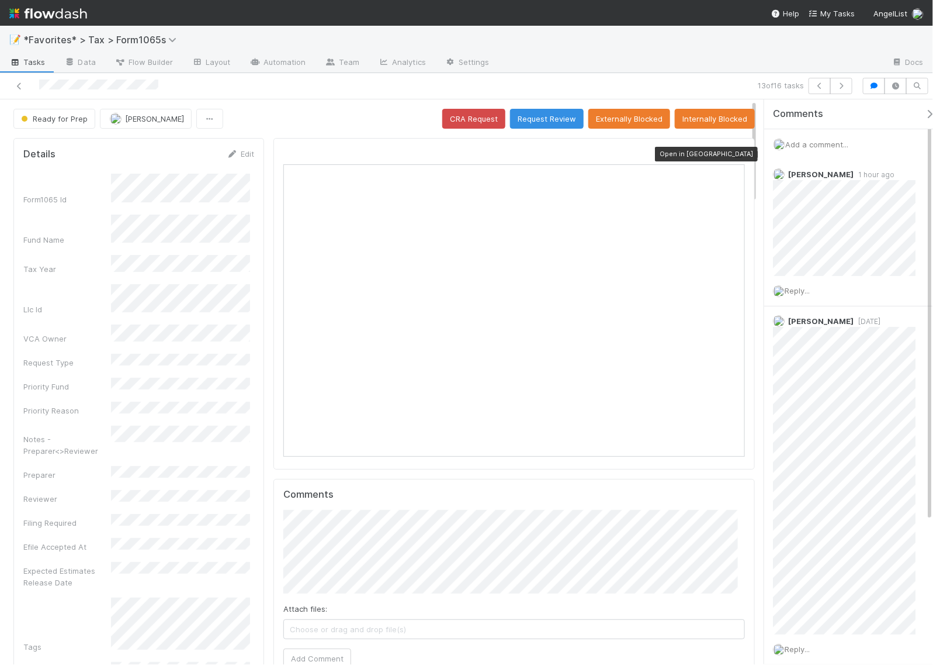
click at [734, 150] on icon at bounding box center [740, 154] width 12 height 8
click at [817, 88] on icon "button" at bounding box center [820, 85] width 12 height 7
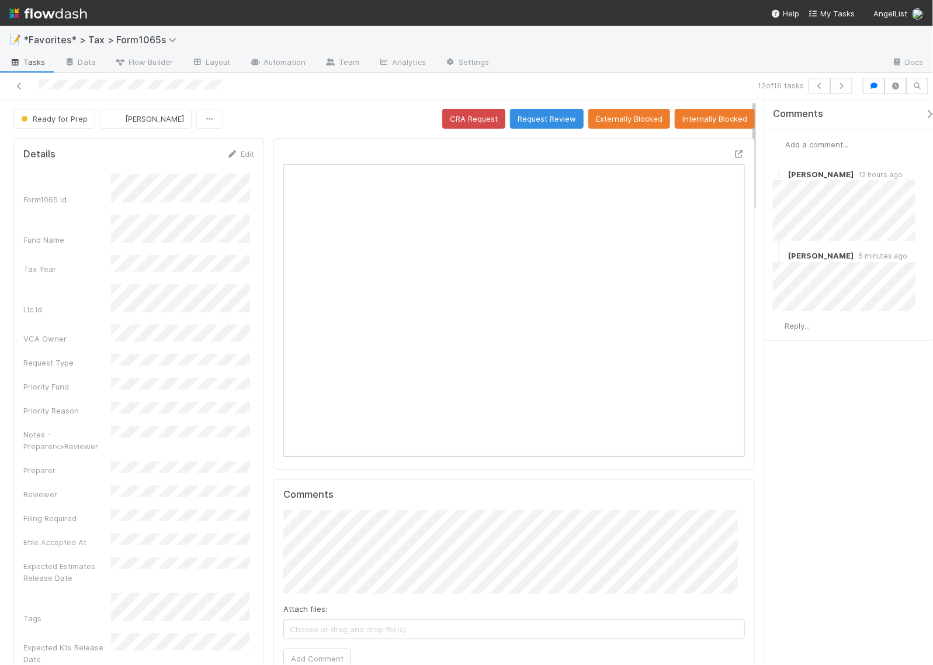
scroll to position [226, 443]
click at [817, 88] on icon "button" at bounding box center [820, 85] width 12 height 7
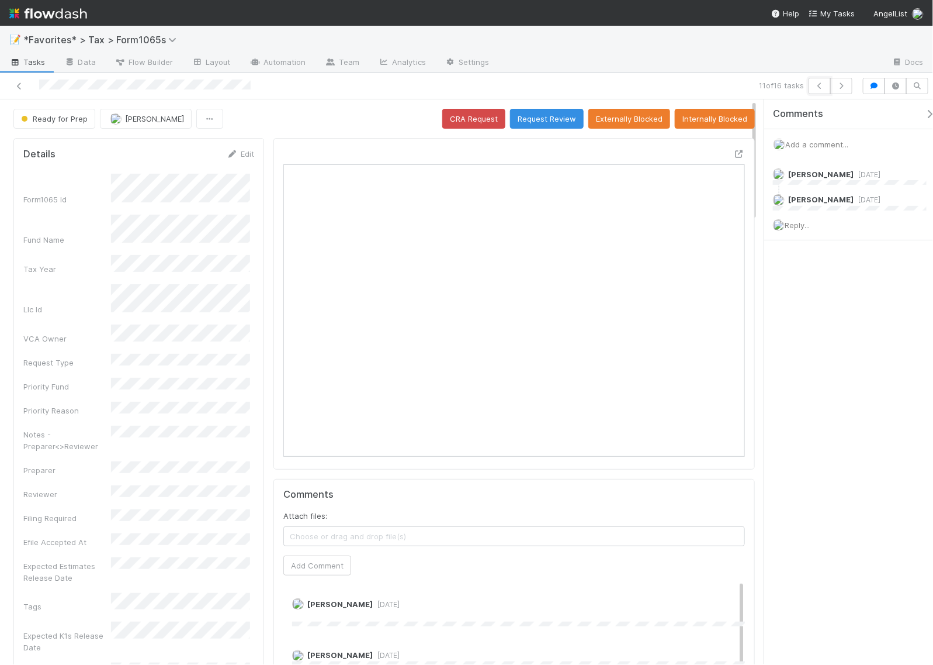
click at [817, 88] on icon "button" at bounding box center [820, 85] width 12 height 7
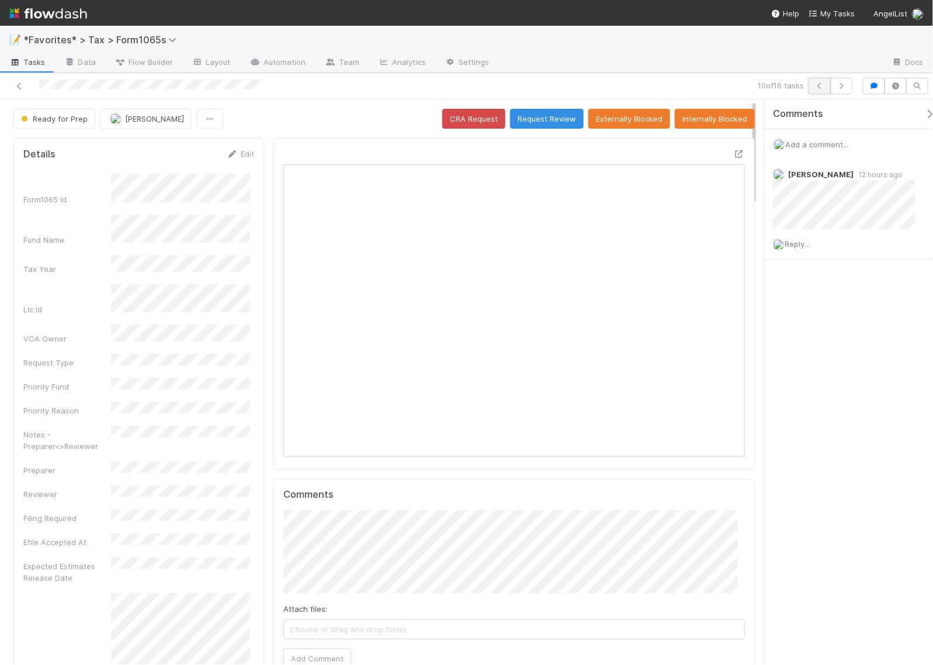
scroll to position [226, 443]
click at [817, 89] on icon "button" at bounding box center [820, 85] width 12 height 7
click at [734, 155] on icon at bounding box center [740, 154] width 12 height 8
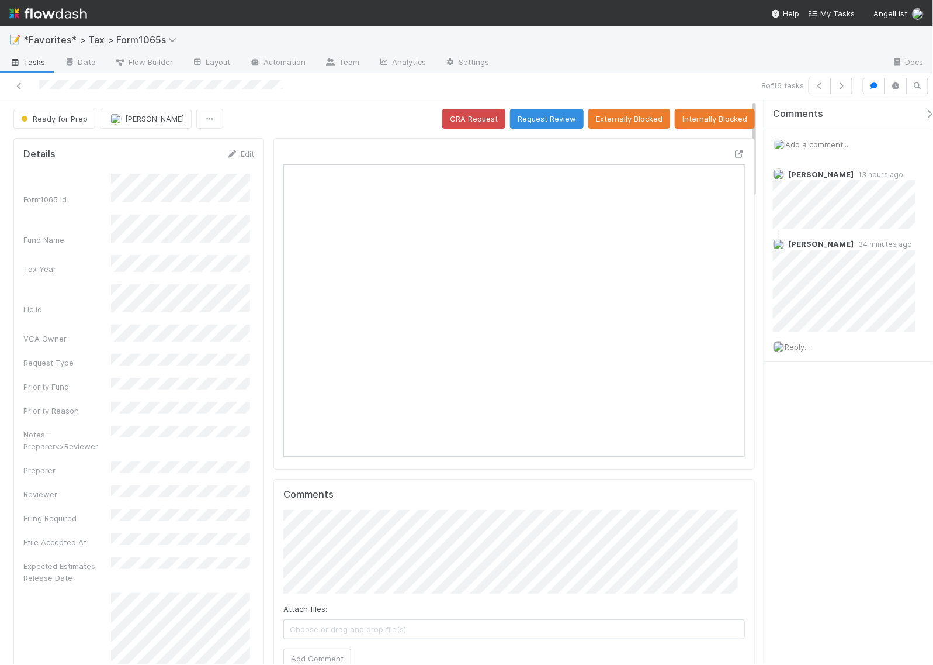
click at [852, 449] on div "Comments Add a comment... Helen Vo 13 hours ago Helen Vo 34 minutes ago Reply..." at bounding box center [849, 381] width 169 height 565
click at [850, 482] on div "Comments Add a comment... Helen Vo 13 hours ago Helen Vo 34 minutes ago Reply..." at bounding box center [849, 381] width 169 height 565
click at [831, 510] on div "Comments Add a comment... Helen Vo 13 hours ago Helen Vo 34 minutes ago Reply..." at bounding box center [849, 381] width 169 height 565
click at [734, 153] on icon at bounding box center [740, 154] width 12 height 8
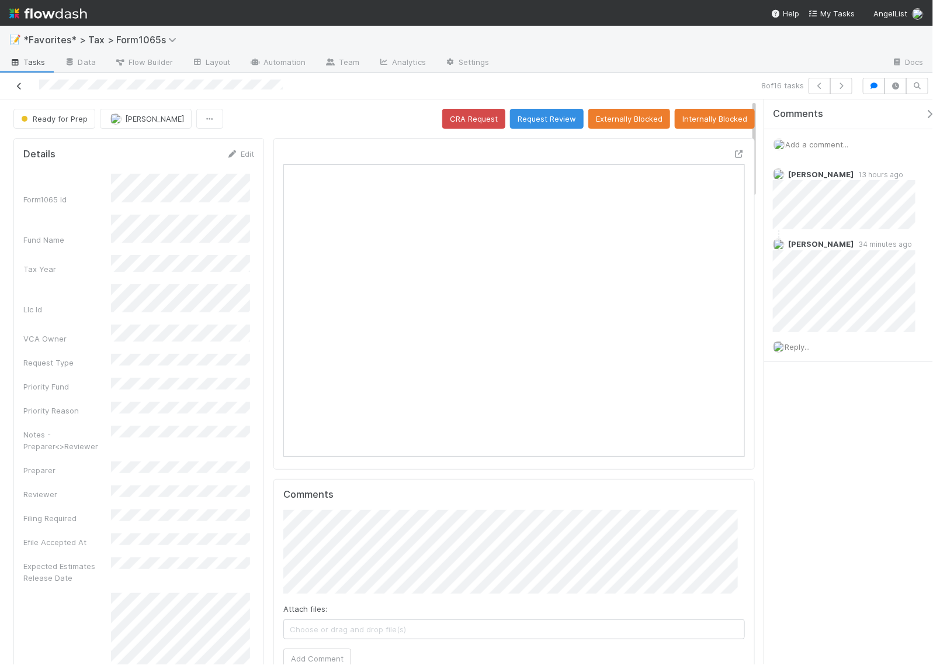
click at [18, 82] on icon at bounding box center [19, 86] width 12 height 8
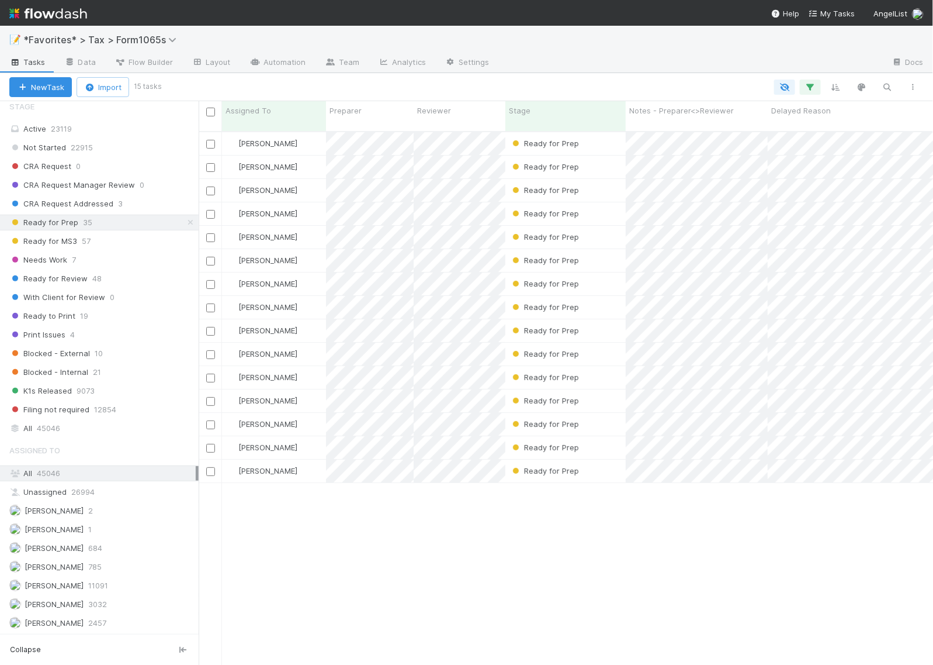
scroll to position [877, 0]
click at [620, 136] on div "Ready for Prep" at bounding box center [566, 143] width 120 height 23
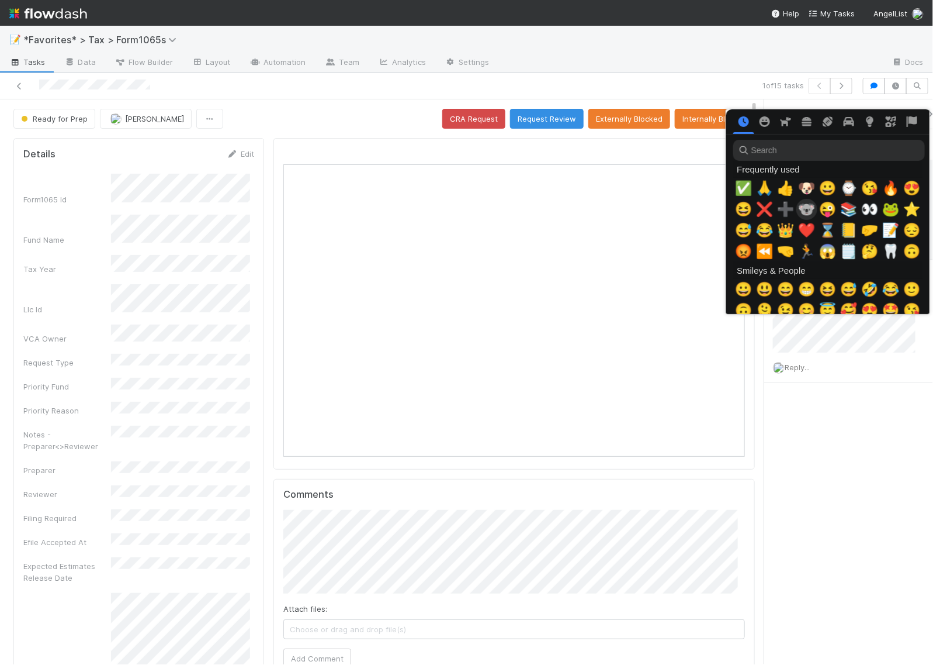
scroll to position [0, 6]
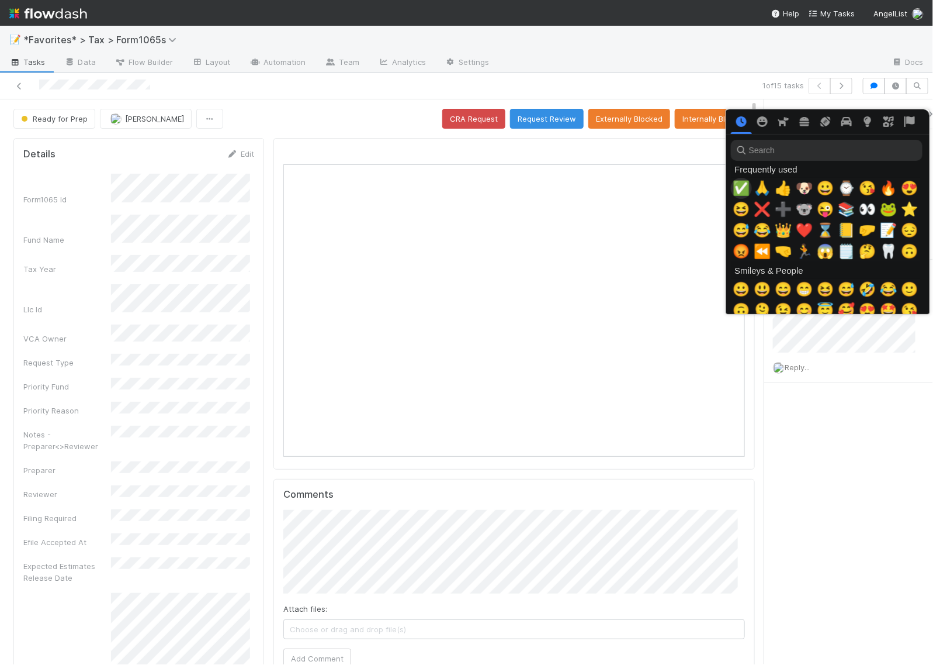
click at [737, 185] on span "✅" at bounding box center [742, 188] width 18 height 16
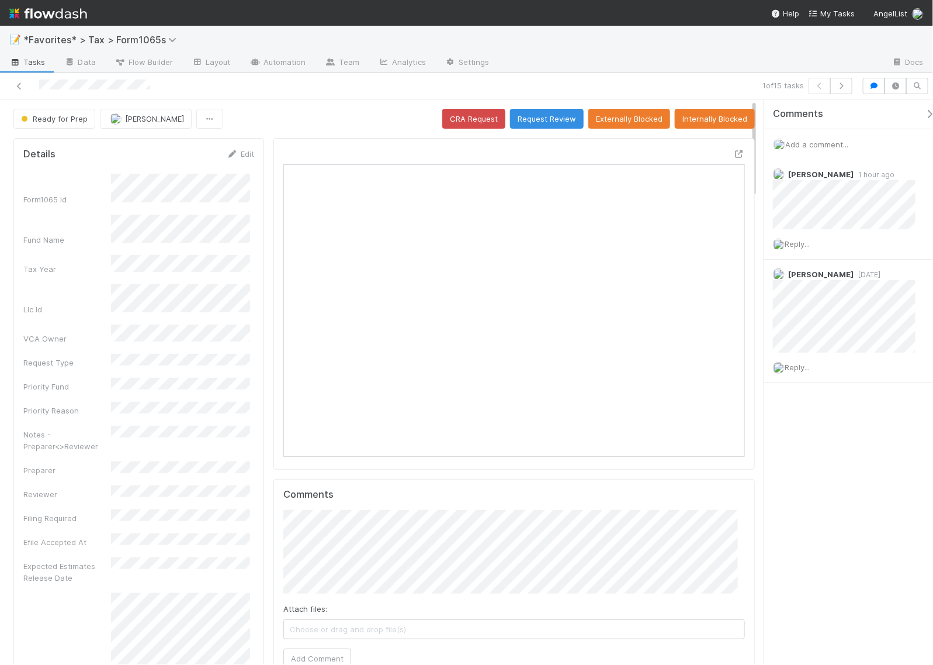
click at [837, 511] on div "Comments Add a comment... Helen Vo 1 hour ago Reply... Helen Vo 1 day ago Reply…" at bounding box center [849, 381] width 169 height 565
click at [734, 156] on icon at bounding box center [740, 154] width 12 height 8
click at [839, 88] on icon "button" at bounding box center [842, 85] width 12 height 7
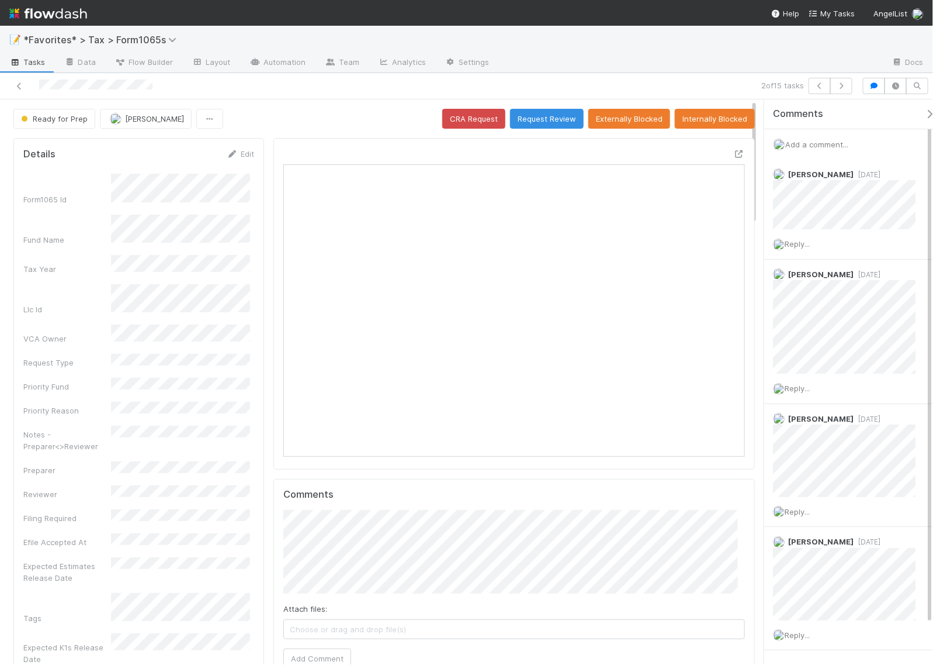
scroll to position [226, 443]
click at [734, 154] on icon at bounding box center [740, 154] width 12 height 8
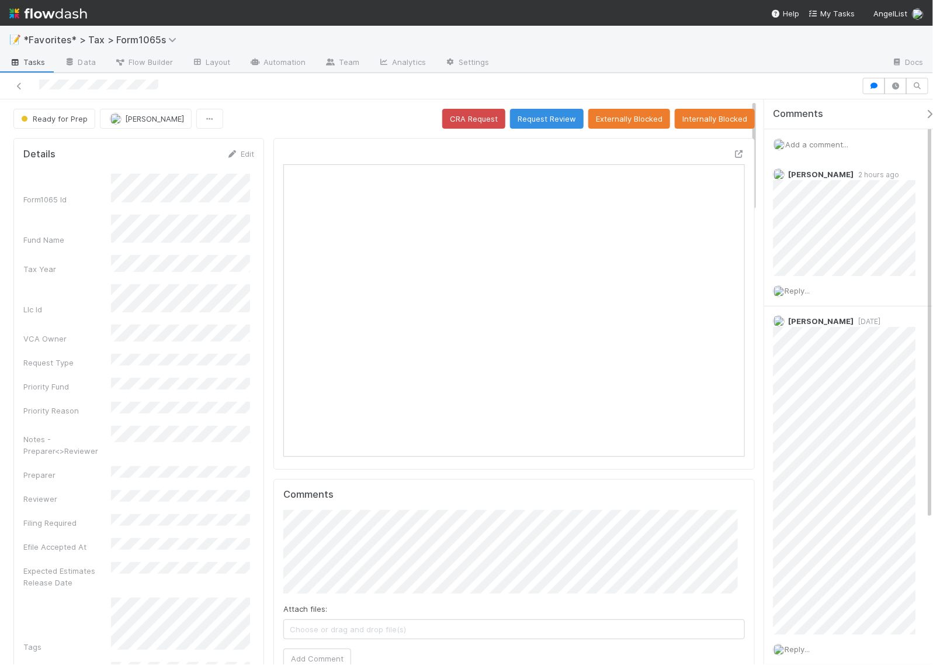
scroll to position [226, 443]
click at [544, 113] on button "Request Review" at bounding box center [547, 119] width 74 height 20
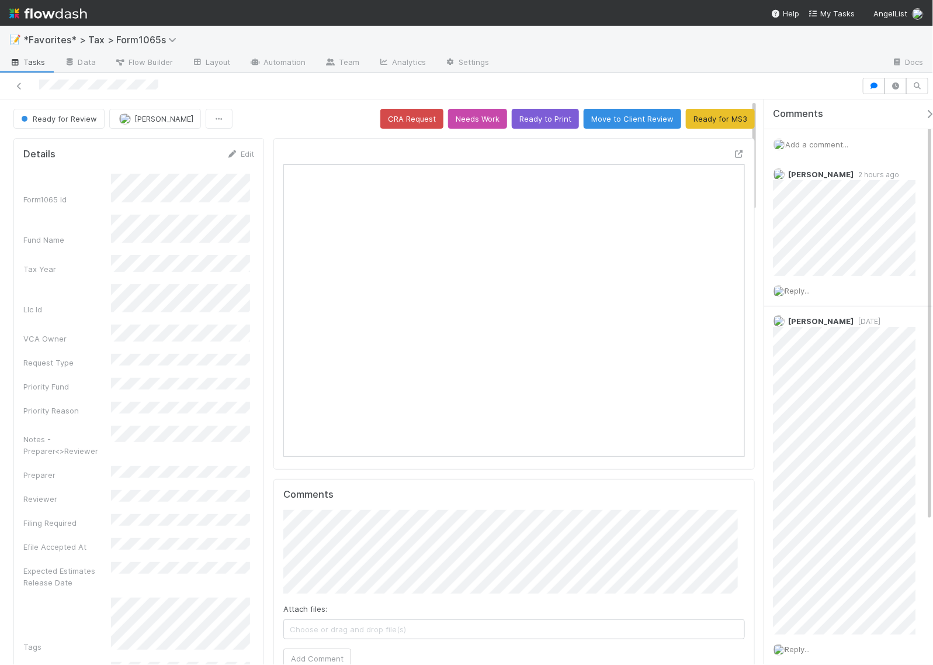
click at [805, 146] on span "Add a comment..." at bounding box center [817, 144] width 63 height 9
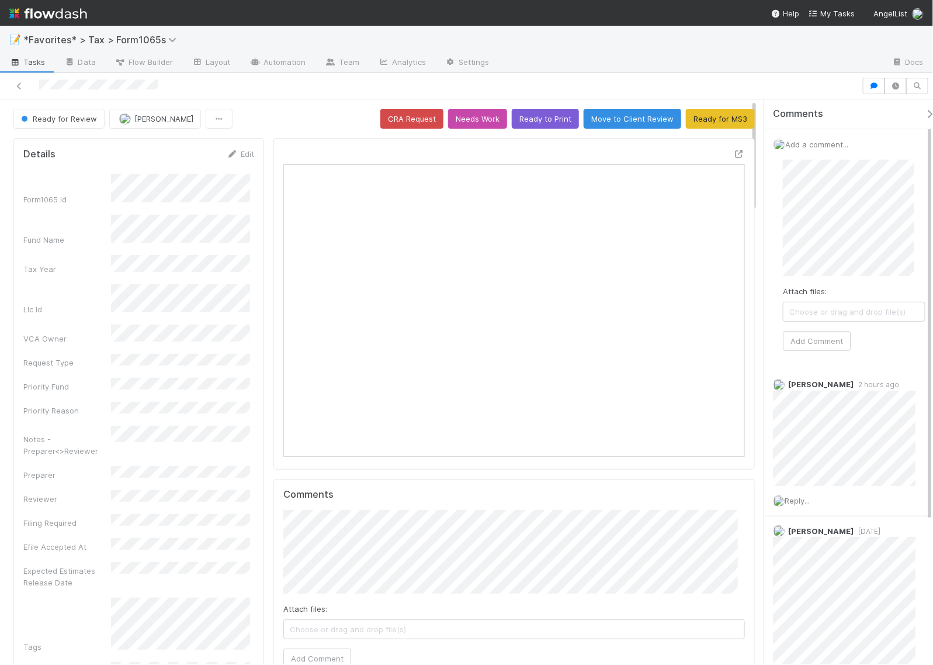
scroll to position [226, 216]
click at [832, 345] on button "Add Comment" at bounding box center [817, 341] width 68 height 20
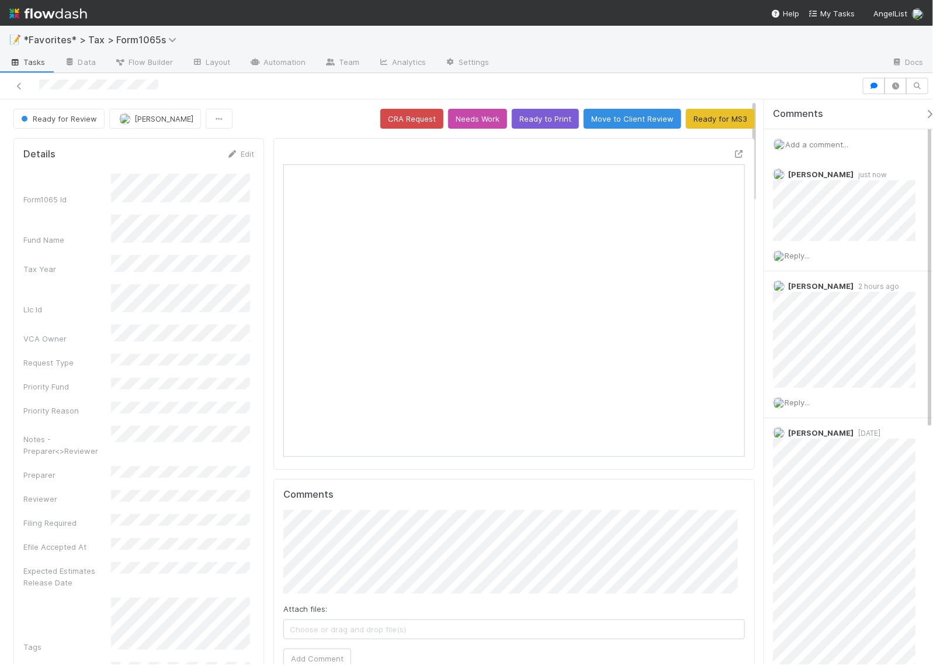
click at [286, 123] on div "Ready for Review [PERSON_NAME] CRA Request Needs Work Ready to Print Move to Cl…" at bounding box center [384, 119] width 742 height 20
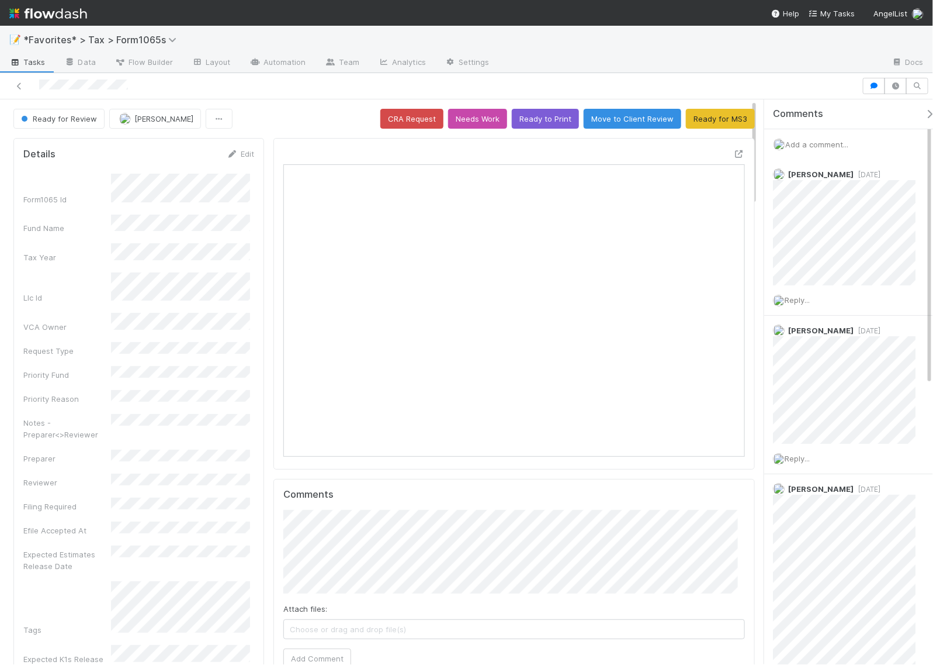
click at [39, 82] on div at bounding box center [431, 86] width 853 height 16
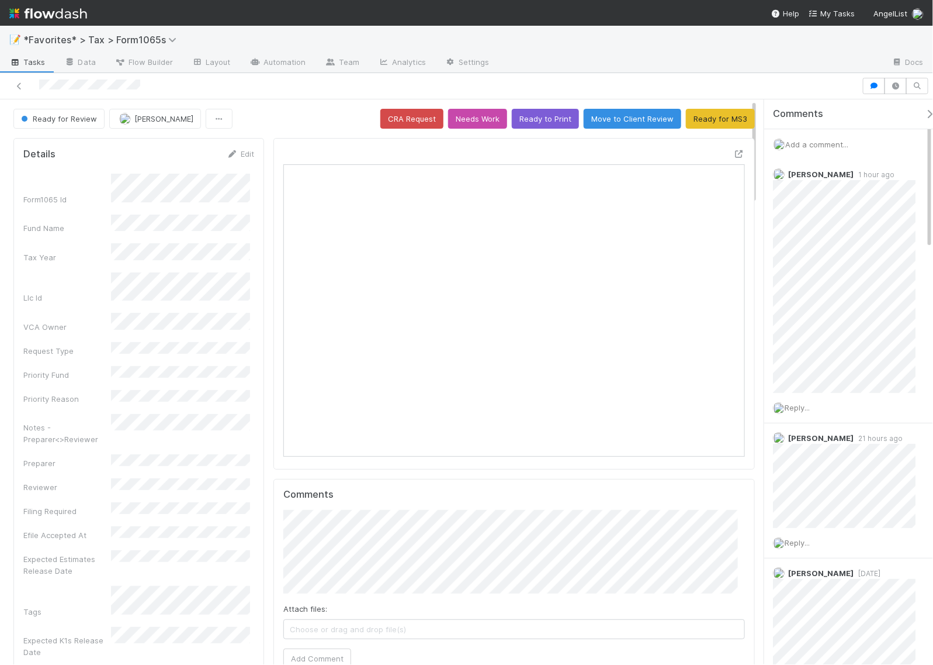
scroll to position [226, 443]
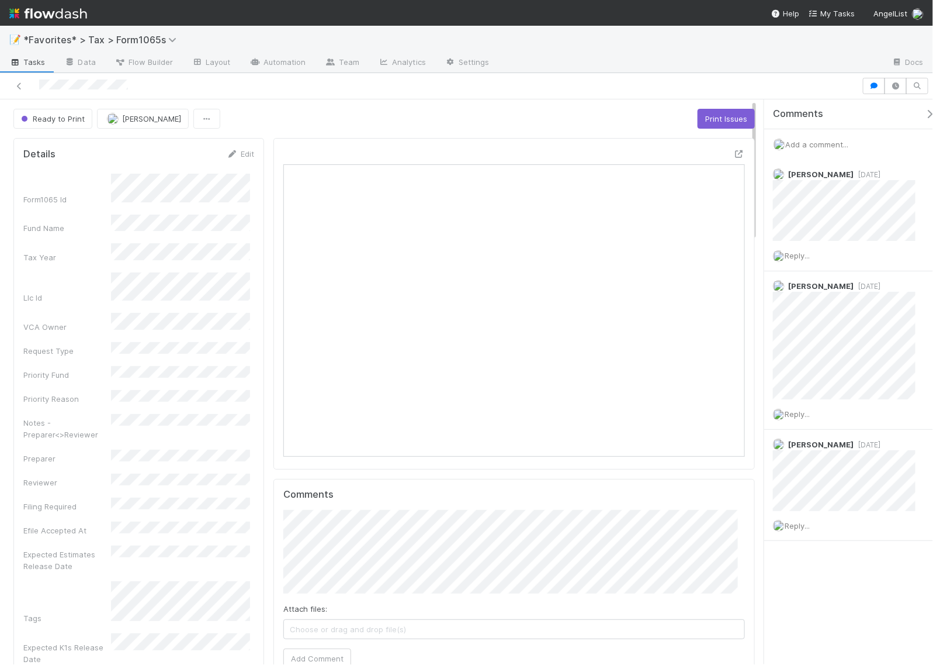
scroll to position [226, 443]
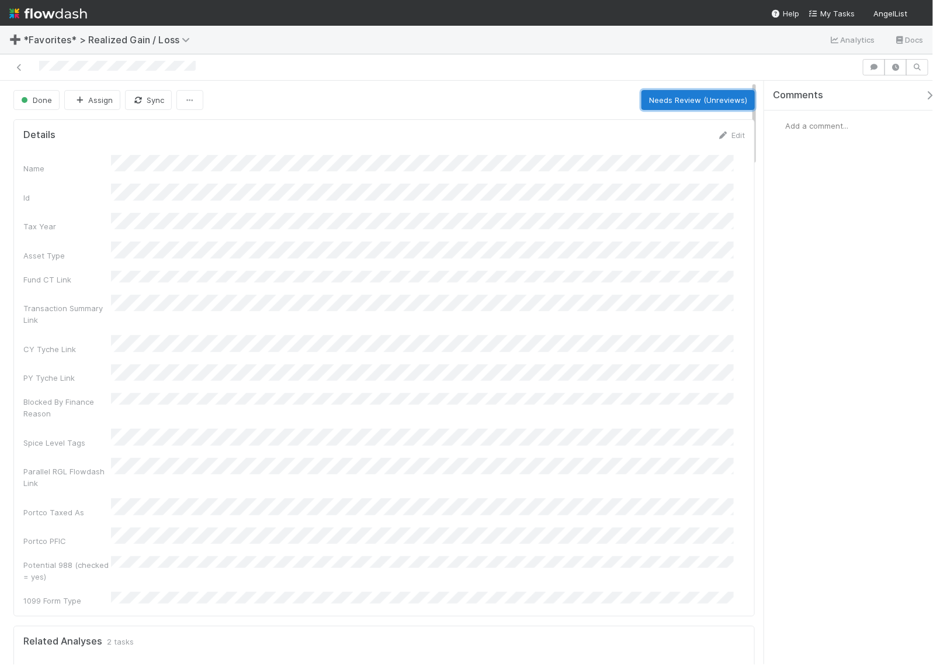
click at [670, 96] on button "Needs Review (Unreviews)" at bounding box center [698, 100] width 113 height 20
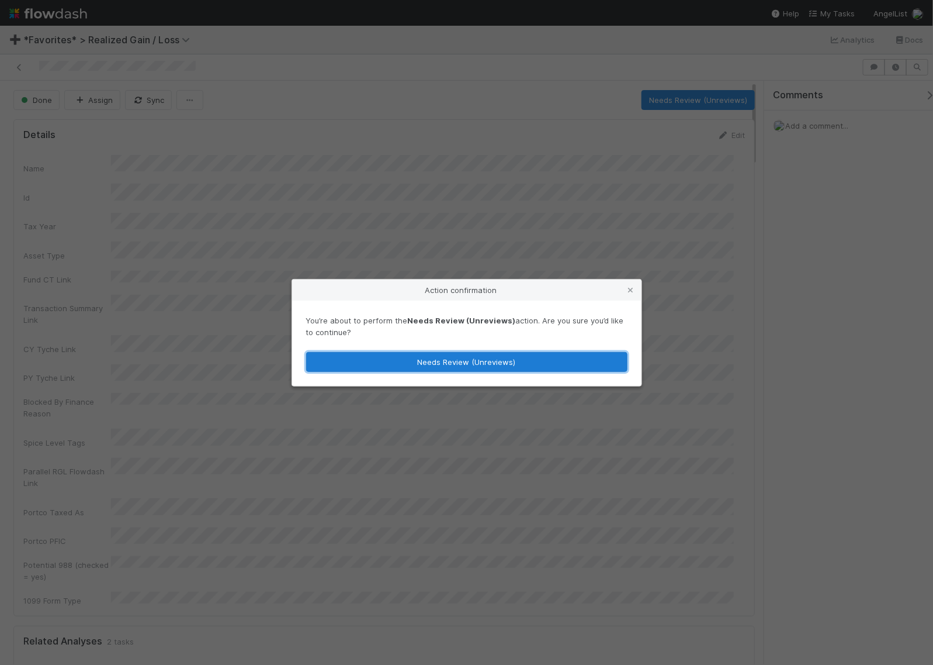
click at [475, 364] on button "Needs Review (Unreviews)" at bounding box center [466, 362] width 321 height 20
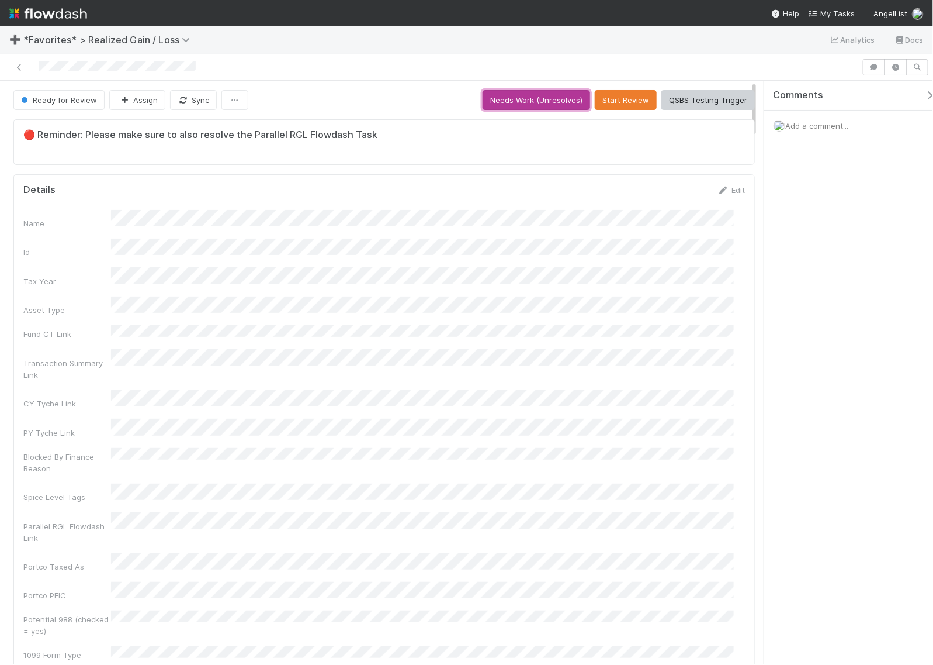
click at [545, 98] on button "Needs Work (Unresolves)" at bounding box center [537, 100] width 108 height 20
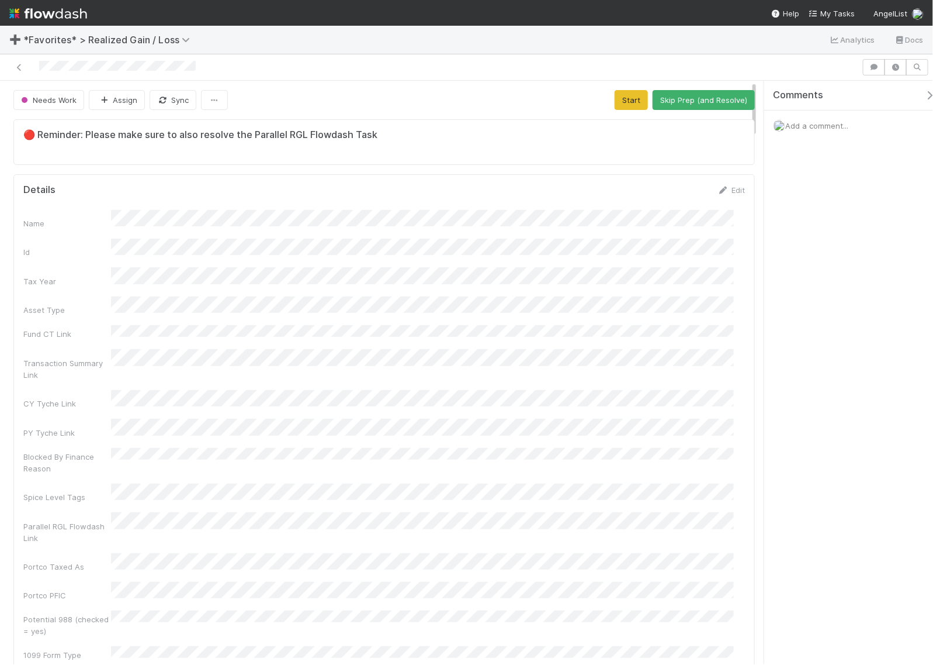
click at [842, 235] on div "Comments Add a comment..." at bounding box center [849, 372] width 169 height 583
click at [781, 270] on div "Comments Add a comment..." at bounding box center [849, 372] width 169 height 583
click at [615, 95] on button "Start" at bounding box center [631, 100] width 33 height 20
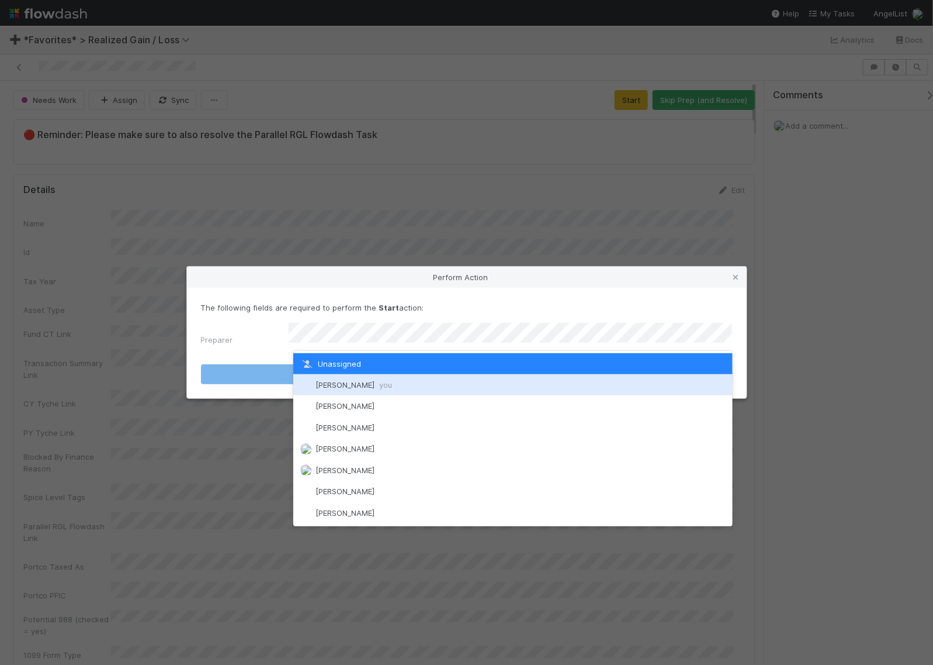
click at [407, 389] on div "Helen Vo you" at bounding box center [513, 384] width 440 height 21
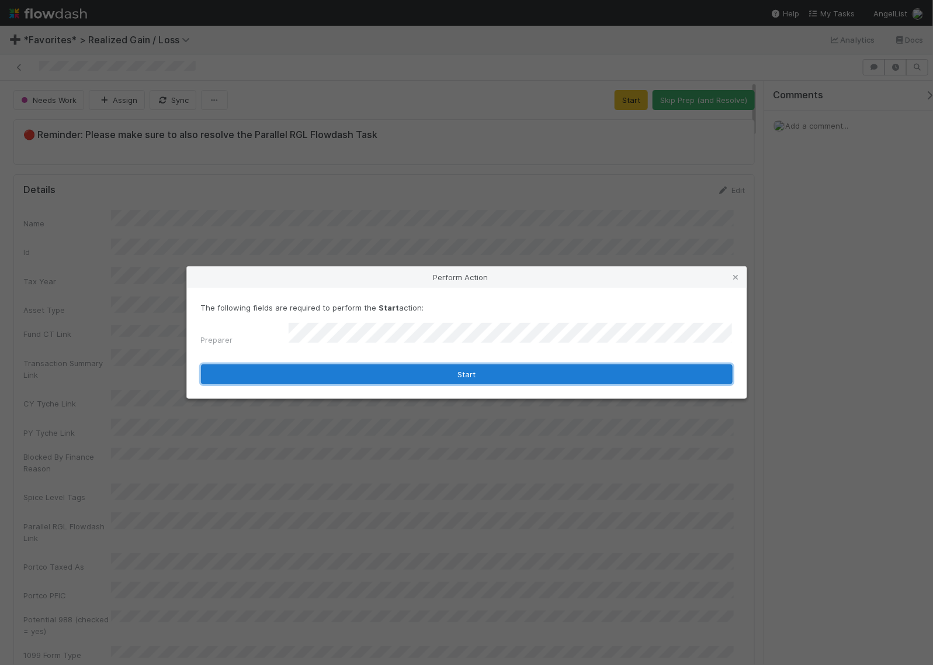
click at [465, 374] on button "Start" at bounding box center [467, 374] width 532 height 20
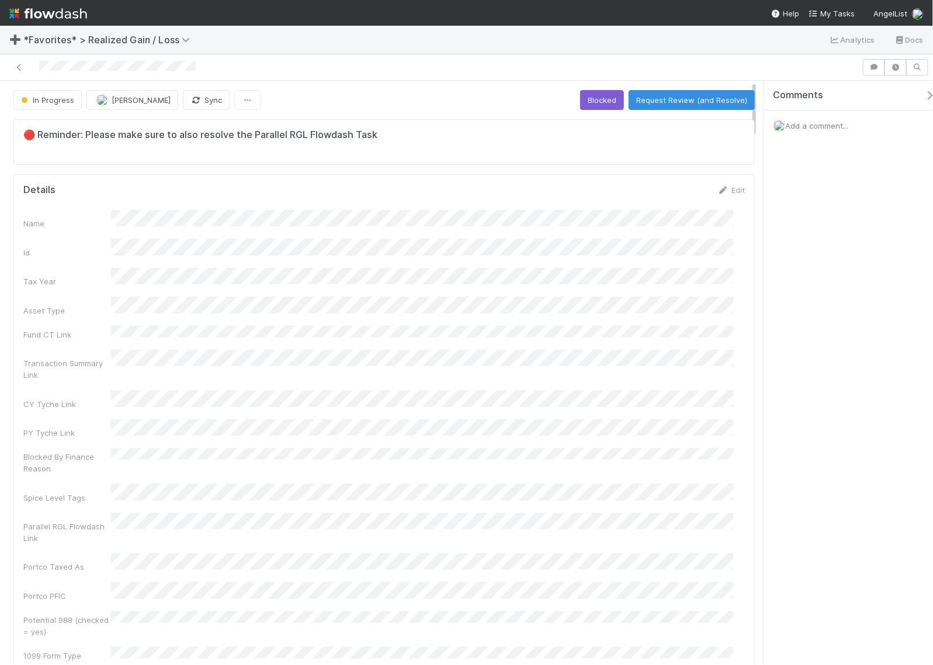
click at [705, 284] on div "Name Id Tax Year Asset Type Fund CT Link Transaction Summary Link CY Tyche Link…" at bounding box center [384, 435] width 722 height 451
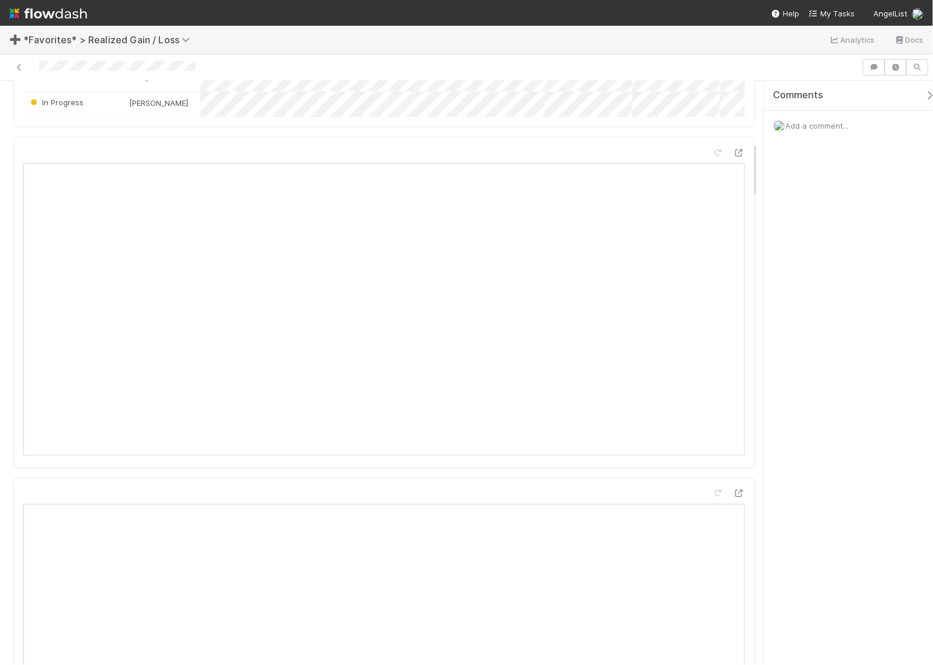
scroll to position [804, 0]
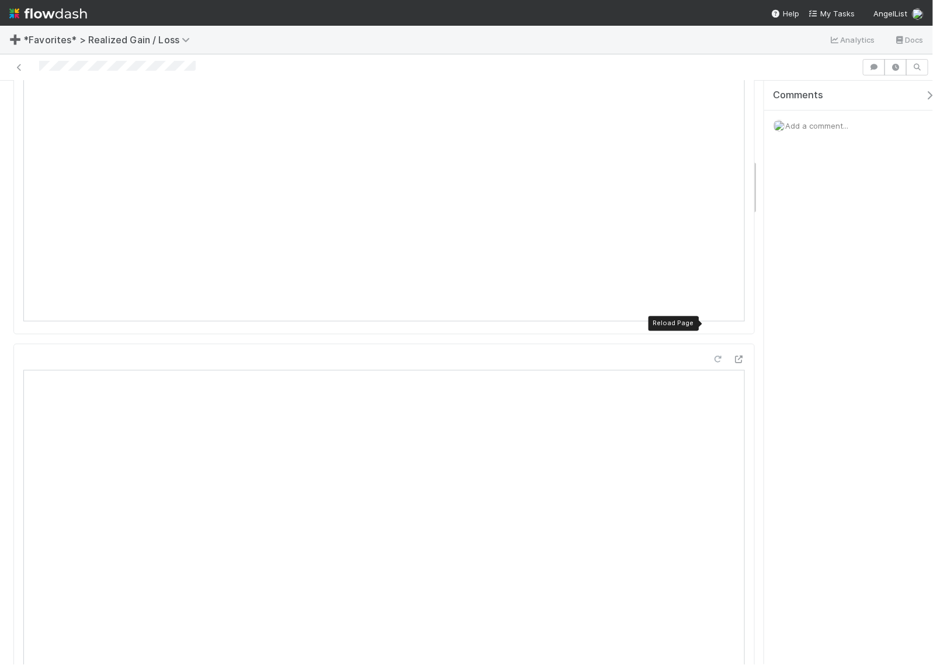
click at [713, 356] on icon at bounding box center [719, 360] width 12 height 8
click at [924, 96] on icon "button" at bounding box center [930, 95] width 12 height 9
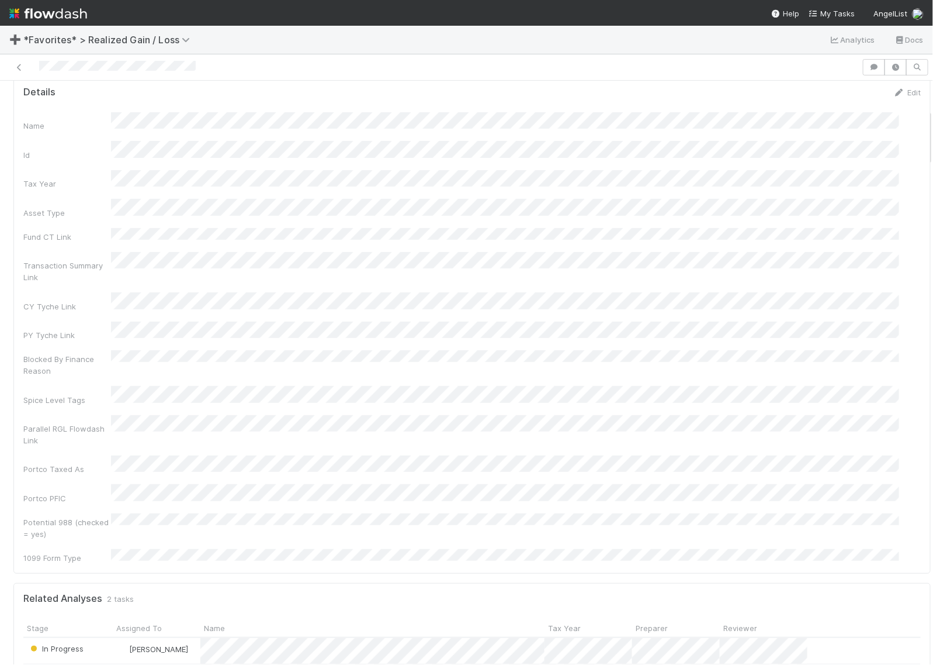
scroll to position [0, 0]
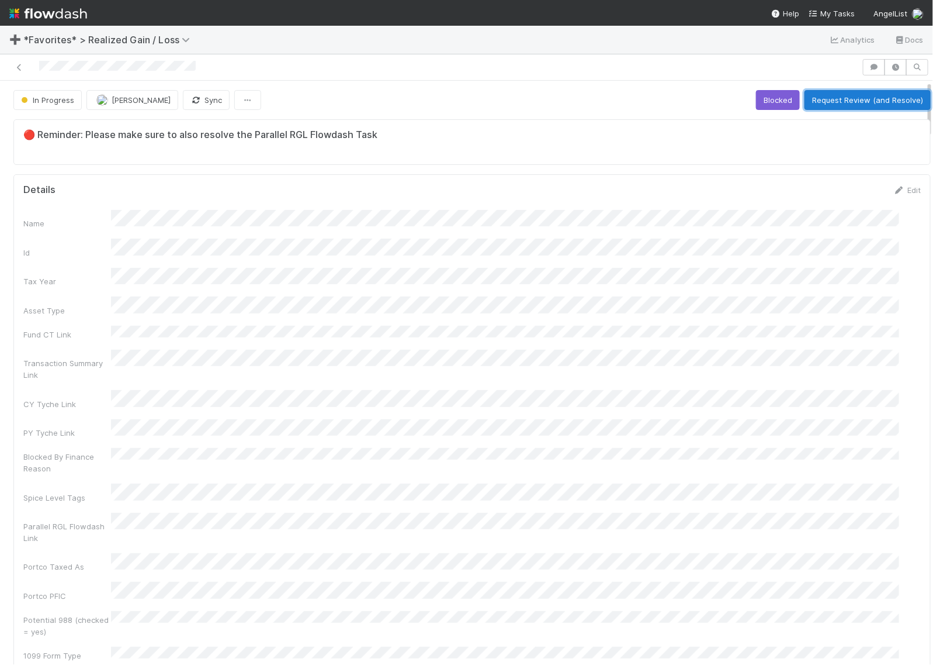
click at [836, 106] on button "Request Review (and Resolve)" at bounding box center [868, 100] width 126 height 20
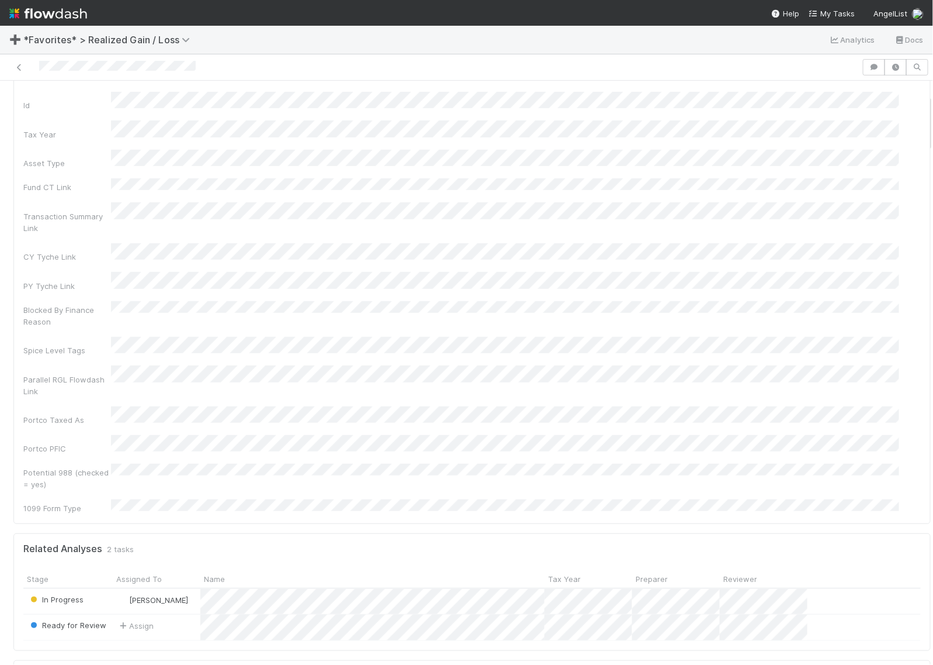
scroll to position [146, 0]
click at [869, 68] on icon "button" at bounding box center [875, 67] width 12 height 7
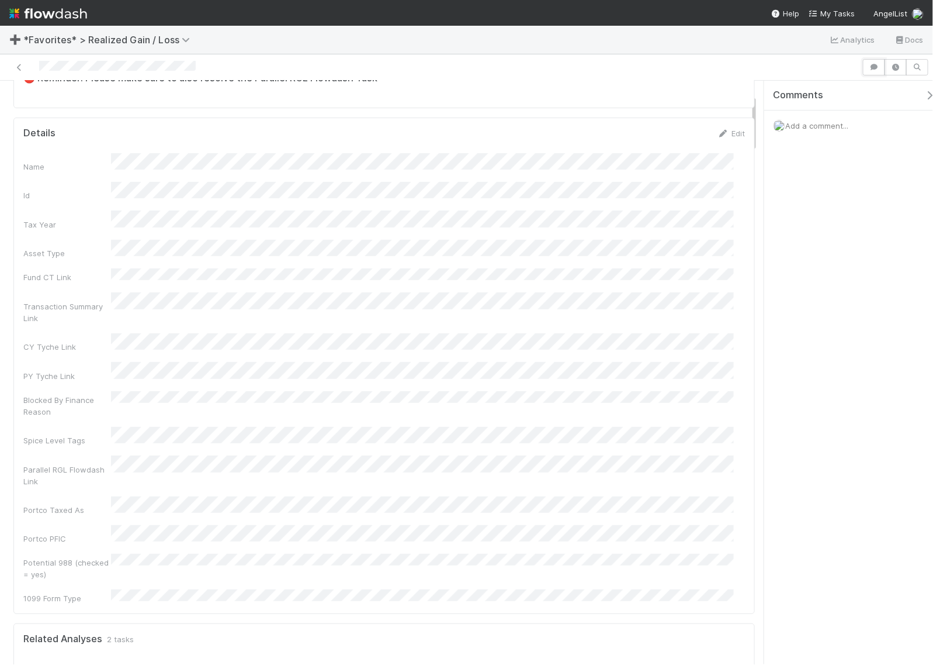
scroll to position [0, 0]
click at [690, 94] on button "Needs Review (Unreviews)" at bounding box center [698, 100] width 113 height 20
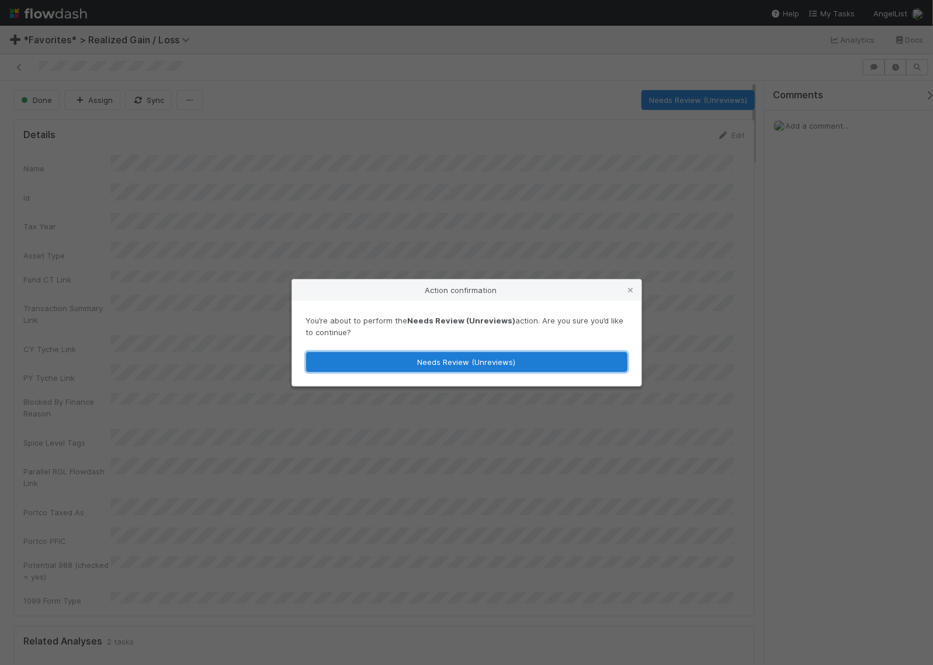
click at [495, 360] on button "Needs Review (Unreviews)" at bounding box center [466, 362] width 321 height 20
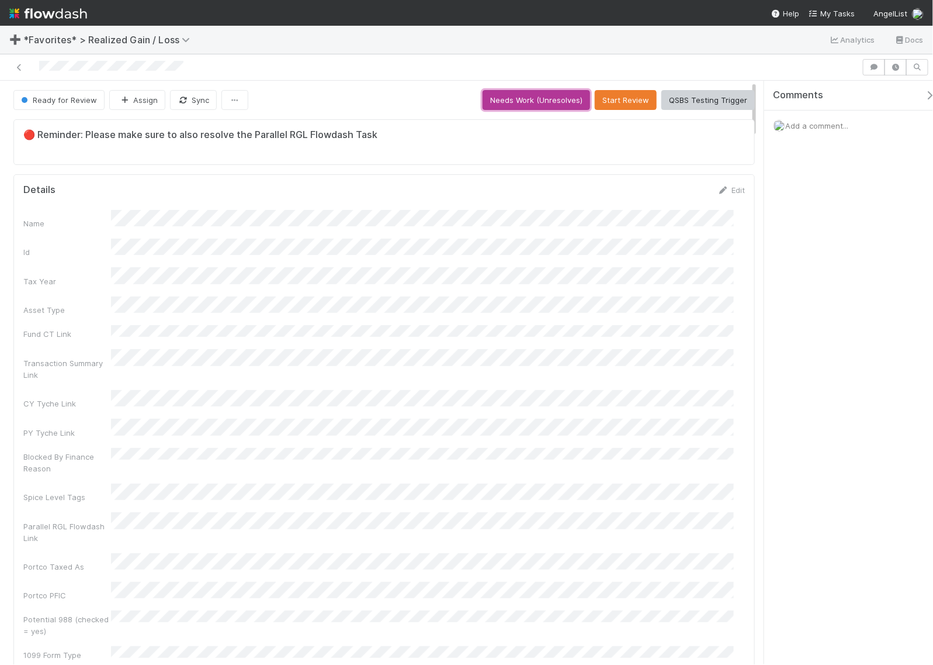
click at [517, 101] on button "Needs Work (Unresolves)" at bounding box center [537, 100] width 108 height 20
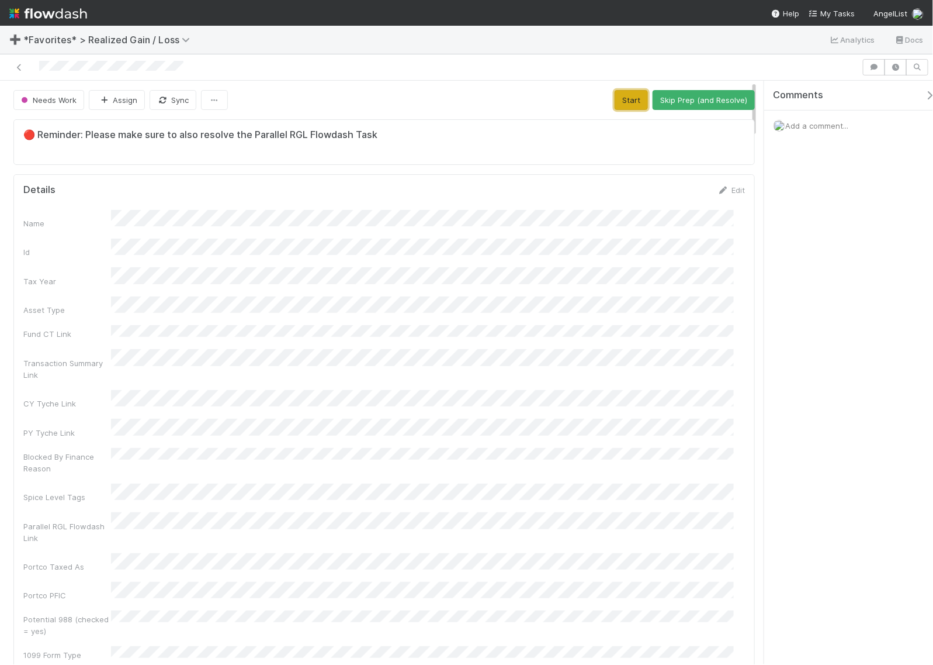
click at [623, 101] on button "Start" at bounding box center [631, 100] width 33 height 20
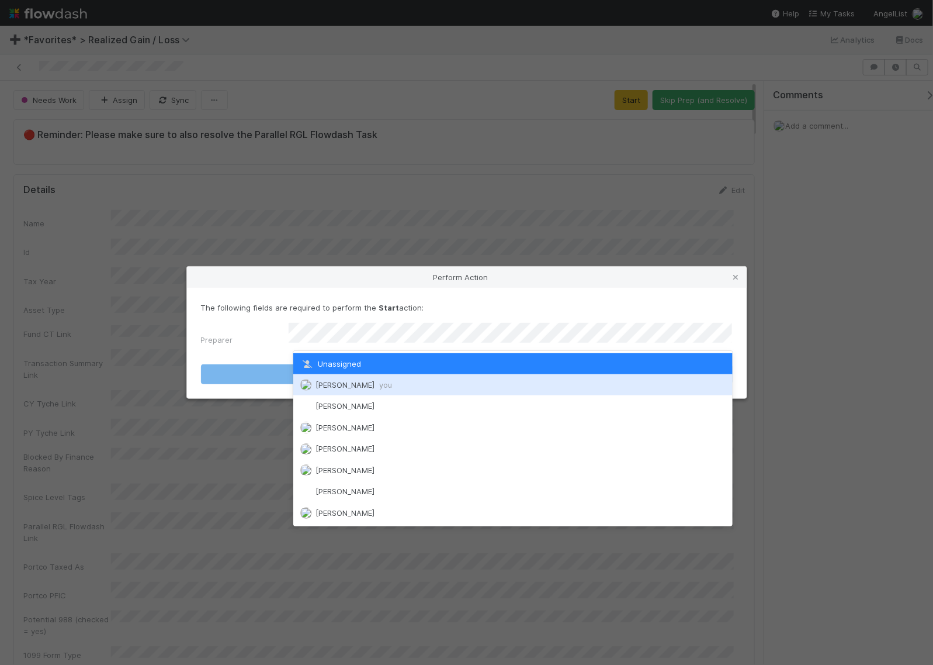
click at [379, 383] on span "you" at bounding box center [385, 384] width 13 height 9
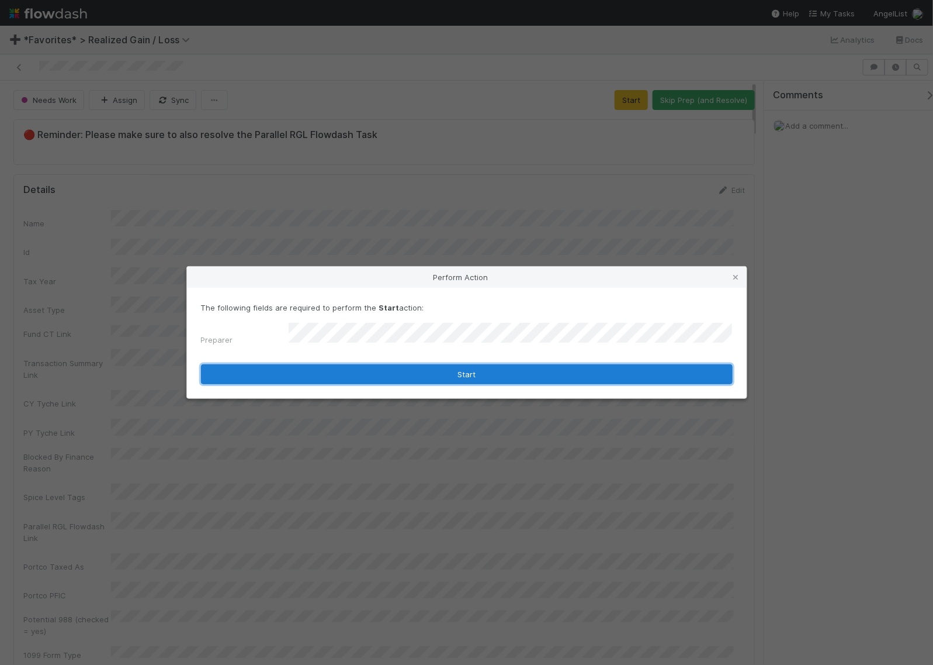
click at [407, 373] on button "Start" at bounding box center [467, 374] width 532 height 20
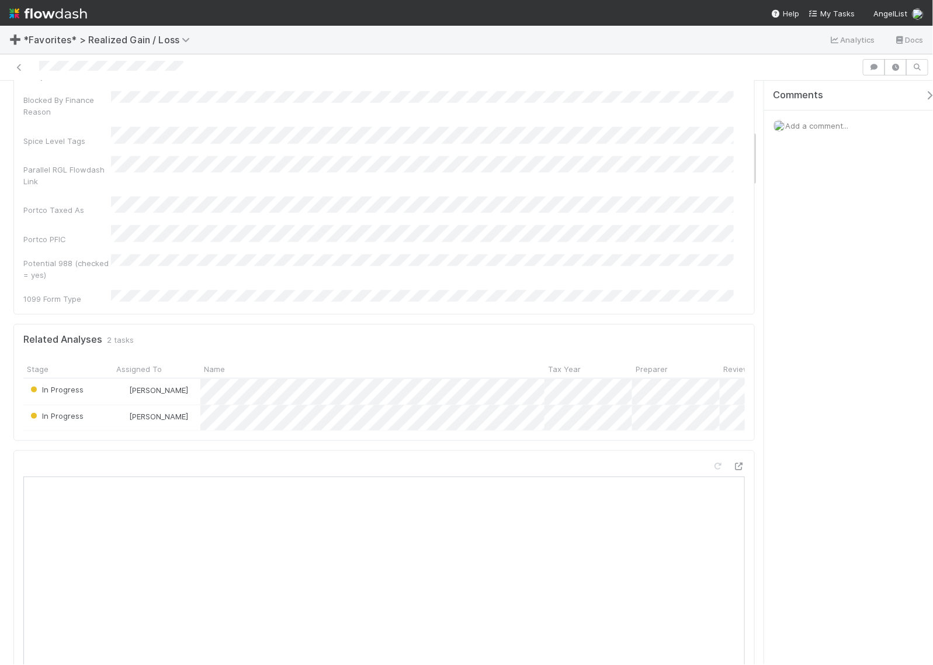
scroll to position [511, 0]
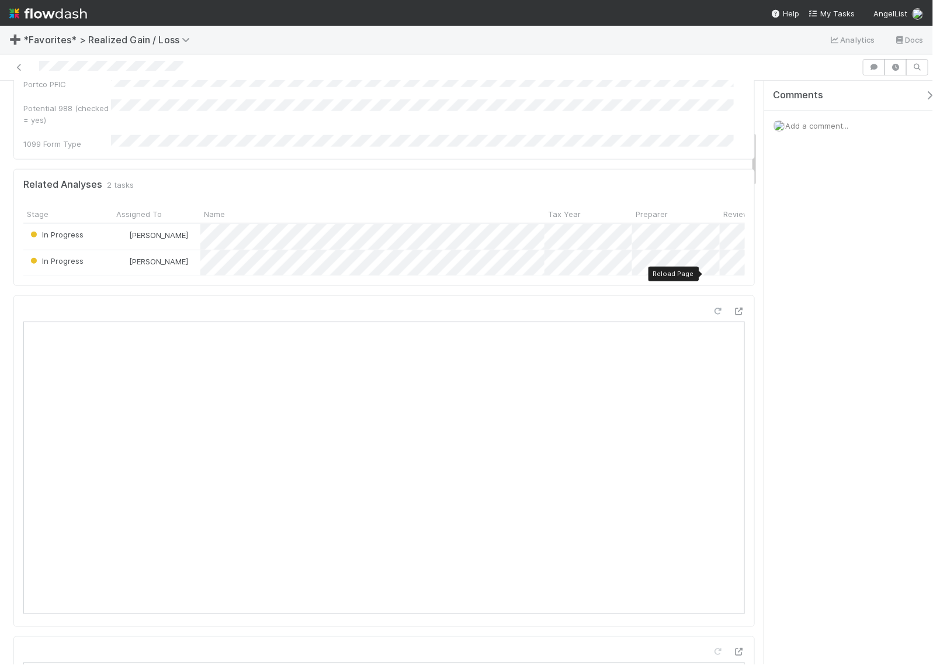
click at [713, 307] on icon at bounding box center [719, 311] width 12 height 8
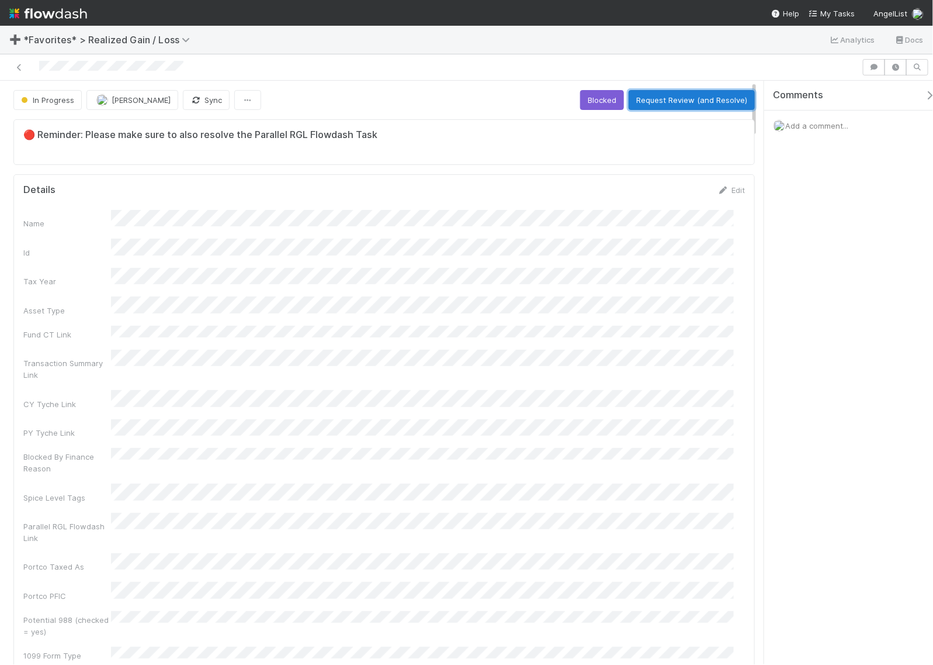
click at [685, 106] on button "Request Review (and Resolve)" at bounding box center [692, 100] width 126 height 20
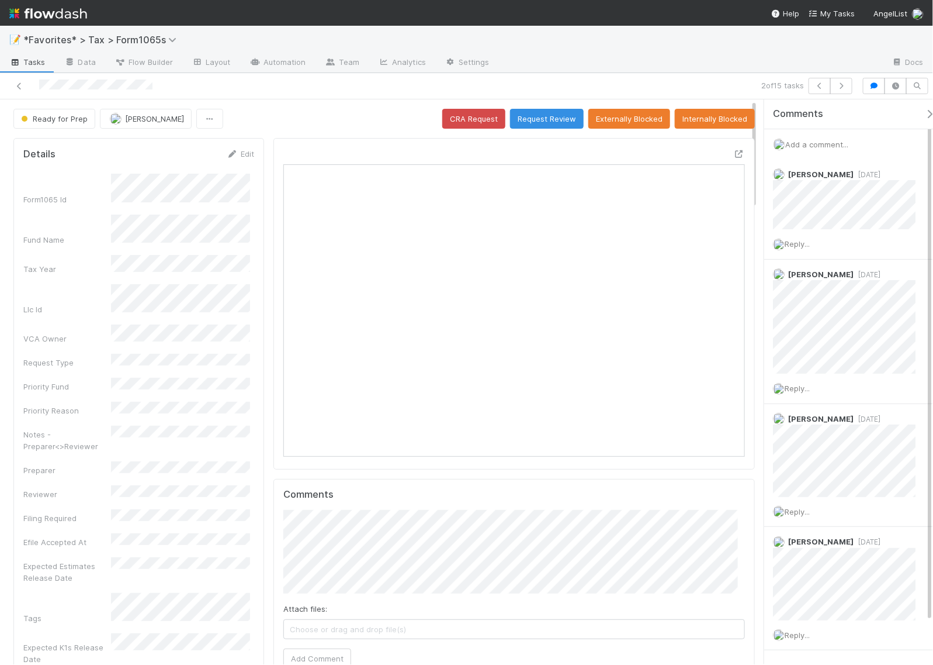
scroll to position [226, 443]
click at [355, 124] on div "Ready for Prep [PERSON_NAME] CRA Request Request Review Externally Blocked Inte…" at bounding box center [384, 119] width 742 height 20
click at [734, 156] on icon at bounding box center [740, 154] width 12 height 8
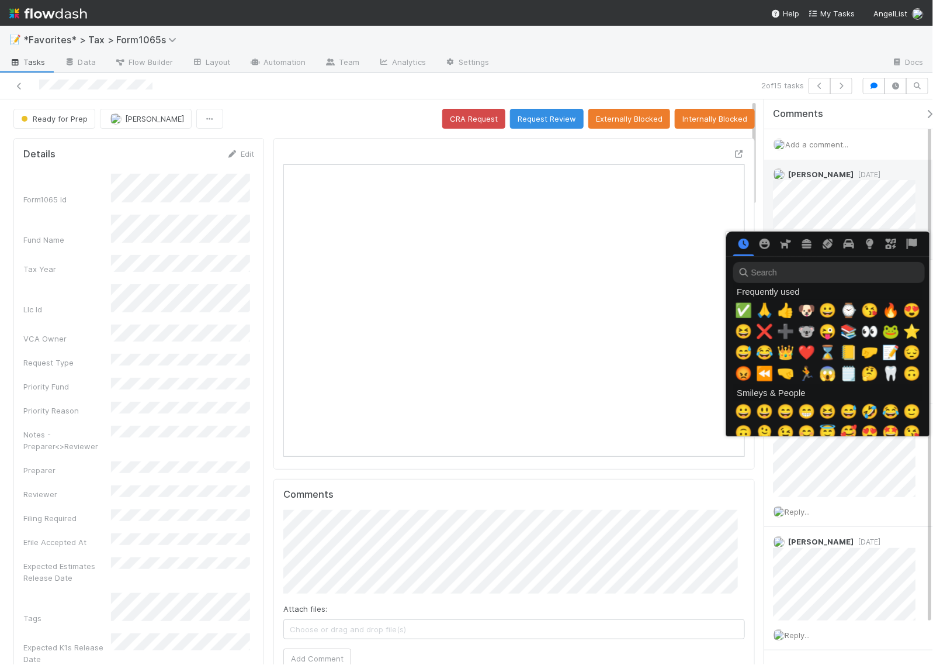
scroll to position [0, 6]
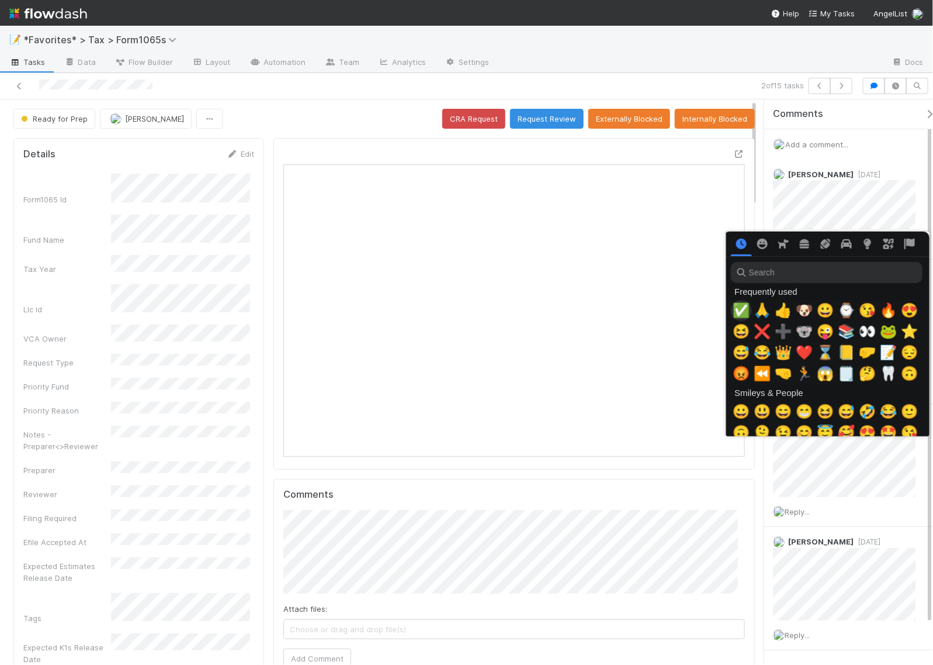
click at [738, 311] on span "✅" at bounding box center [742, 310] width 18 height 16
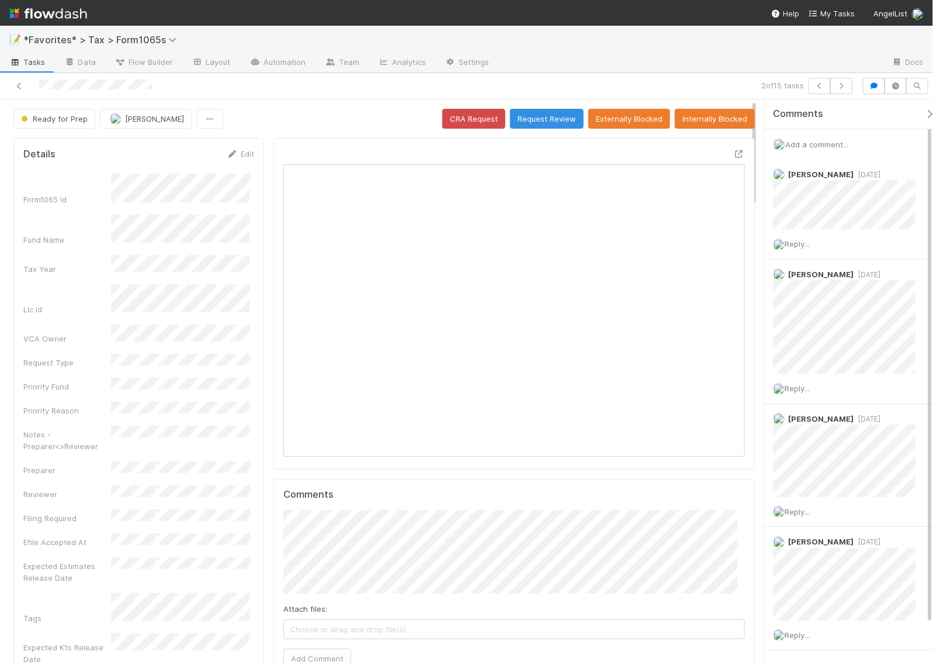
click at [330, 110] on div "Ready for Prep [PERSON_NAME] CRA Request Request Review Externally Blocked Inte…" at bounding box center [384, 119] width 742 height 20
click at [538, 122] on button "Request Review" at bounding box center [547, 119] width 74 height 20
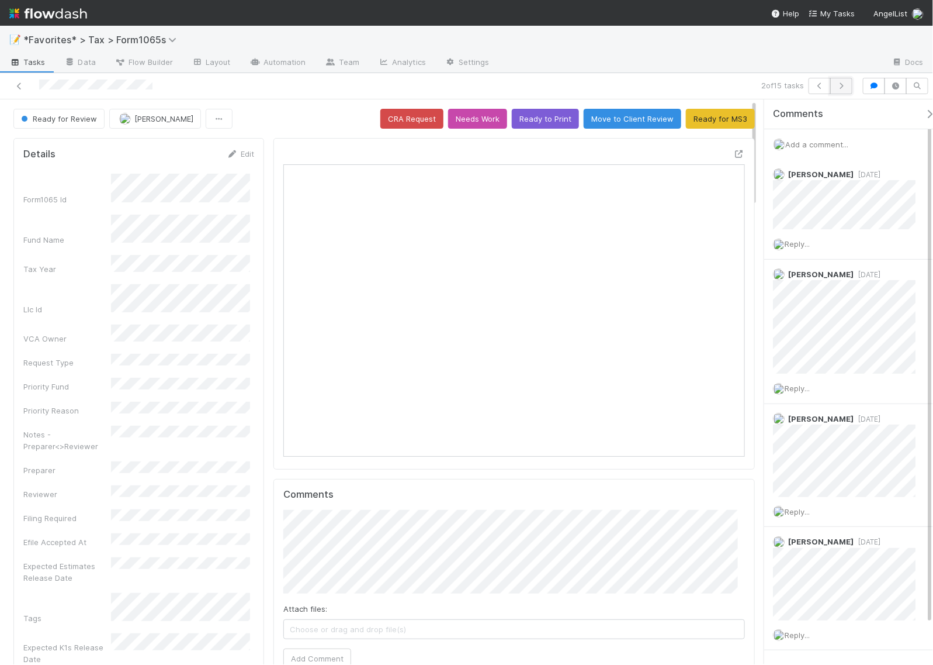
click at [849, 89] on button "button" at bounding box center [842, 86] width 22 height 16
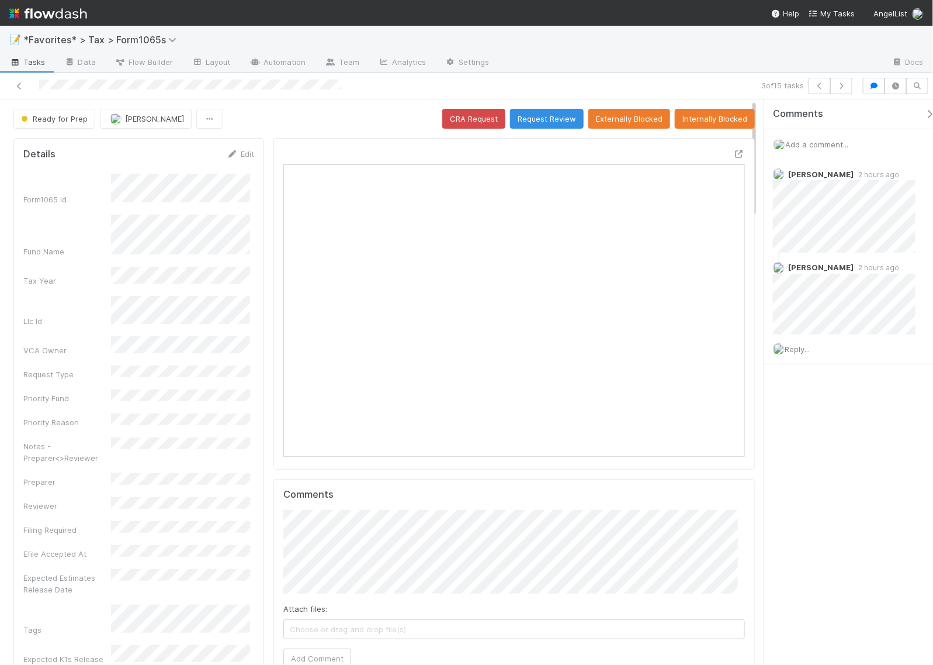
scroll to position [226, 443]
click at [352, 116] on div "Ready for Prep [PERSON_NAME] CRA Request Request Review Externally Blocked Inte…" at bounding box center [384, 119] width 742 height 20
click at [845, 87] on icon "button" at bounding box center [842, 85] width 12 height 7
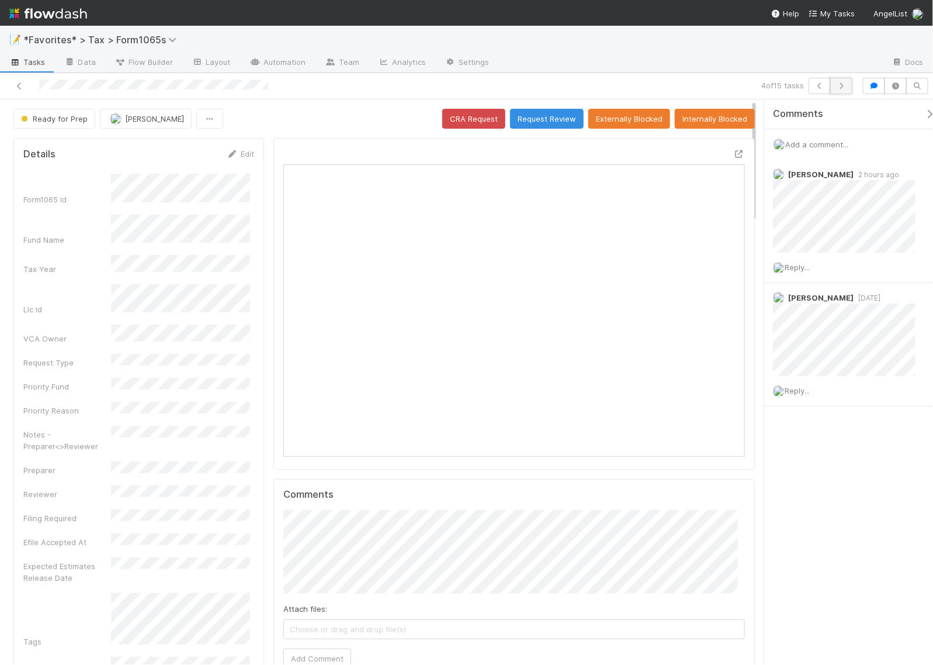
click at [841, 89] on icon "button" at bounding box center [842, 85] width 12 height 7
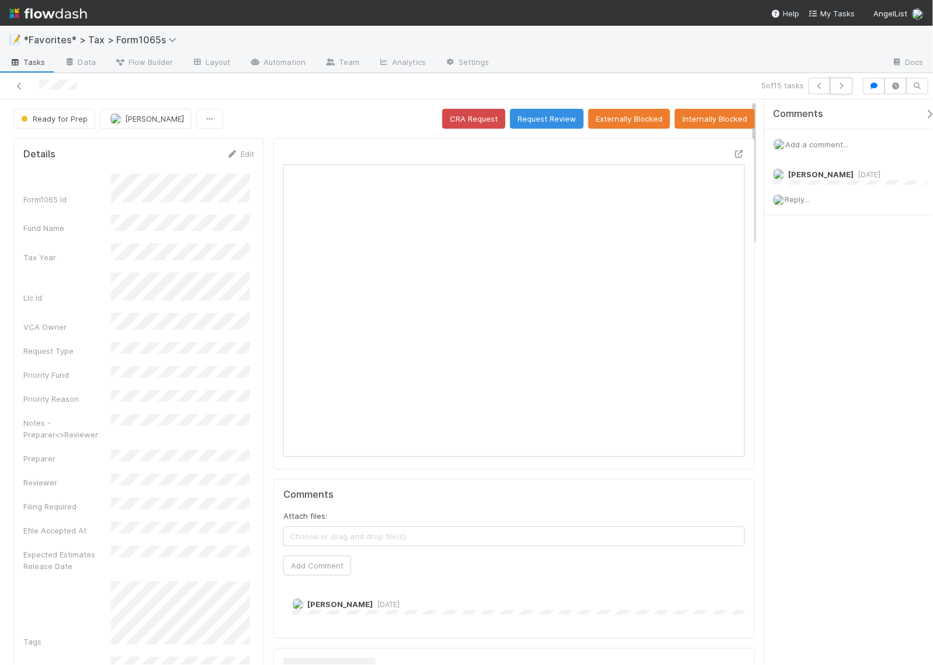
click at [841, 89] on icon "button" at bounding box center [842, 85] width 12 height 7
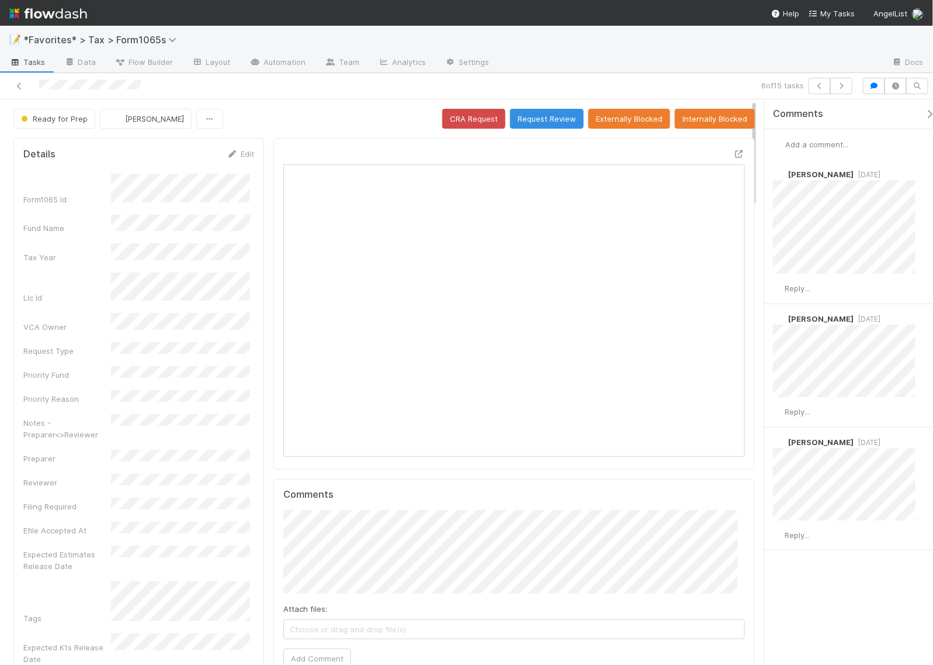
scroll to position [226, 215]
click at [734, 154] on icon at bounding box center [740, 154] width 12 height 8
